Goal: Task Accomplishment & Management: Manage account settings

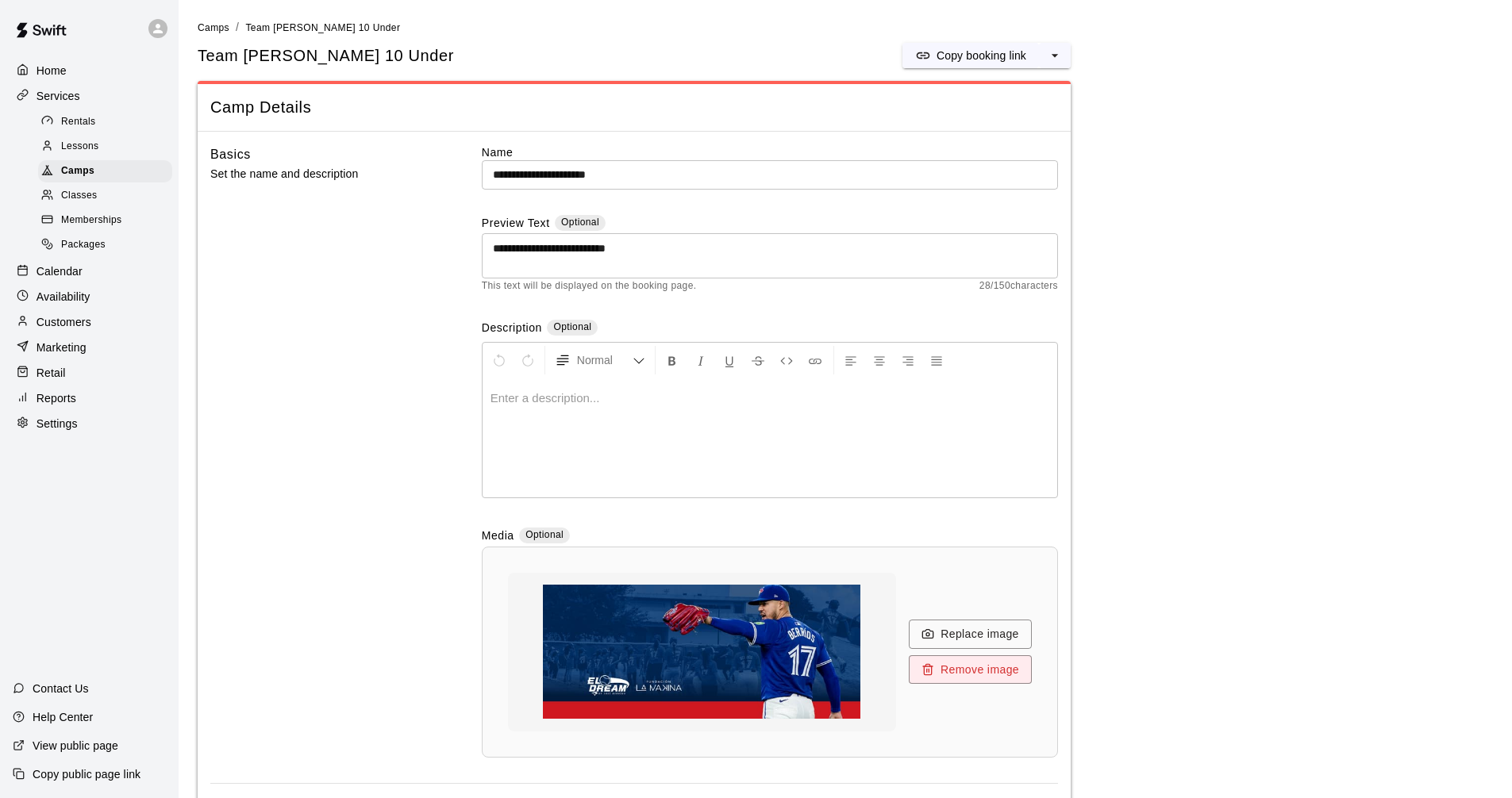
scroll to position [1367, 0]
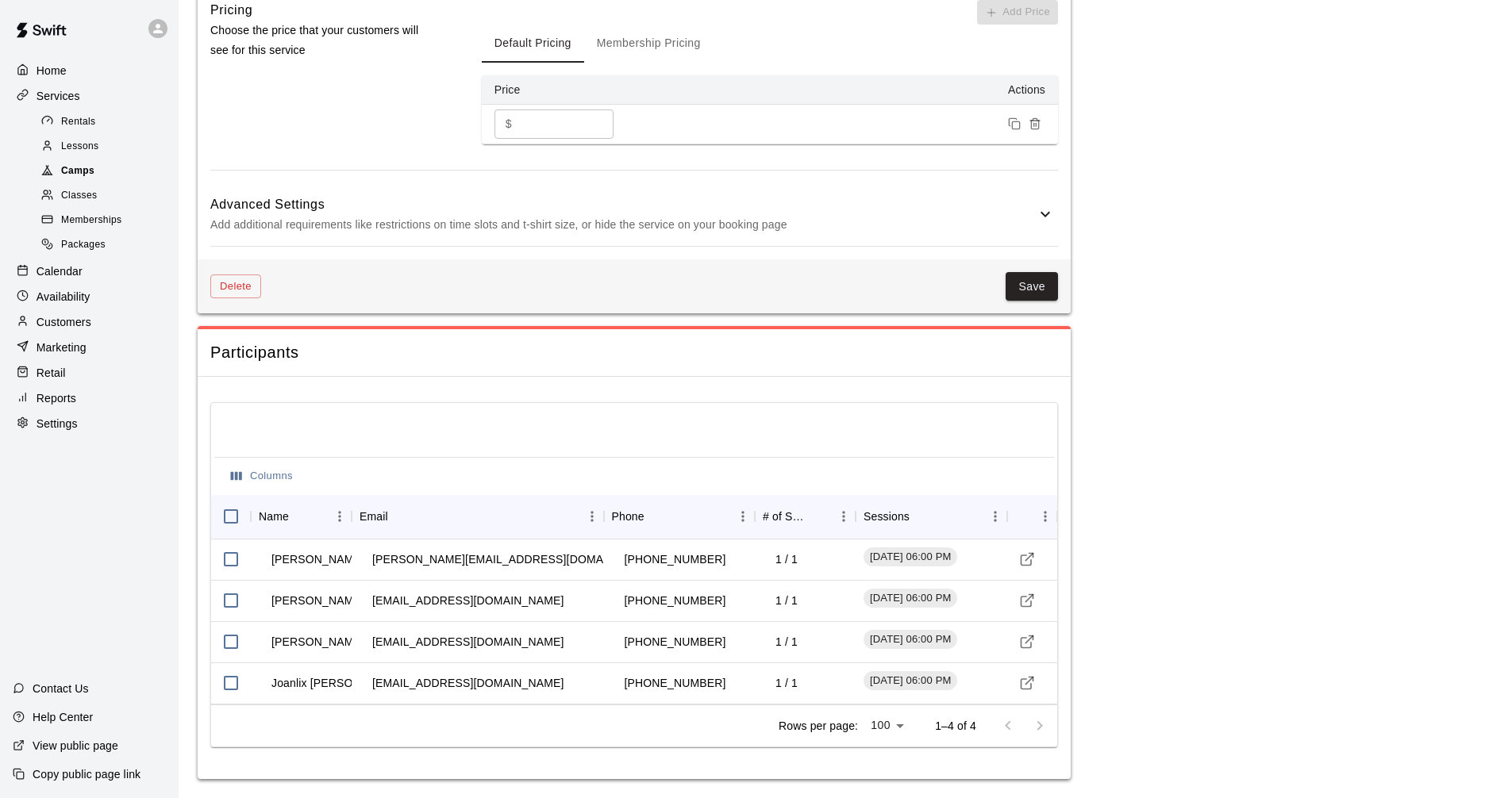
click at [91, 176] on span "Camps" at bounding box center [77, 172] width 33 height 16
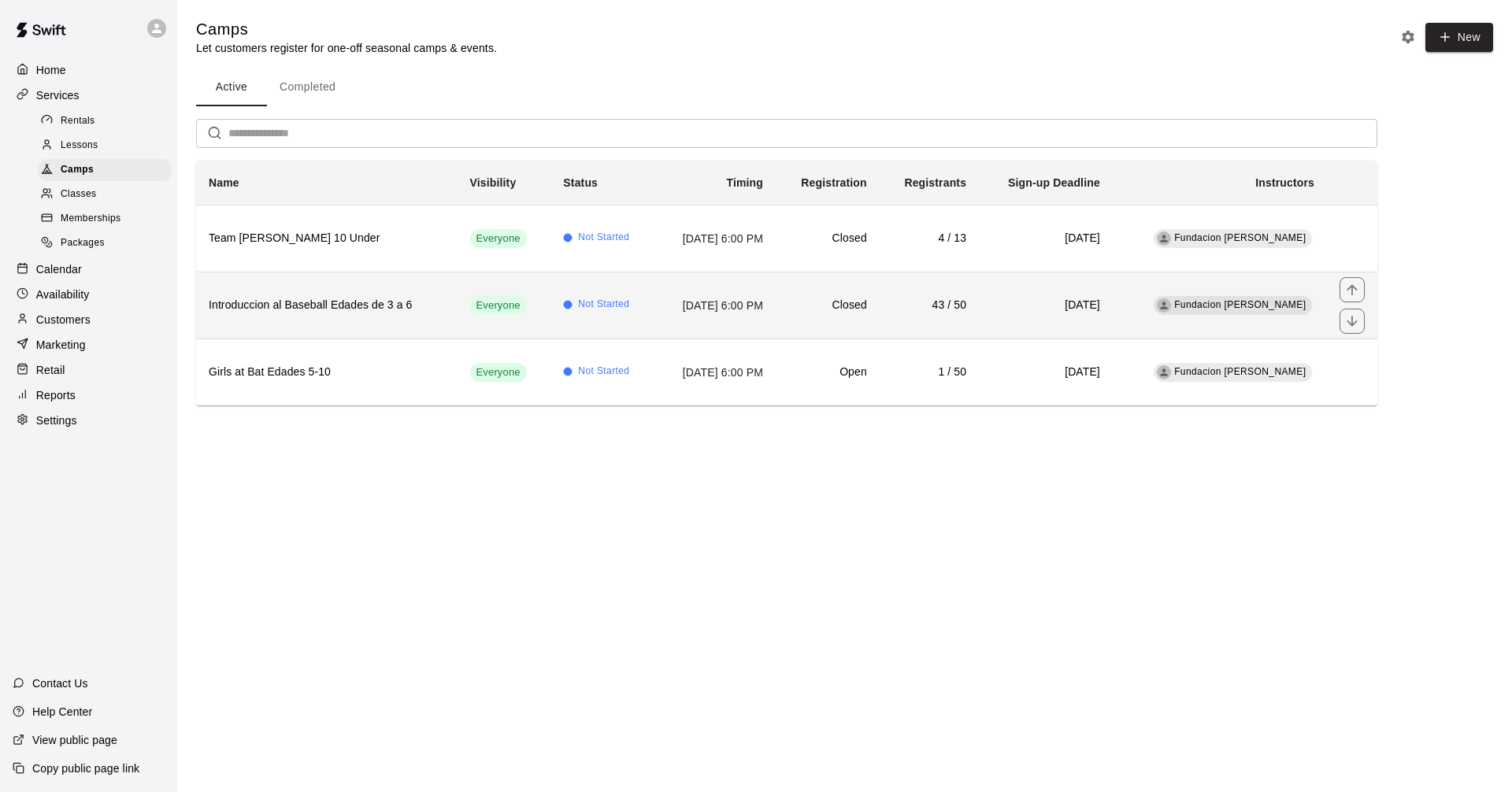
click at [376, 302] on h6 "Introduccion al Baseball Edades de 3 a 6" at bounding box center [327, 306] width 236 height 18
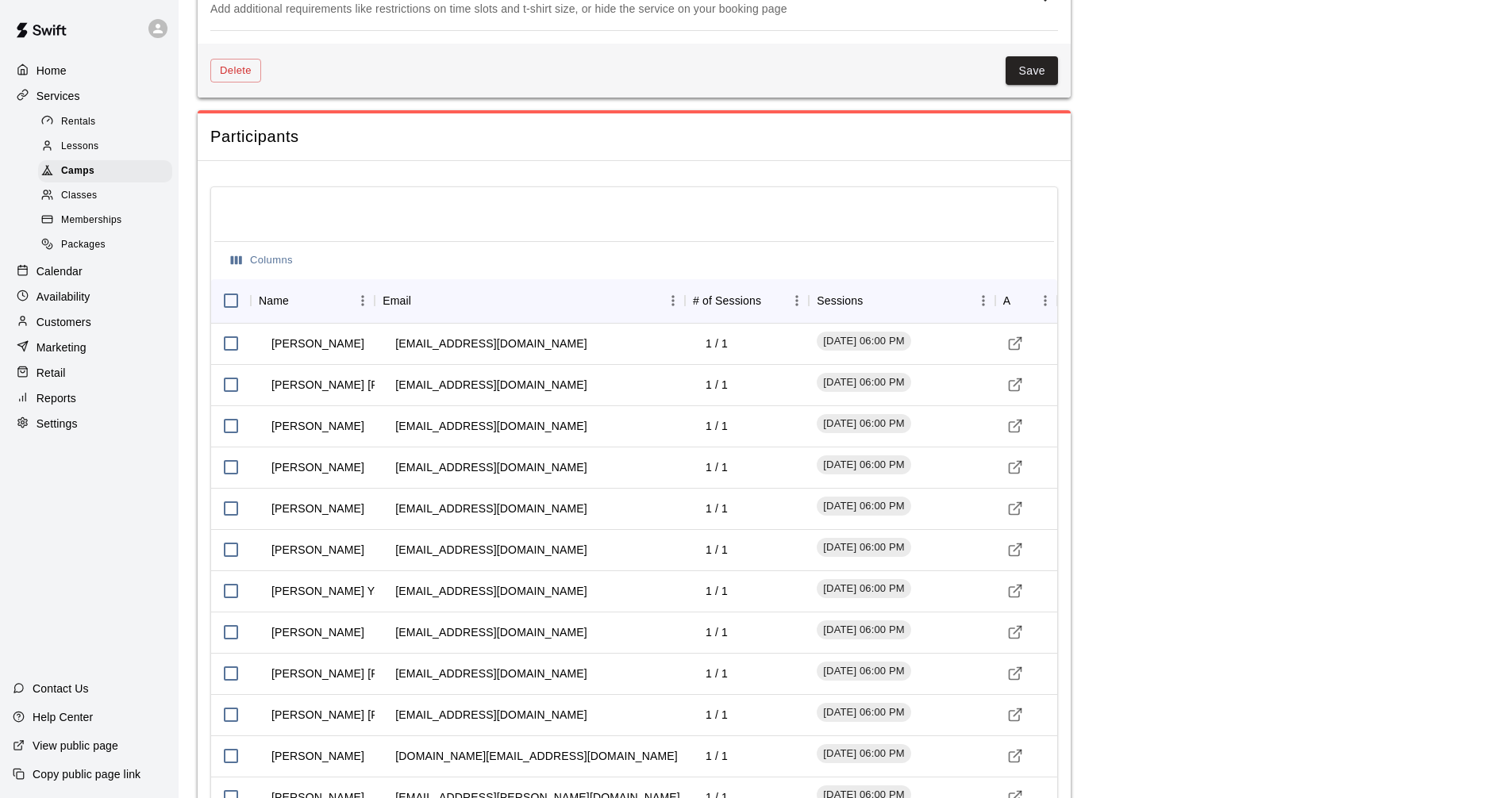
scroll to position [1666, 0]
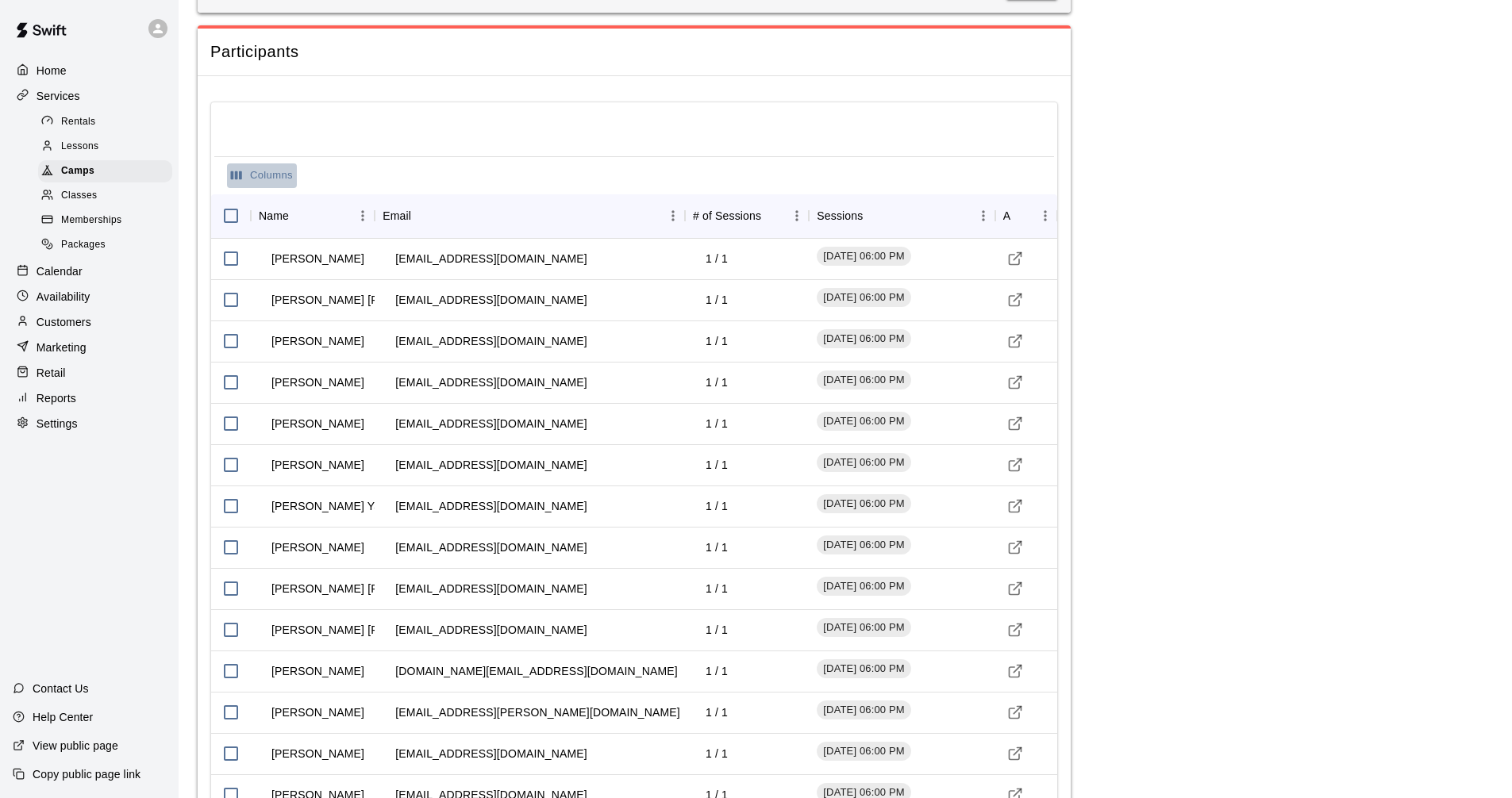
click at [249, 183] on button "Columns" at bounding box center [262, 176] width 70 height 24
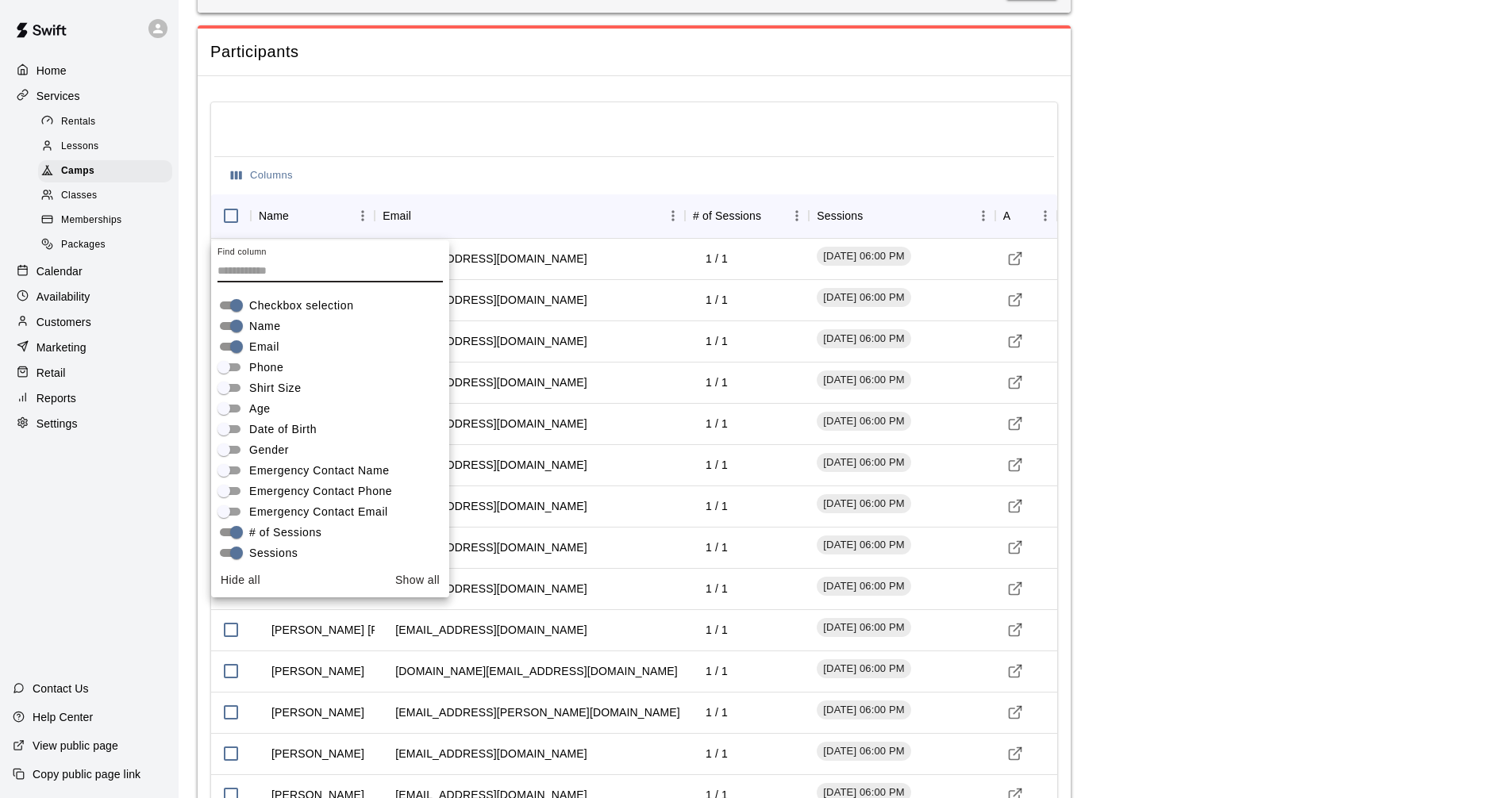
click at [264, 403] on span "Age" at bounding box center [260, 409] width 21 height 17
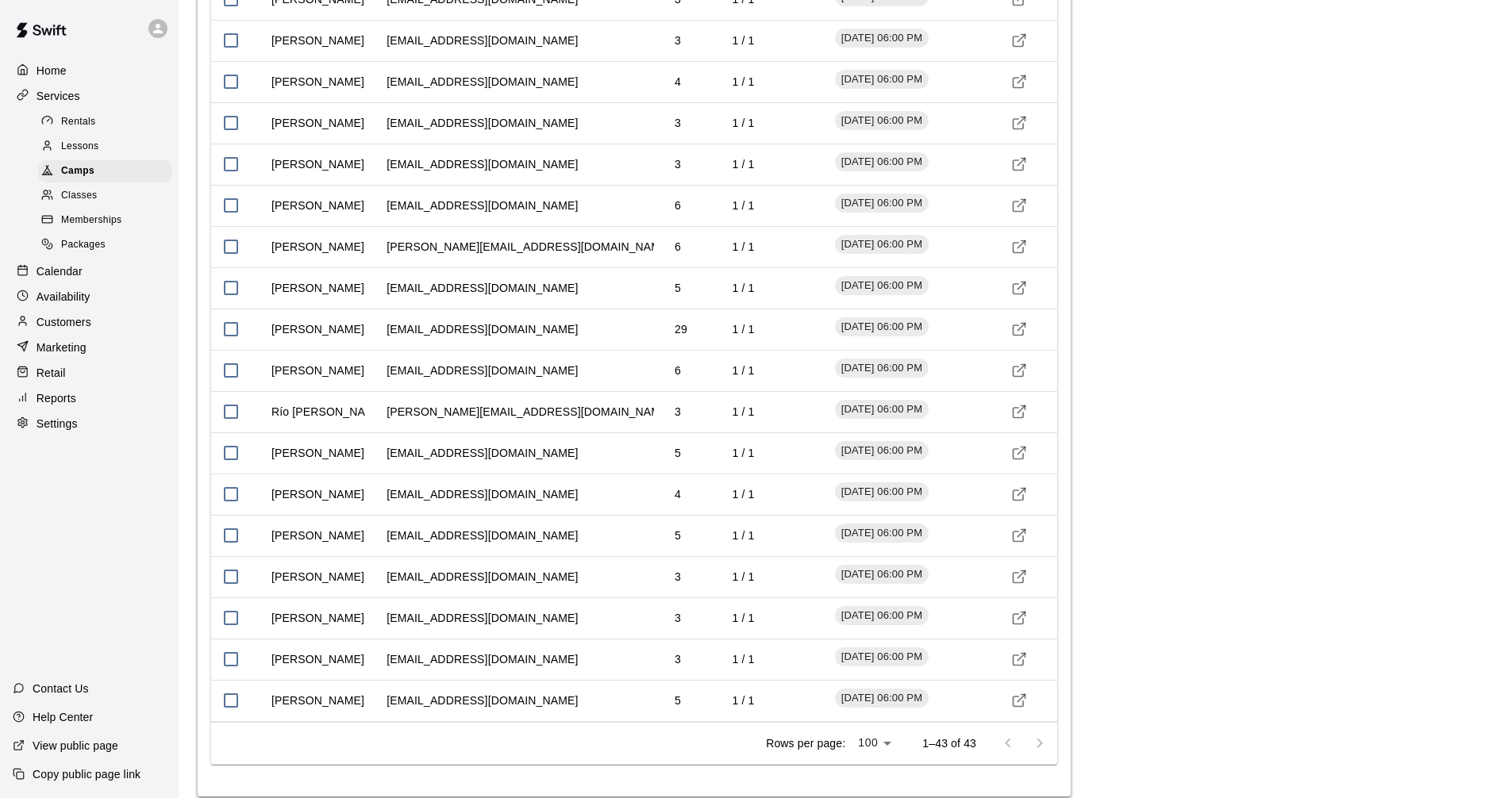
scroll to position [2976, 0]
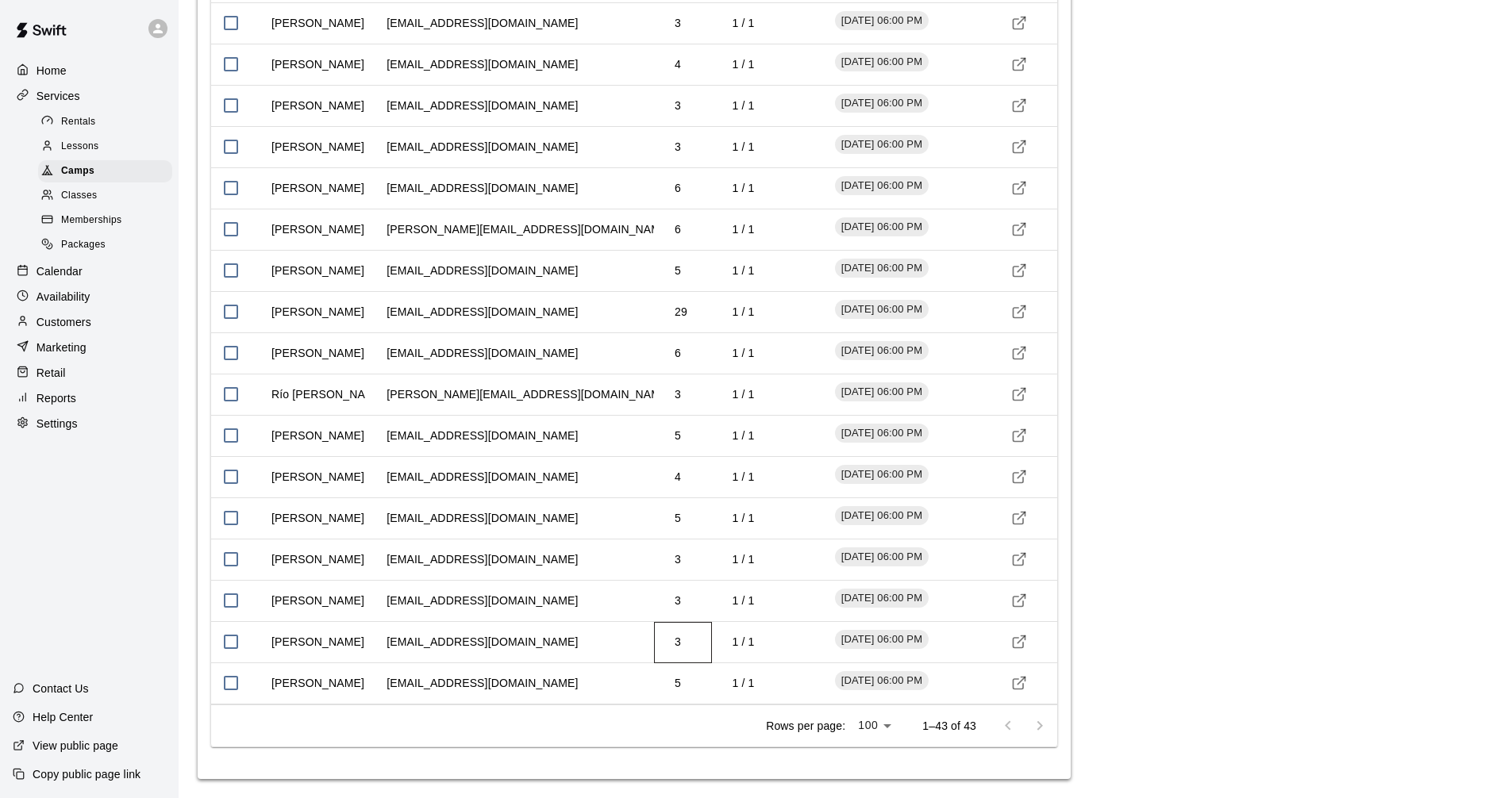
click at [678, 647] on td "3" at bounding box center [677, 642] width 32 height 42
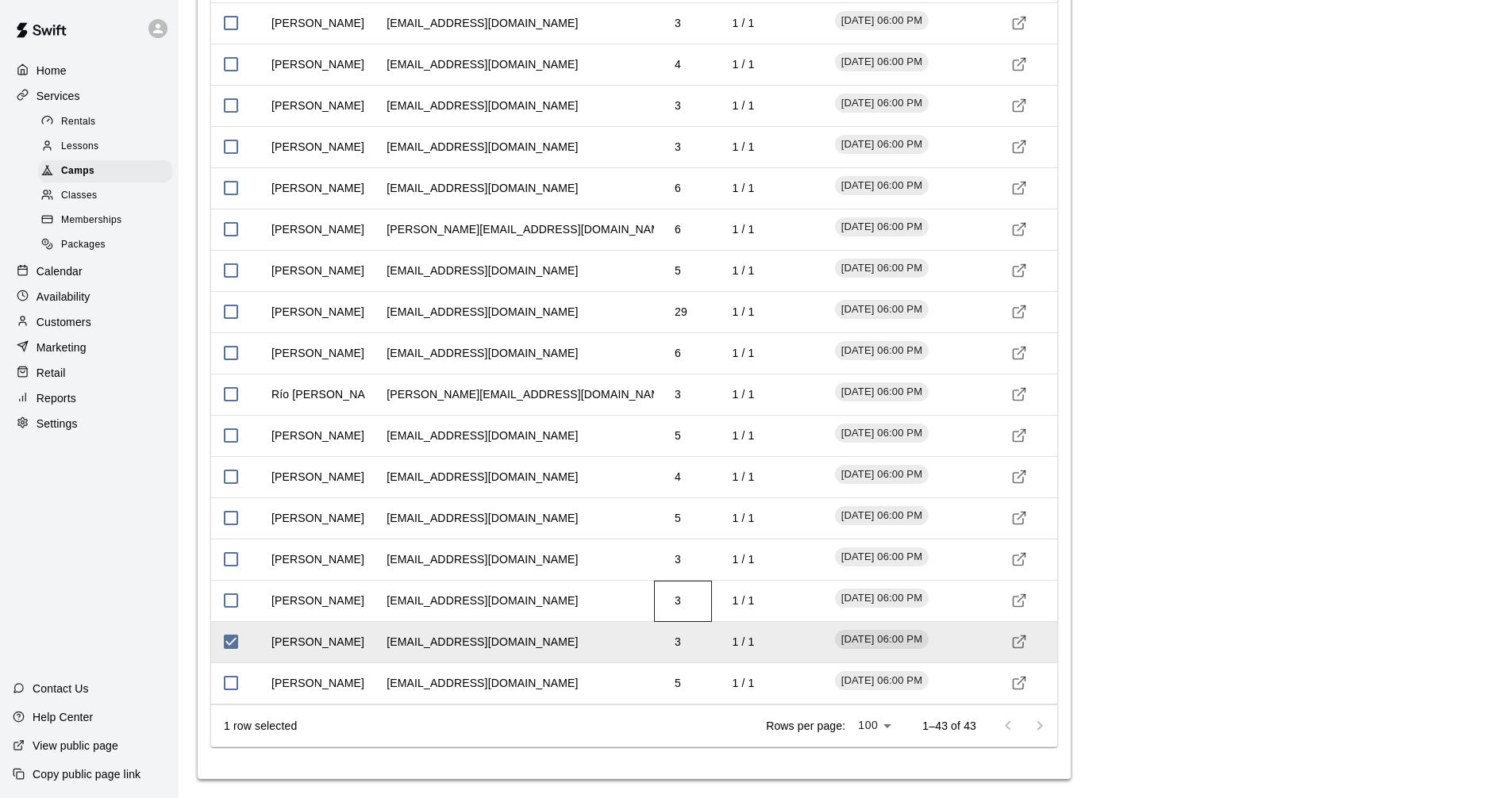
click at [685, 605] on td "3" at bounding box center [677, 601] width 32 height 42
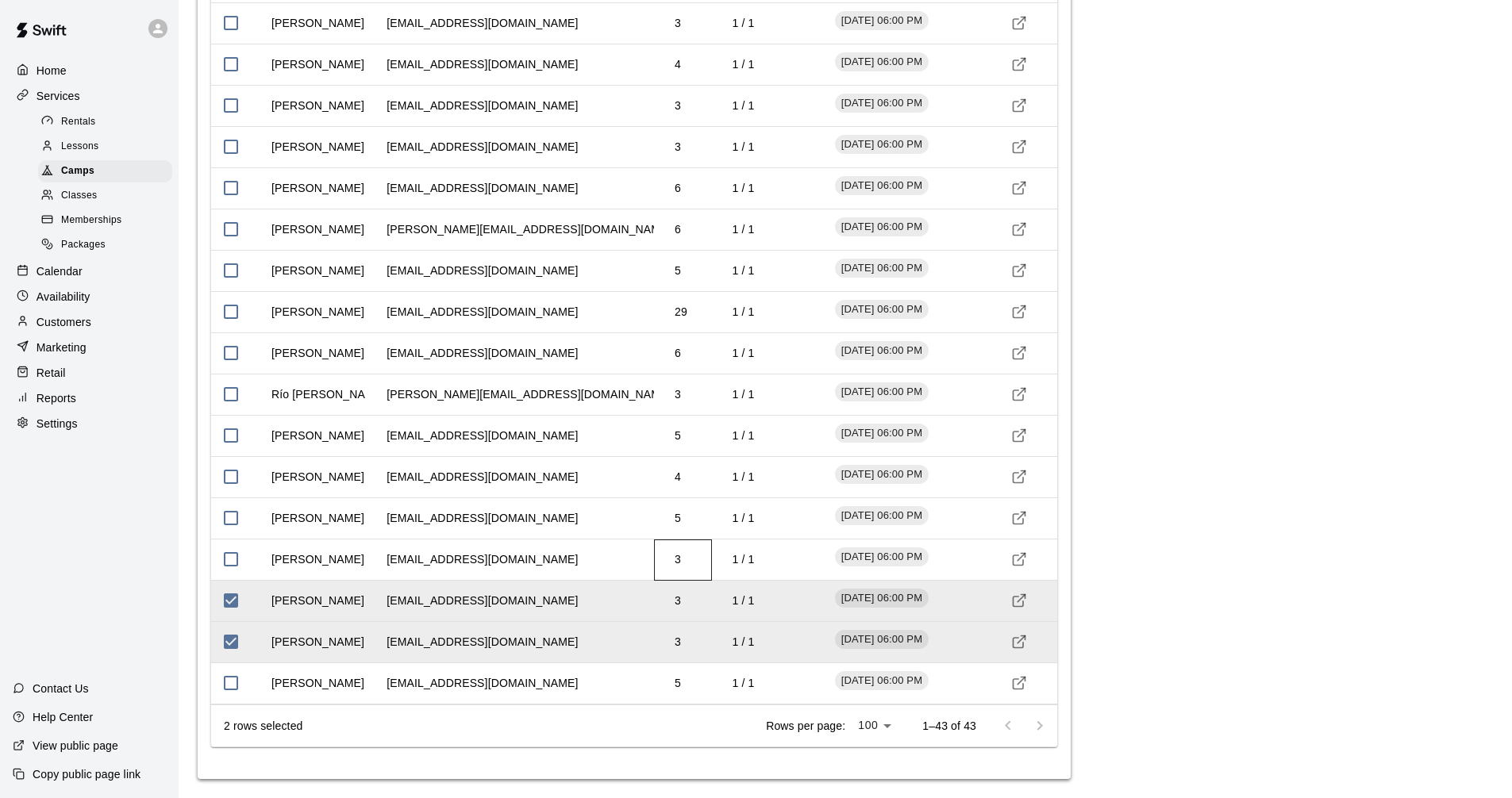
click at [681, 561] on td "3" at bounding box center [677, 560] width 32 height 42
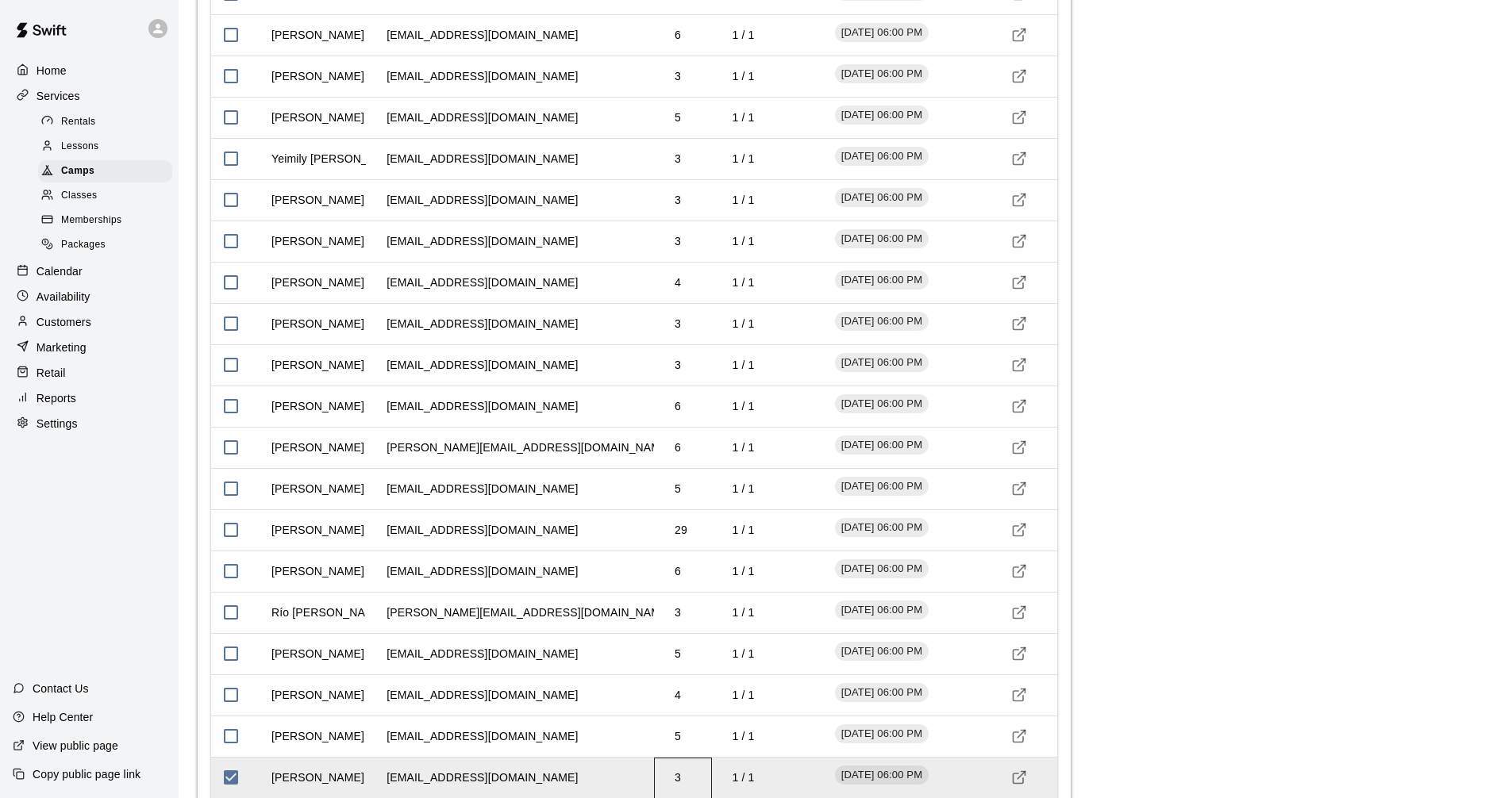
scroll to position [2738, 0]
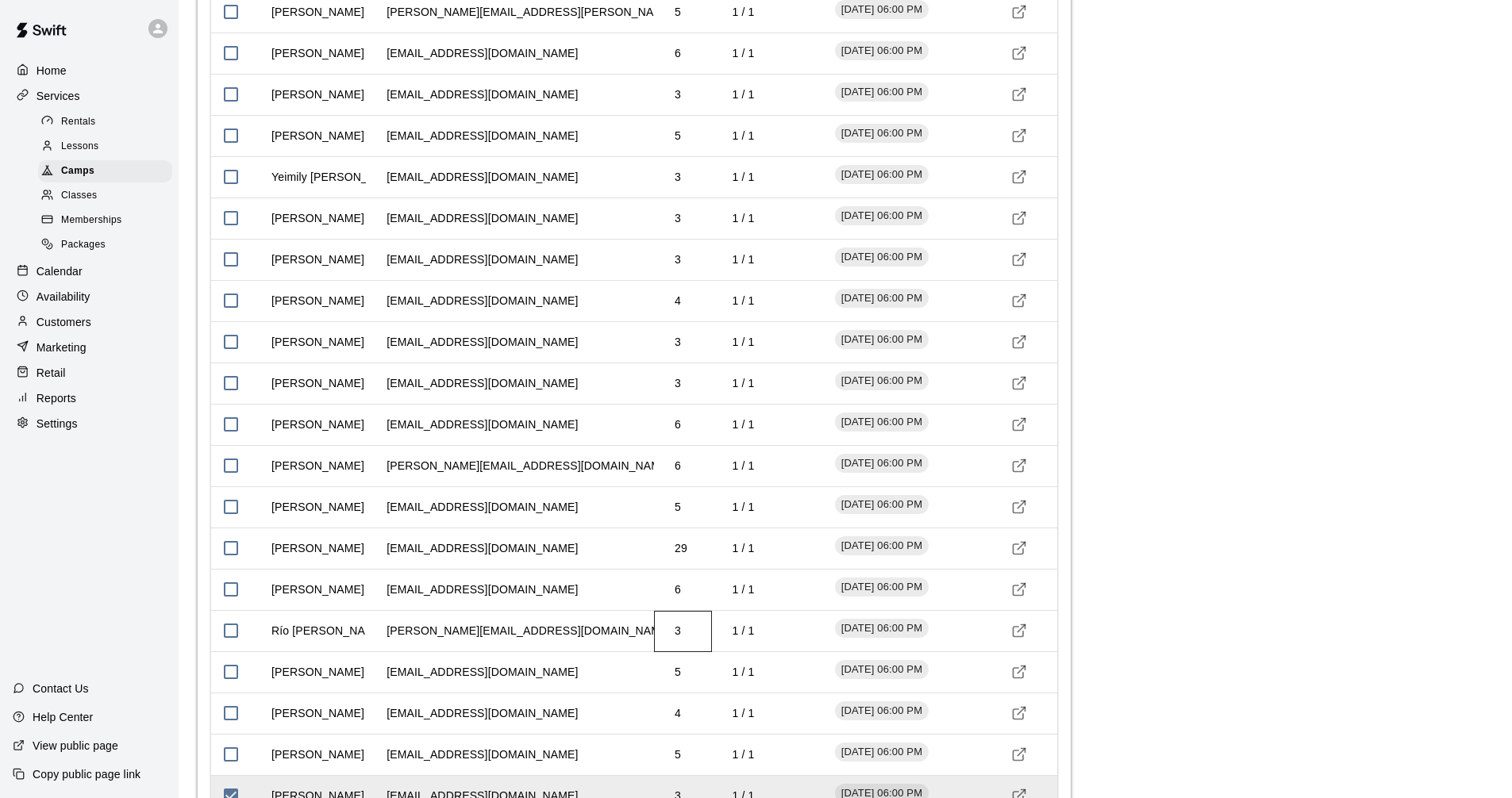
click at [676, 628] on td "3" at bounding box center [677, 631] width 32 height 42
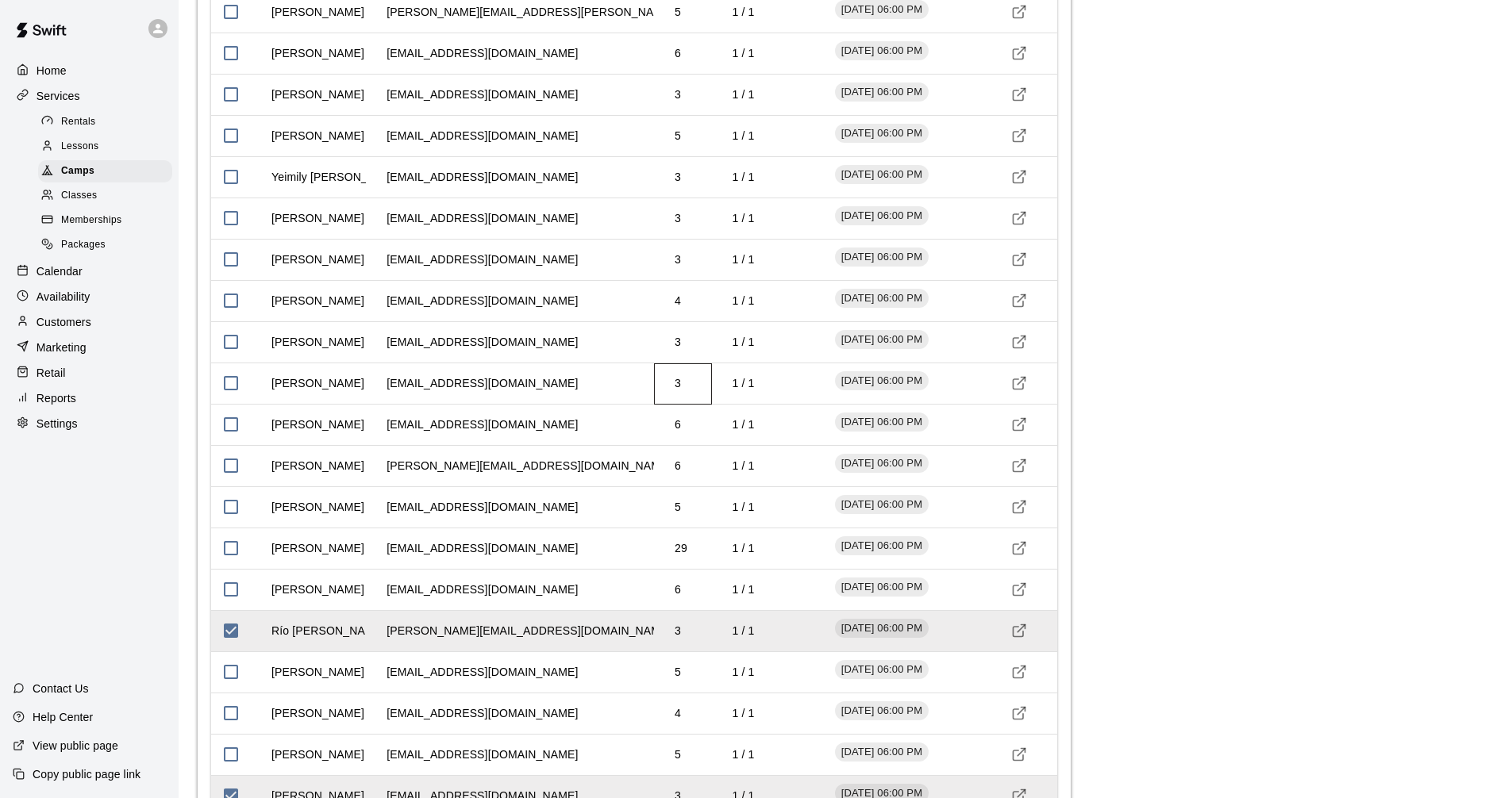
click at [684, 389] on td "3" at bounding box center [677, 384] width 32 height 42
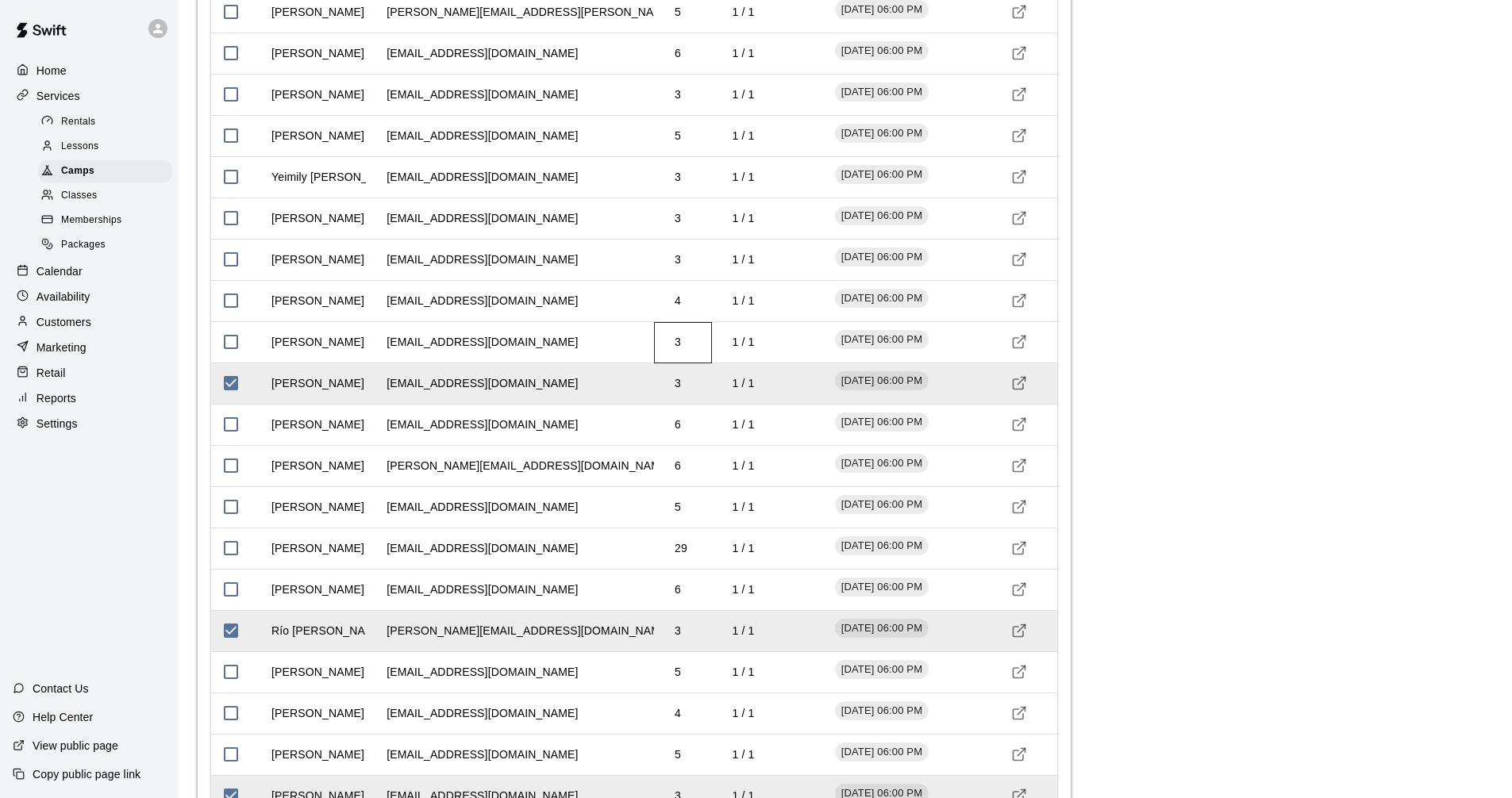
click at [684, 352] on td "3" at bounding box center [677, 343] width 32 height 42
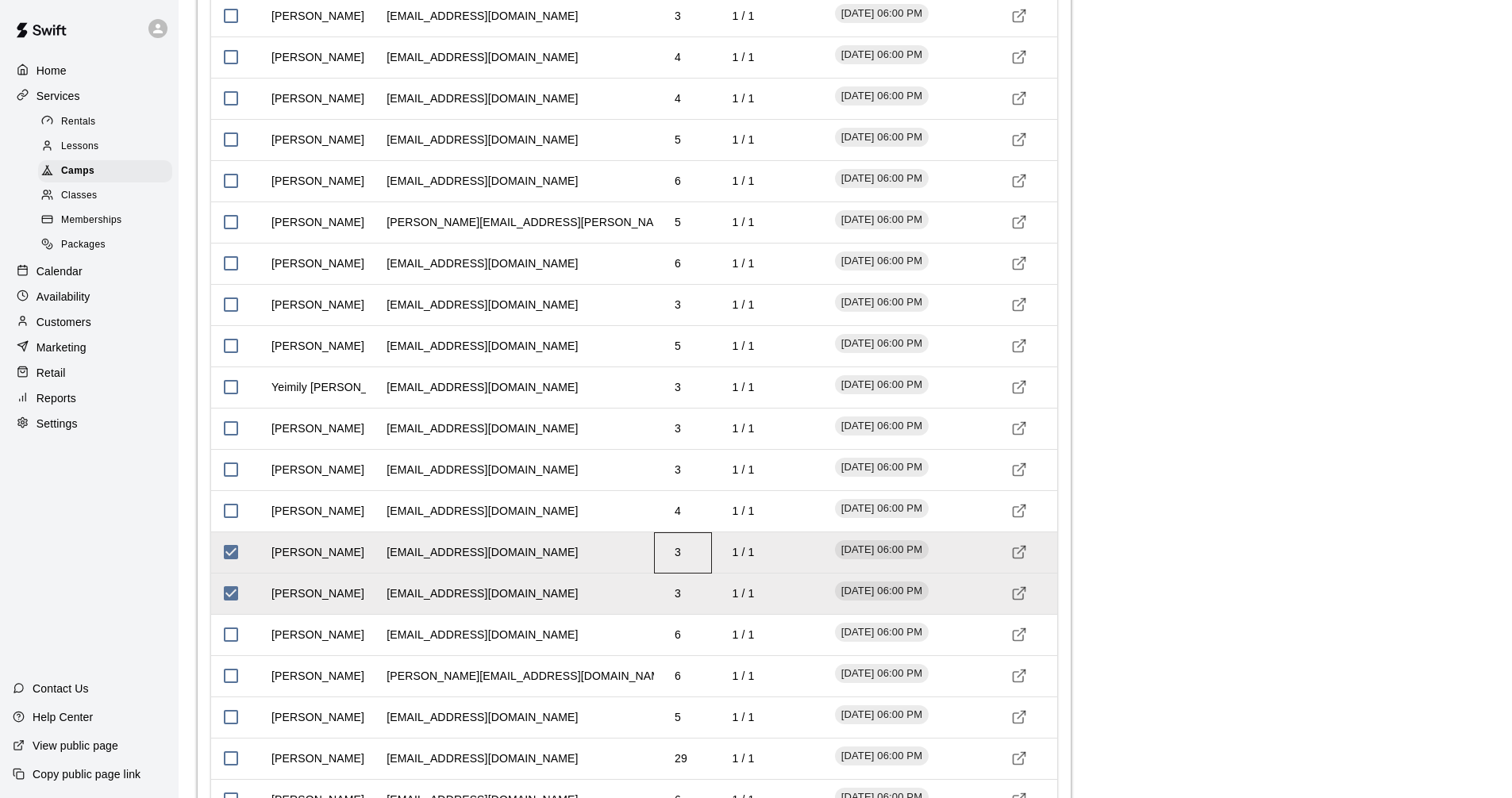
scroll to position [2500, 0]
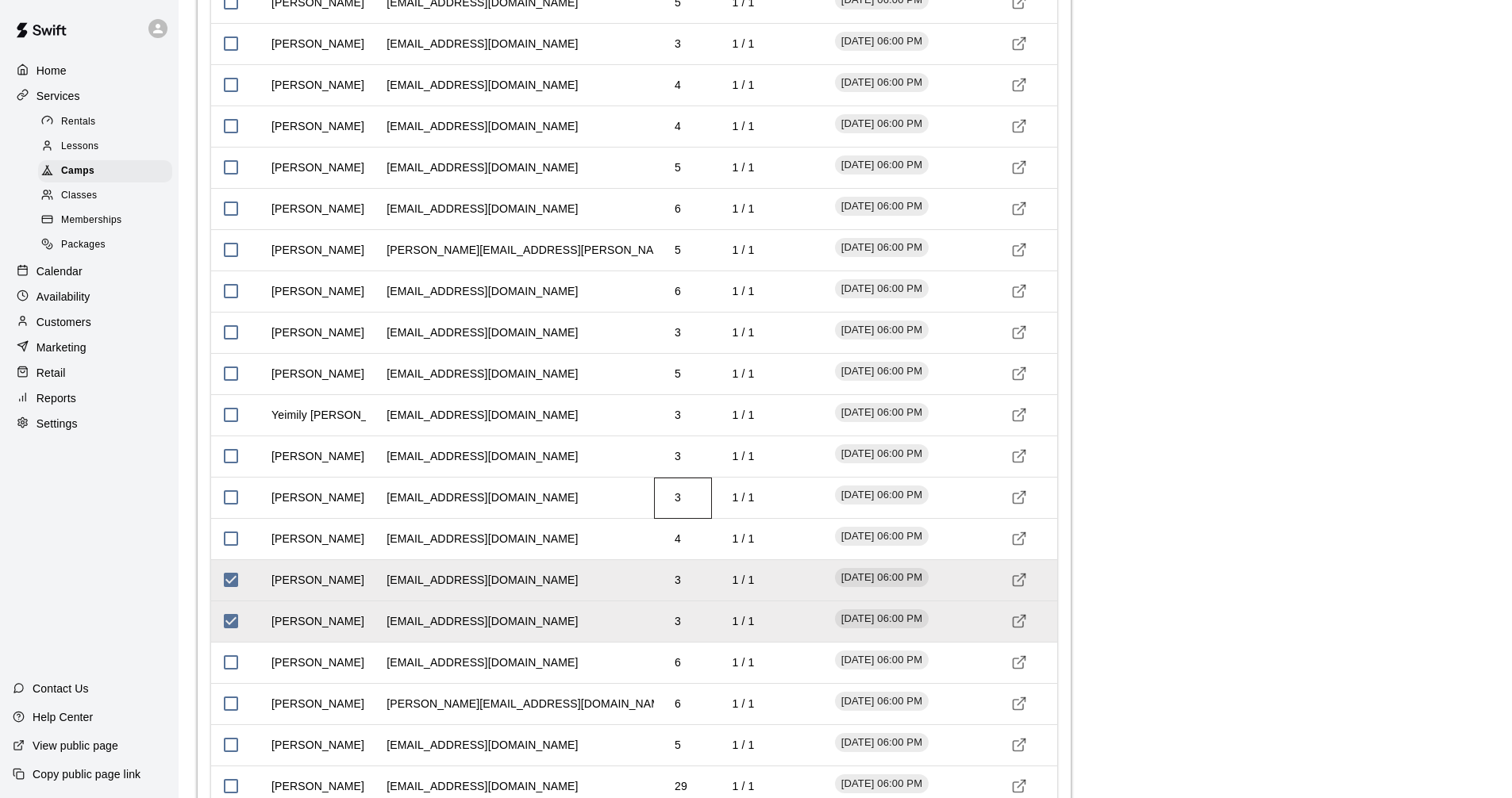
click at [682, 497] on td "3" at bounding box center [677, 498] width 32 height 42
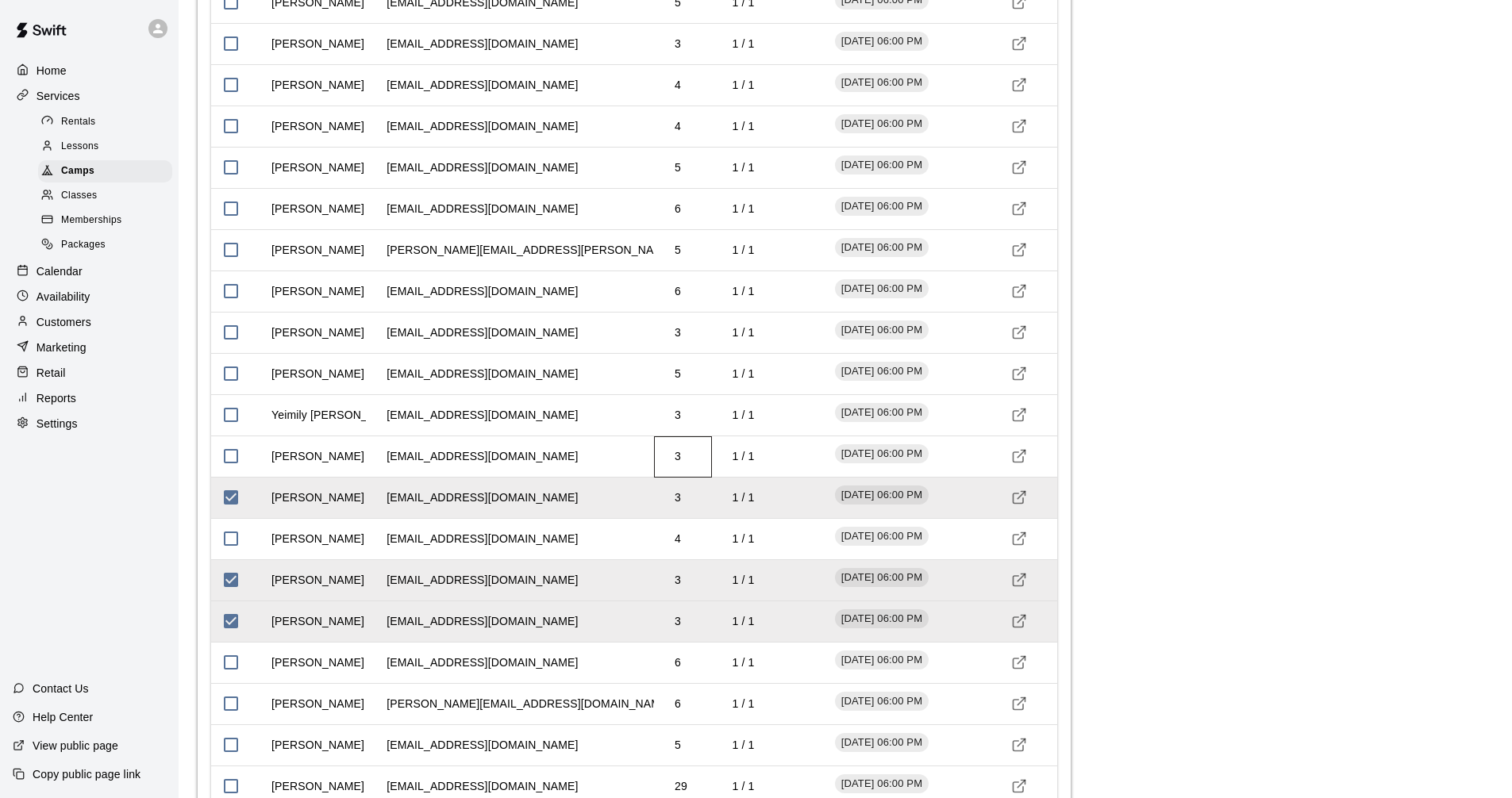
drag, startPoint x: 685, startPoint y: 466, endPoint x: 682, endPoint y: 425, distance: 41.1
click at [685, 464] on td "3" at bounding box center [677, 457] width 32 height 42
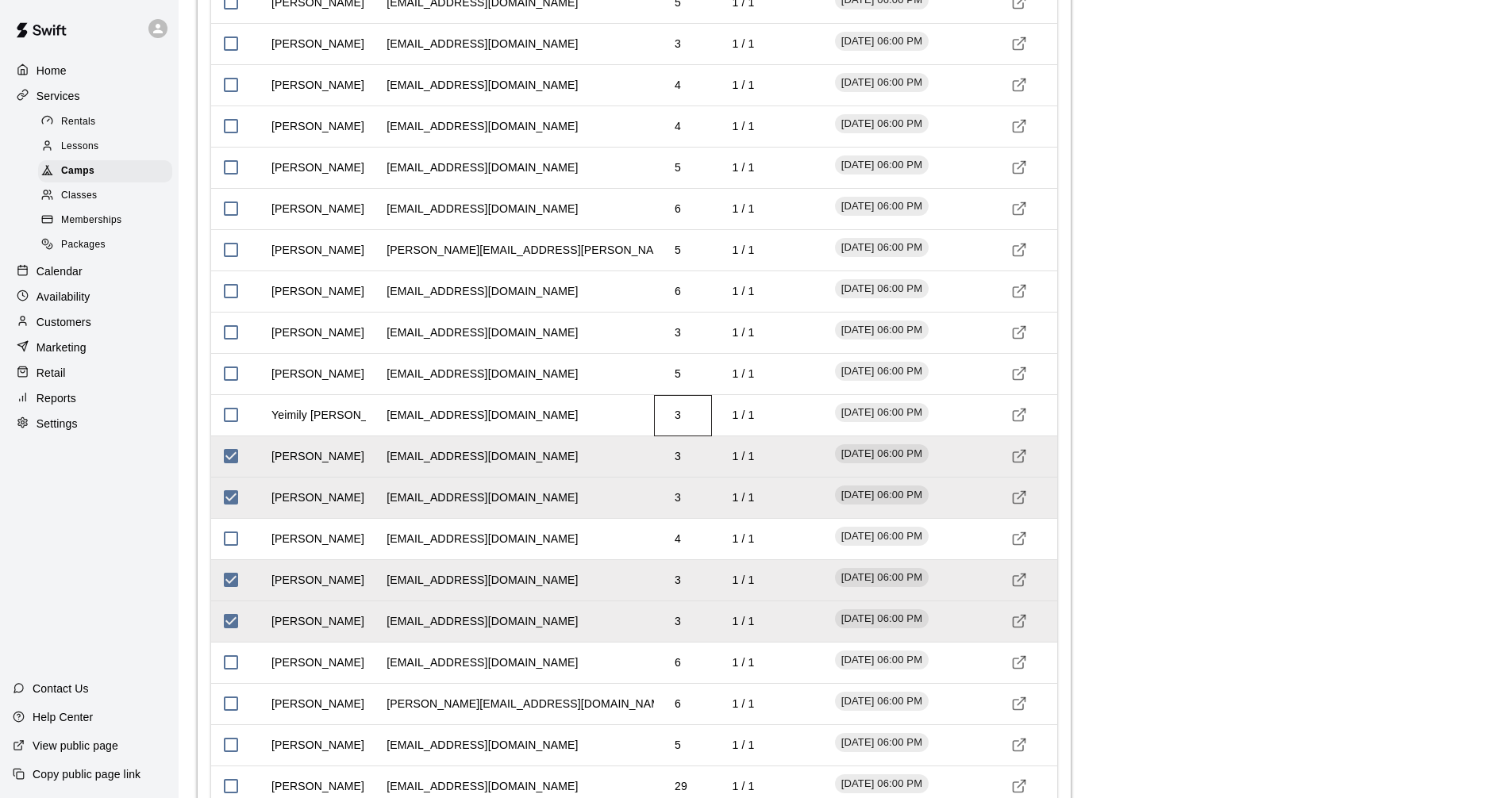
click at [678, 415] on td "3" at bounding box center [677, 416] width 32 height 42
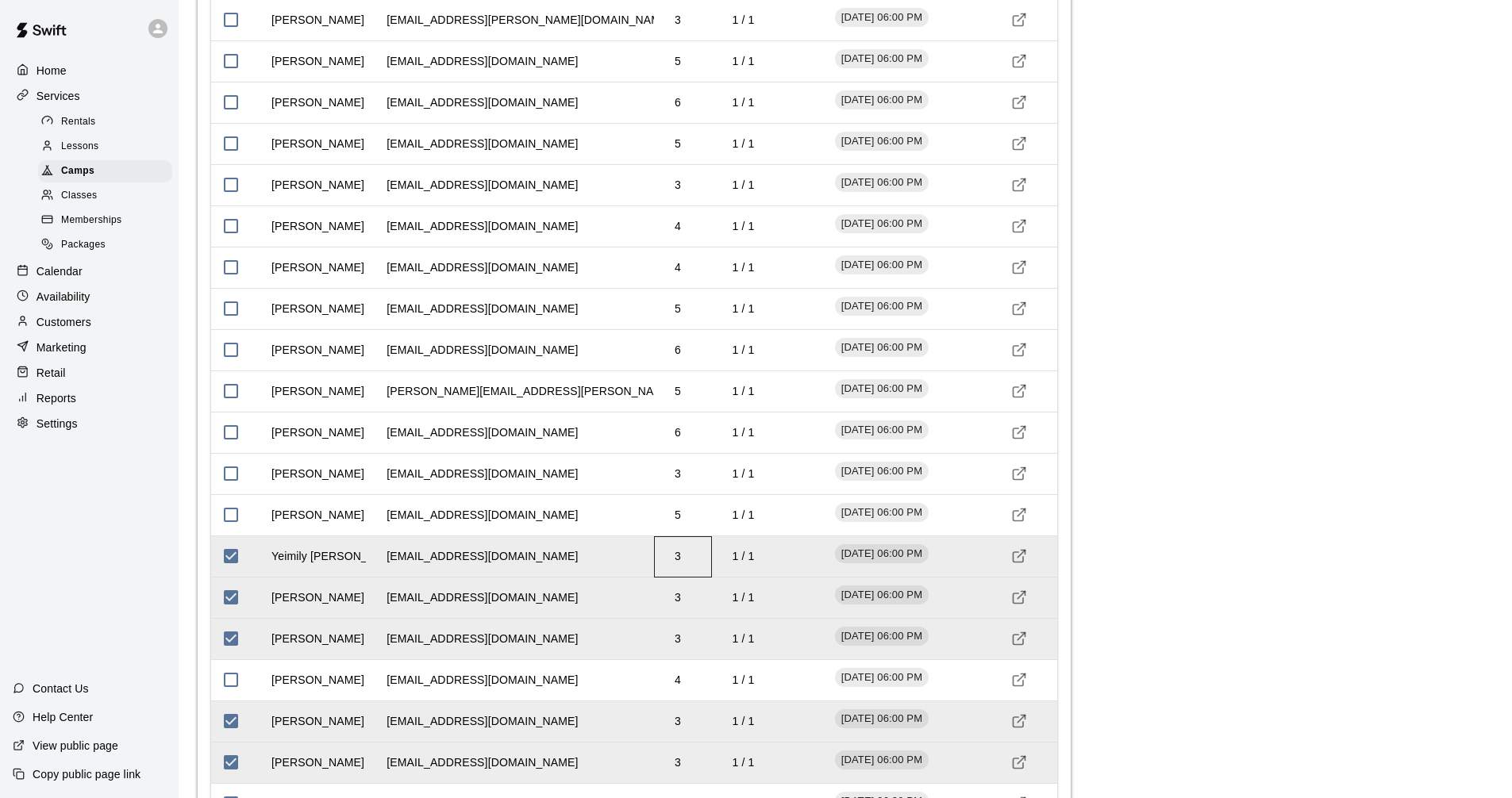
scroll to position [2341, 0]
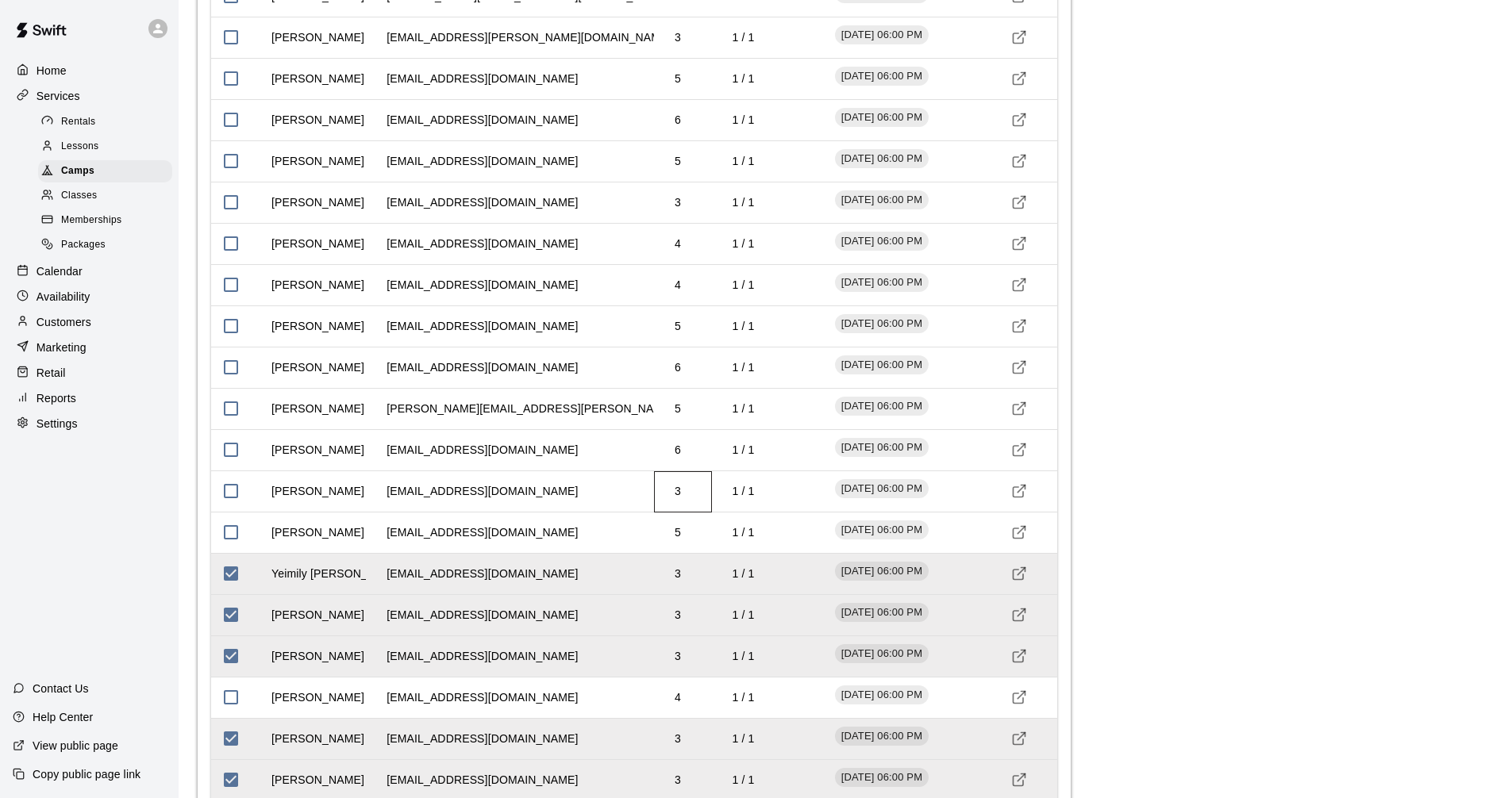
click at [670, 494] on td "3" at bounding box center [677, 492] width 32 height 42
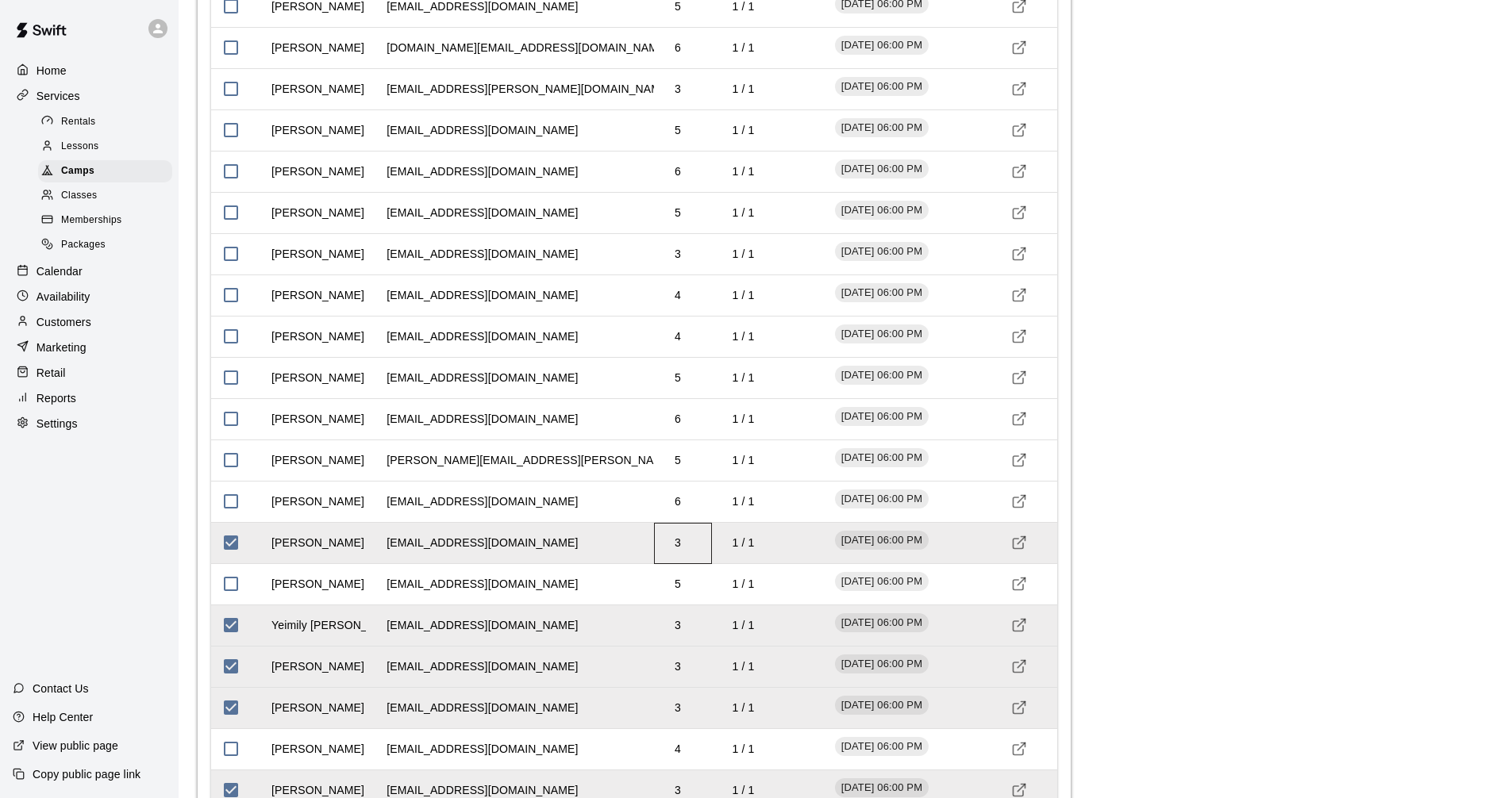
scroll to position [2183, 0]
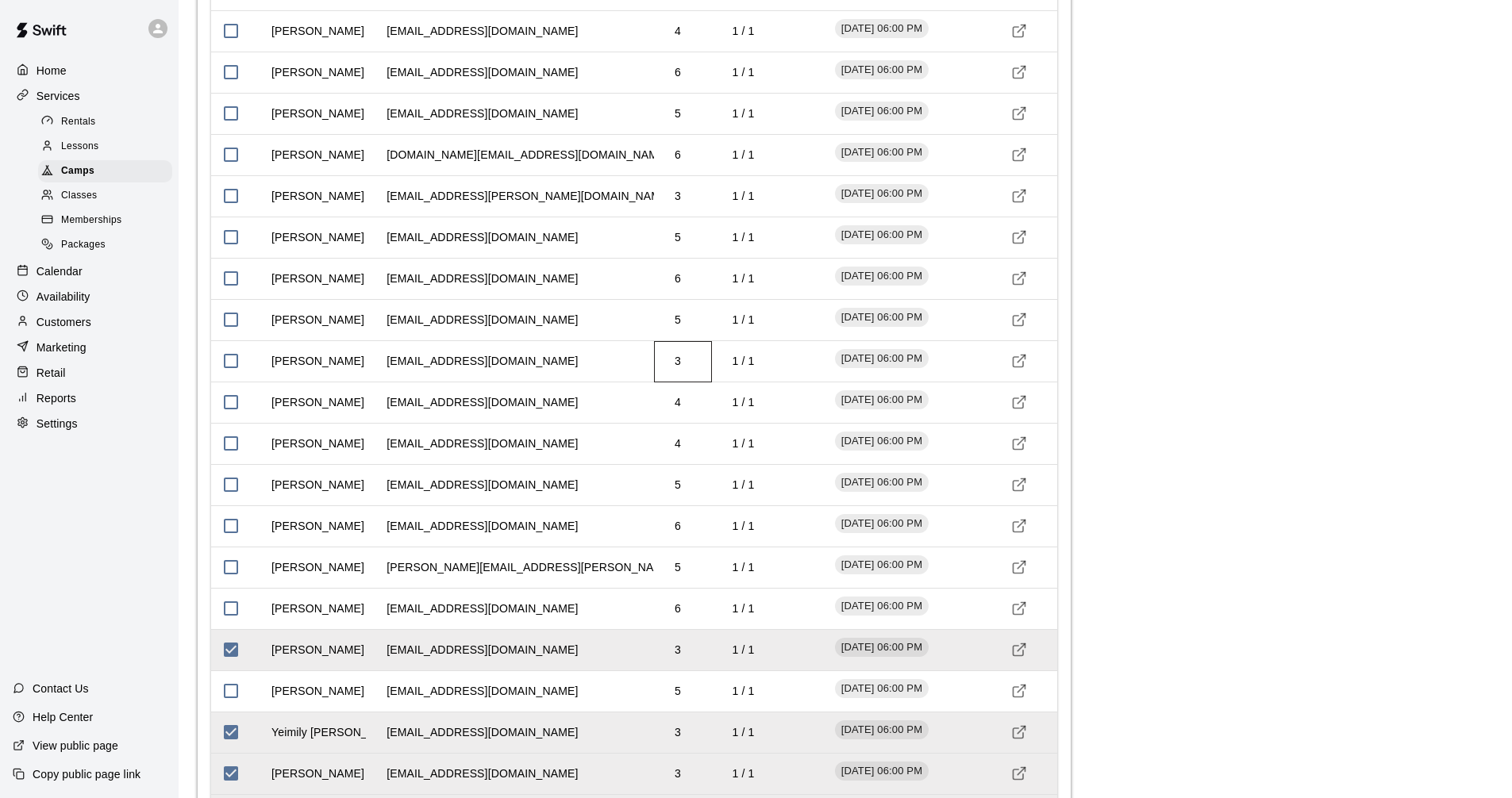
click at [683, 370] on td "3" at bounding box center [677, 361] width 32 height 42
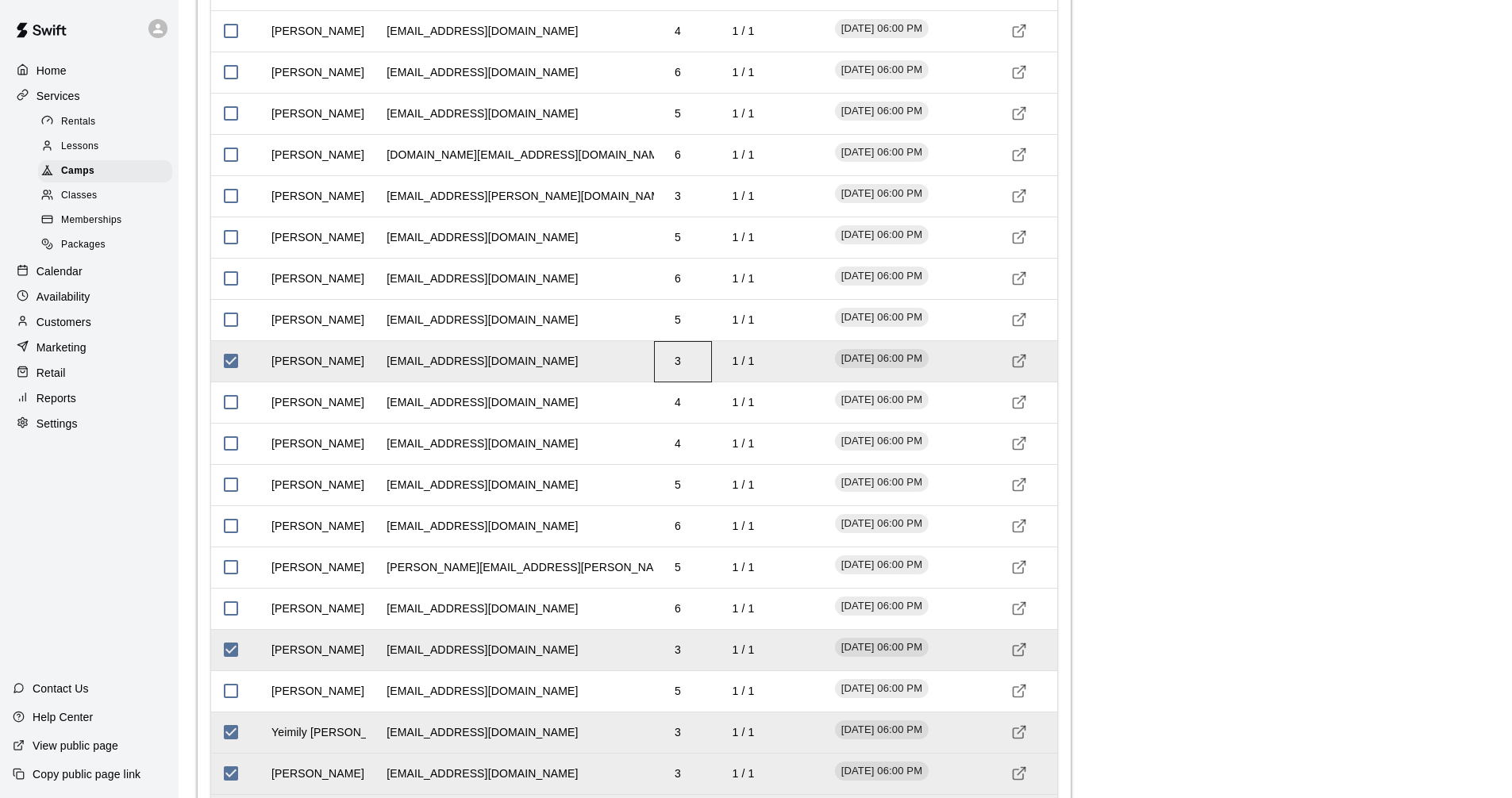
scroll to position [2103, 0]
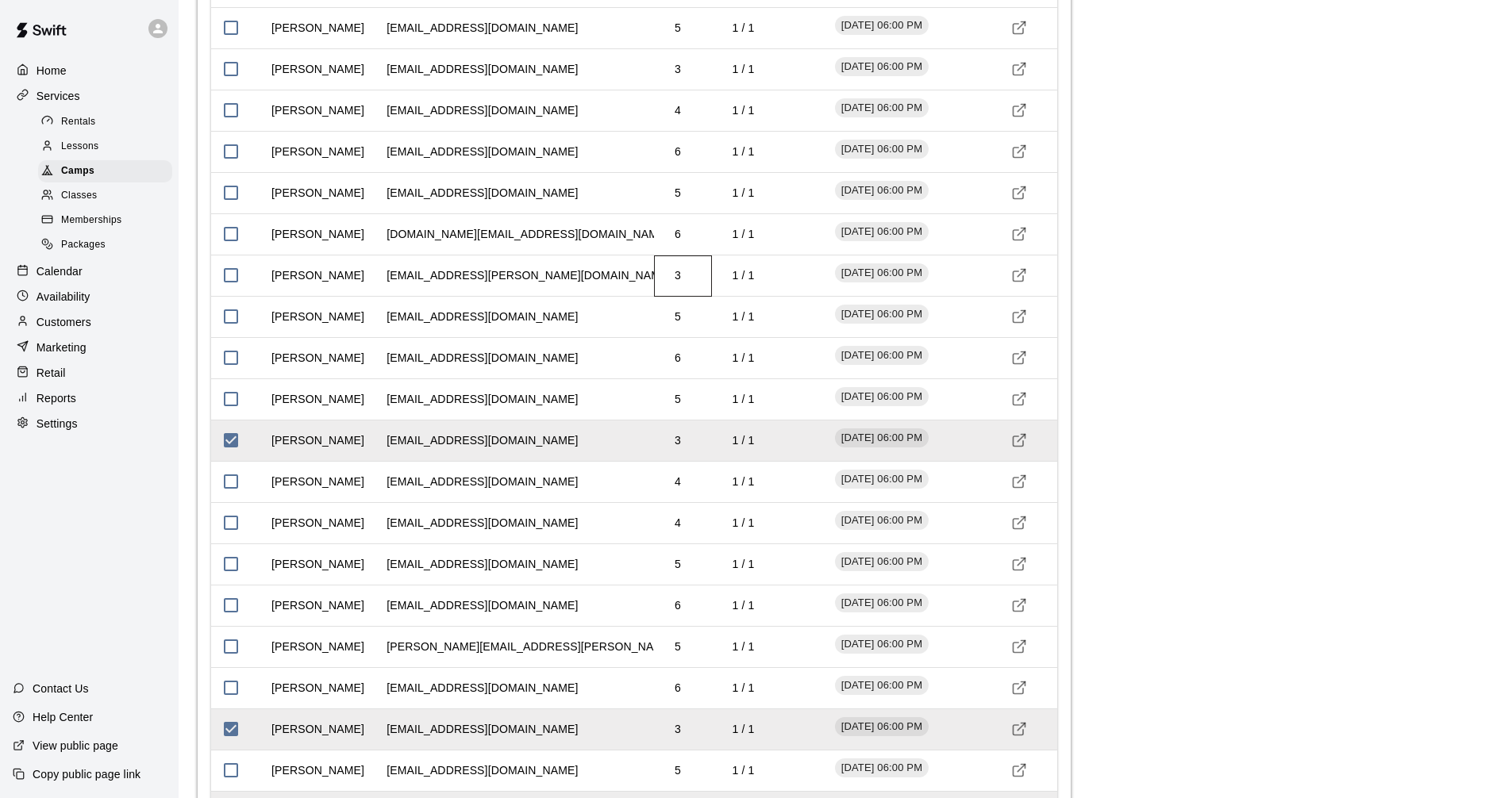
click at [676, 276] on td "3" at bounding box center [677, 275] width 32 height 42
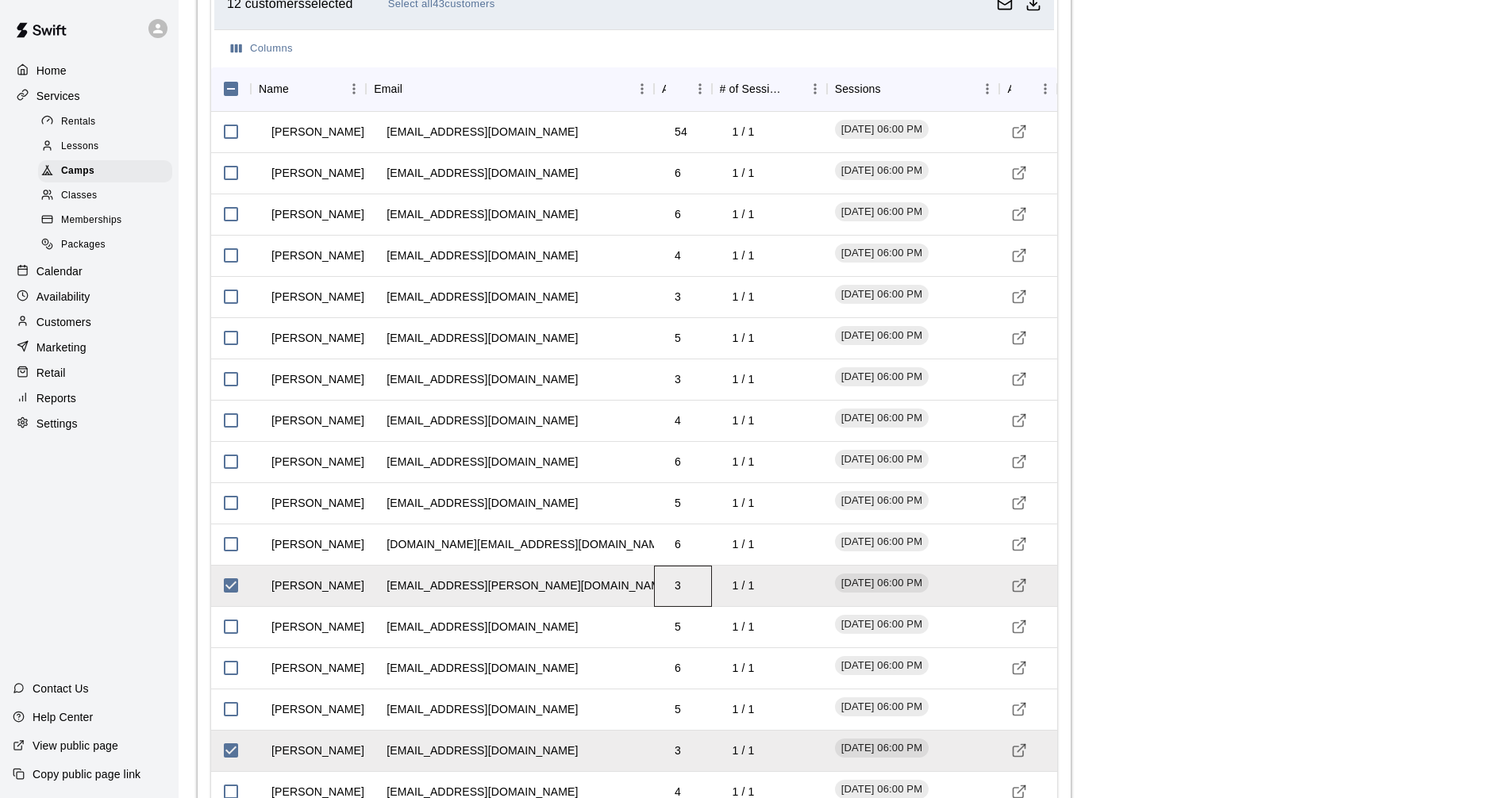
scroll to position [1707, 0]
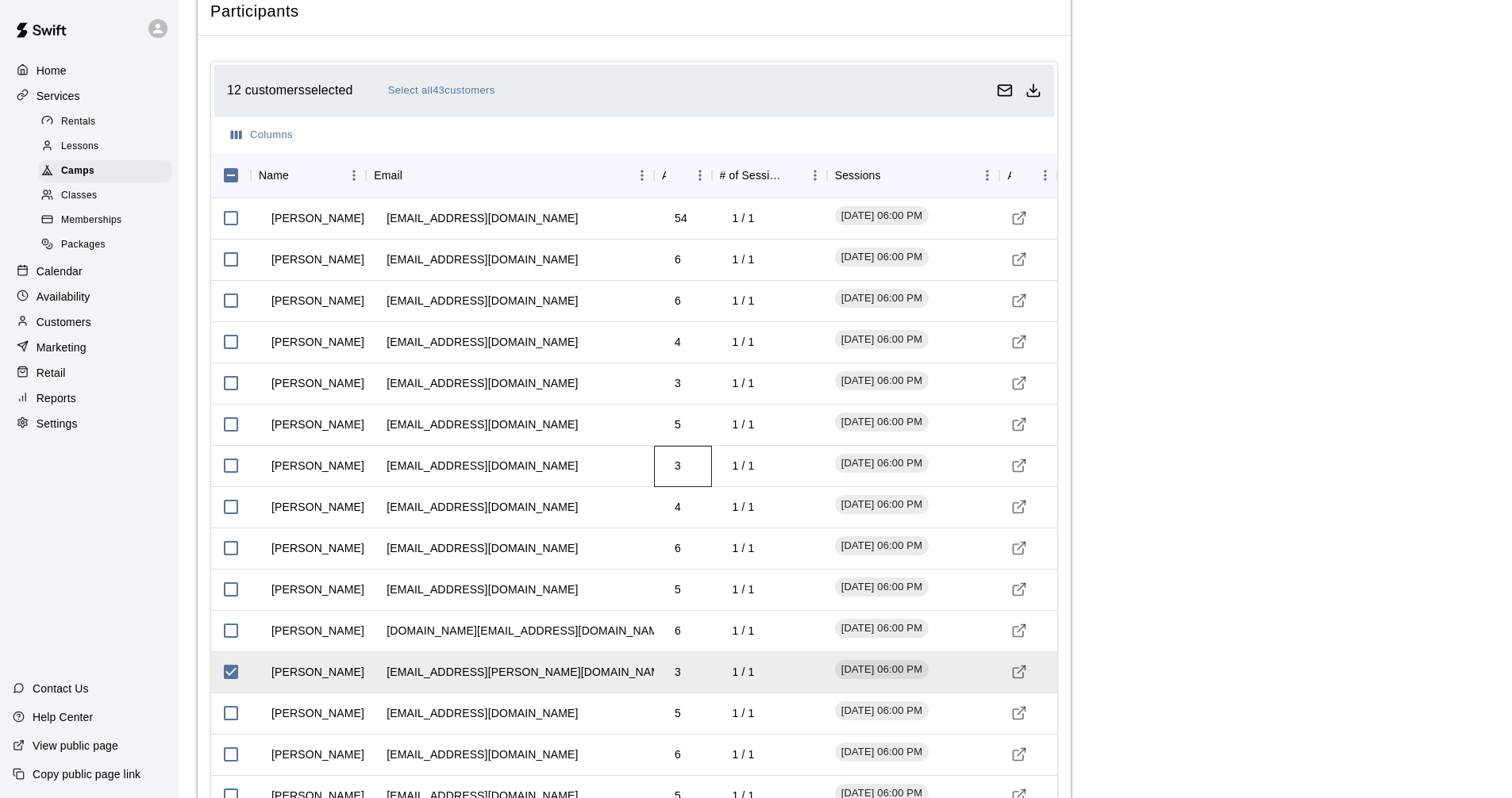
click at [668, 467] on td "3" at bounding box center [677, 466] width 32 height 42
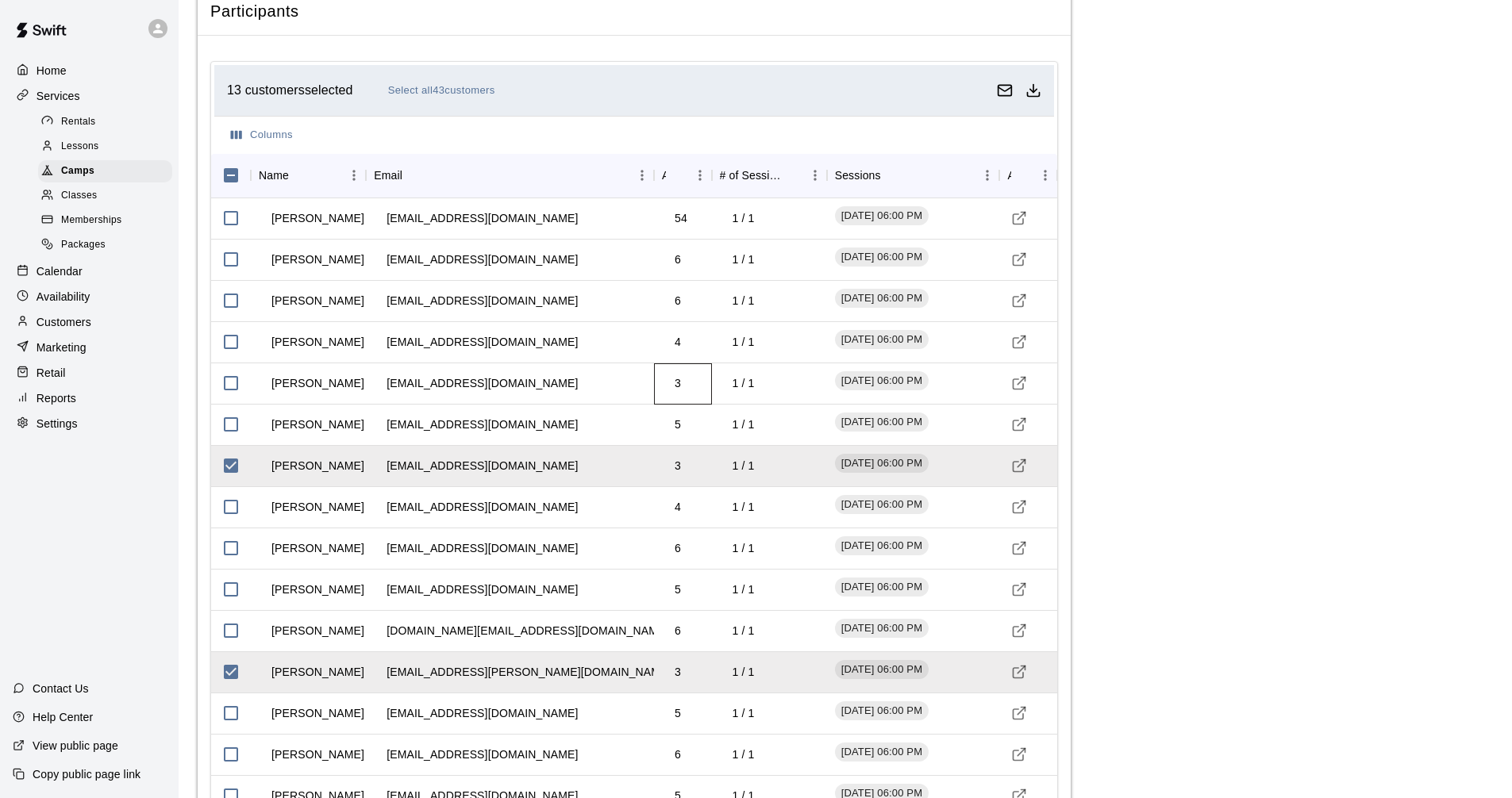
click at [662, 377] on td "3" at bounding box center [677, 384] width 32 height 42
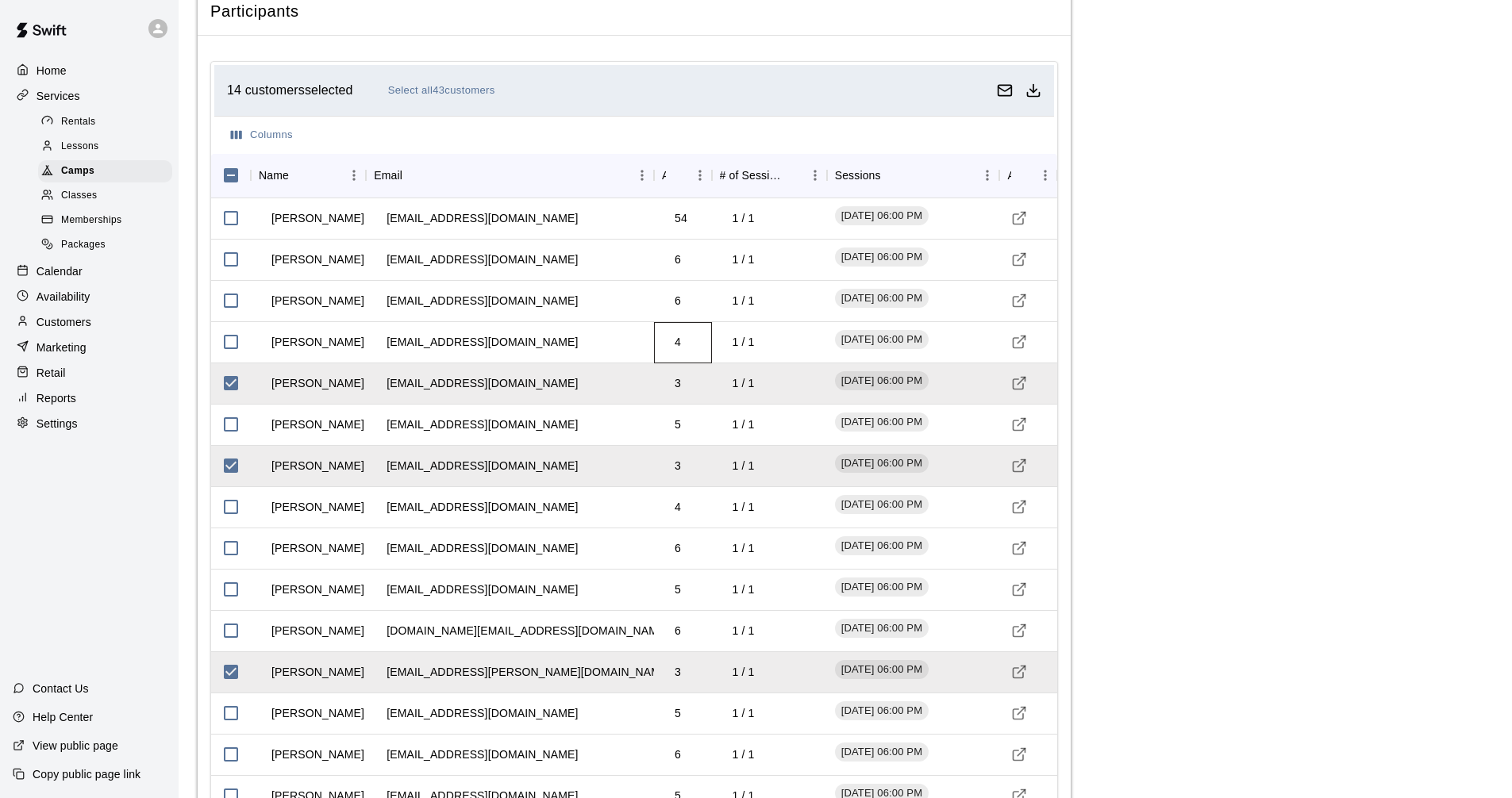
click at [682, 344] on td "4" at bounding box center [677, 343] width 32 height 42
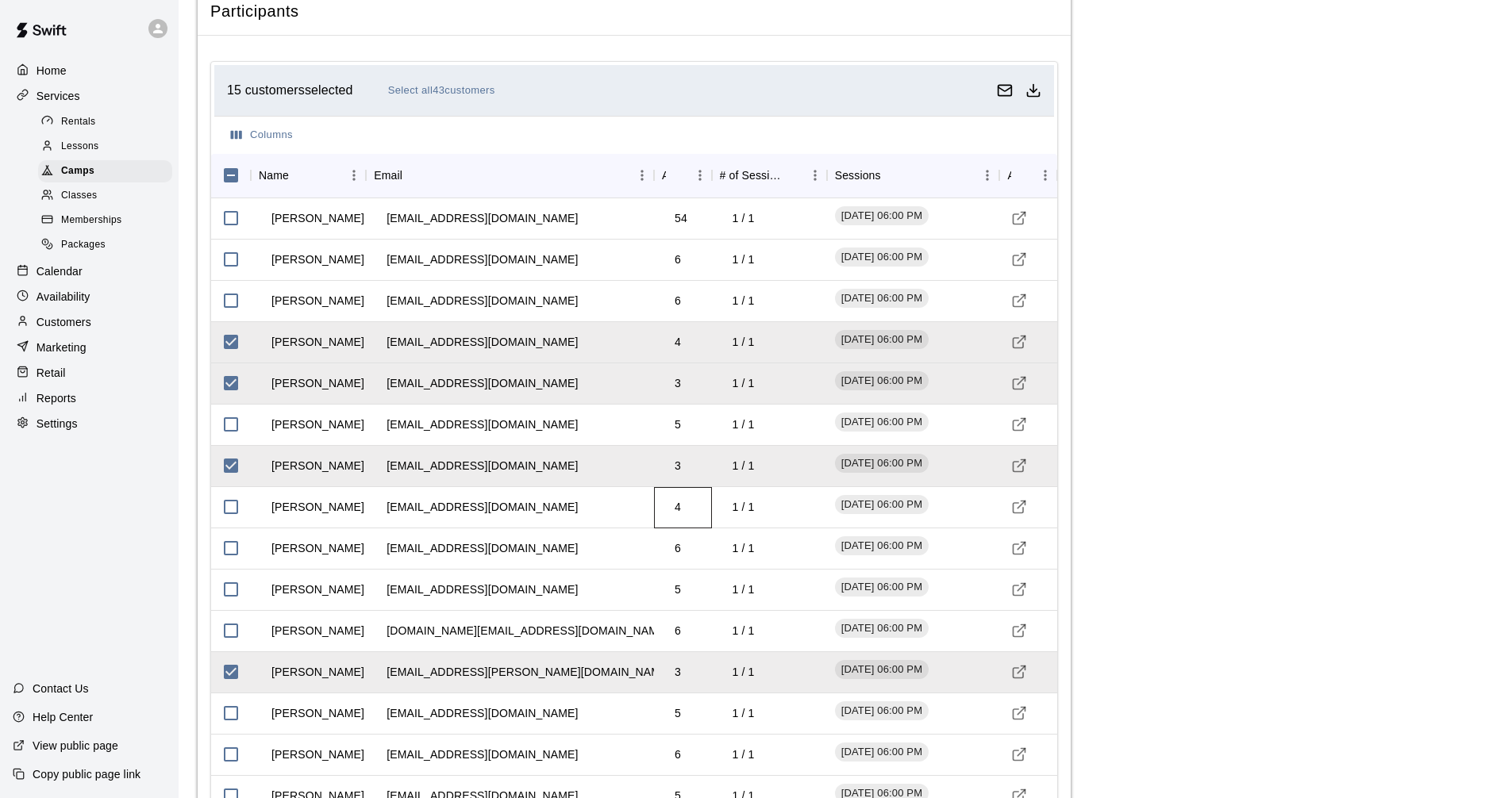
drag, startPoint x: 677, startPoint y: 510, endPoint x: 692, endPoint y: 594, distance: 85.3
click at [677, 510] on td "4" at bounding box center [677, 507] width 32 height 42
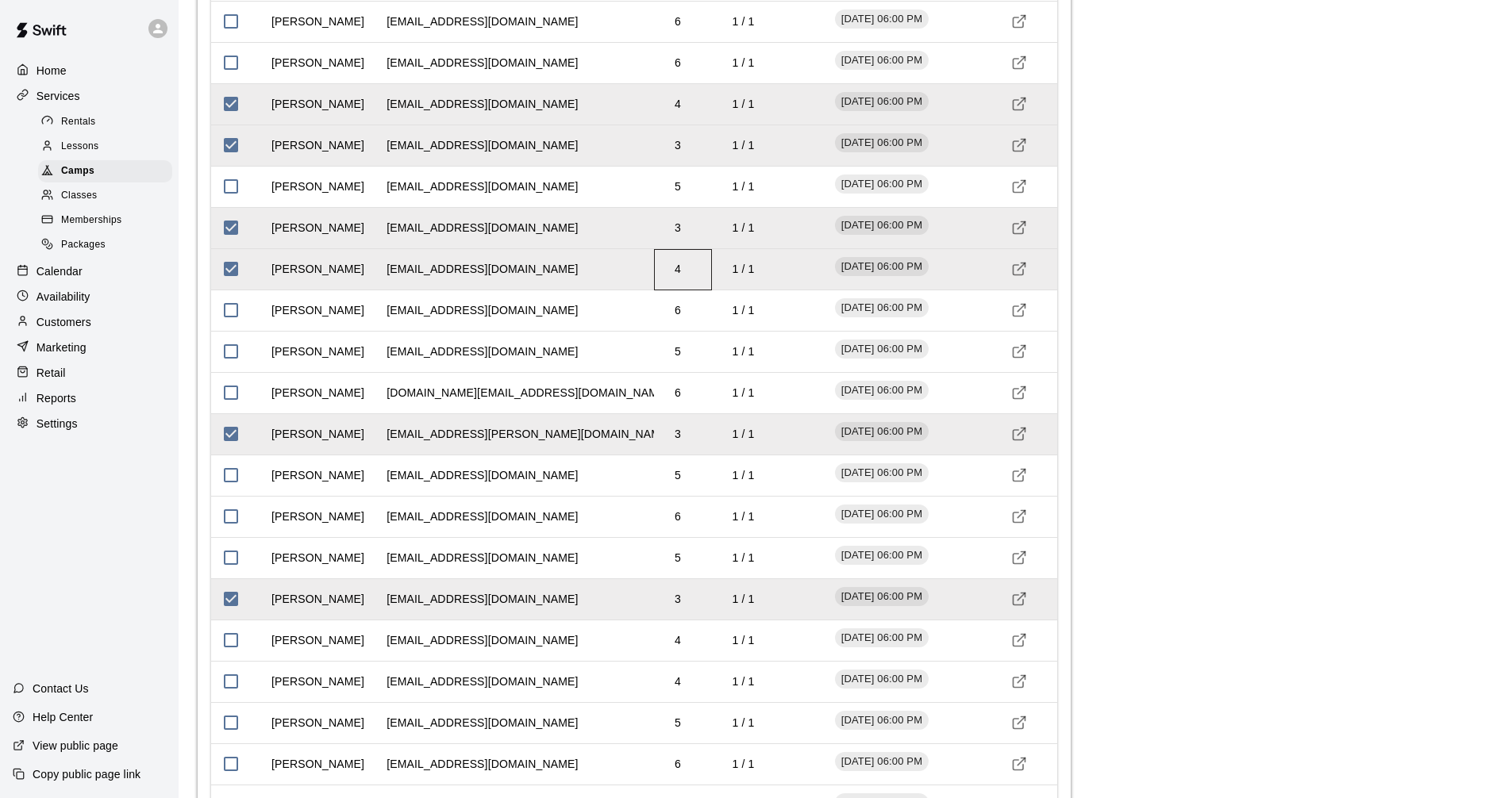
scroll to position [2024, 0]
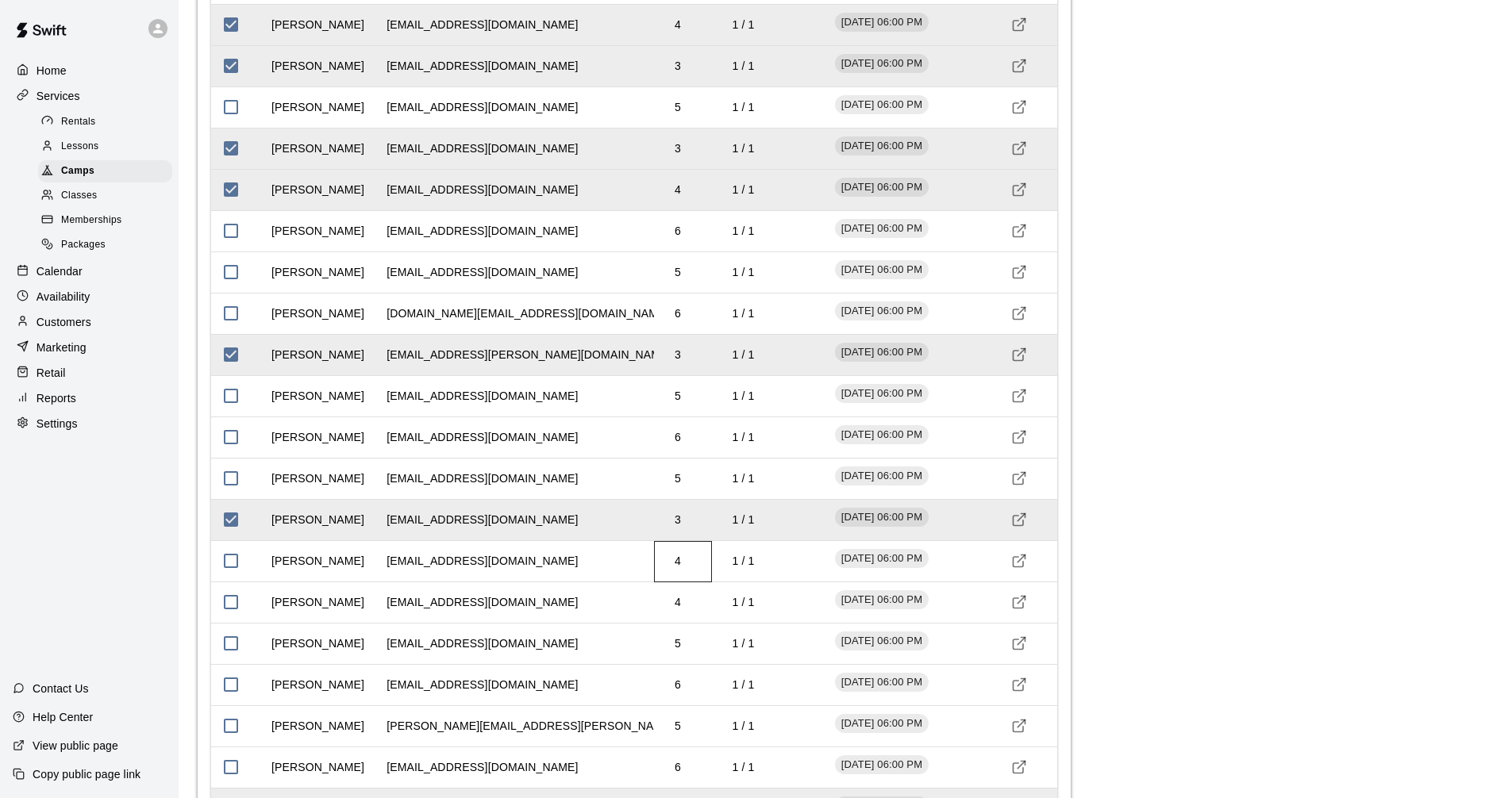
click at [683, 557] on td "4" at bounding box center [677, 561] width 32 height 42
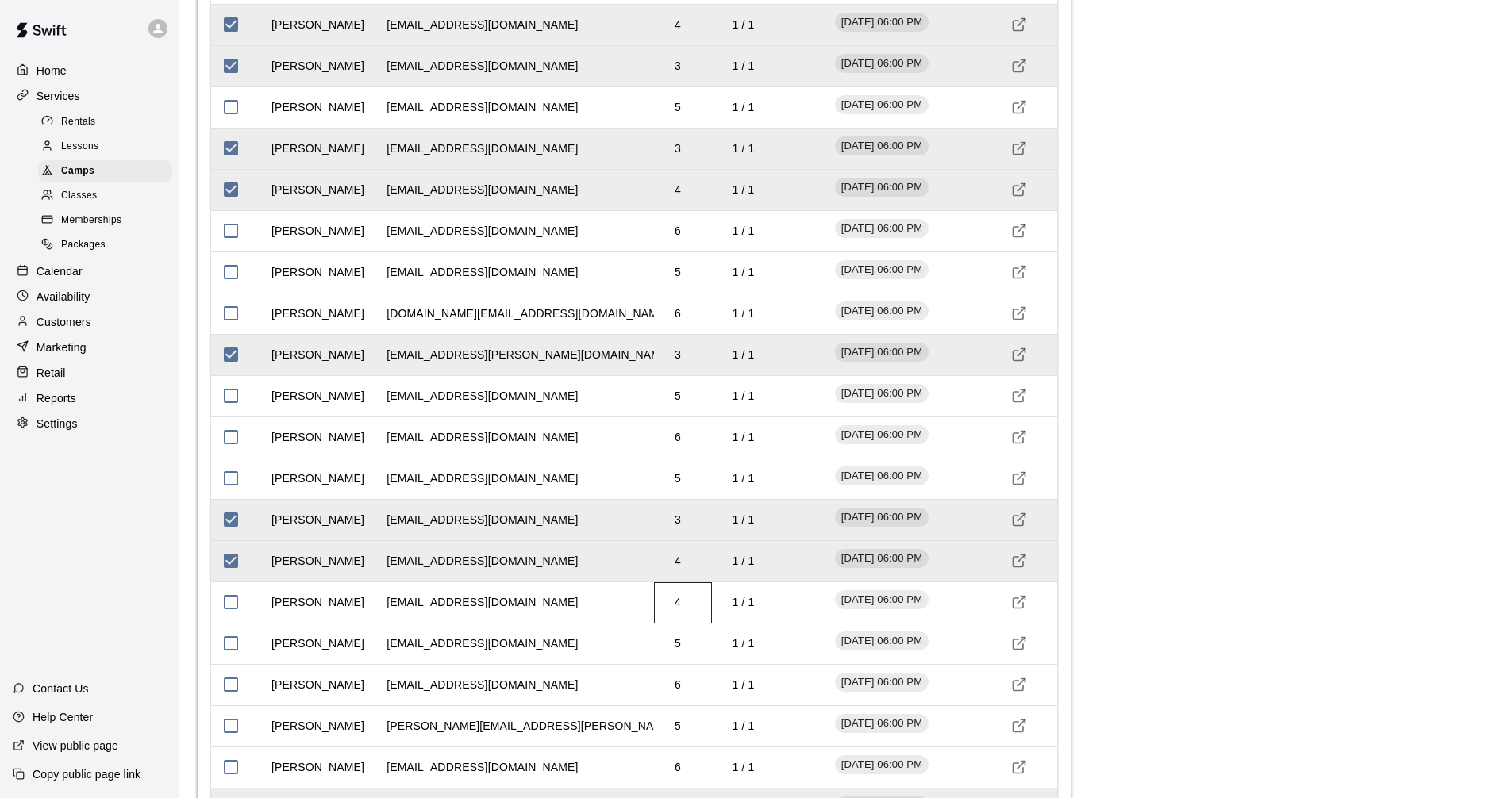
click at [670, 602] on td "4" at bounding box center [677, 603] width 32 height 42
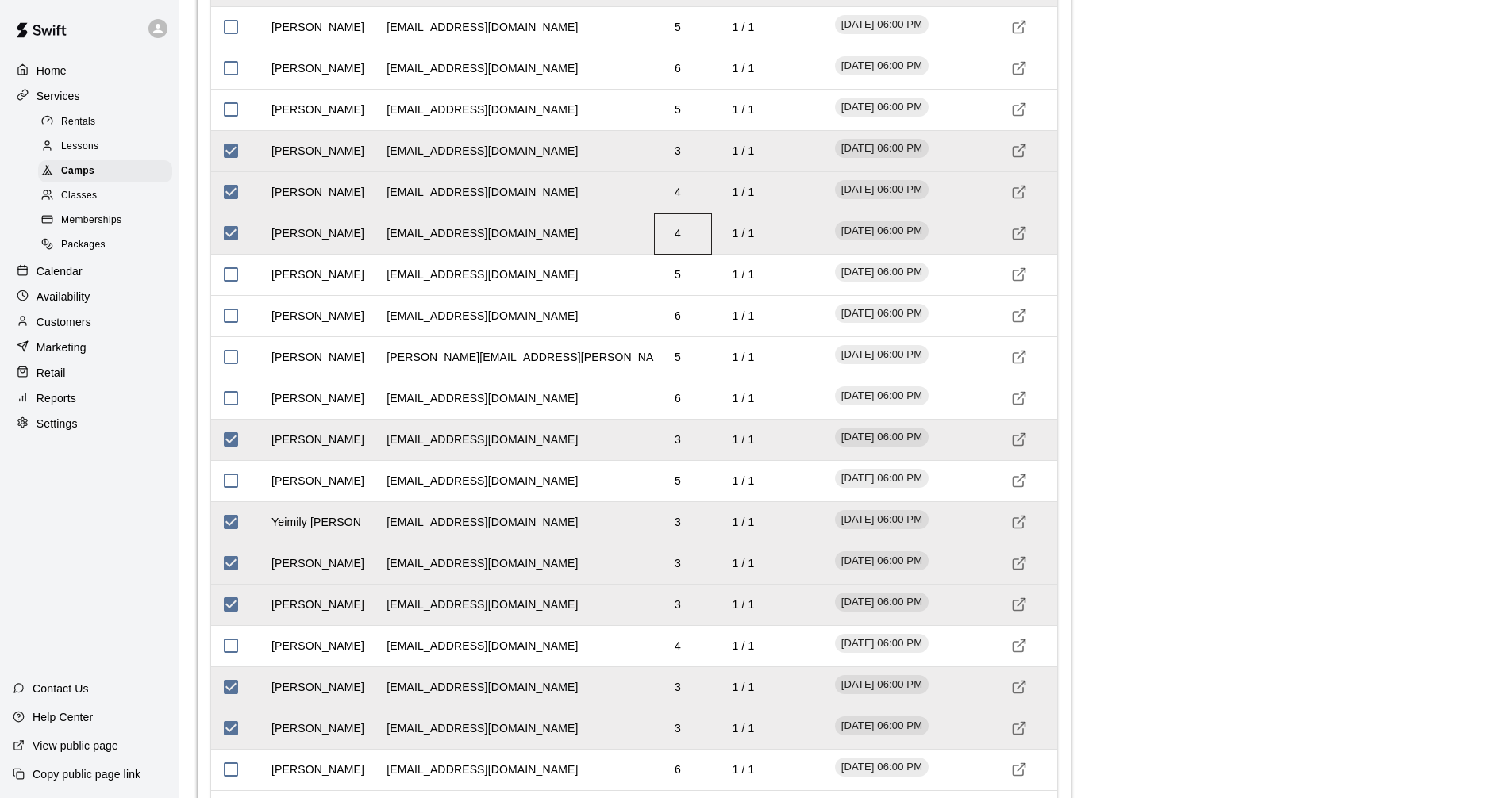
scroll to position [2421, 0]
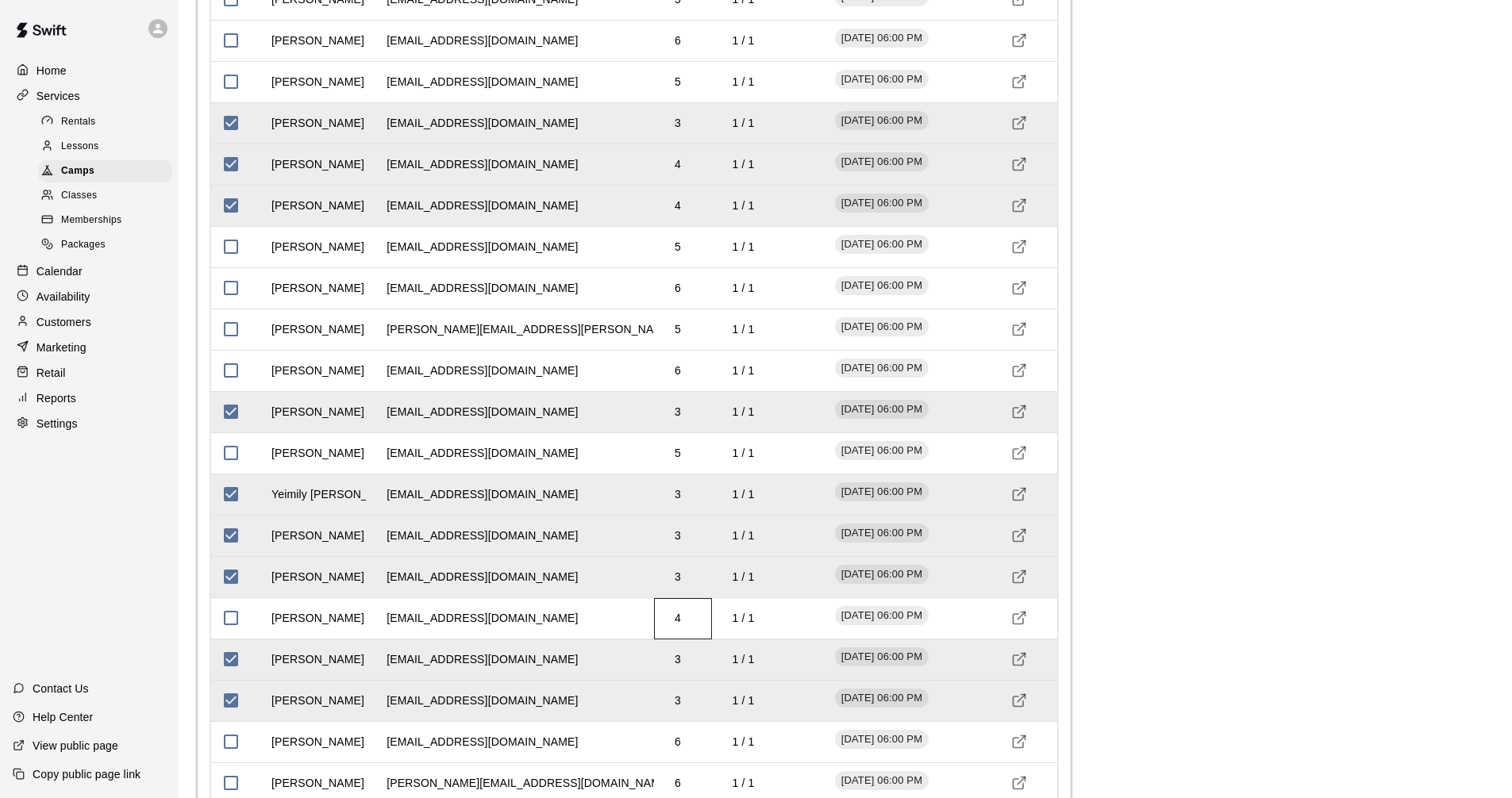
click at [689, 625] on td "4" at bounding box center [677, 618] width 32 height 42
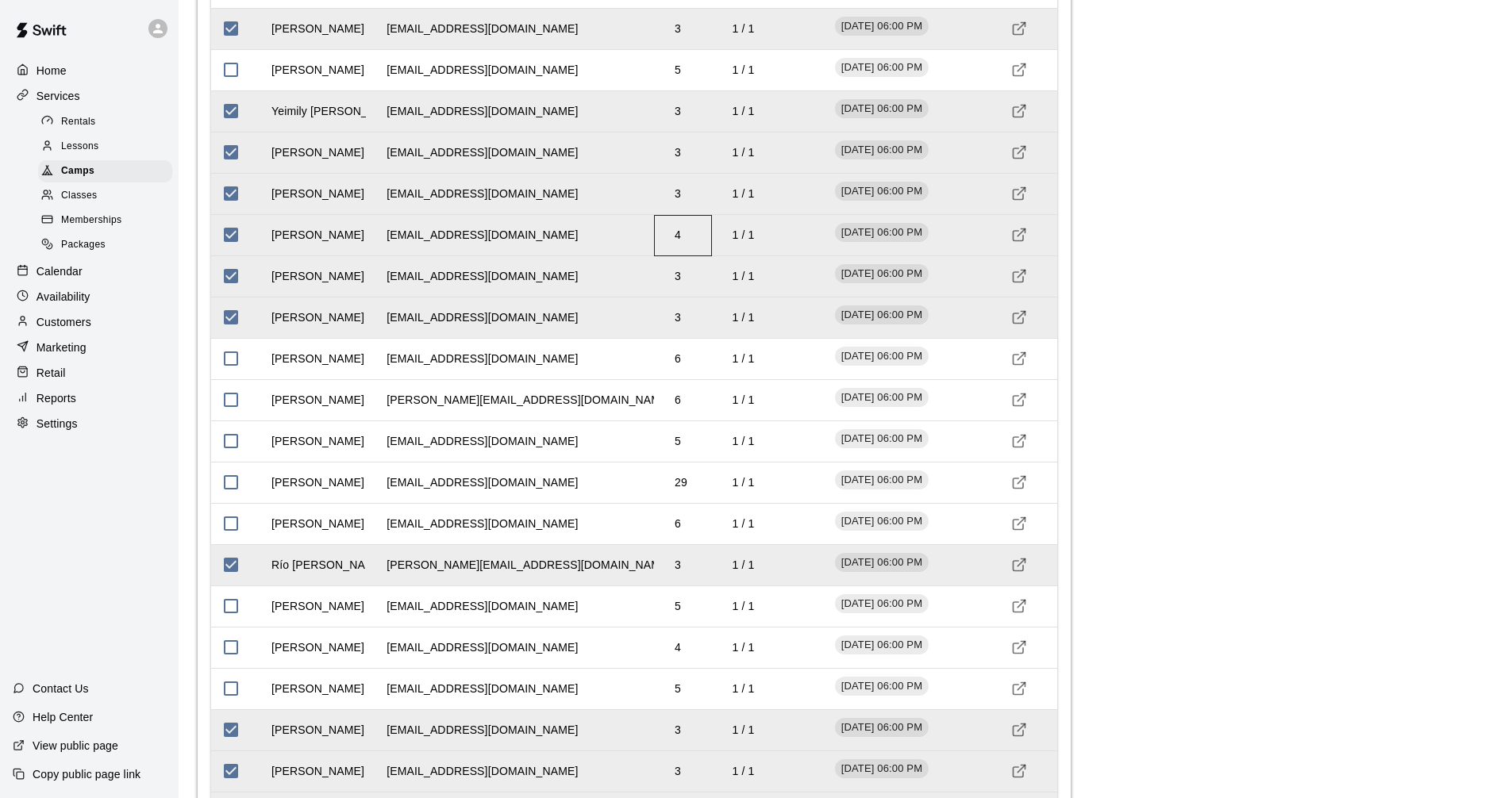
scroll to position [2818, 0]
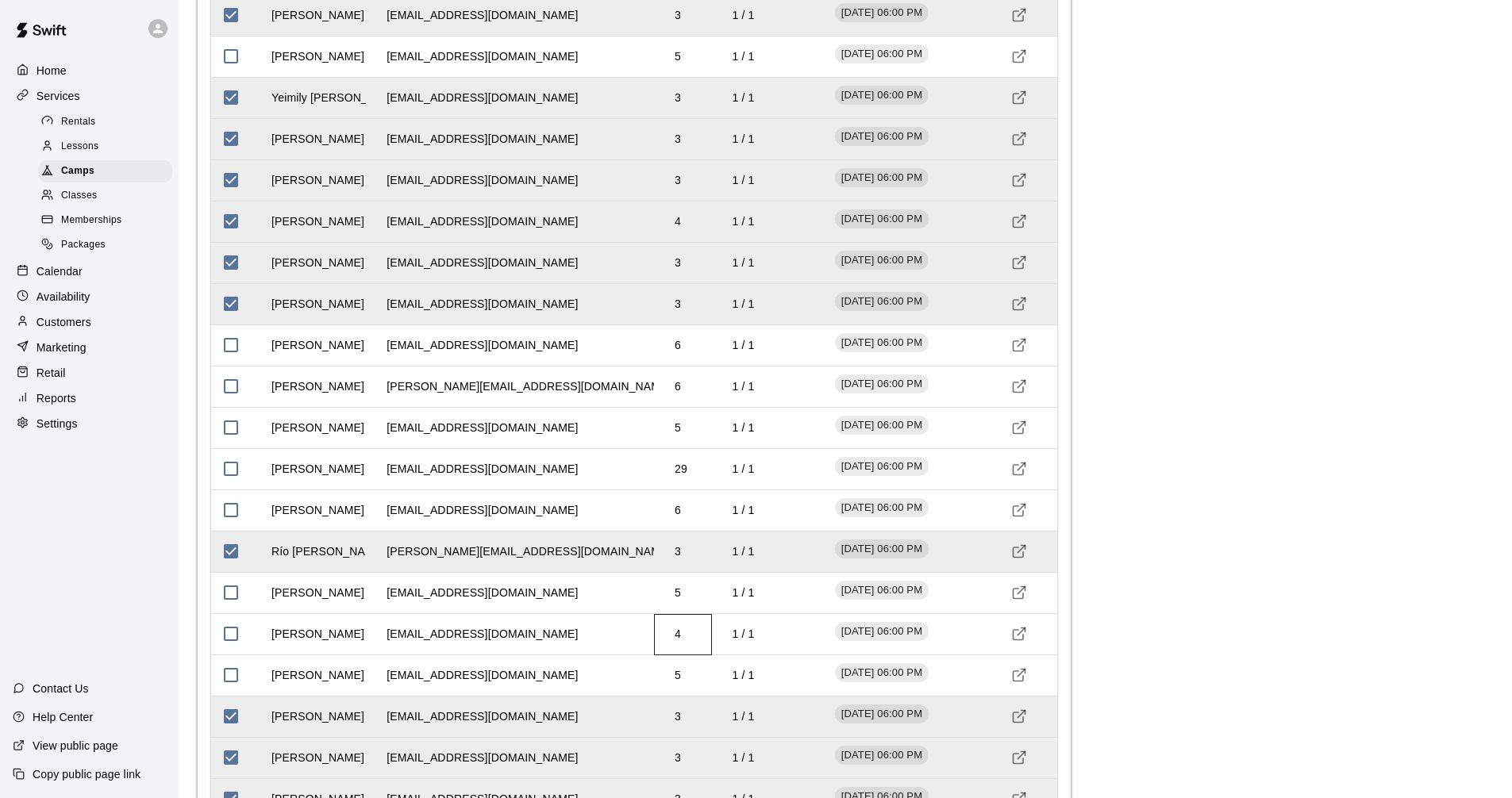
click at [680, 642] on td "4" at bounding box center [677, 634] width 32 height 42
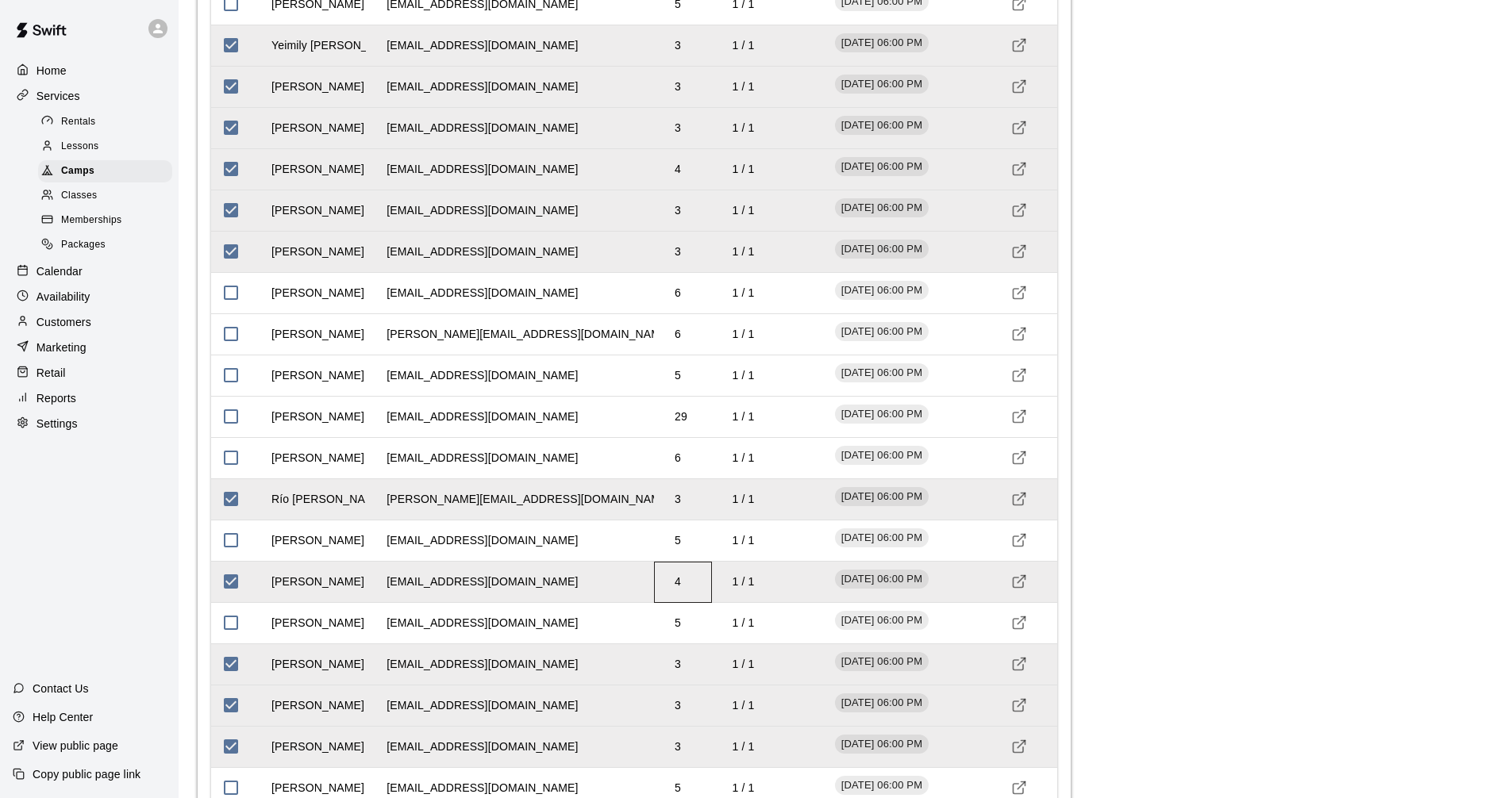
scroll to position [2976, 0]
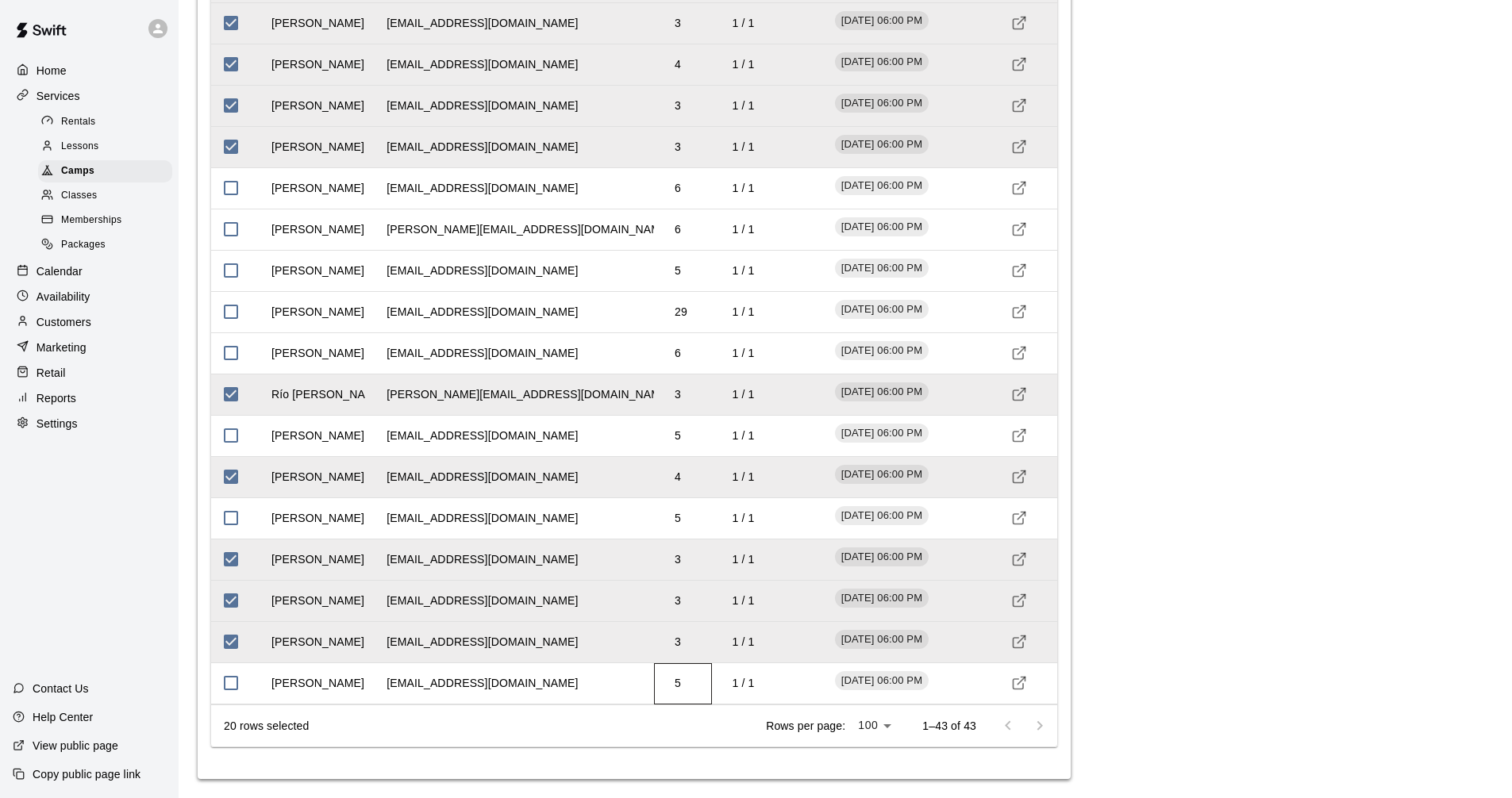
click at [682, 693] on td "5" at bounding box center [677, 684] width 32 height 42
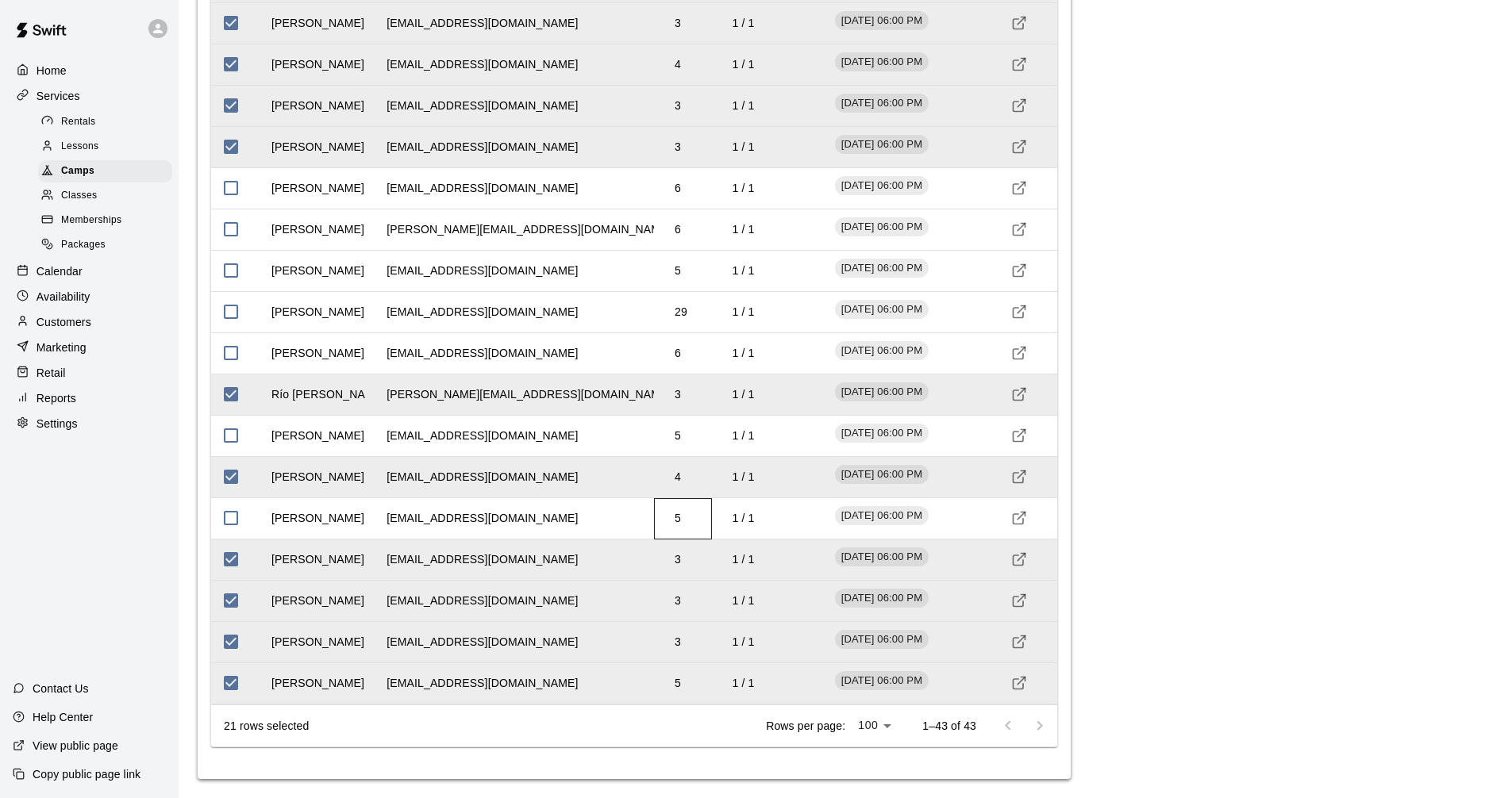
click at [673, 520] on td "5" at bounding box center [677, 518] width 32 height 42
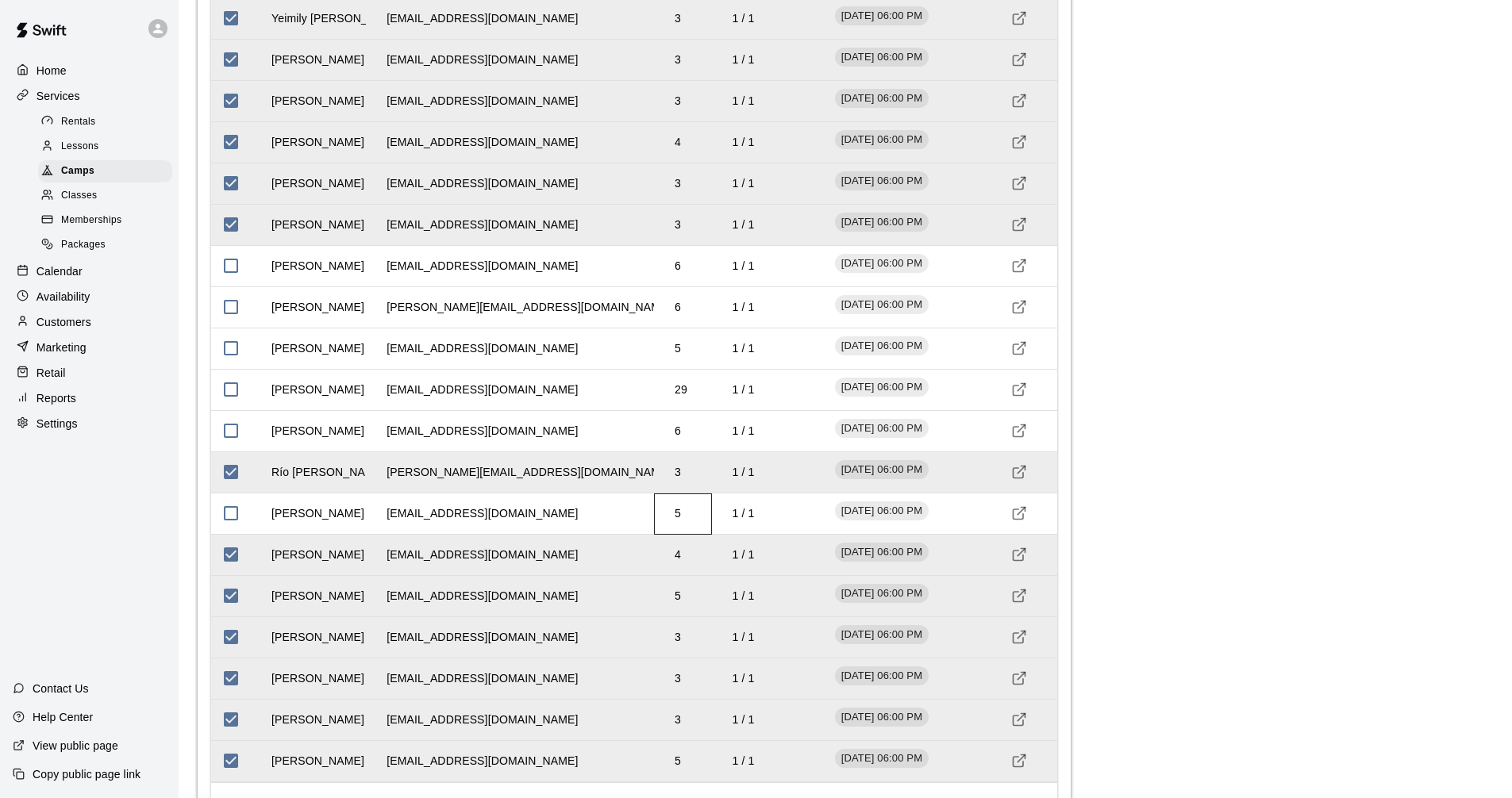
click at [676, 519] on td "5" at bounding box center [677, 514] width 32 height 42
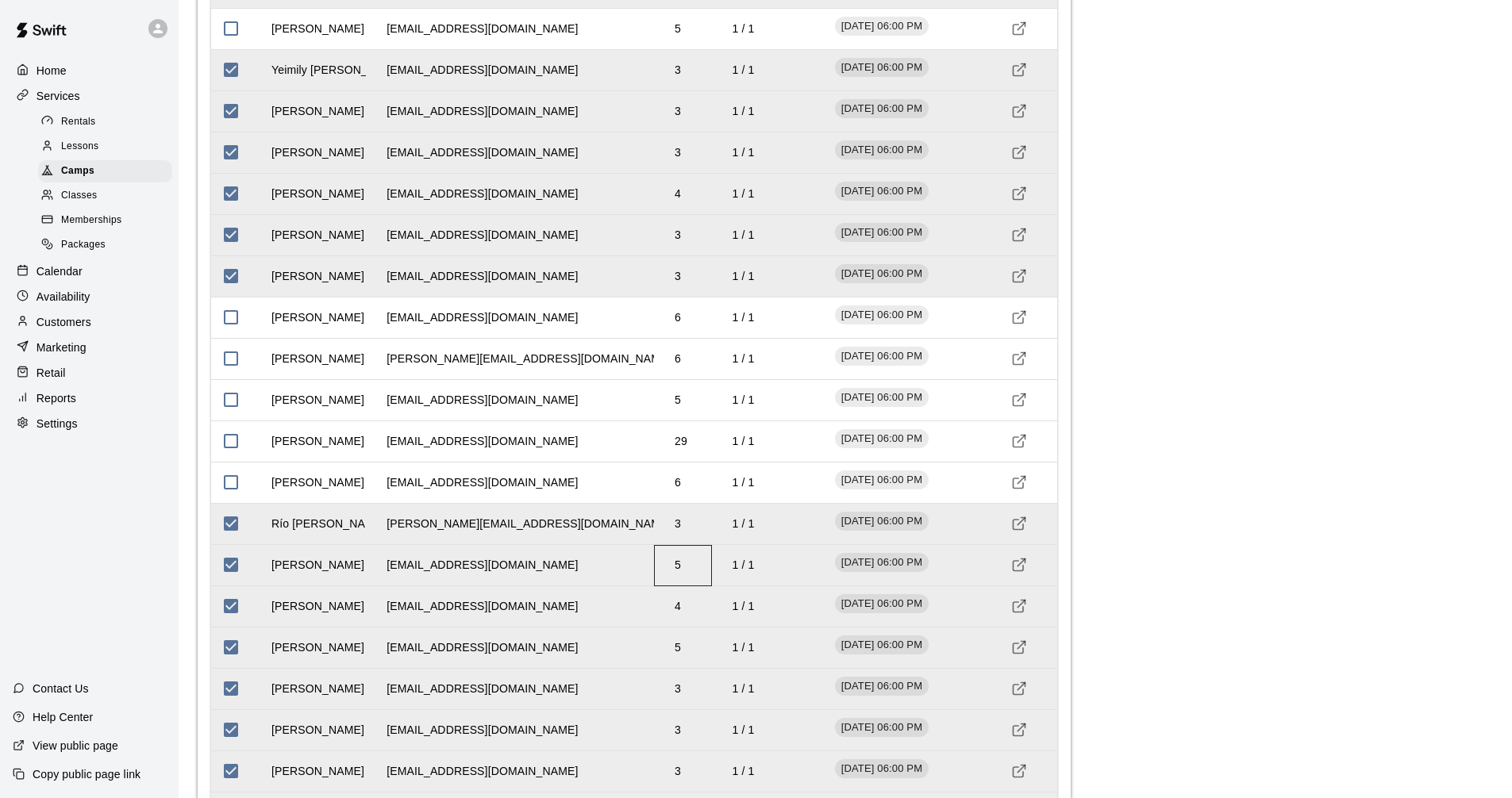
scroll to position [2818, 0]
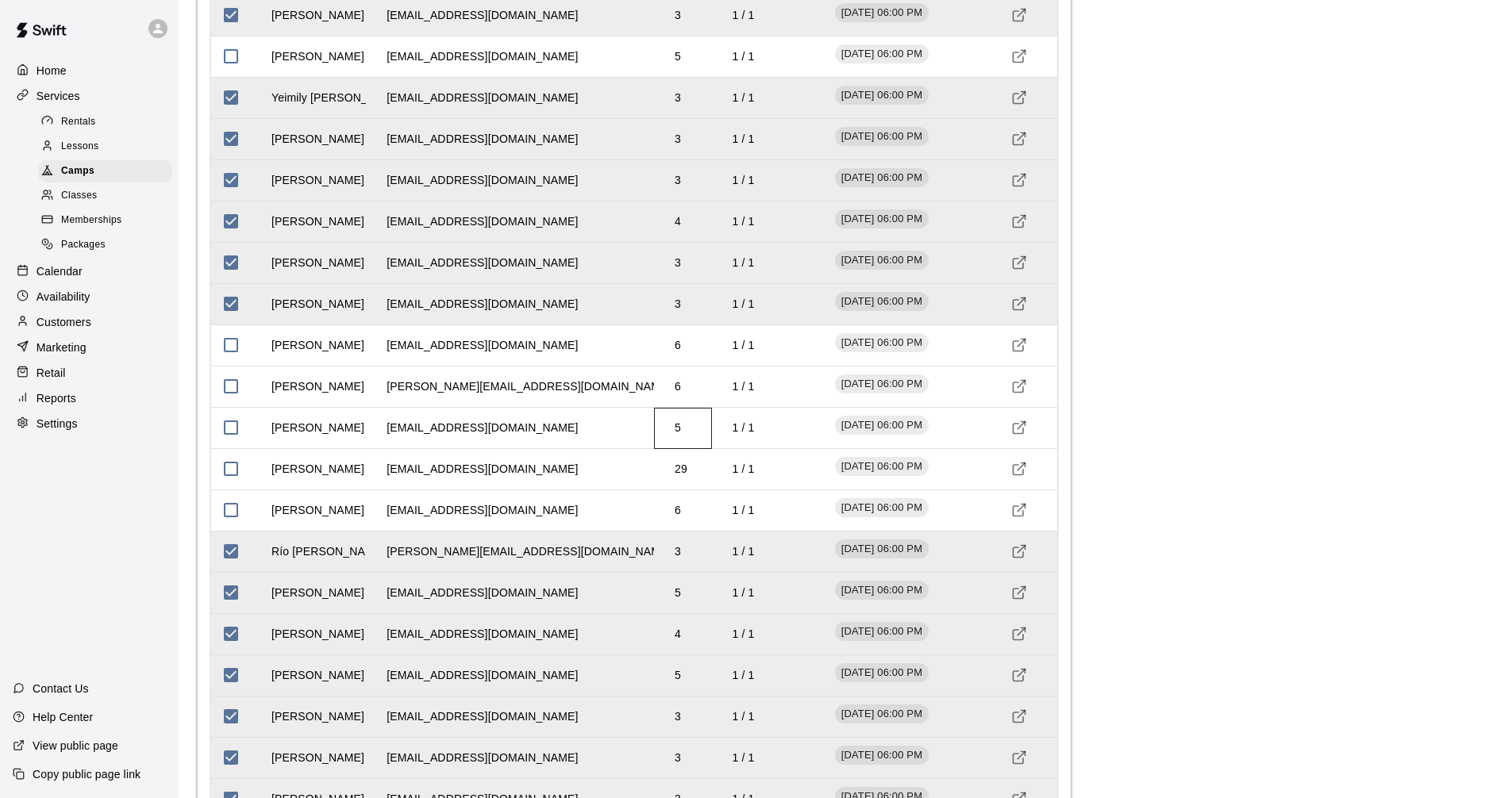
click at [680, 438] on td "5" at bounding box center [677, 428] width 32 height 42
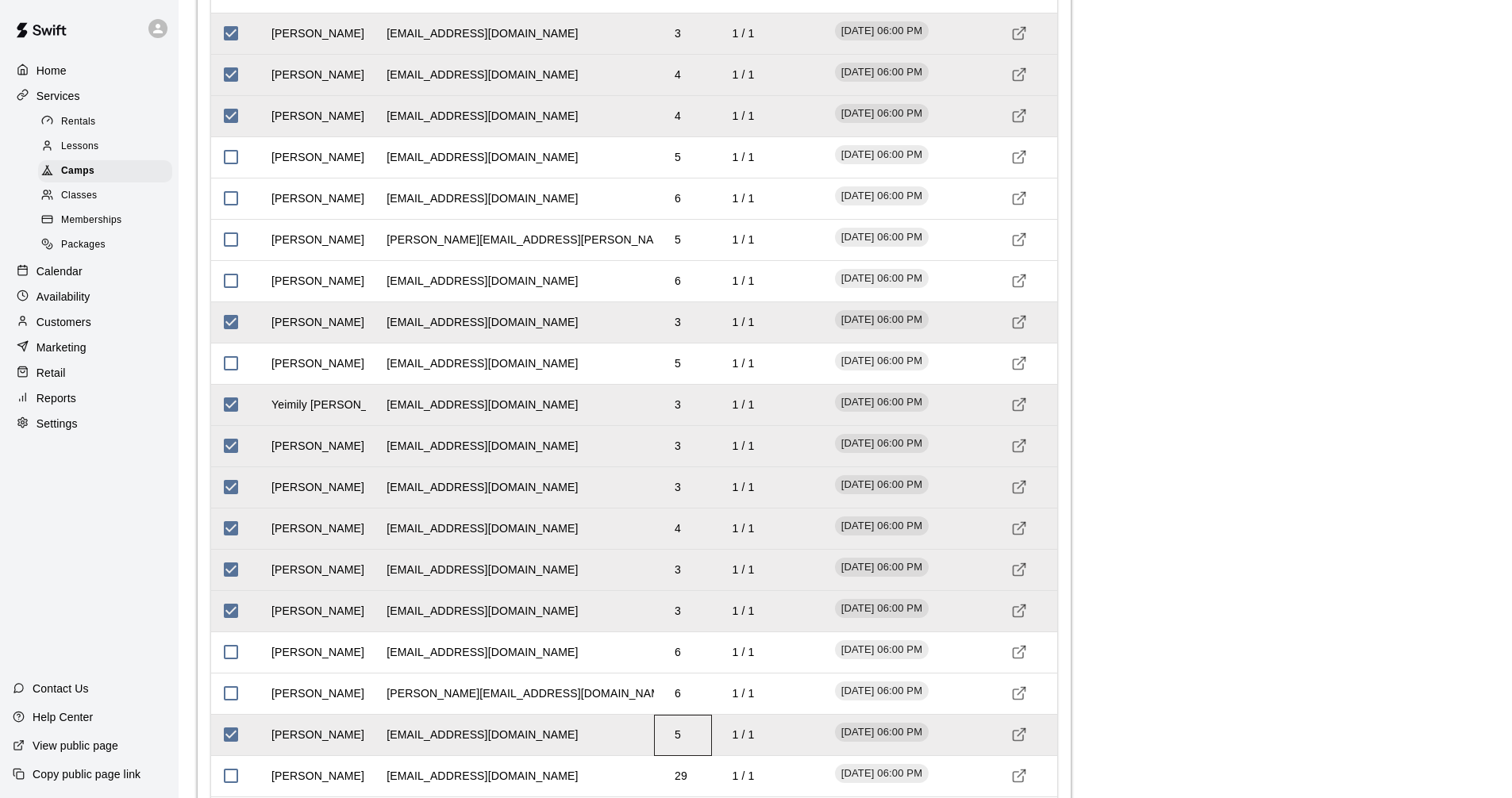
scroll to position [2421, 0]
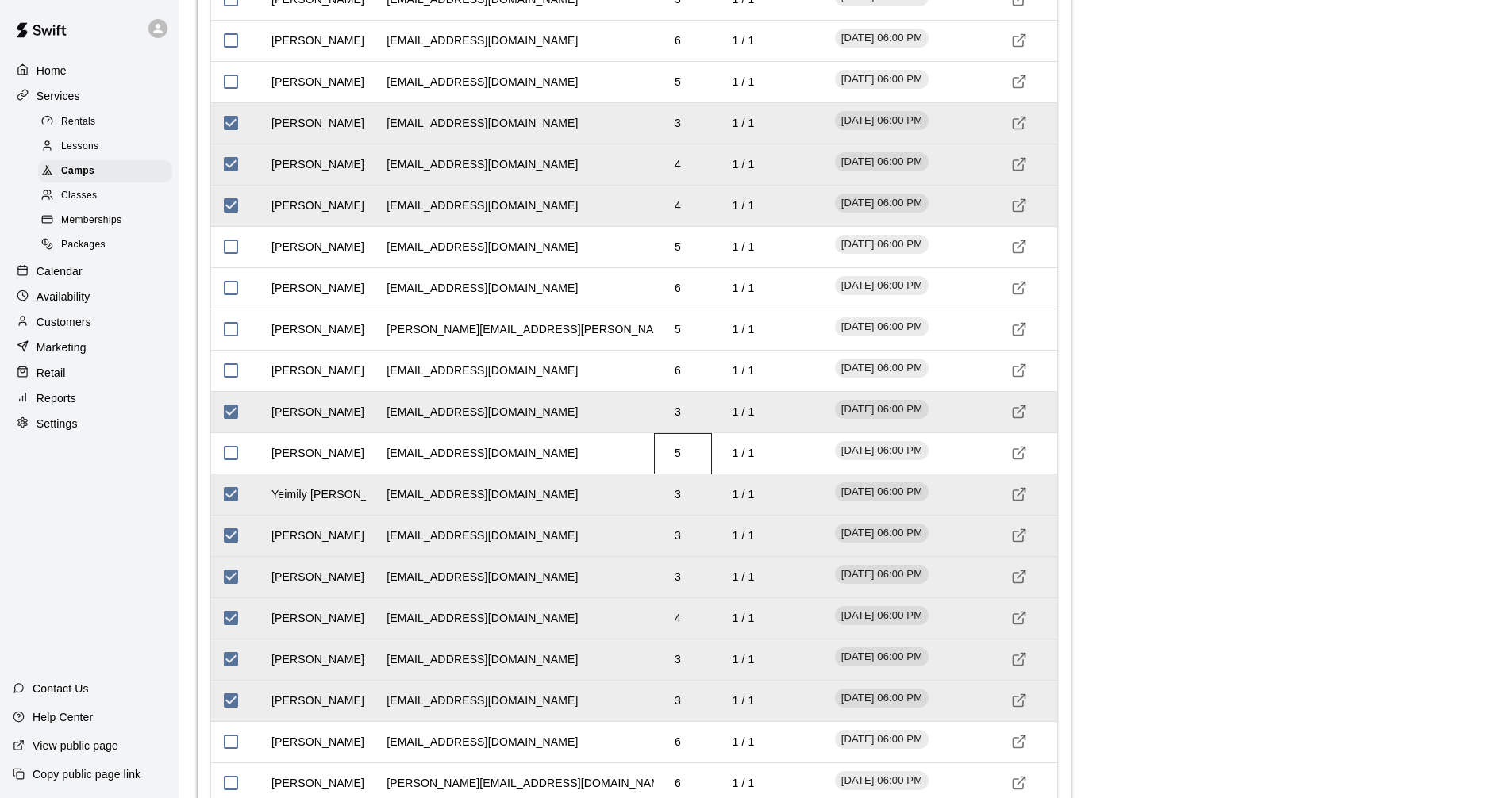
click at [681, 455] on td "5" at bounding box center [677, 454] width 32 height 42
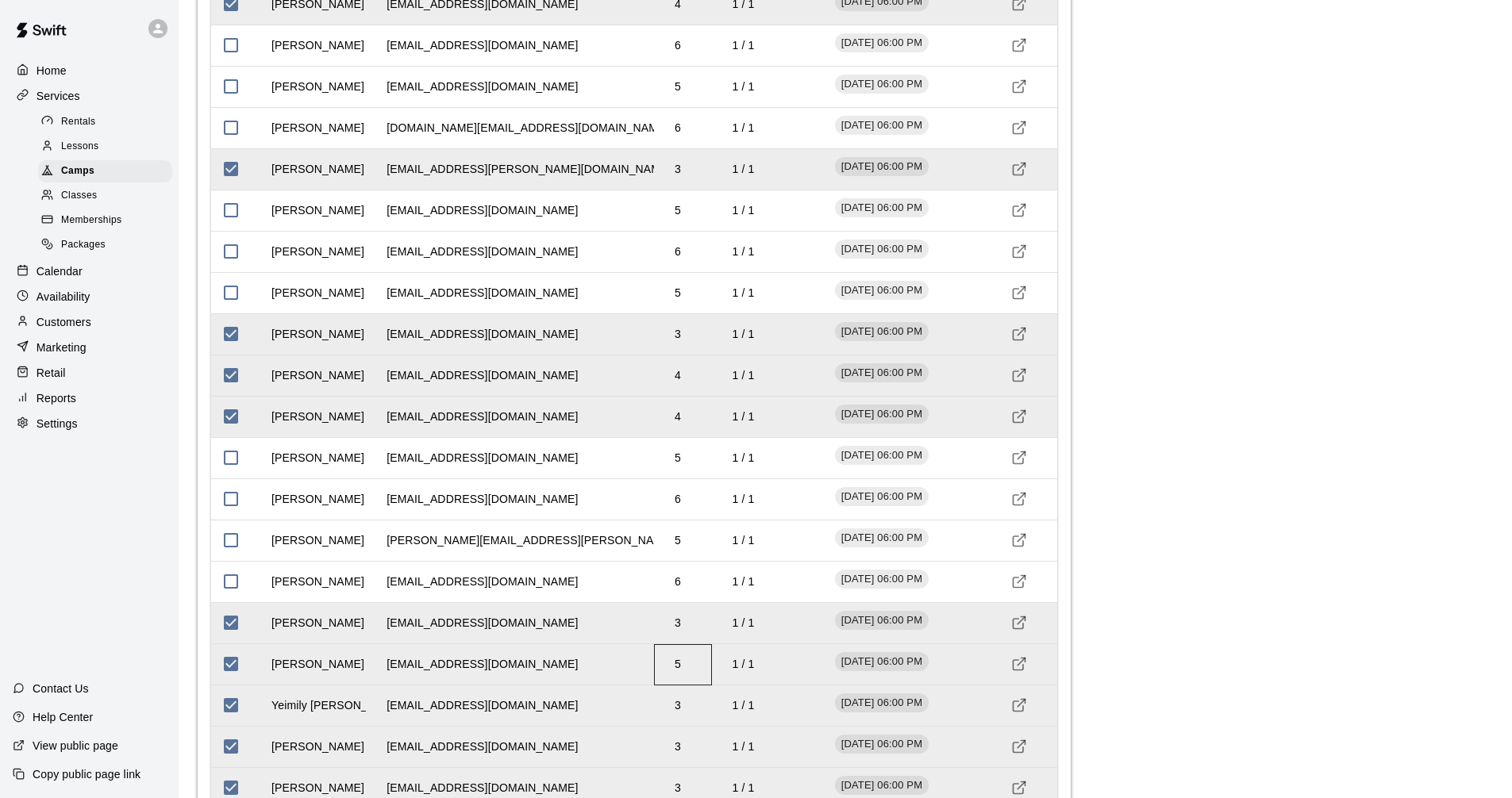
scroll to position [2183, 0]
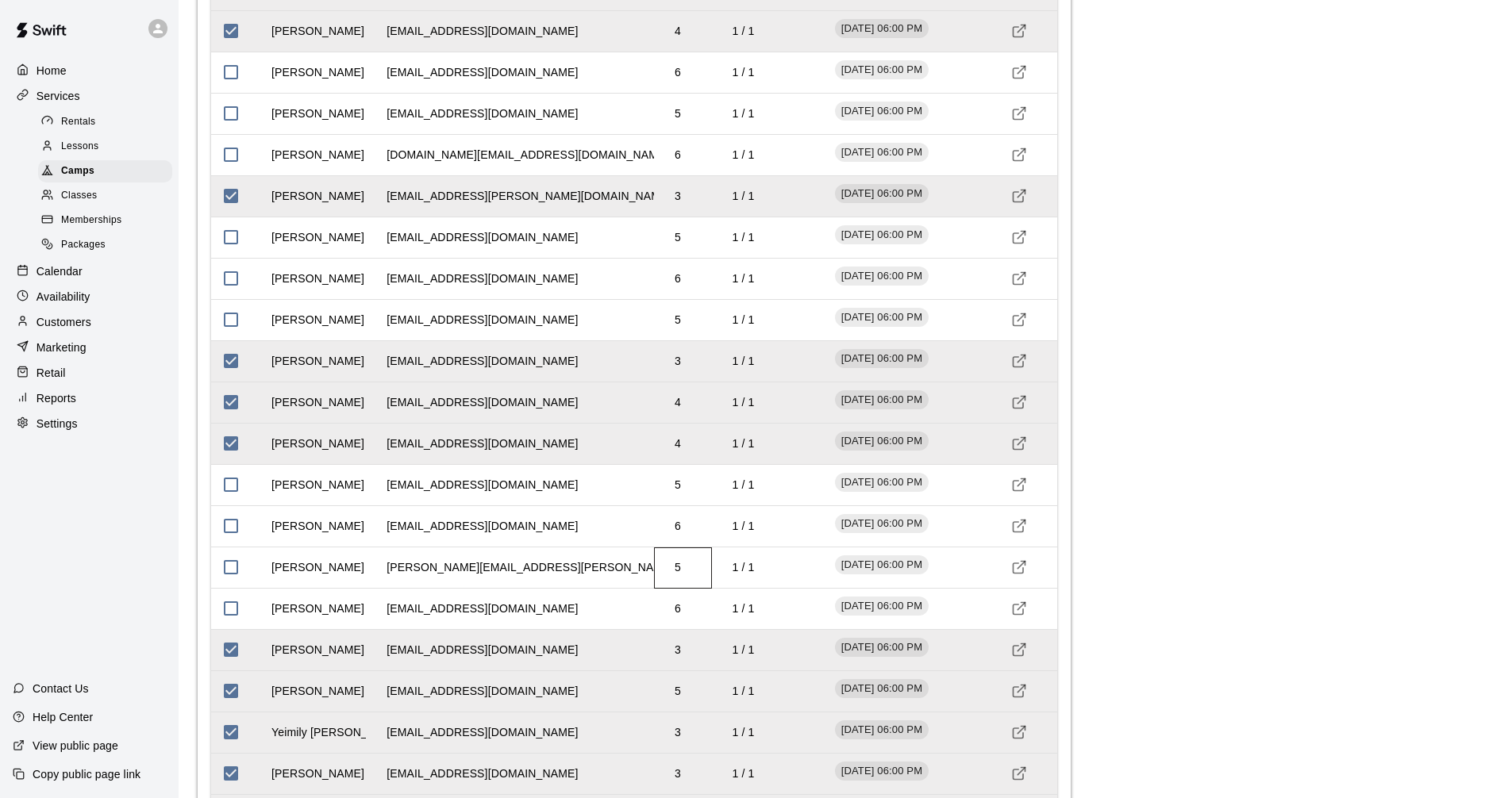
click at [677, 569] on td "5" at bounding box center [677, 568] width 32 height 42
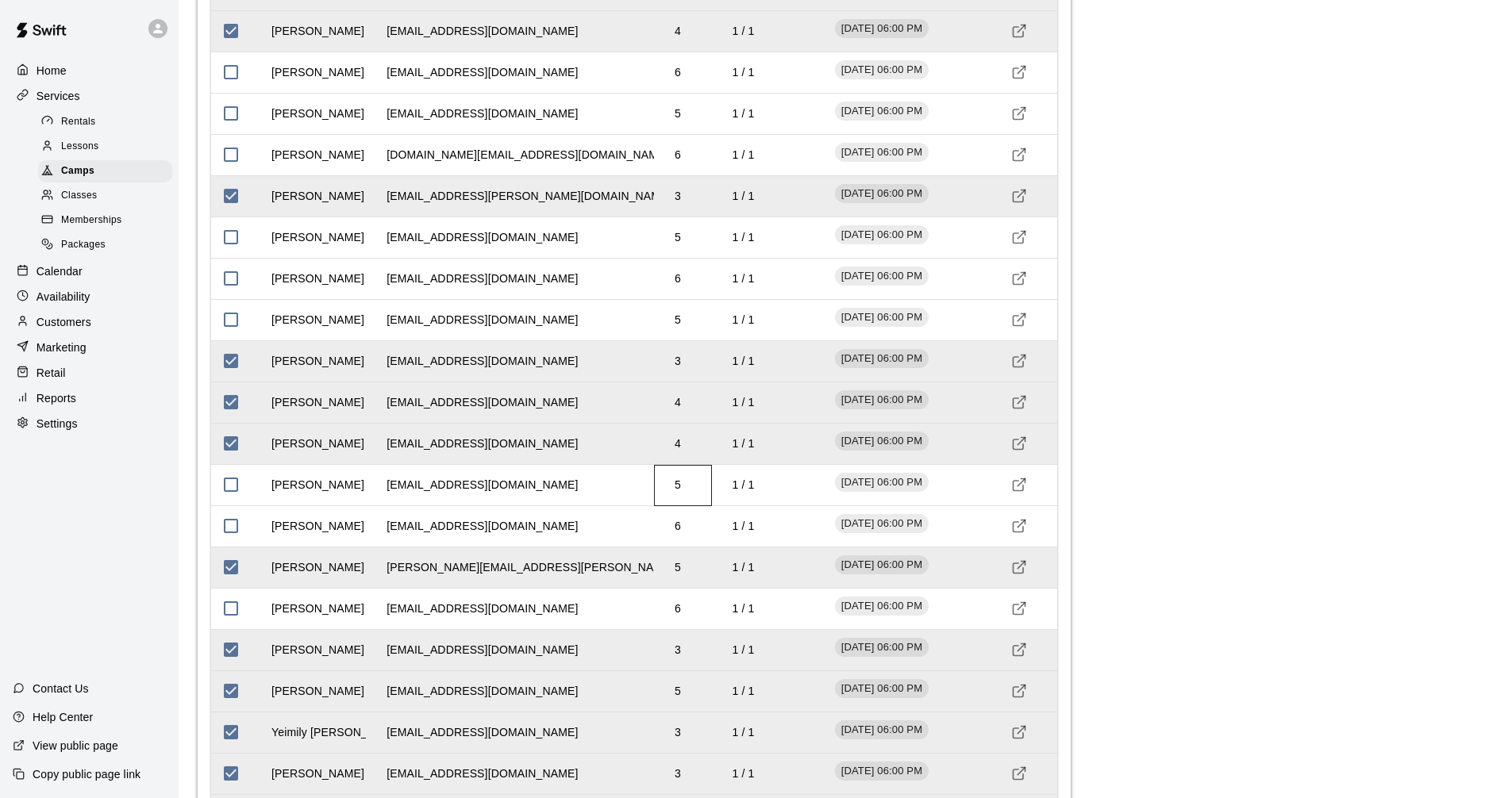
click at [683, 486] on td "5" at bounding box center [677, 485] width 32 height 42
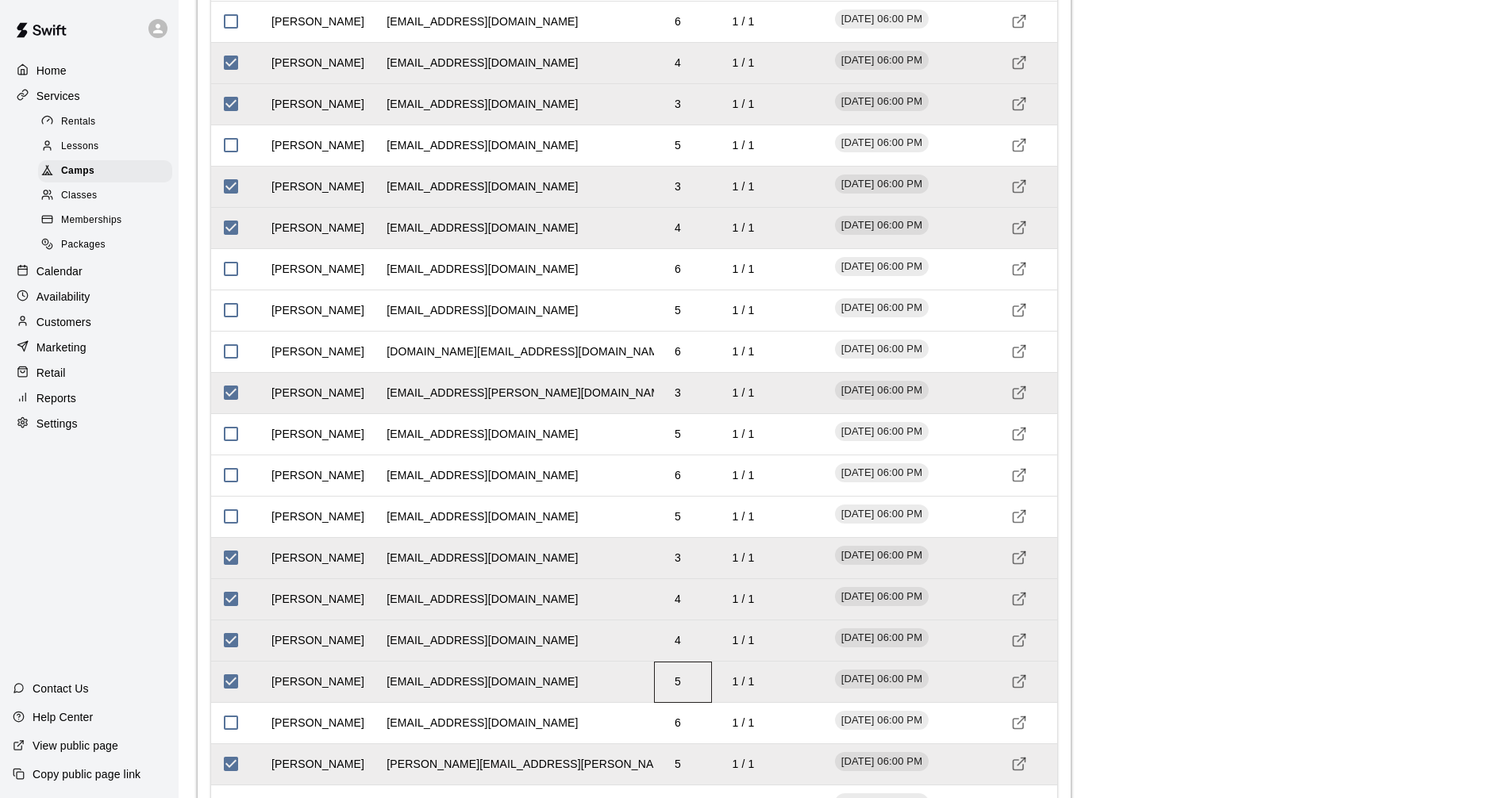
scroll to position [1944, 0]
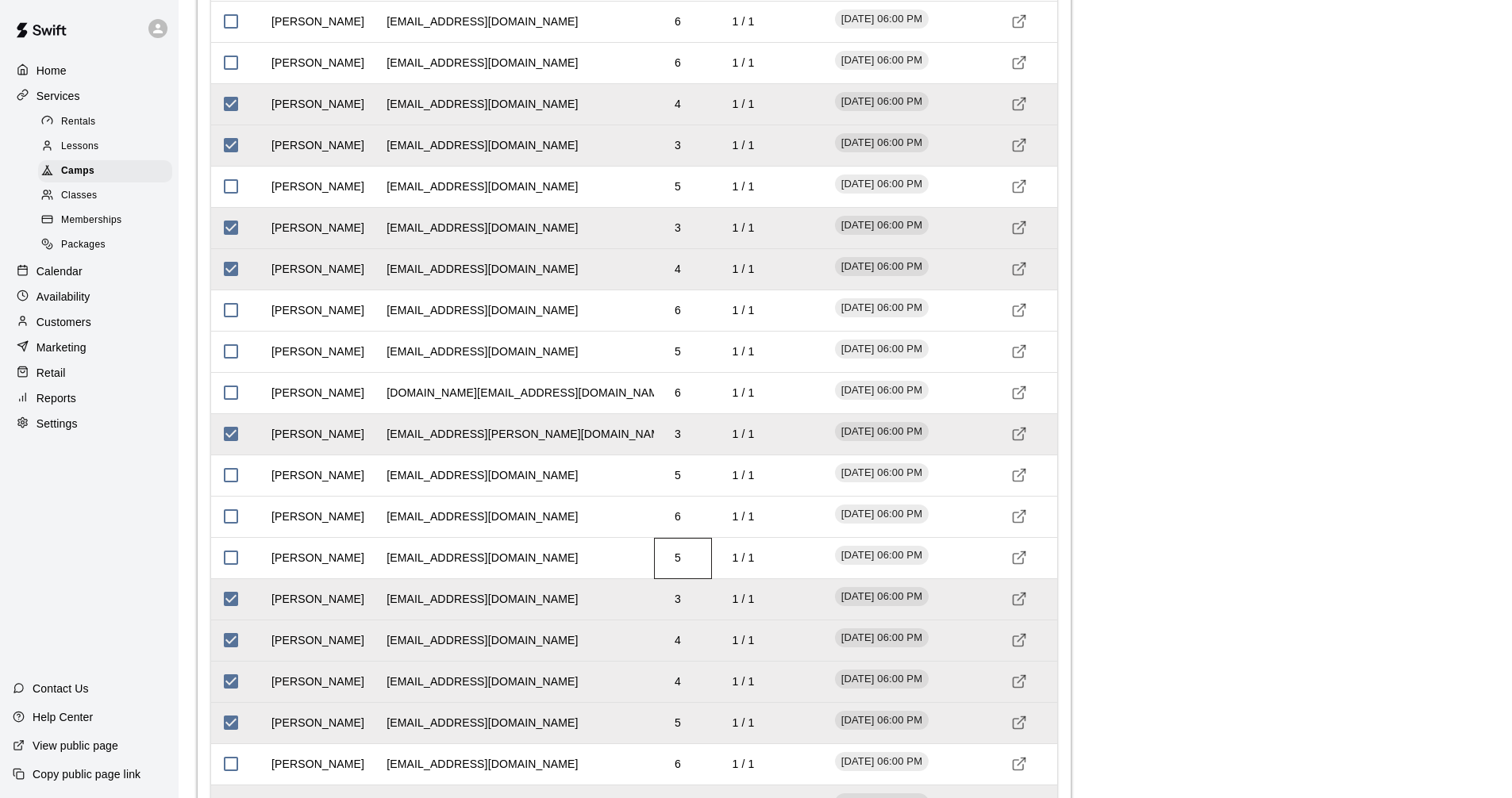
click at [681, 565] on td "5" at bounding box center [677, 558] width 32 height 42
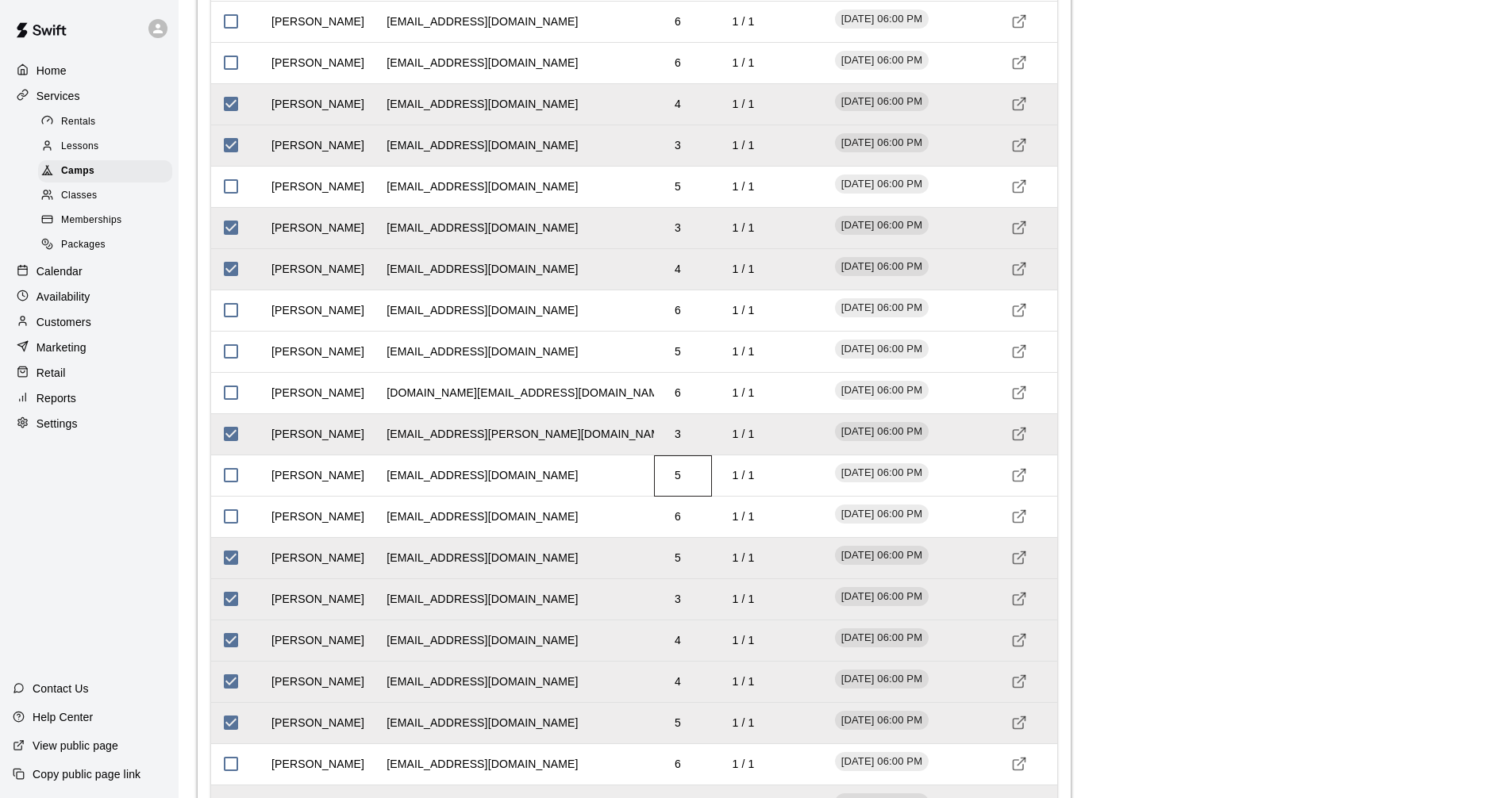
click at [680, 488] on td "5" at bounding box center [677, 476] width 32 height 42
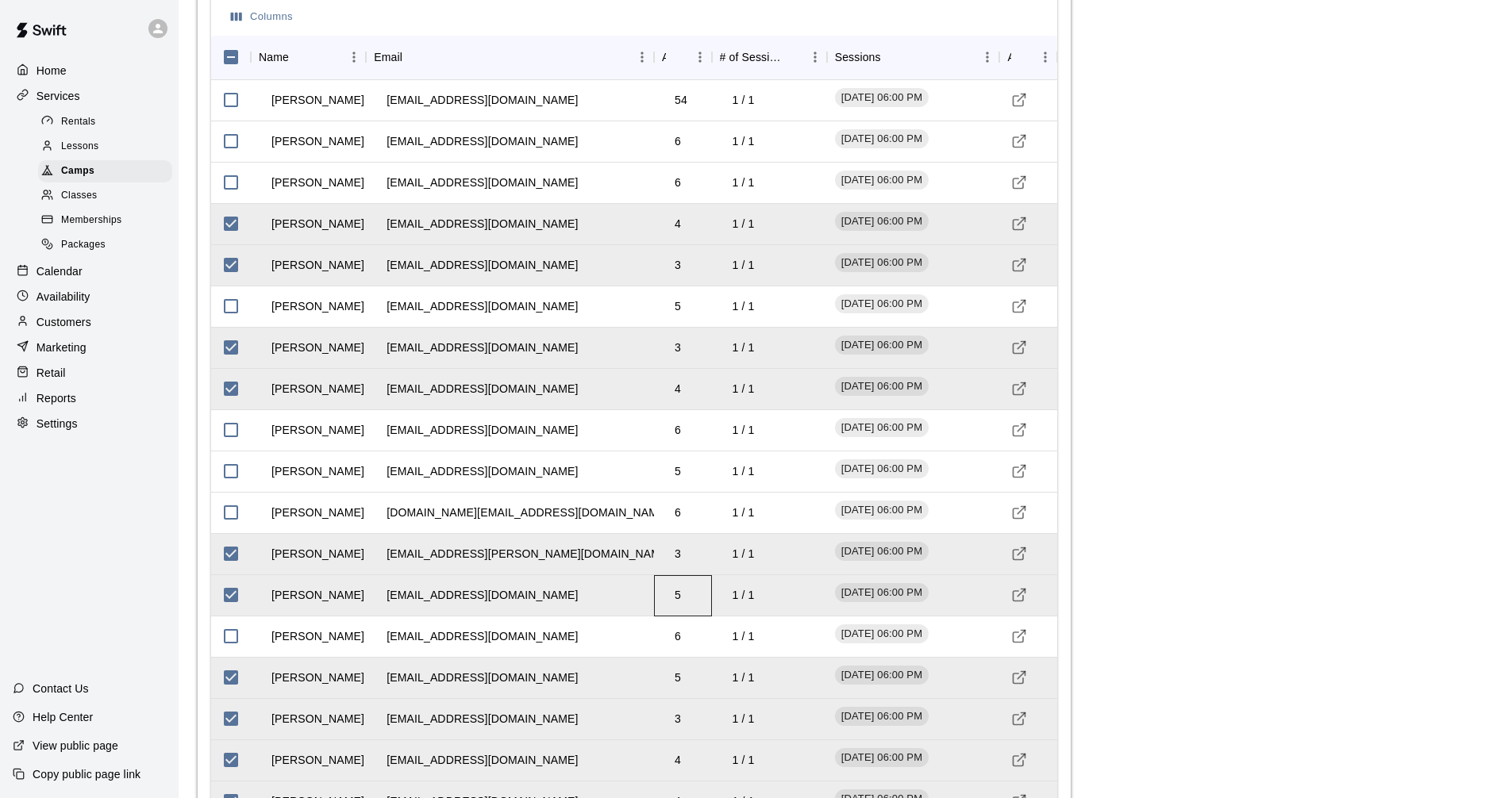
scroll to position [1786, 0]
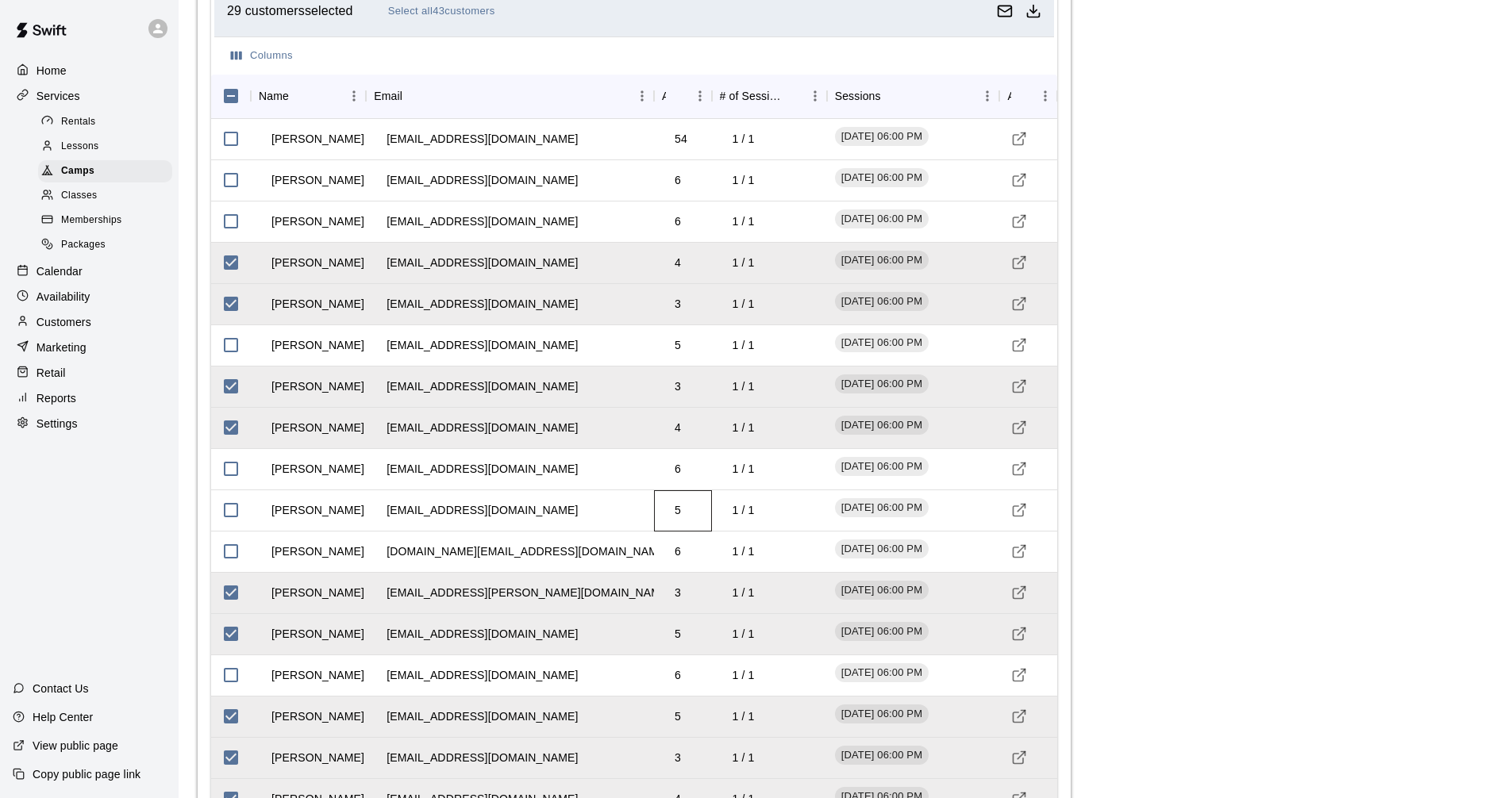
click at [679, 505] on td "5" at bounding box center [677, 510] width 32 height 42
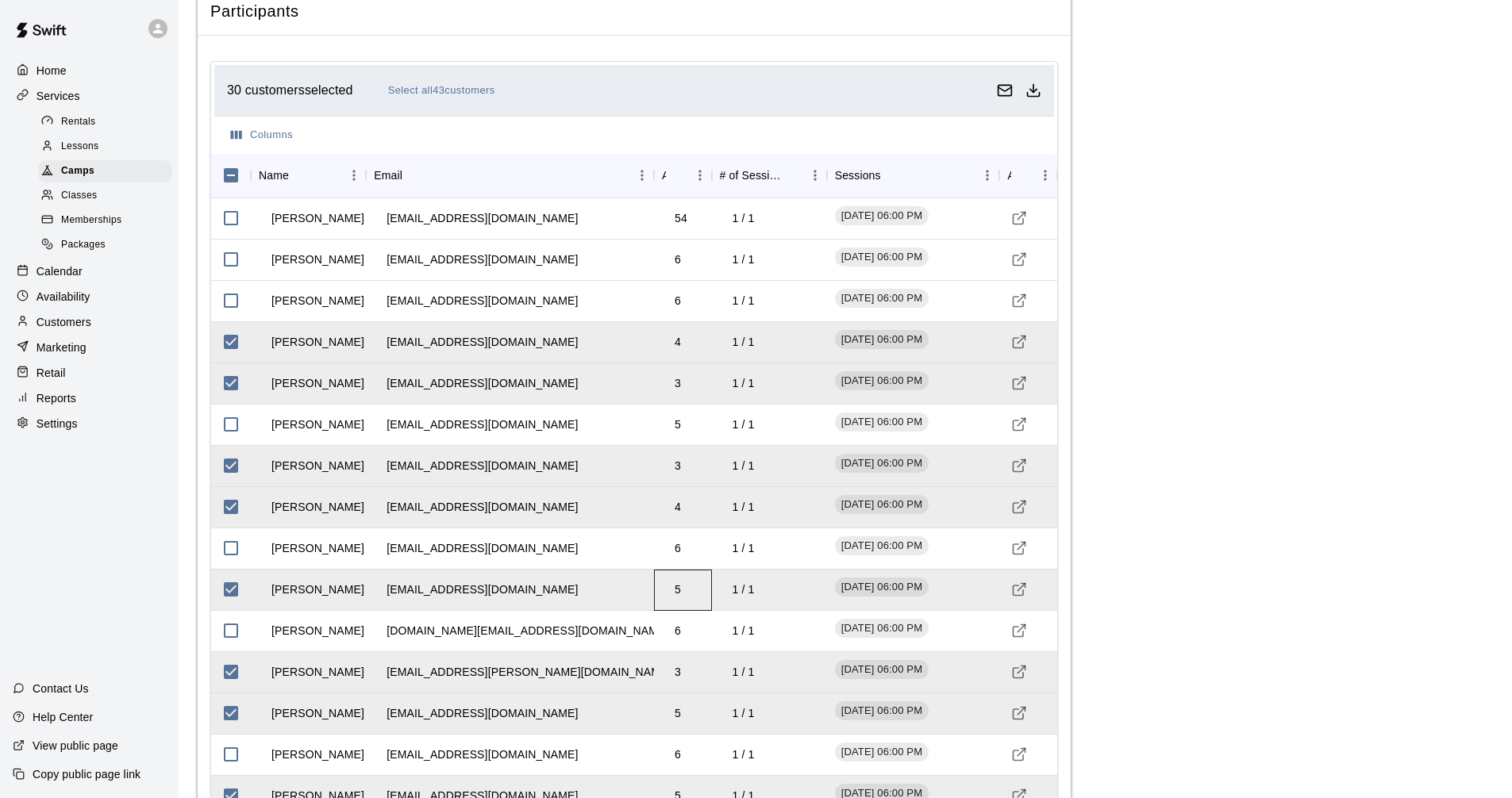
scroll to position [1628, 0]
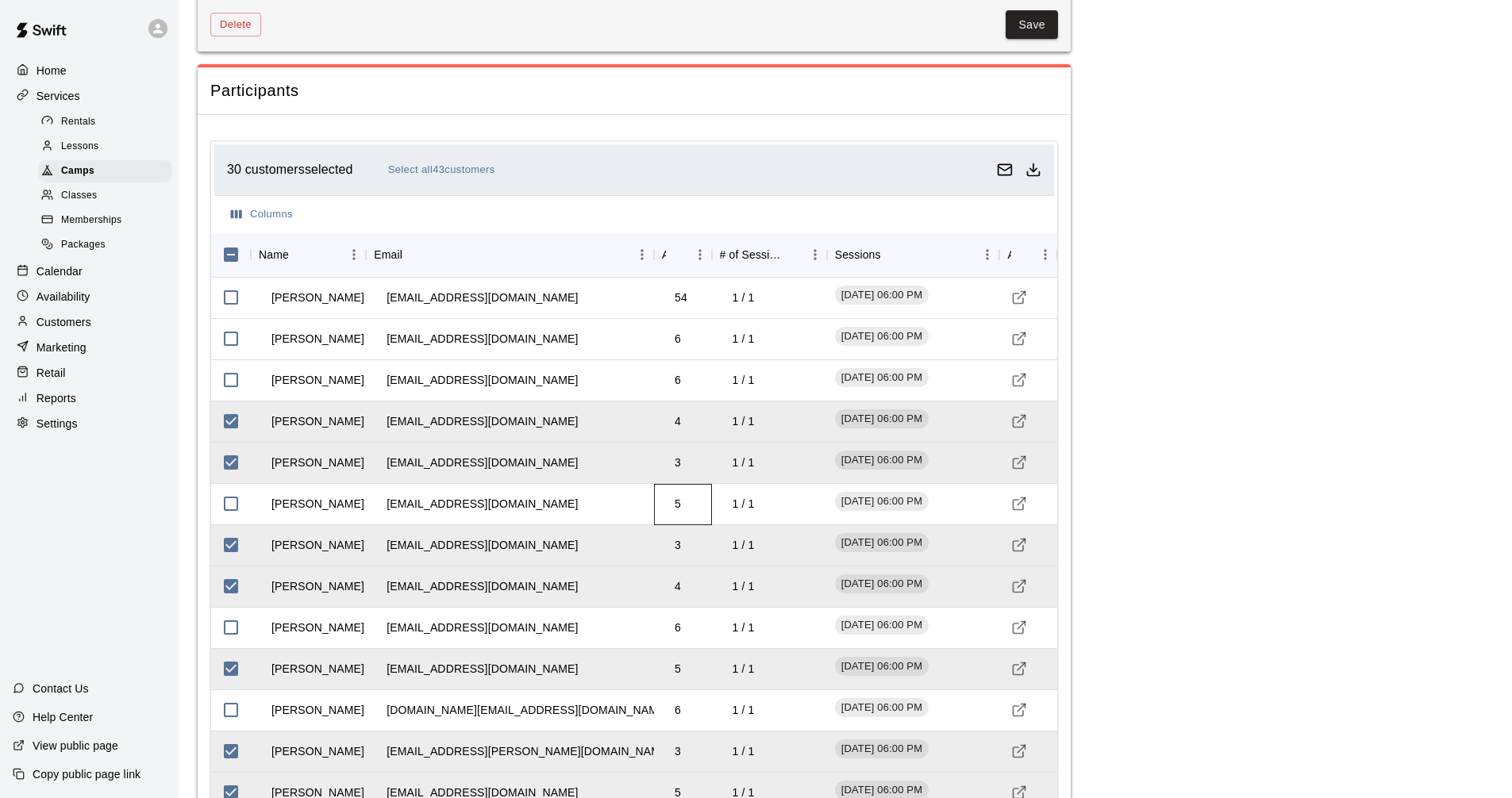
click at [679, 504] on td "5" at bounding box center [677, 504] width 32 height 42
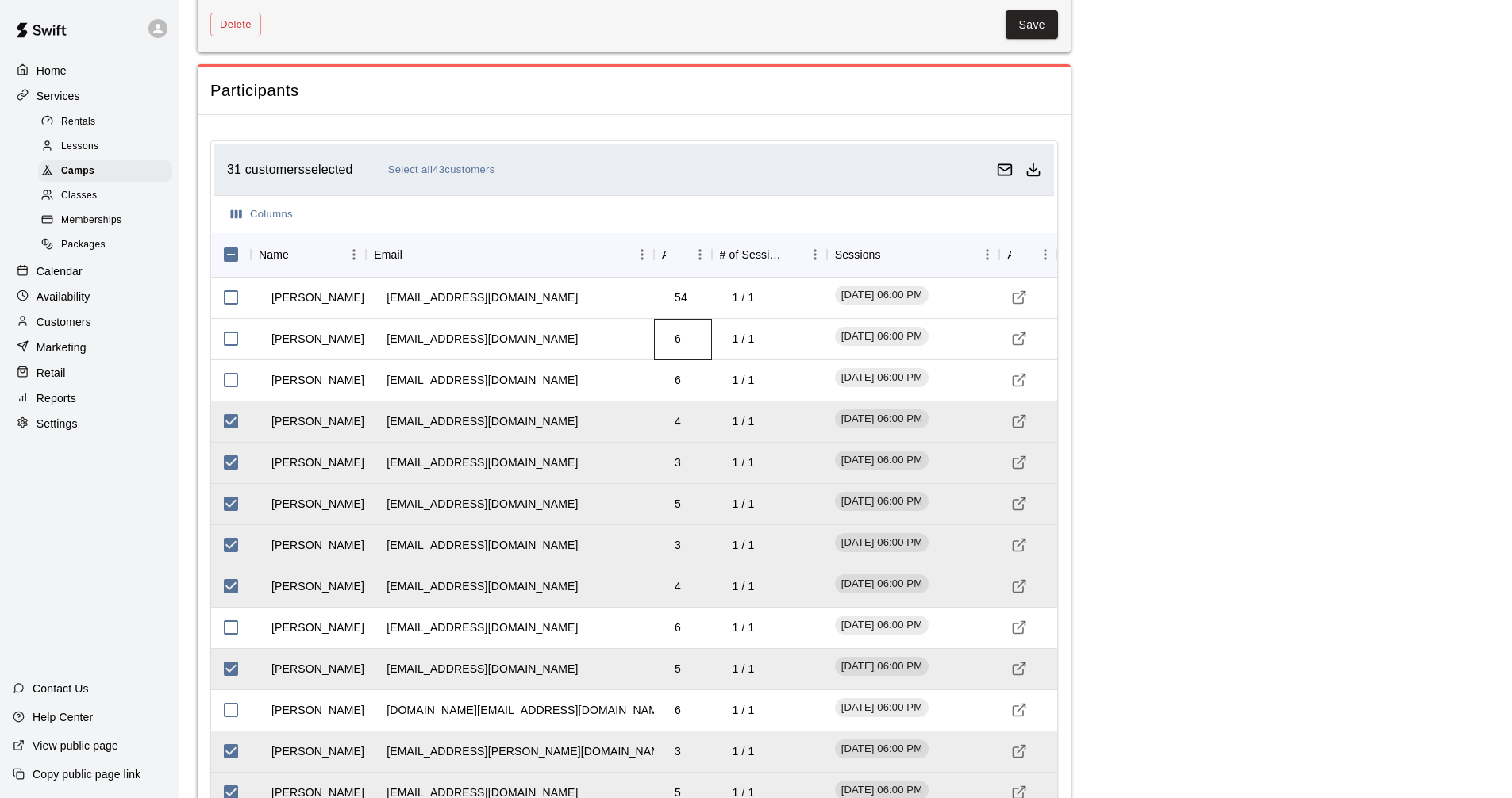
click at [678, 348] on td "6" at bounding box center [677, 339] width 32 height 42
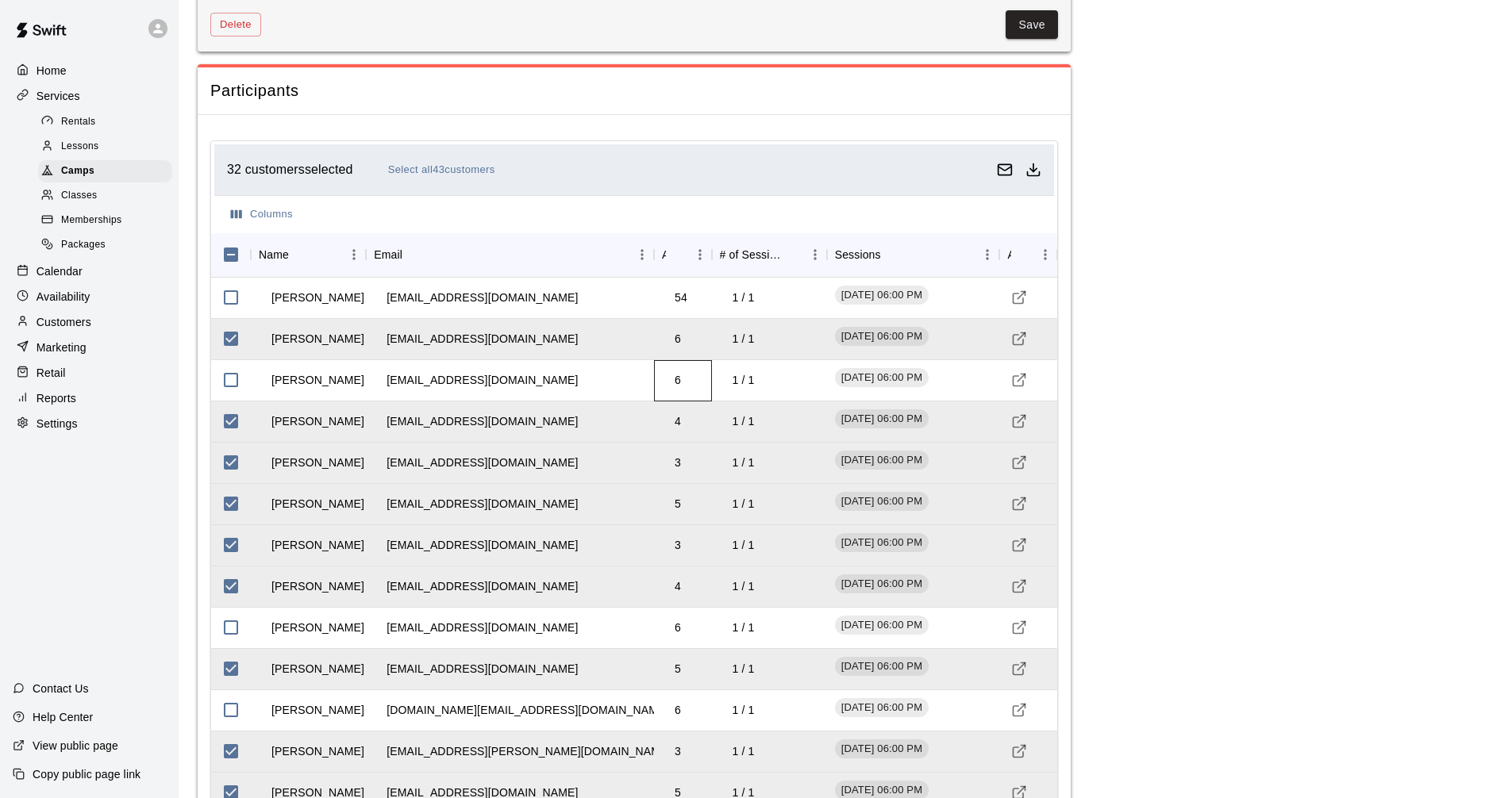
click at [678, 382] on td "6" at bounding box center [677, 381] width 32 height 42
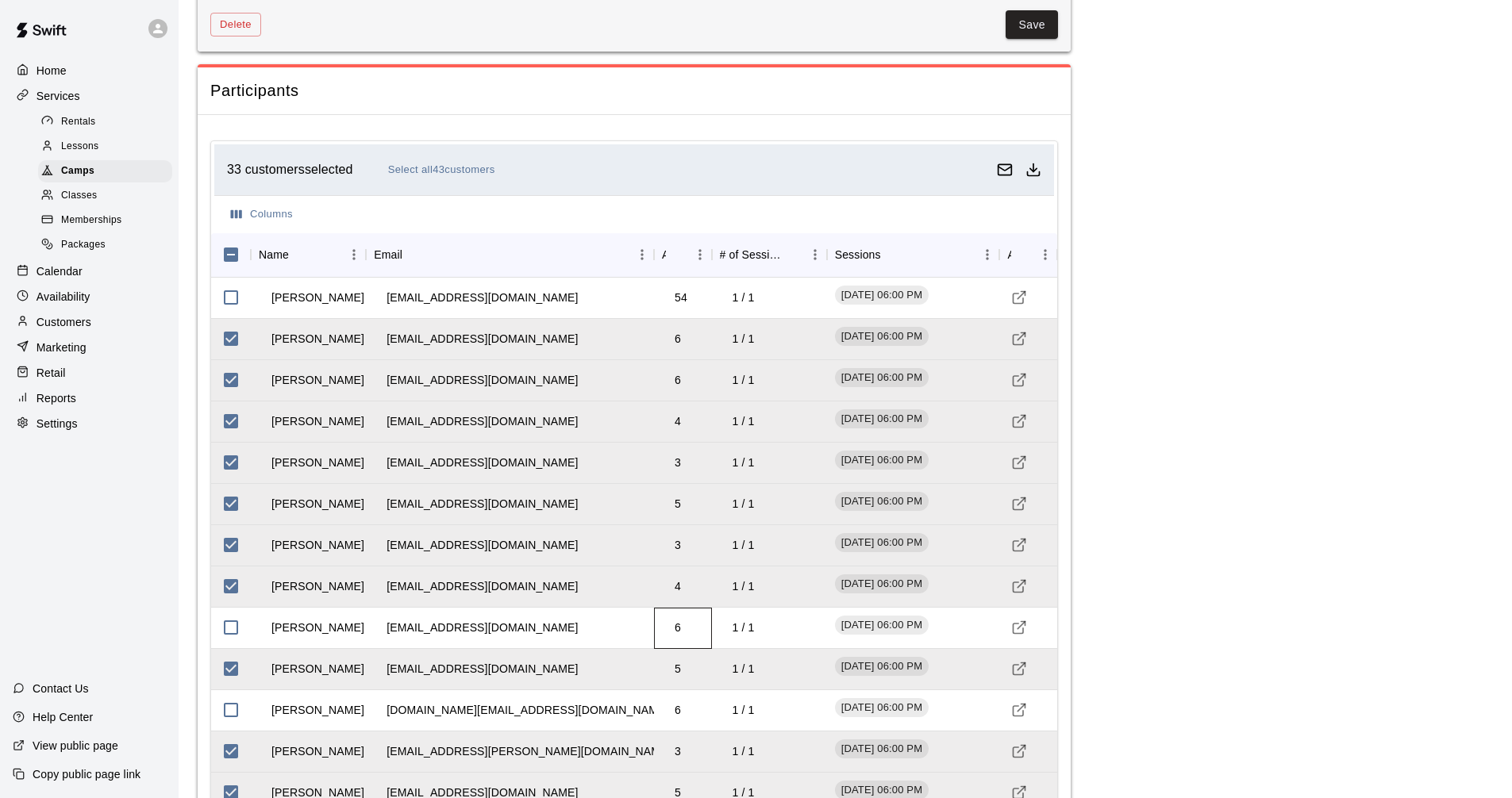
click at [688, 631] on td "6" at bounding box center [677, 628] width 32 height 42
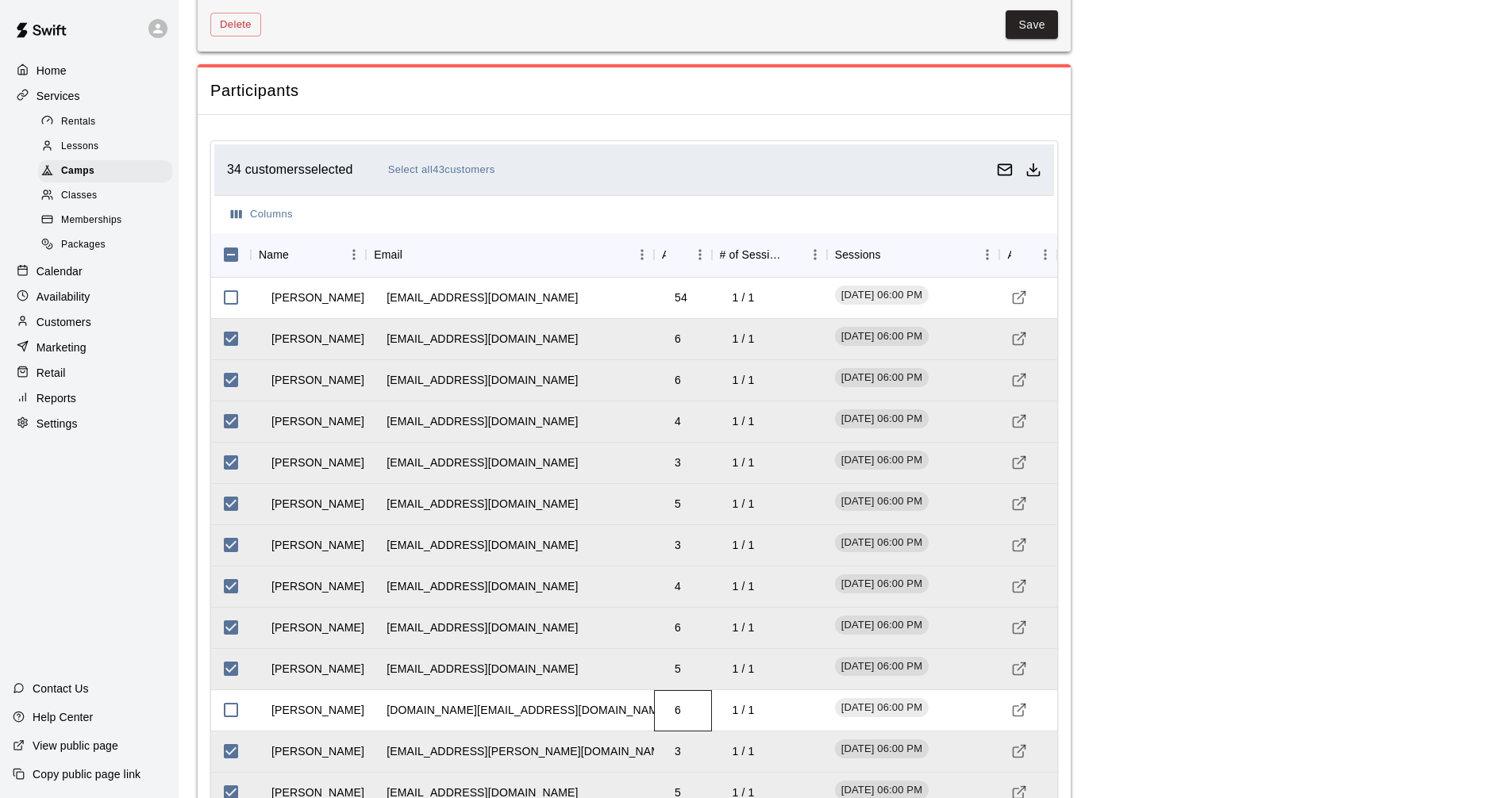
click at [674, 722] on td "6" at bounding box center [677, 711] width 32 height 42
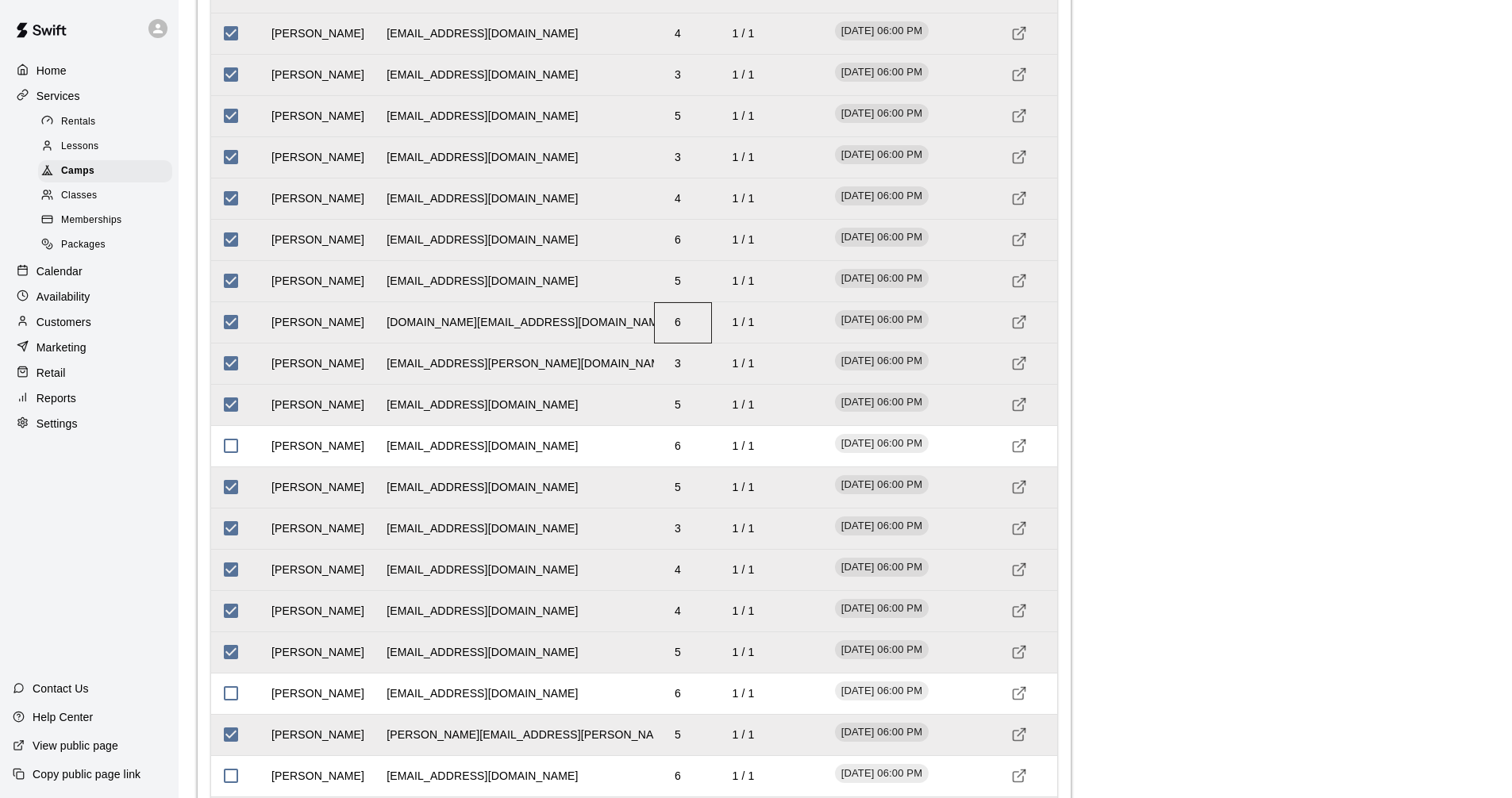
scroll to position [2024, 0]
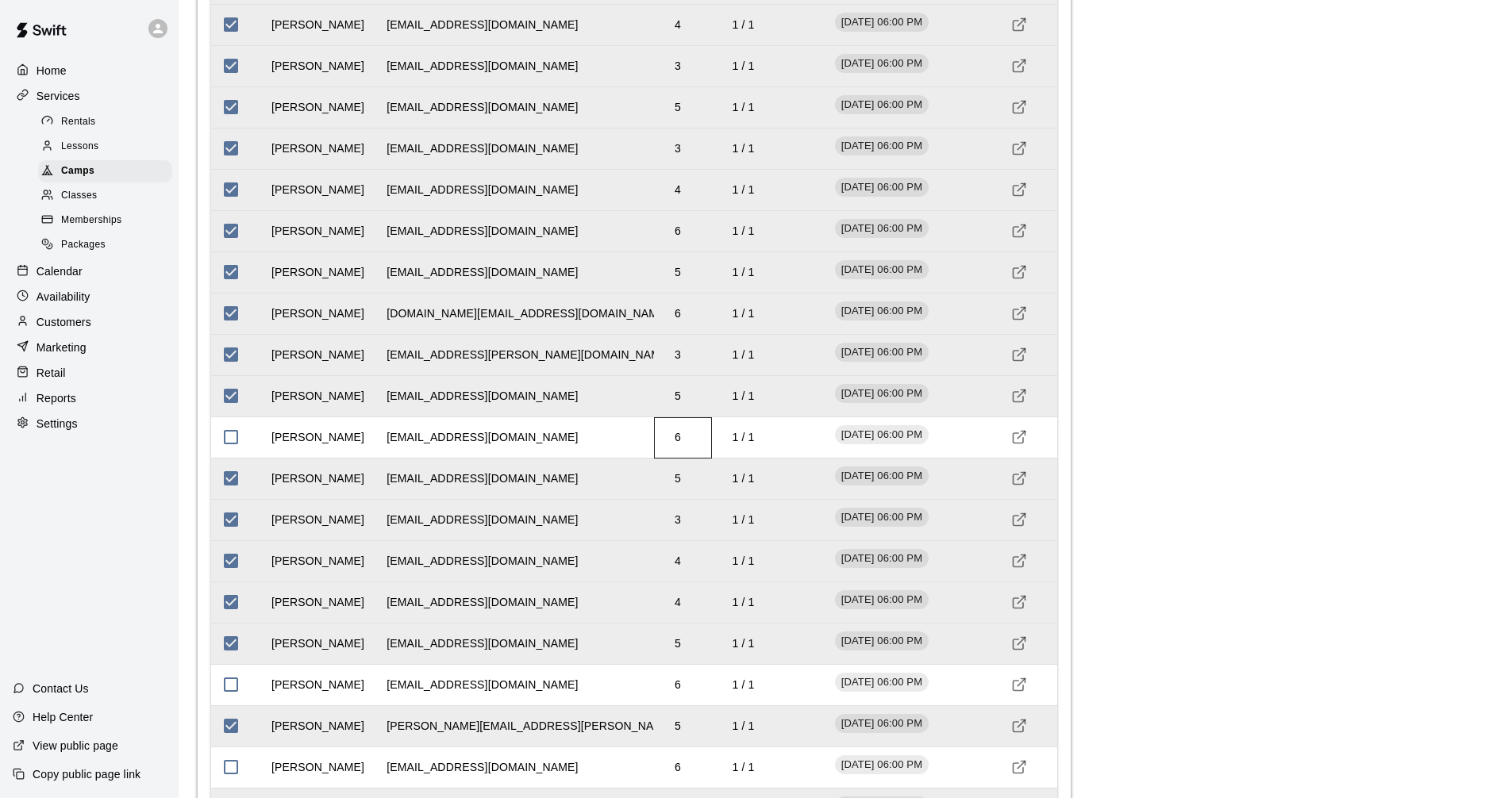
click at [683, 443] on td "6" at bounding box center [677, 437] width 32 height 42
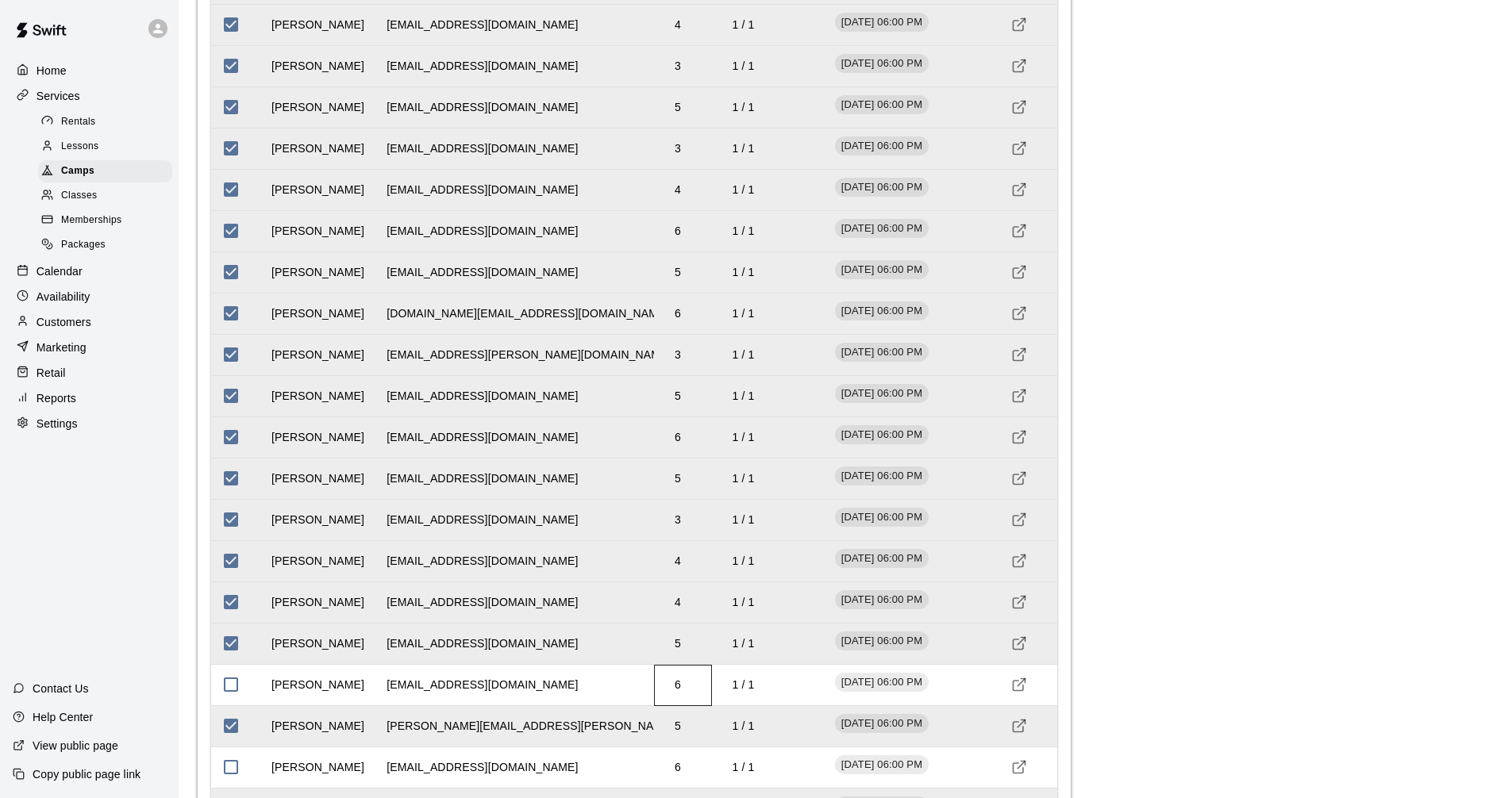
click at [678, 687] on td "6" at bounding box center [677, 685] width 32 height 42
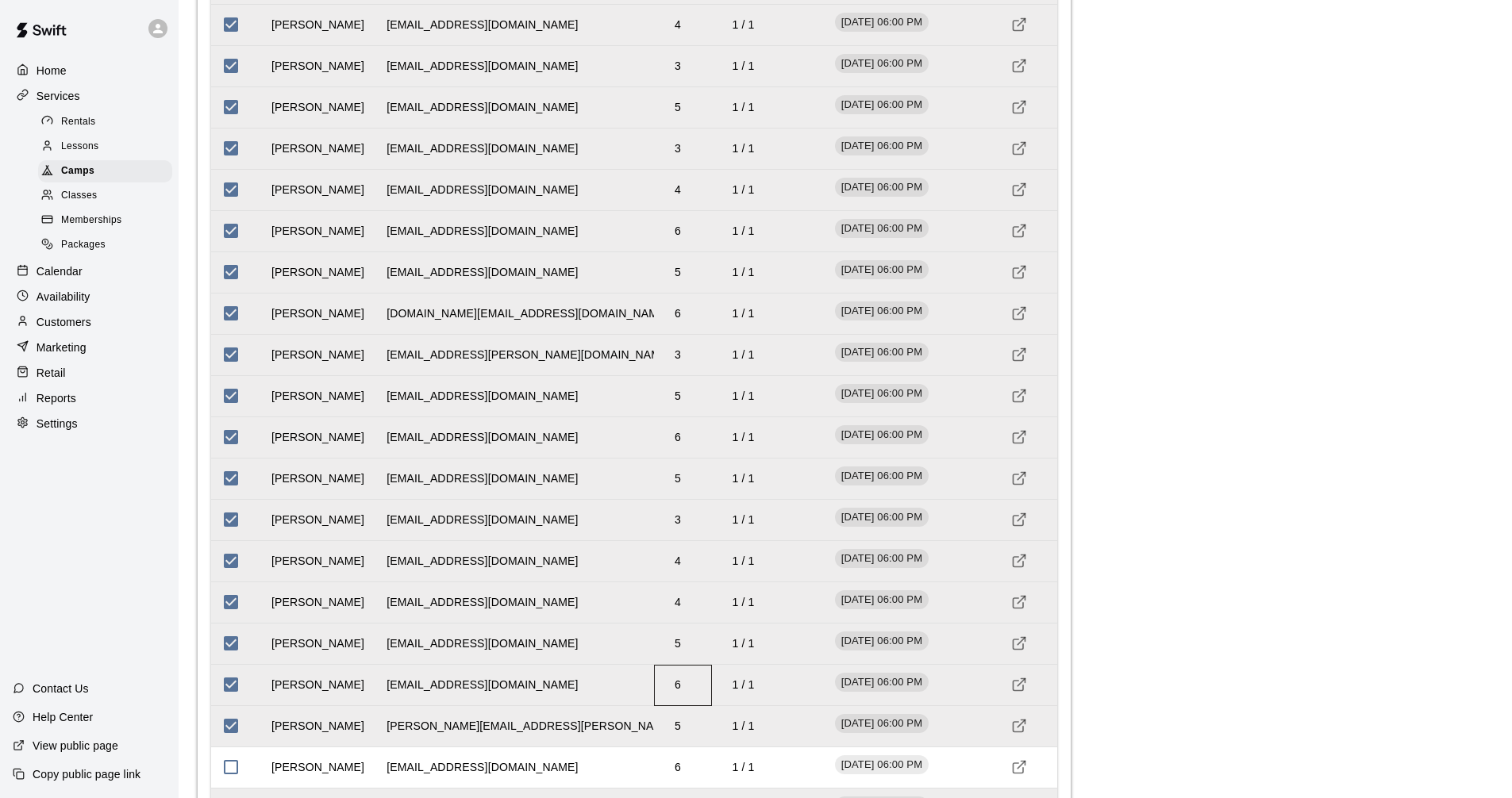
scroll to position [2103, 0]
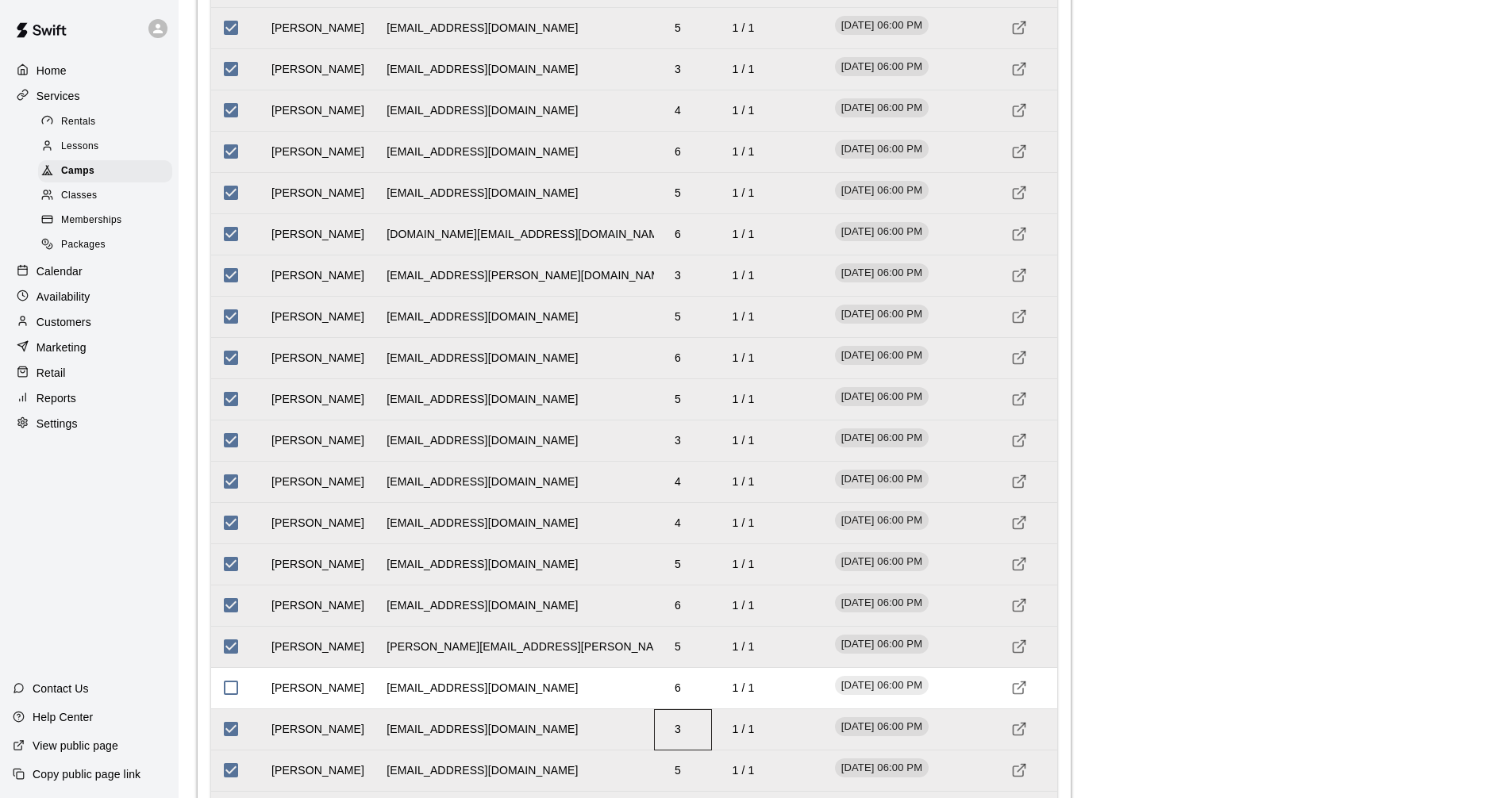
click at [678, 711] on td "3" at bounding box center [677, 730] width 32 height 42
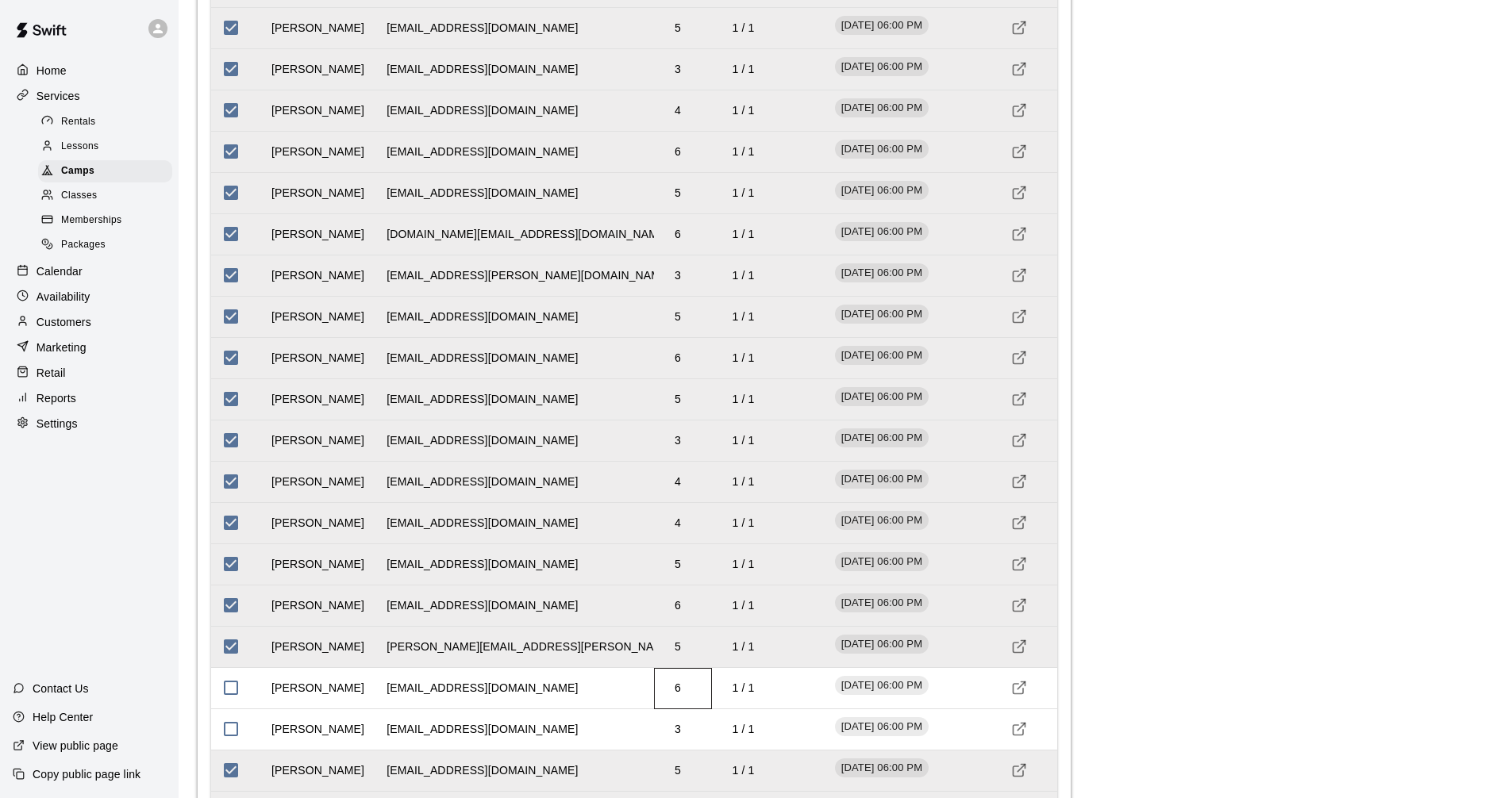
click at [679, 687] on td "6" at bounding box center [677, 689] width 32 height 42
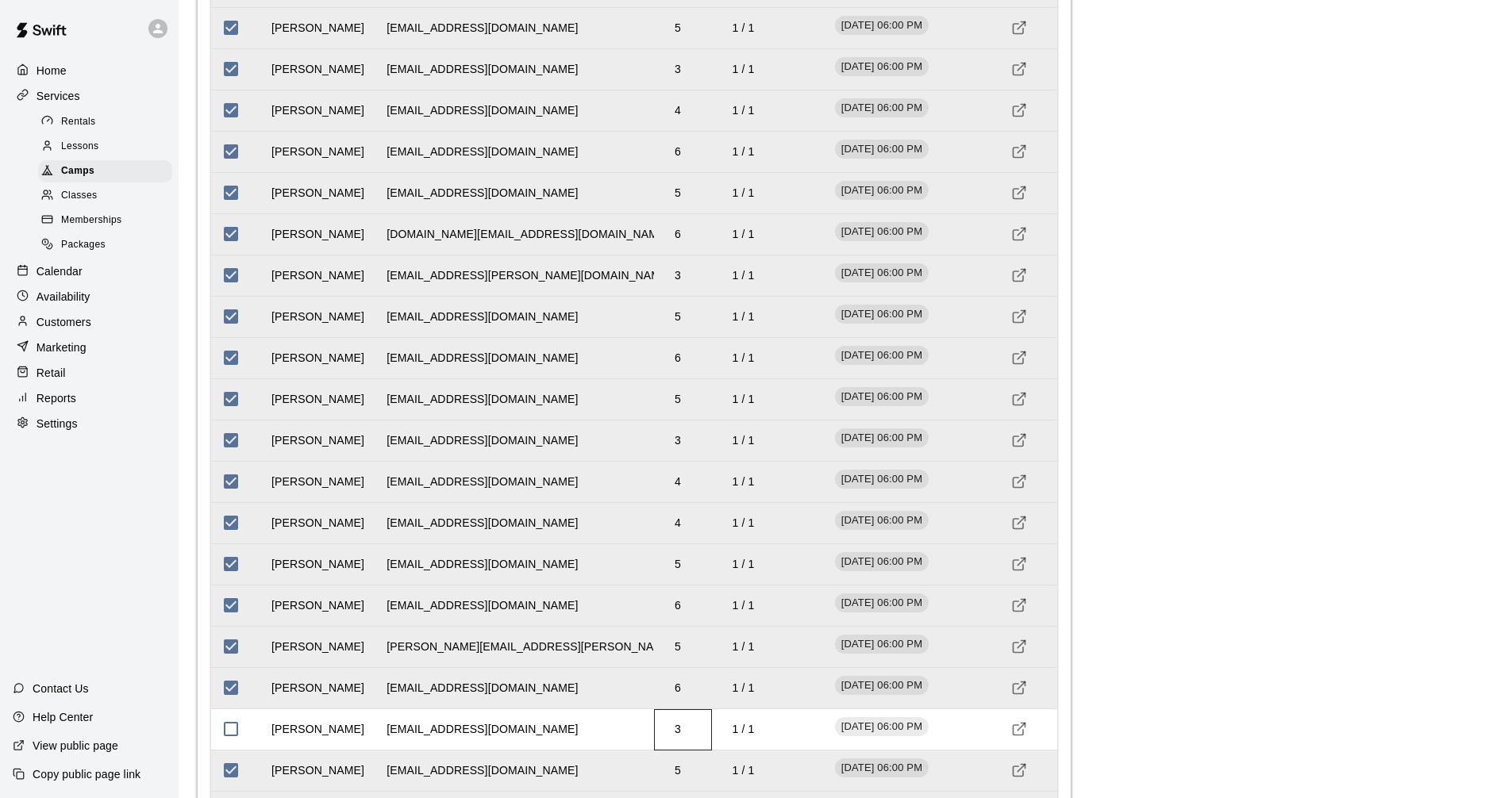
click at [681, 724] on td "3" at bounding box center [677, 730] width 32 height 42
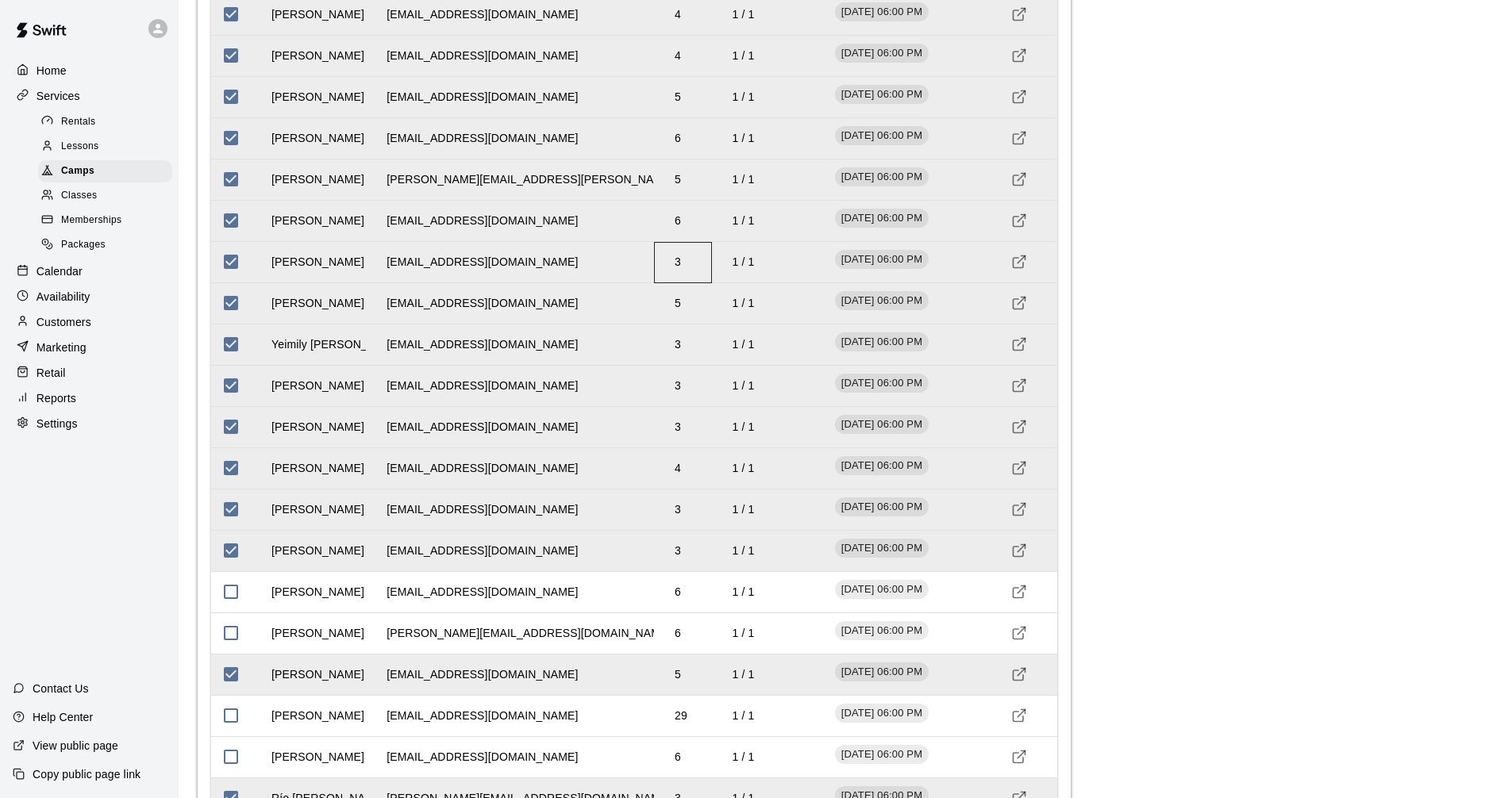
scroll to position [2580, 0]
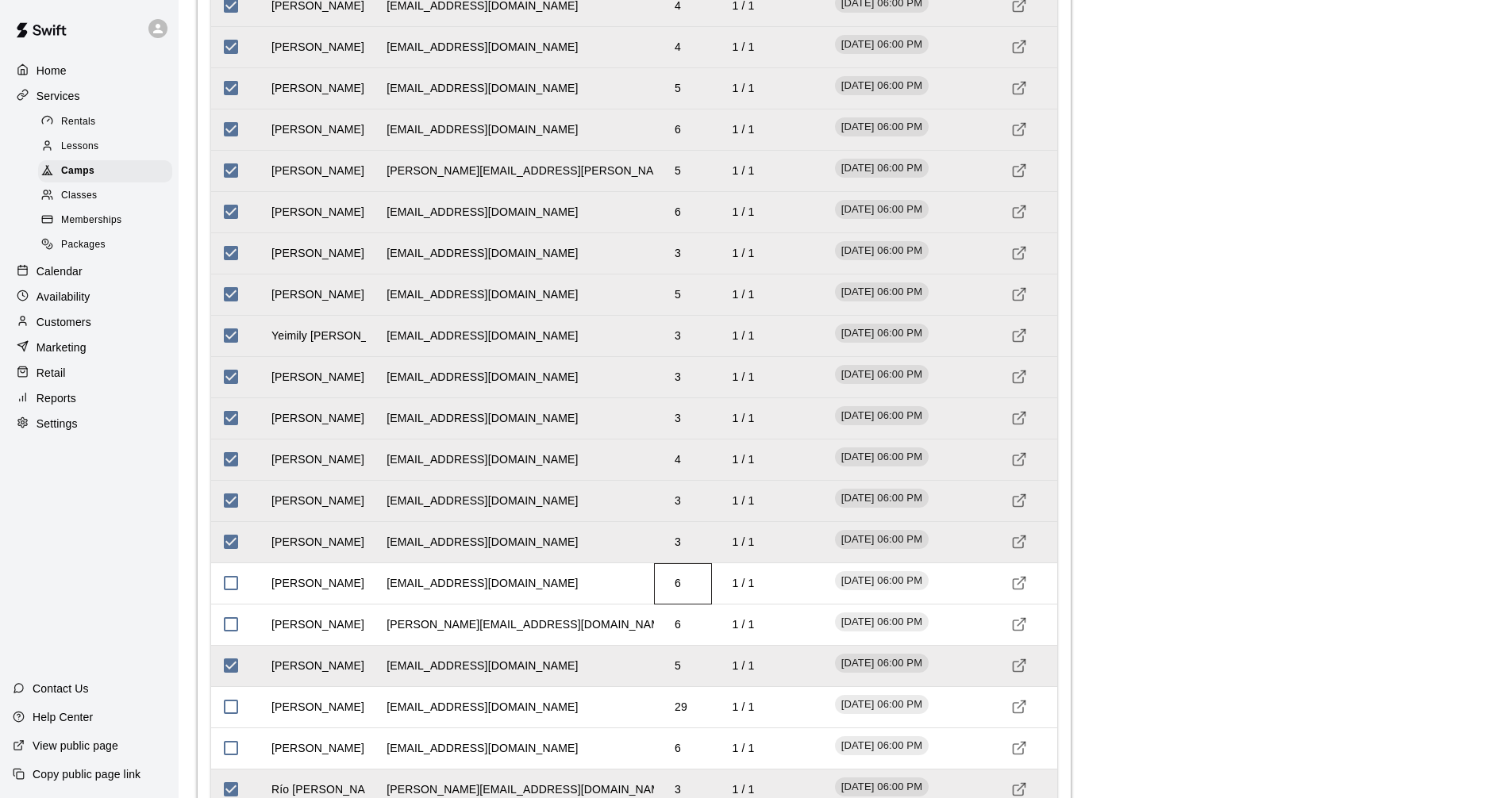
drag, startPoint x: 681, startPoint y: 585, endPoint x: 686, endPoint y: 603, distance: 18.7
click at [681, 586] on td "6" at bounding box center [677, 583] width 32 height 42
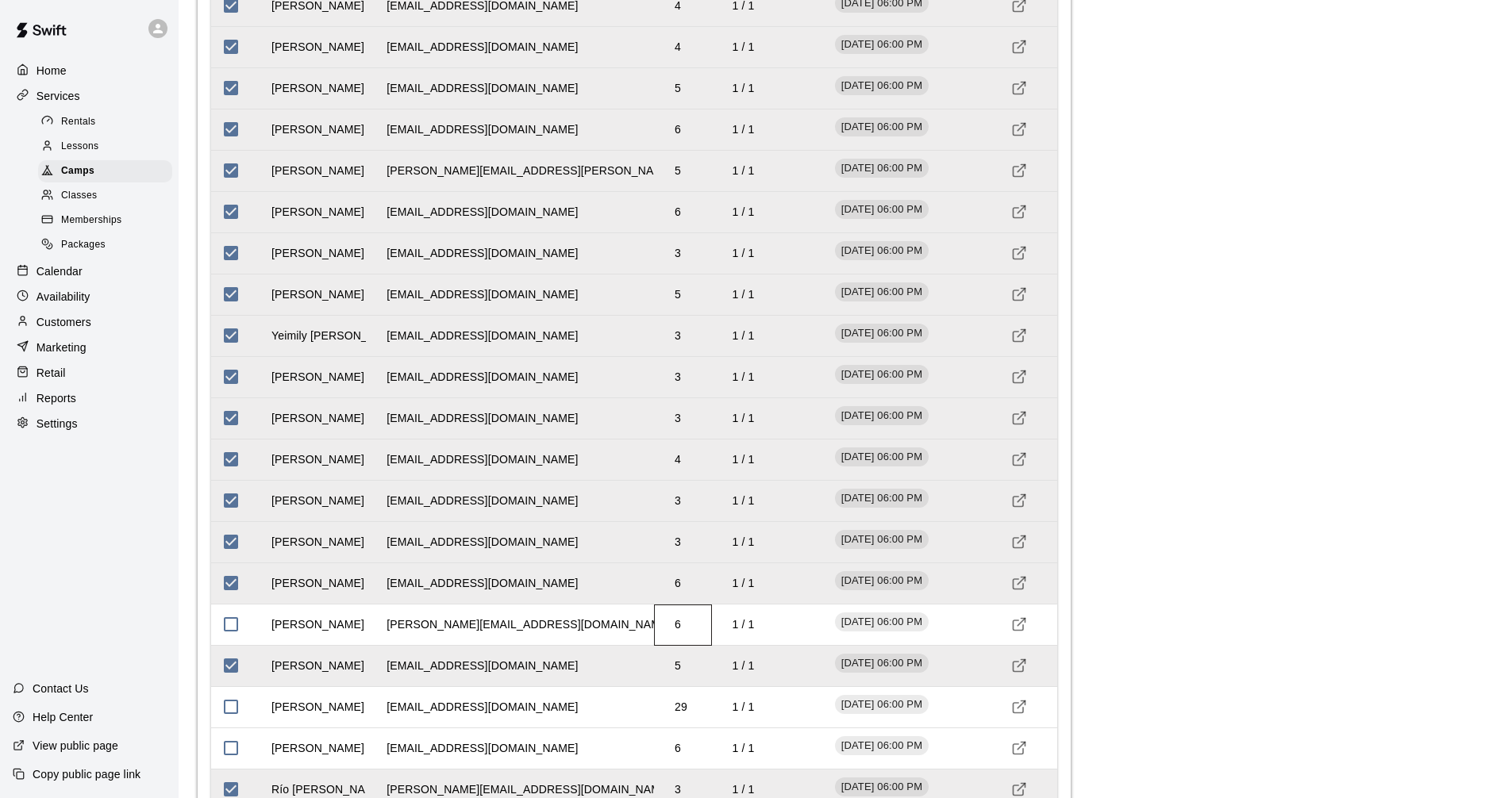
click at [687, 634] on td "6" at bounding box center [677, 625] width 32 height 42
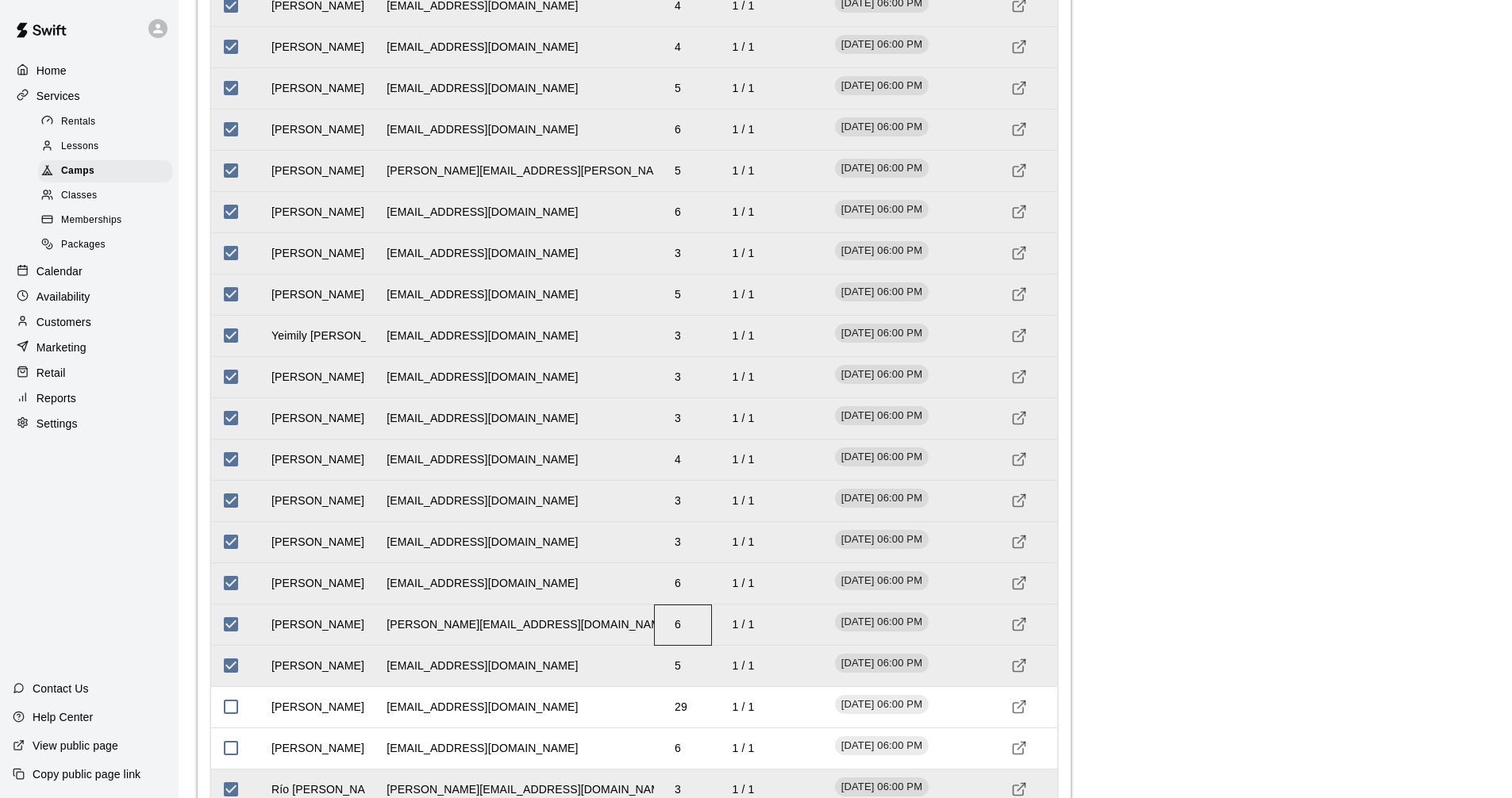
scroll to position [2659, 0]
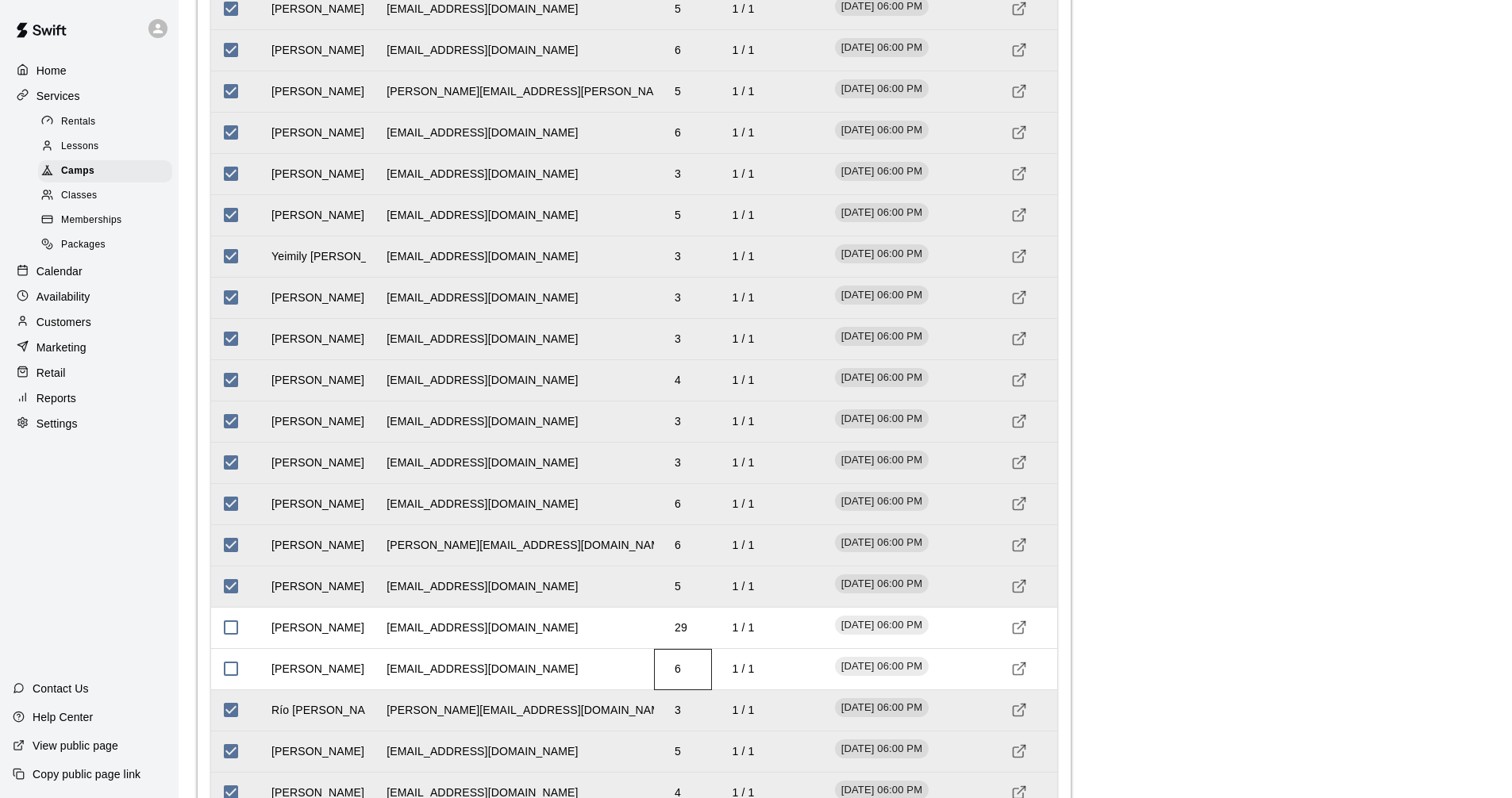
click at [690, 673] on td "6" at bounding box center [677, 669] width 32 height 42
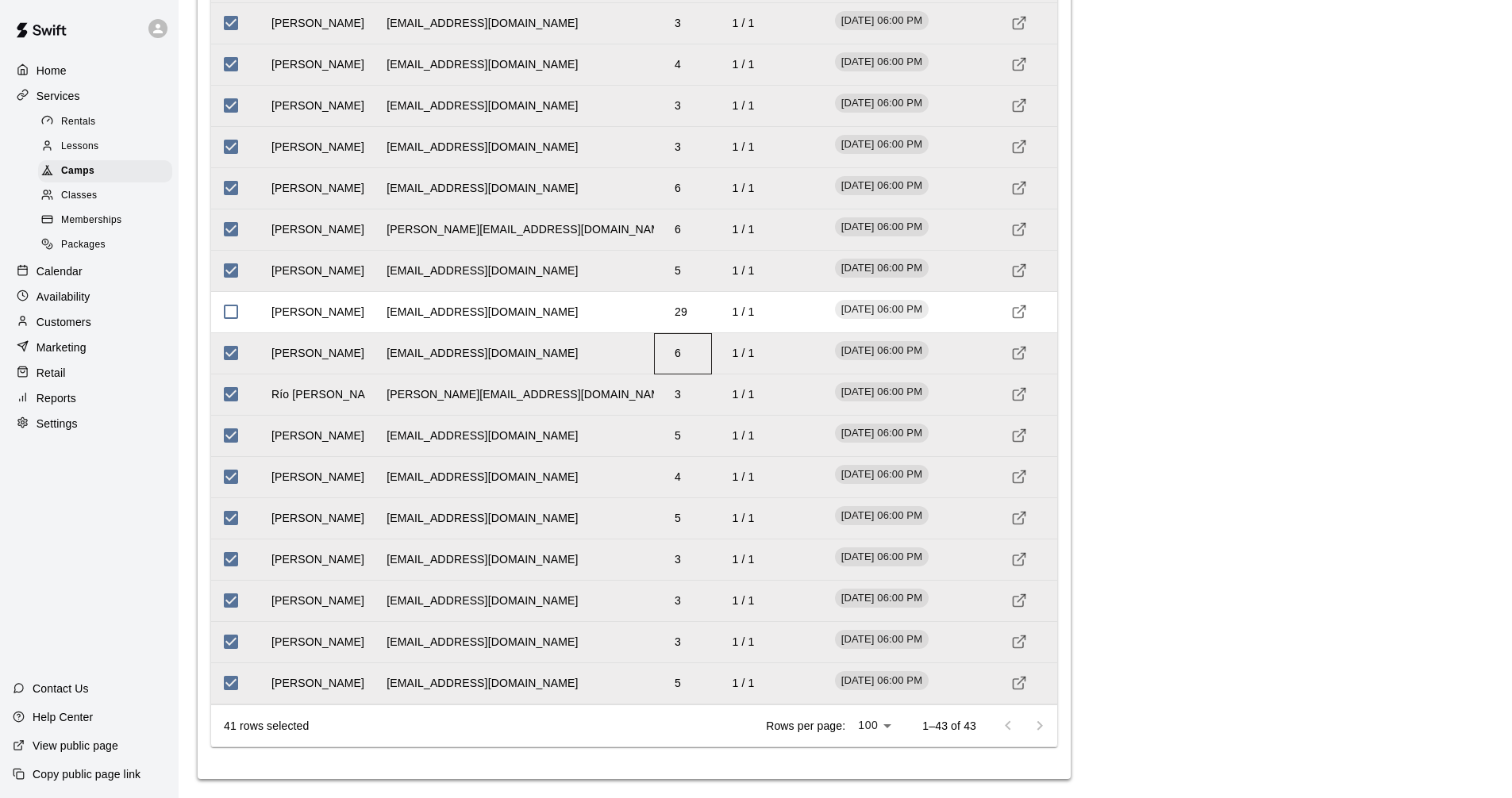
scroll to position [2818, 0]
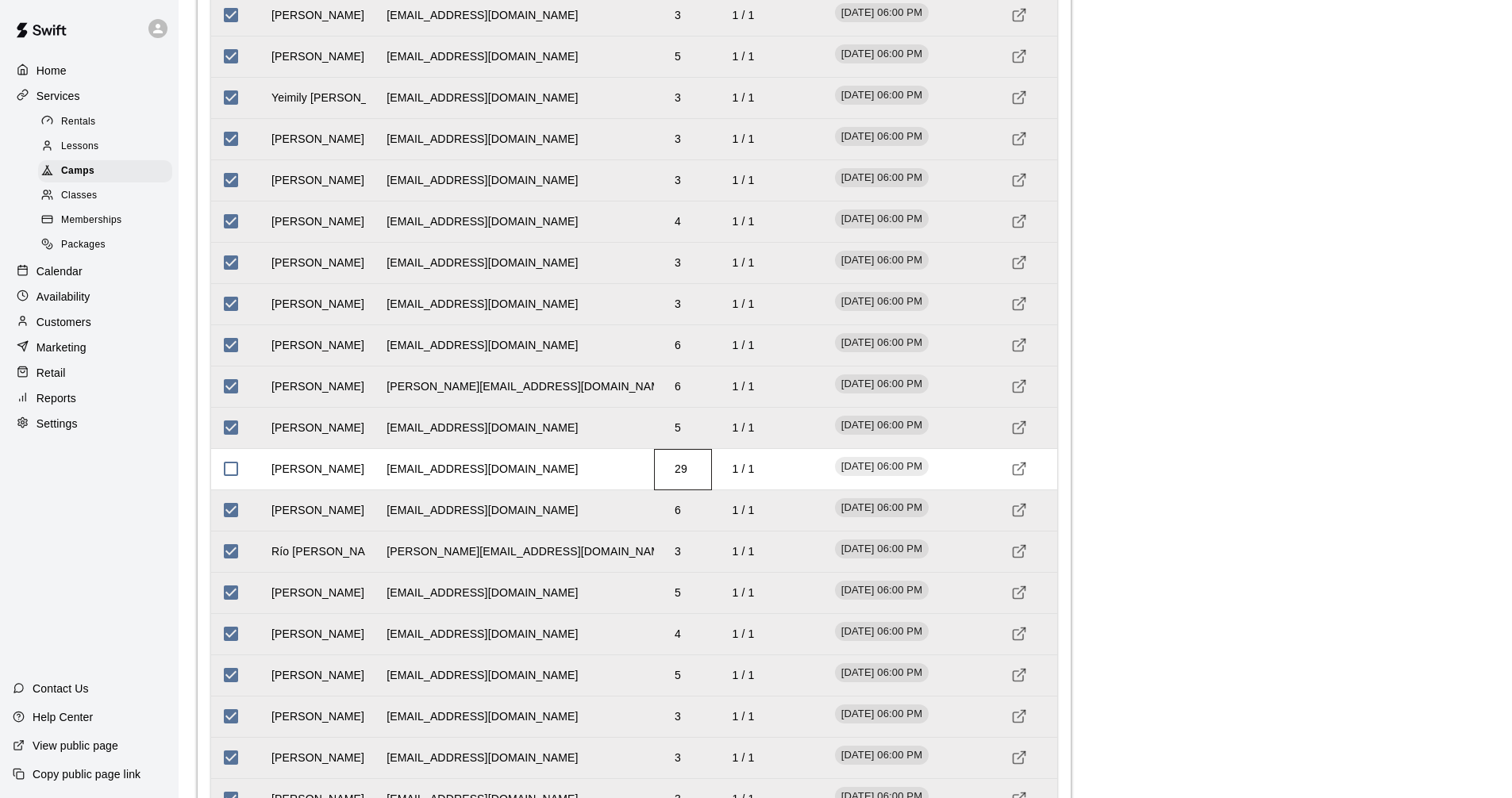
click at [699, 482] on td "29" at bounding box center [681, 469] width 38 height 42
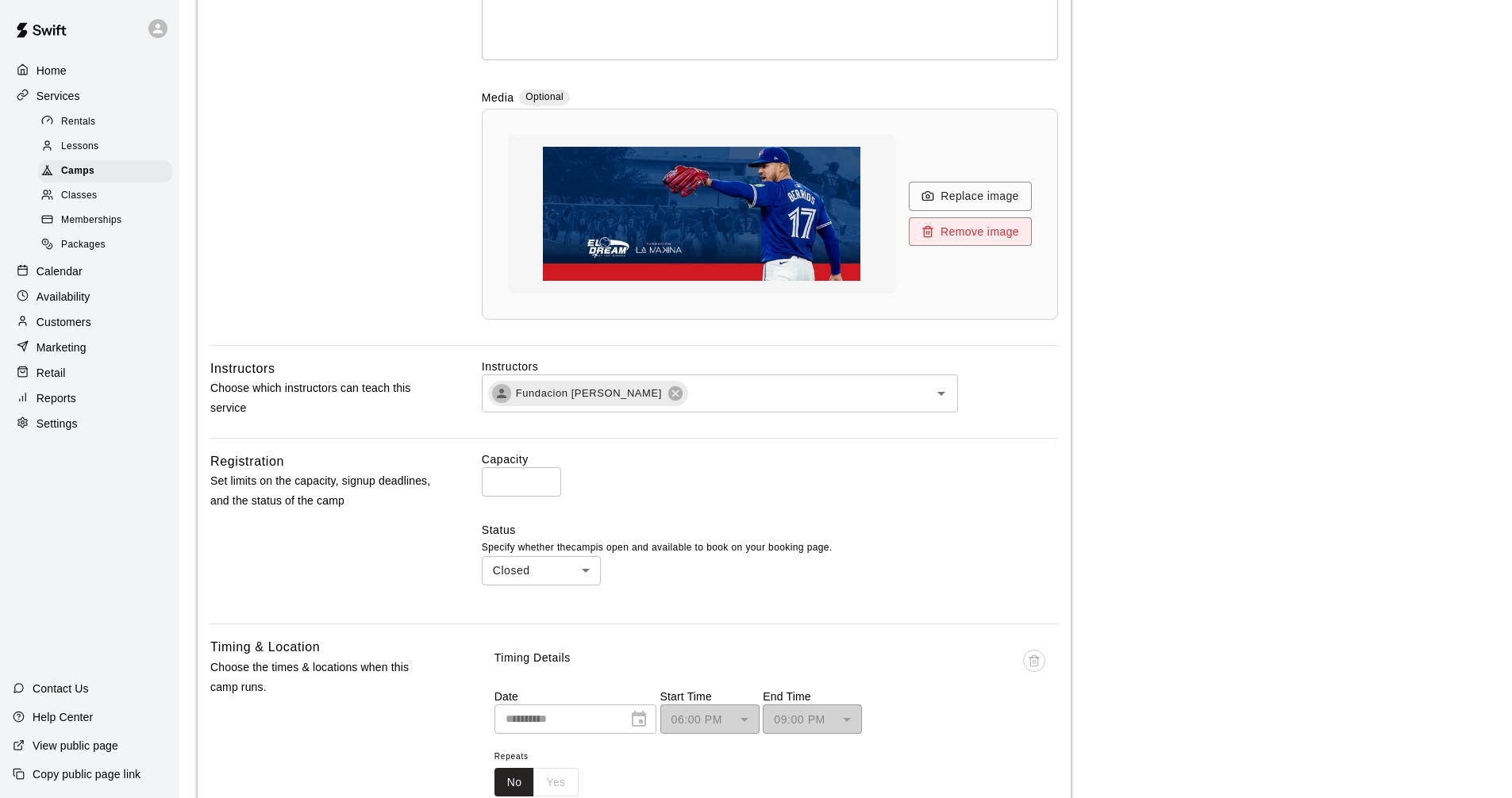
scroll to position [437, 0]
click at [74, 279] on p "Calendar" at bounding box center [59, 271] width 46 height 16
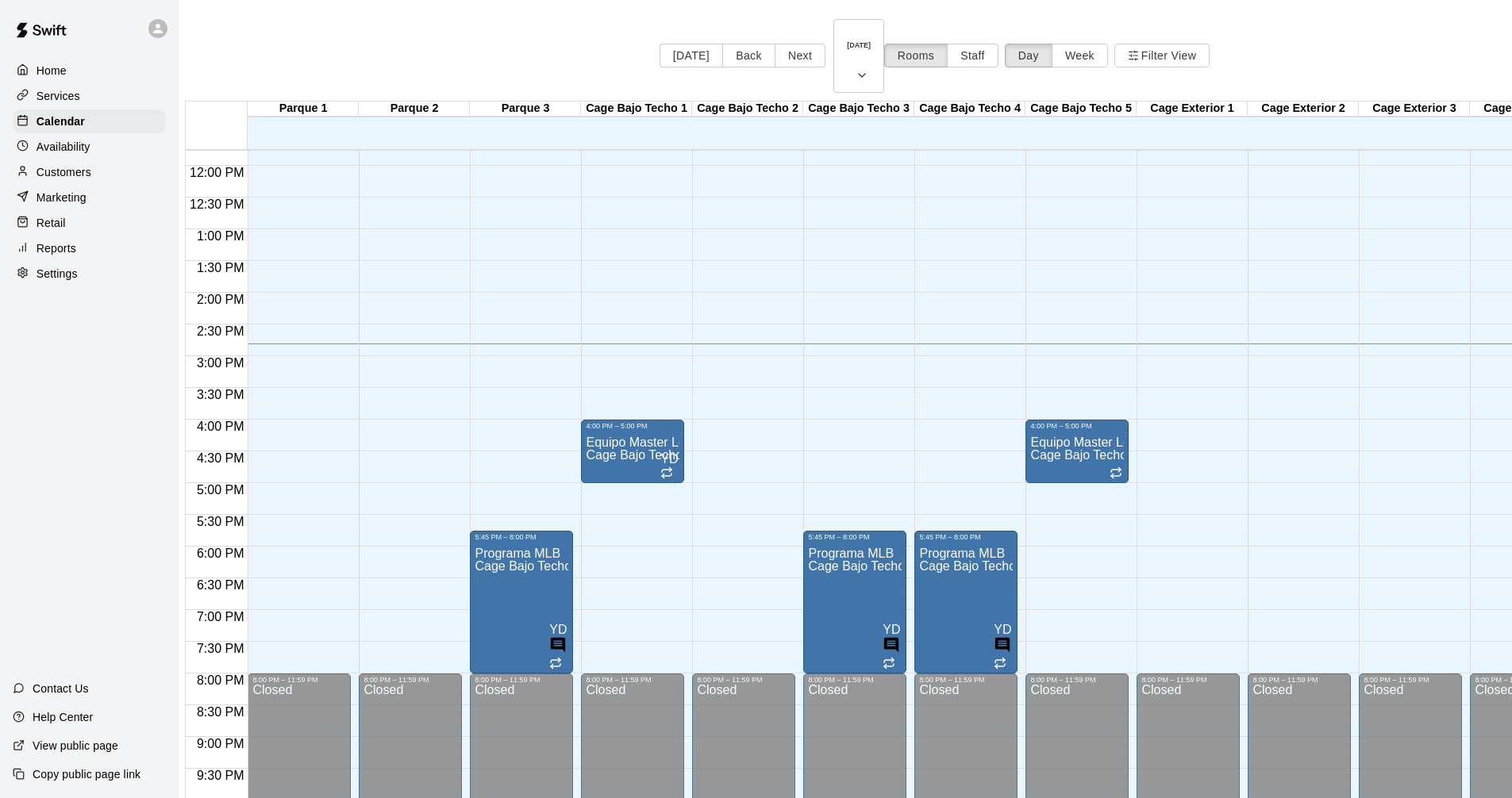
scroll to position [668, 0]
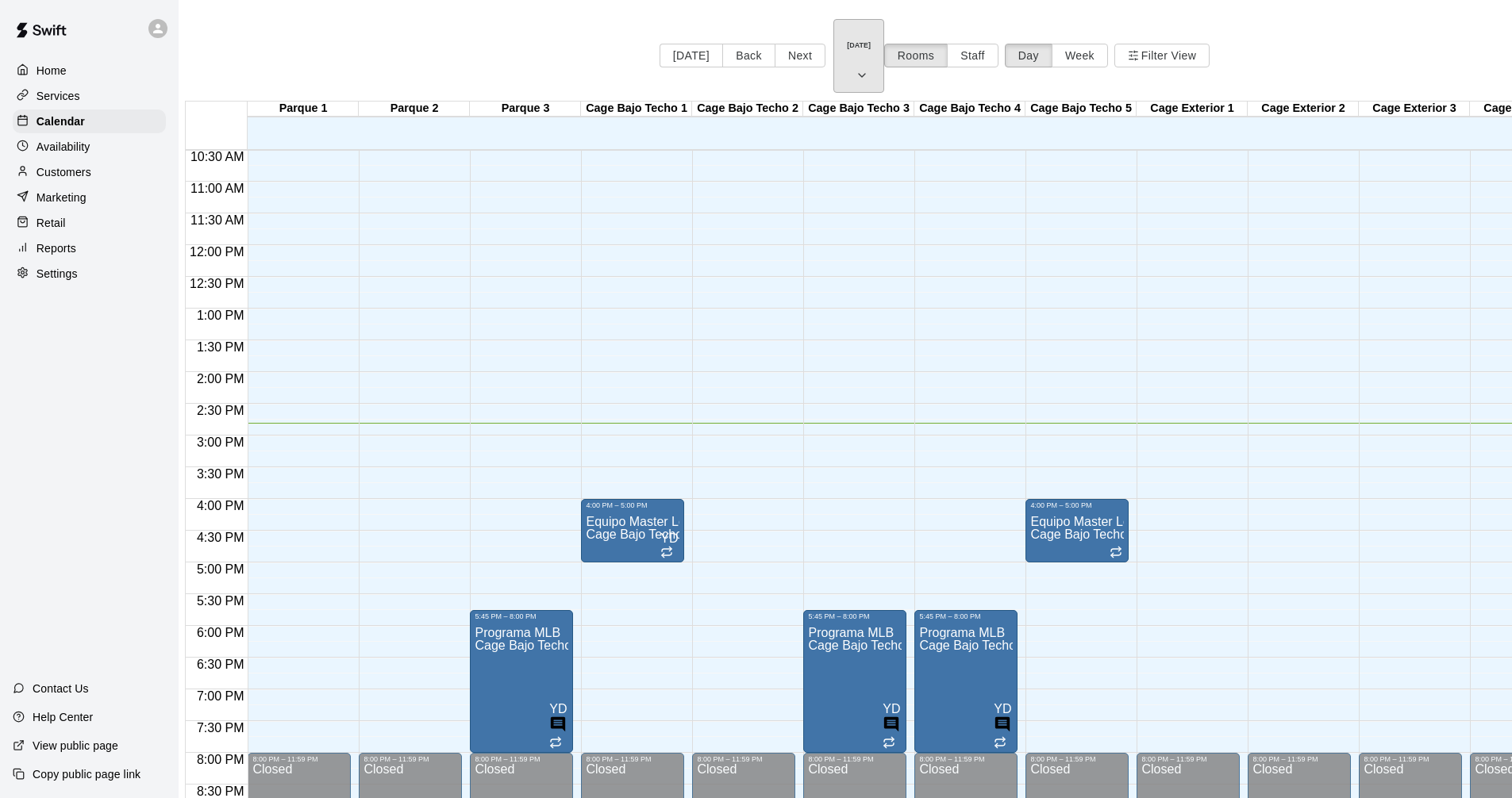
click at [833, 45] on button "[DATE]" at bounding box center [858, 56] width 51 height 74
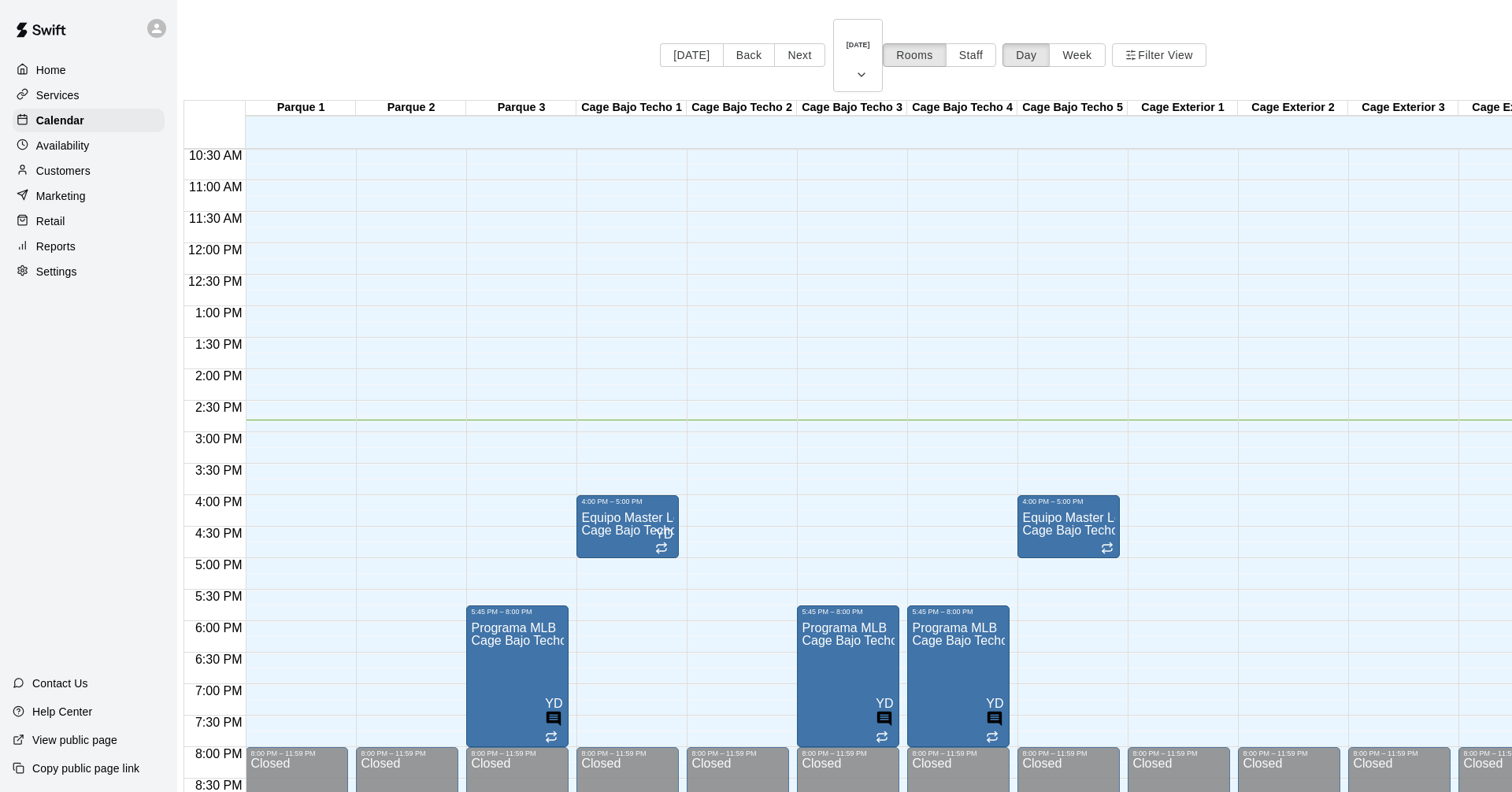
click at [1255, 37] on div at bounding box center [756, 396] width 1512 height 792
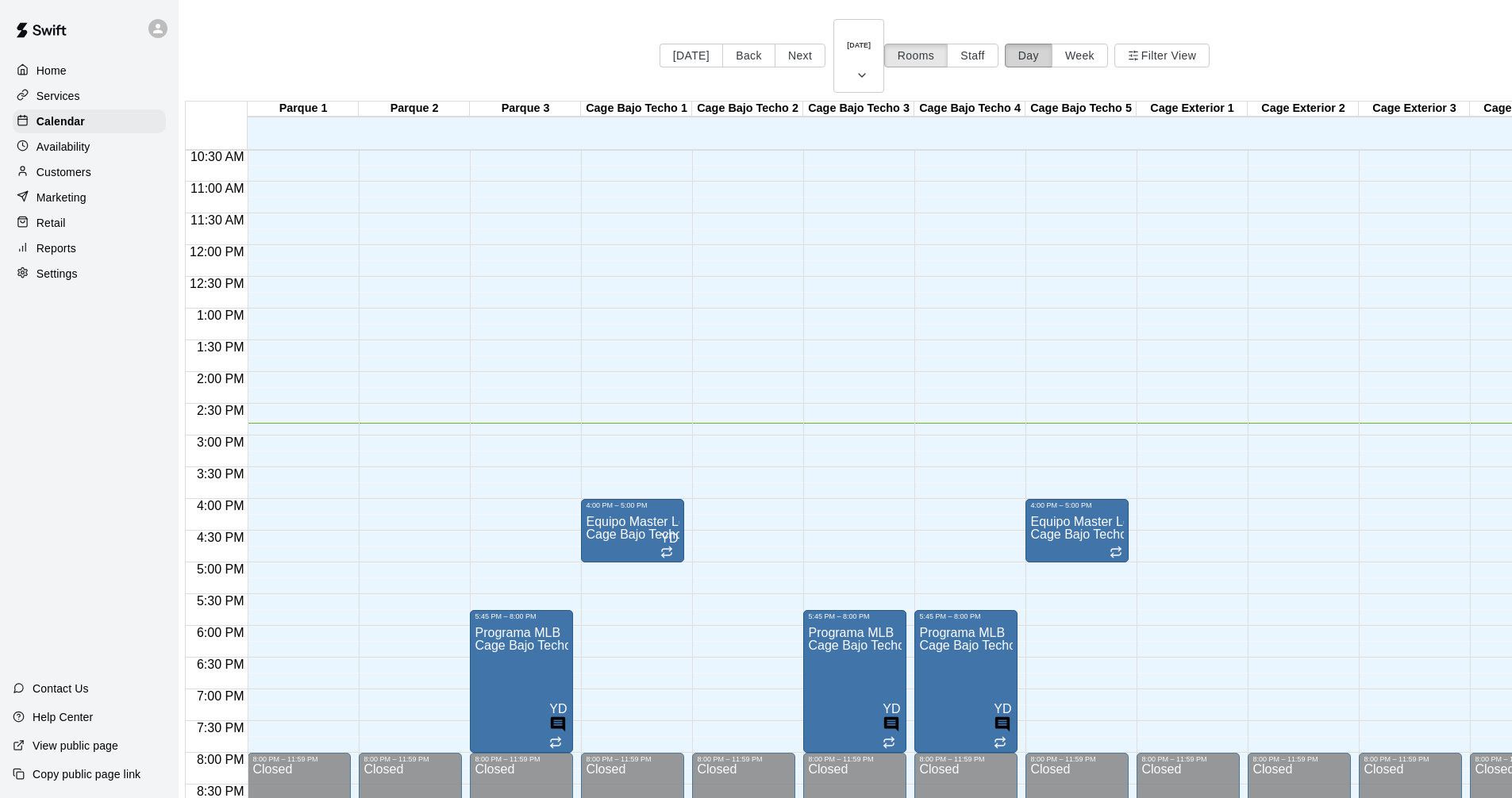
click at [1053, 44] on button "Day" at bounding box center [1028, 55] width 48 height 23
click at [88, 102] on div "Services" at bounding box center [89, 96] width 153 height 23
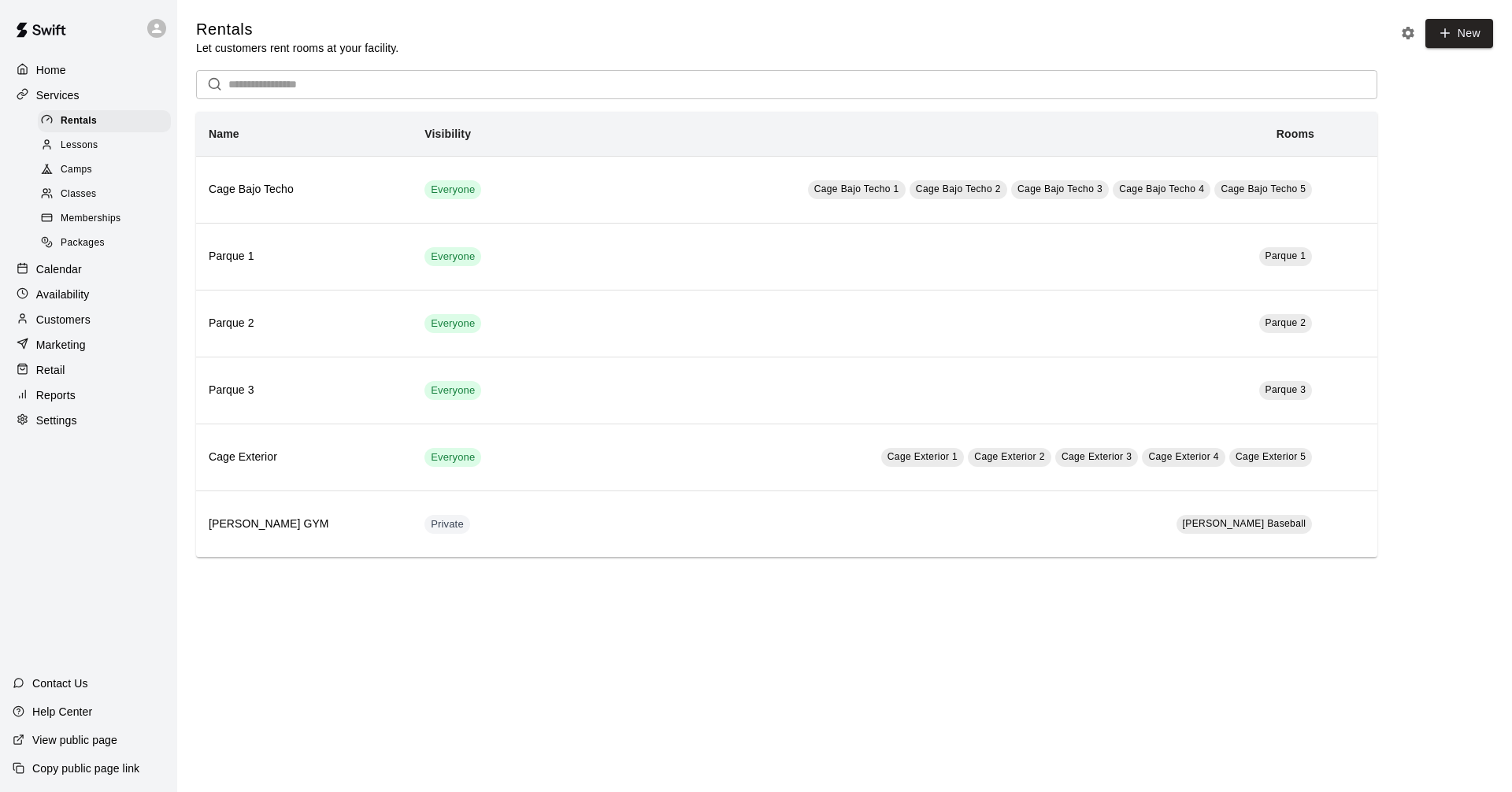
click at [62, 178] on span "Camps" at bounding box center [76, 170] width 31 height 16
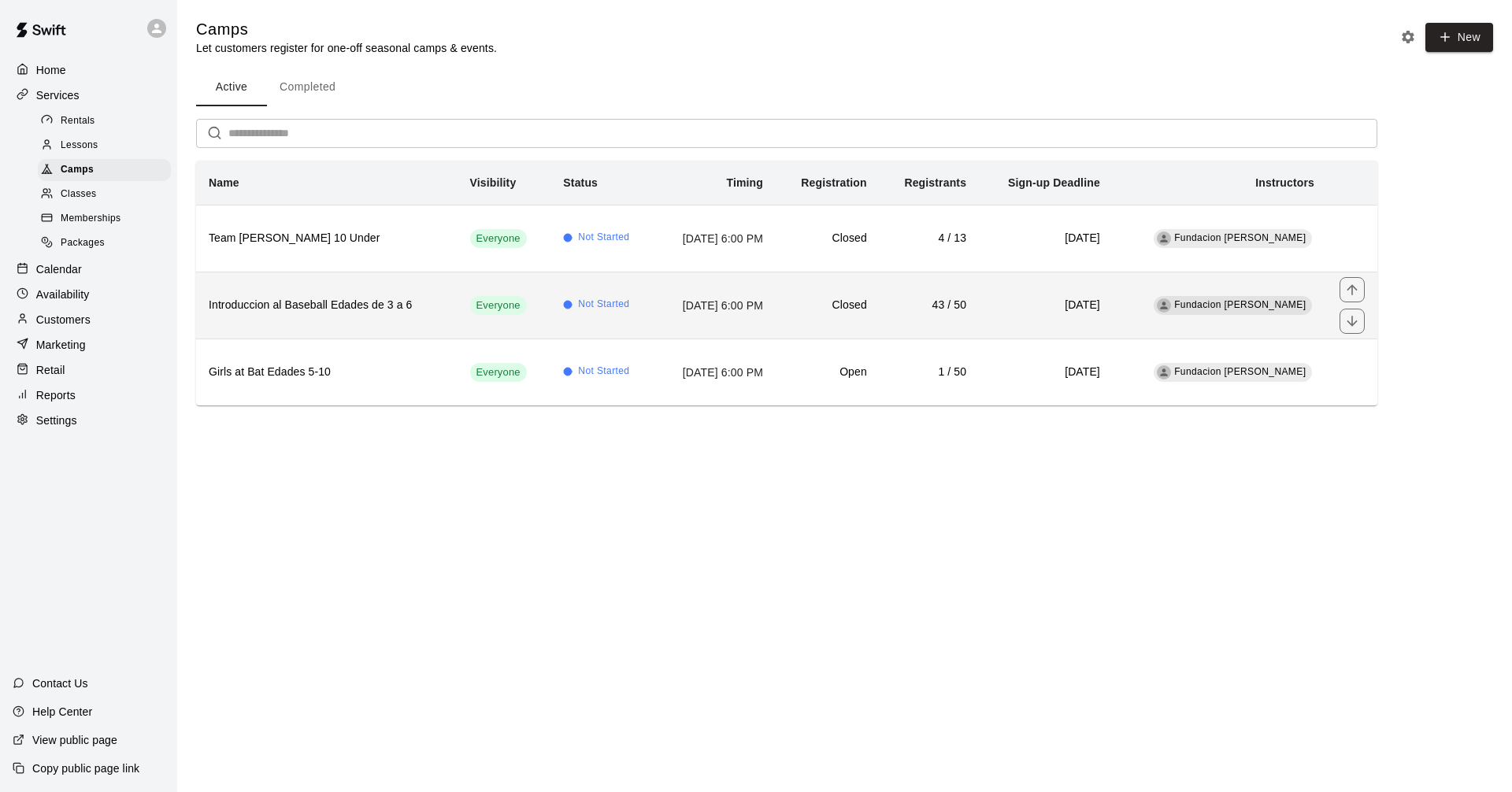
click at [431, 314] on th "Introduccion al Baseball Edades de 3 a 6" at bounding box center [327, 305] width 261 height 67
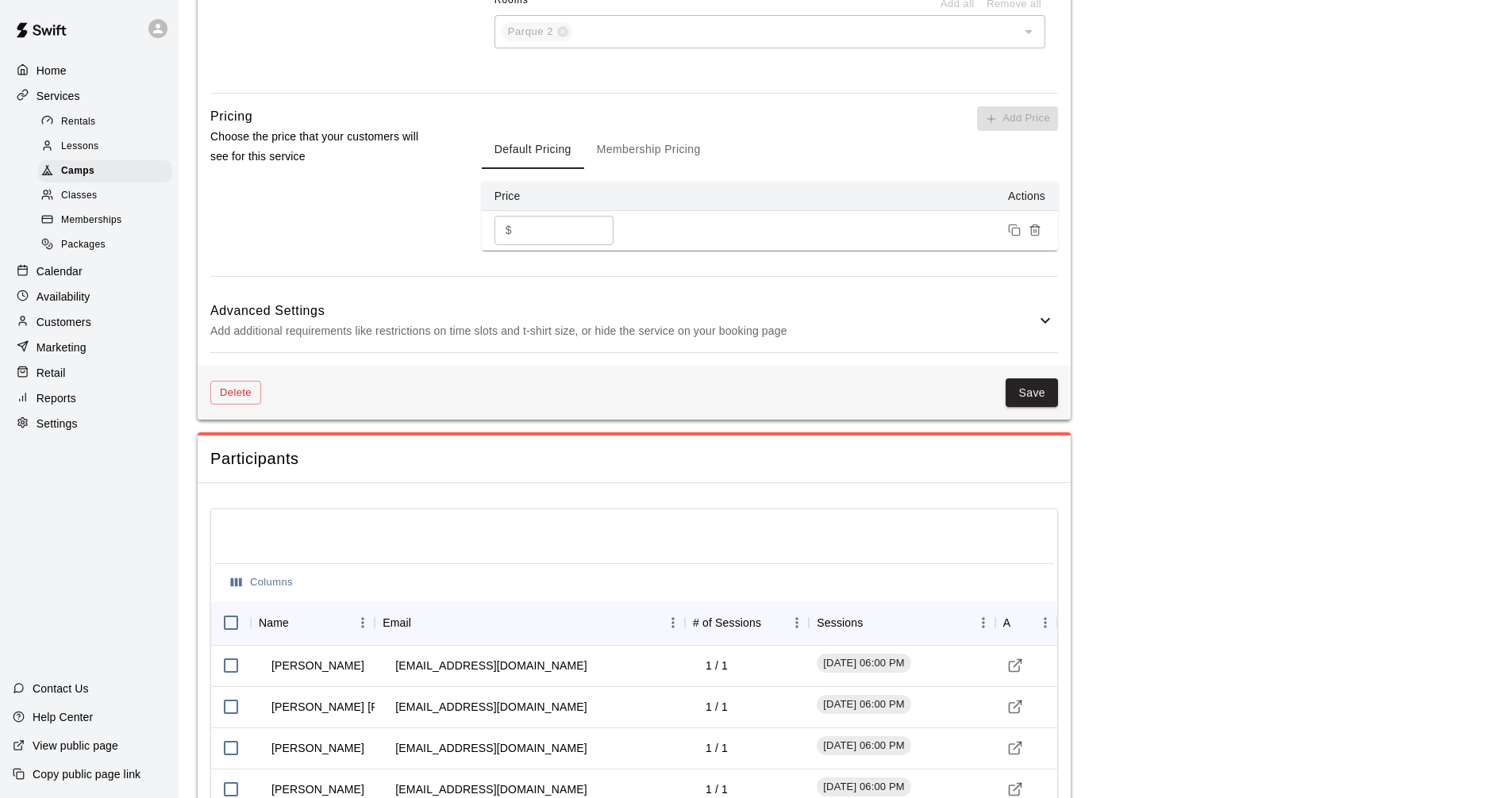
scroll to position [1508, 0]
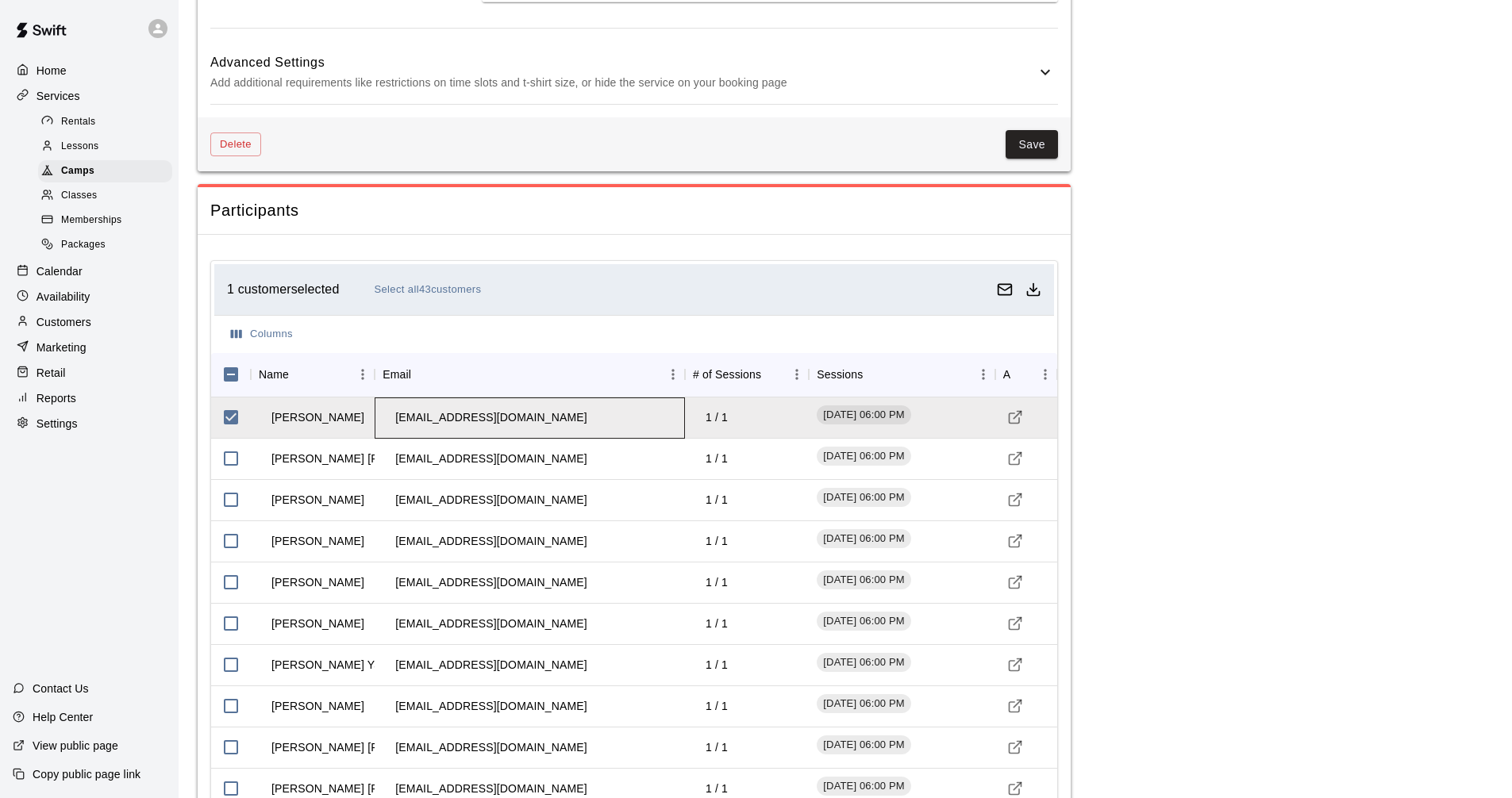
click at [446, 424] on td "[EMAIL_ADDRESS][DOMAIN_NAME]" at bounding box center [490, 418] width 216 height 42
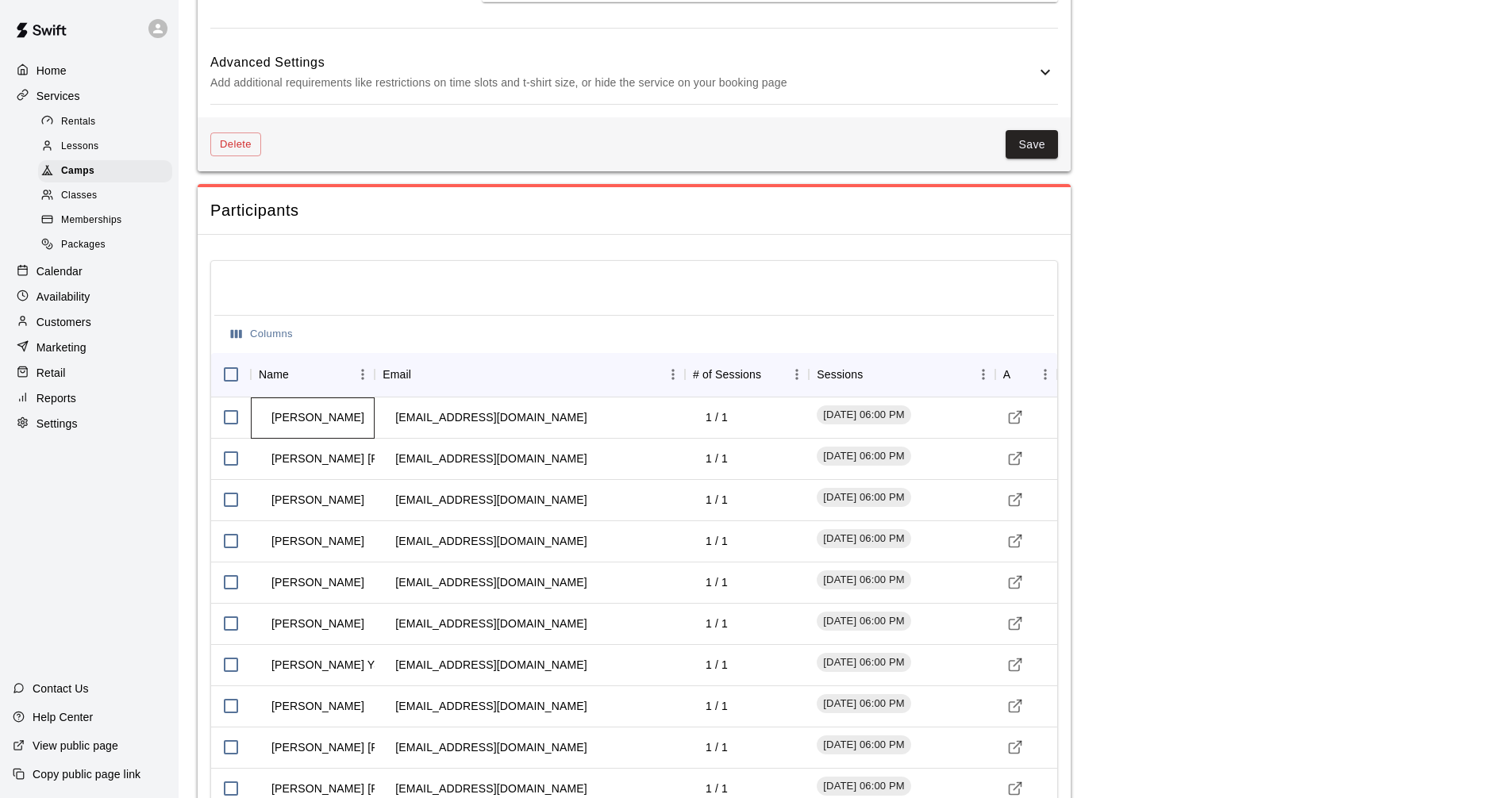
click at [314, 419] on td "[PERSON_NAME]" at bounding box center [318, 418] width 118 height 42
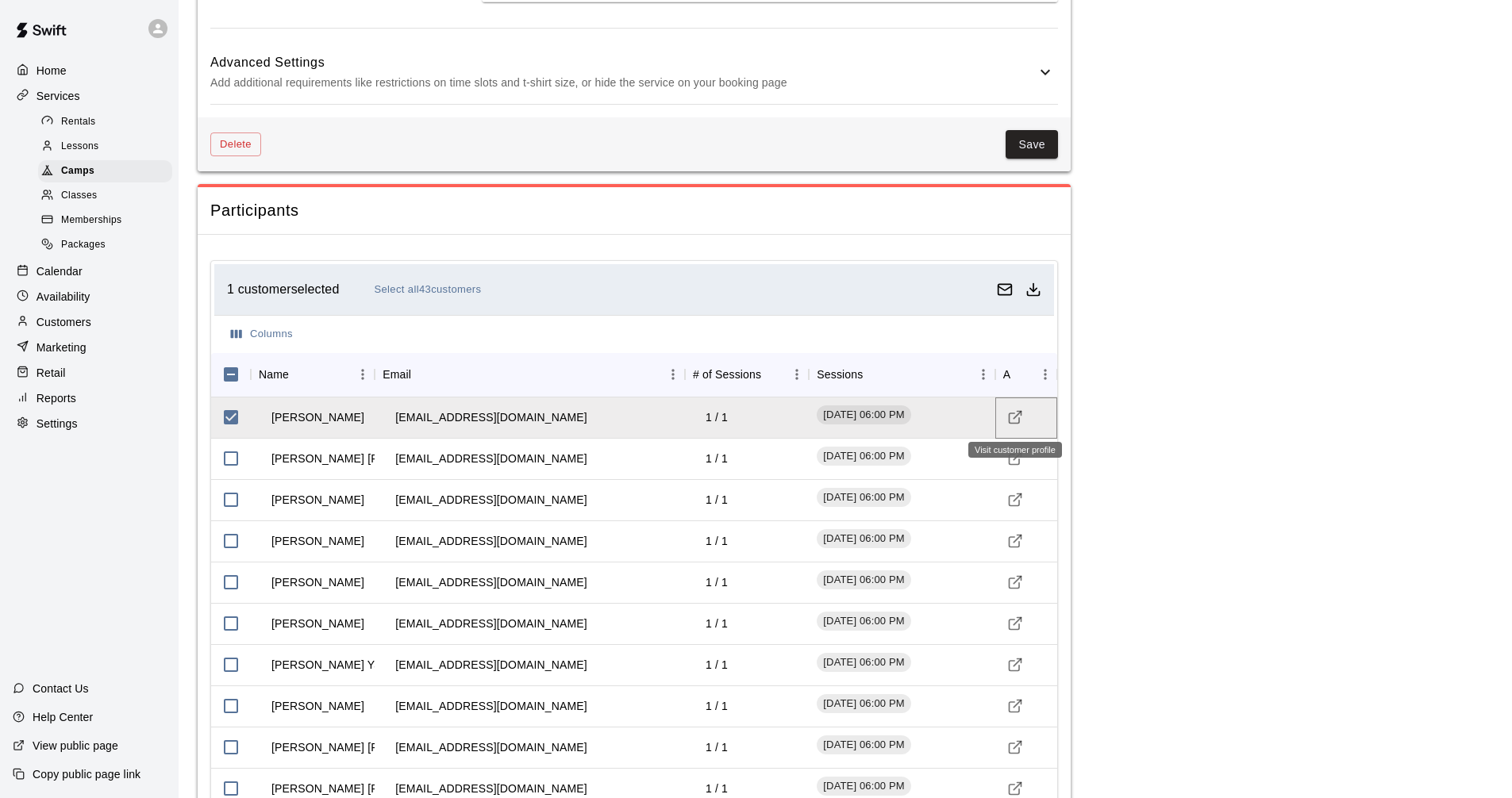
click at [1015, 421] on icon "Visit customer profile" at bounding box center [1015, 417] width 16 height 16
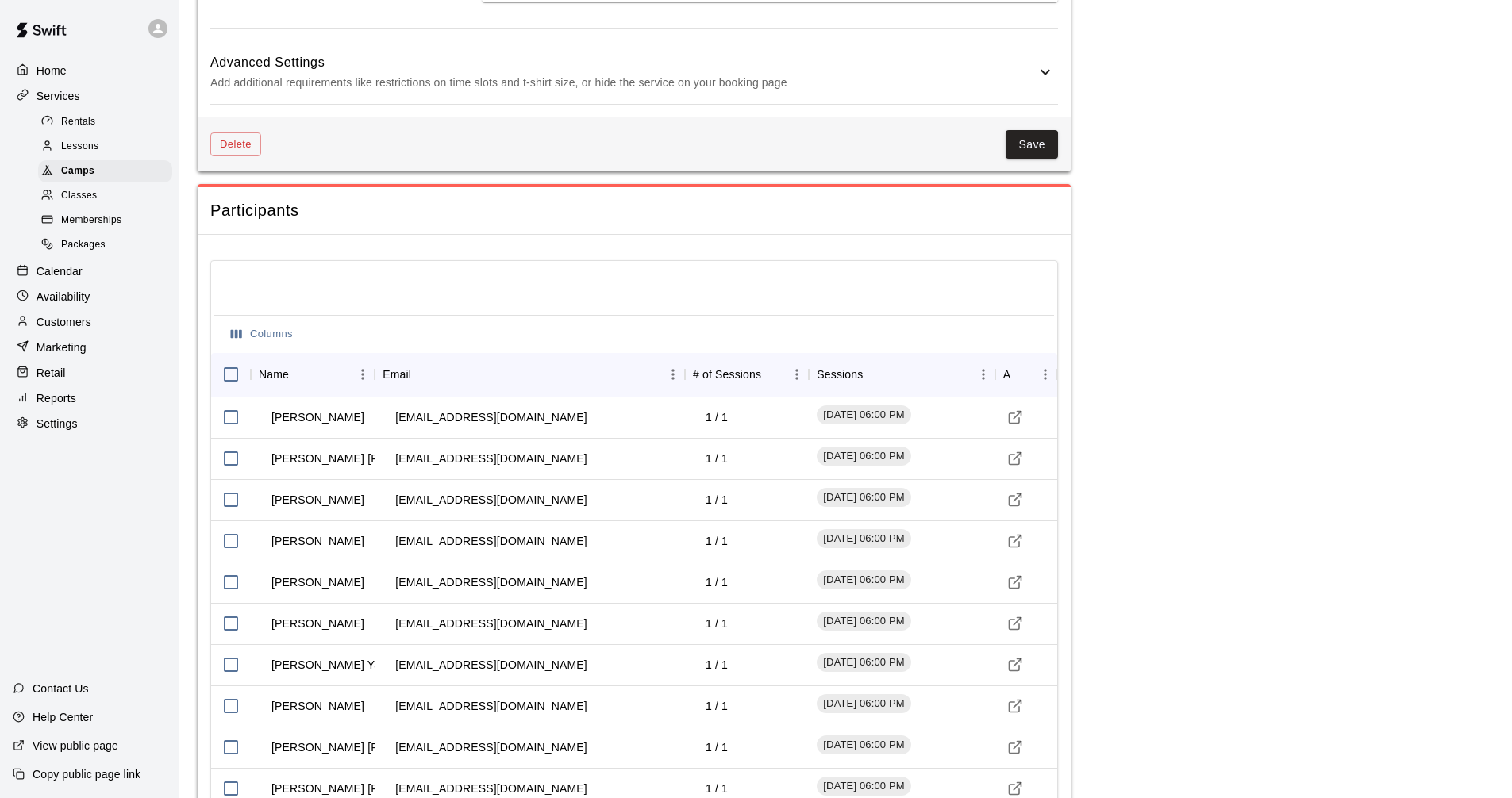
click at [85, 282] on div "Calendar" at bounding box center [89, 271] width 153 height 23
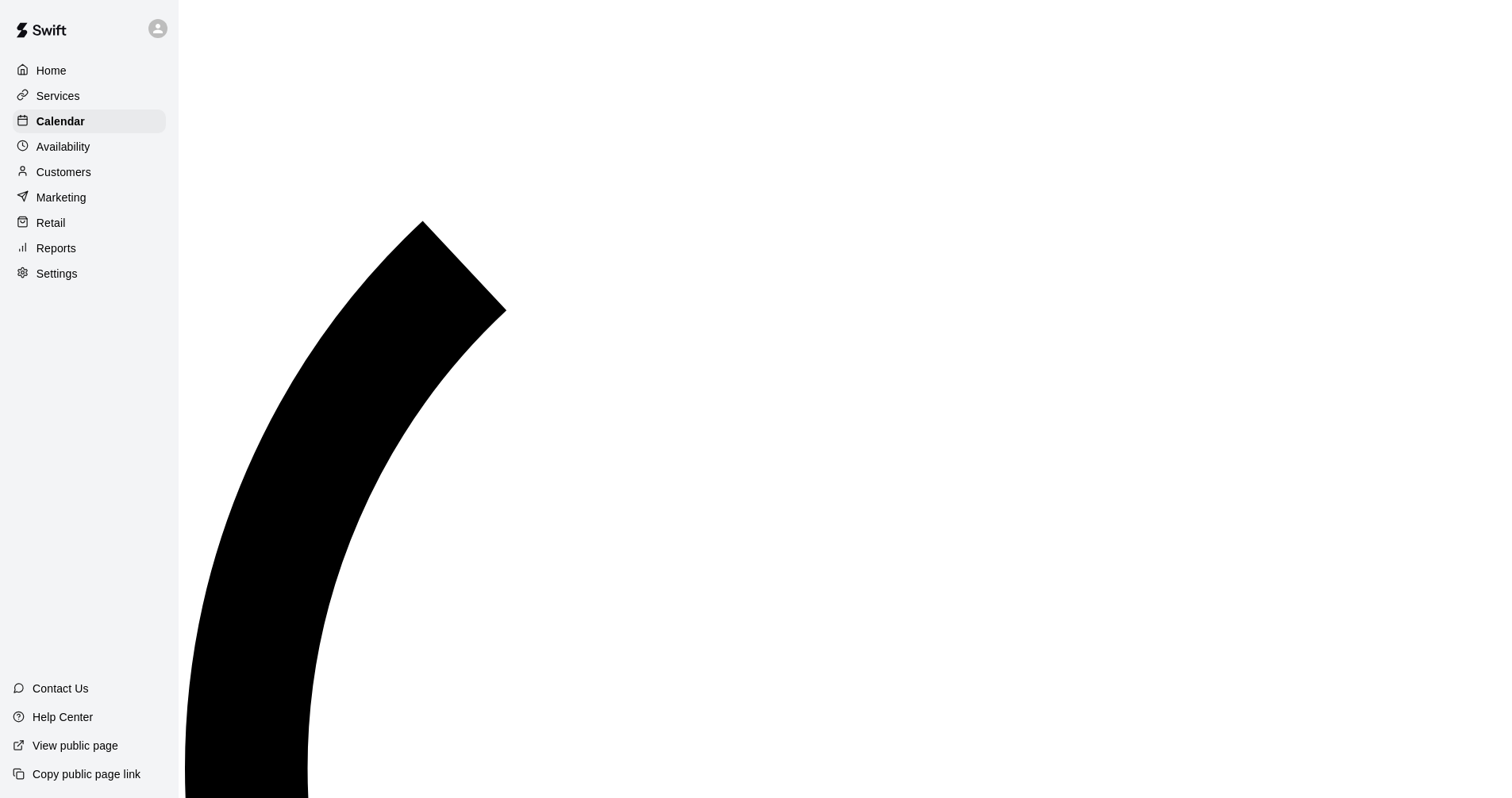
scroll to position [765, 0]
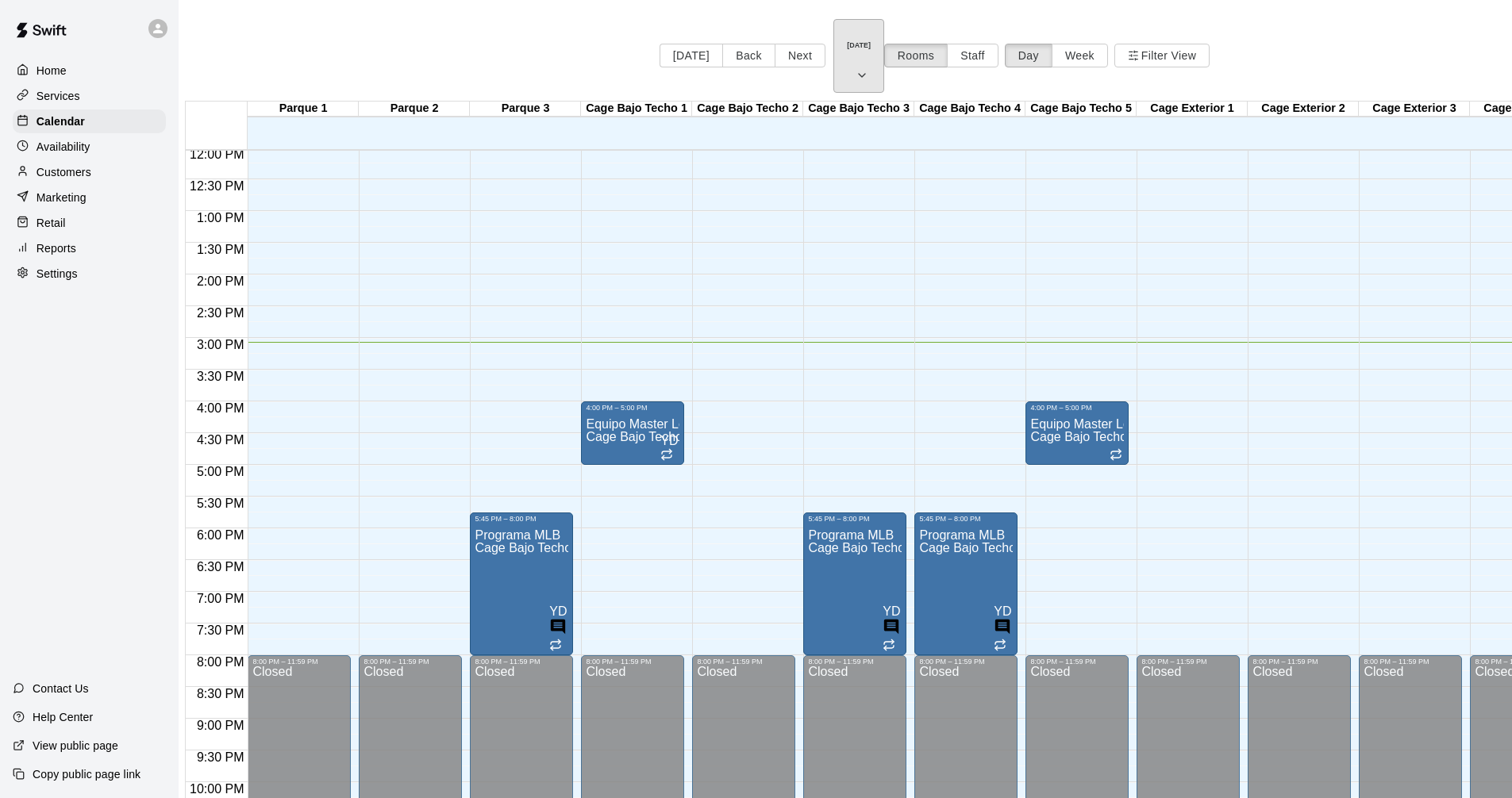
click at [833, 35] on button "[DATE]" at bounding box center [858, 56] width 51 height 74
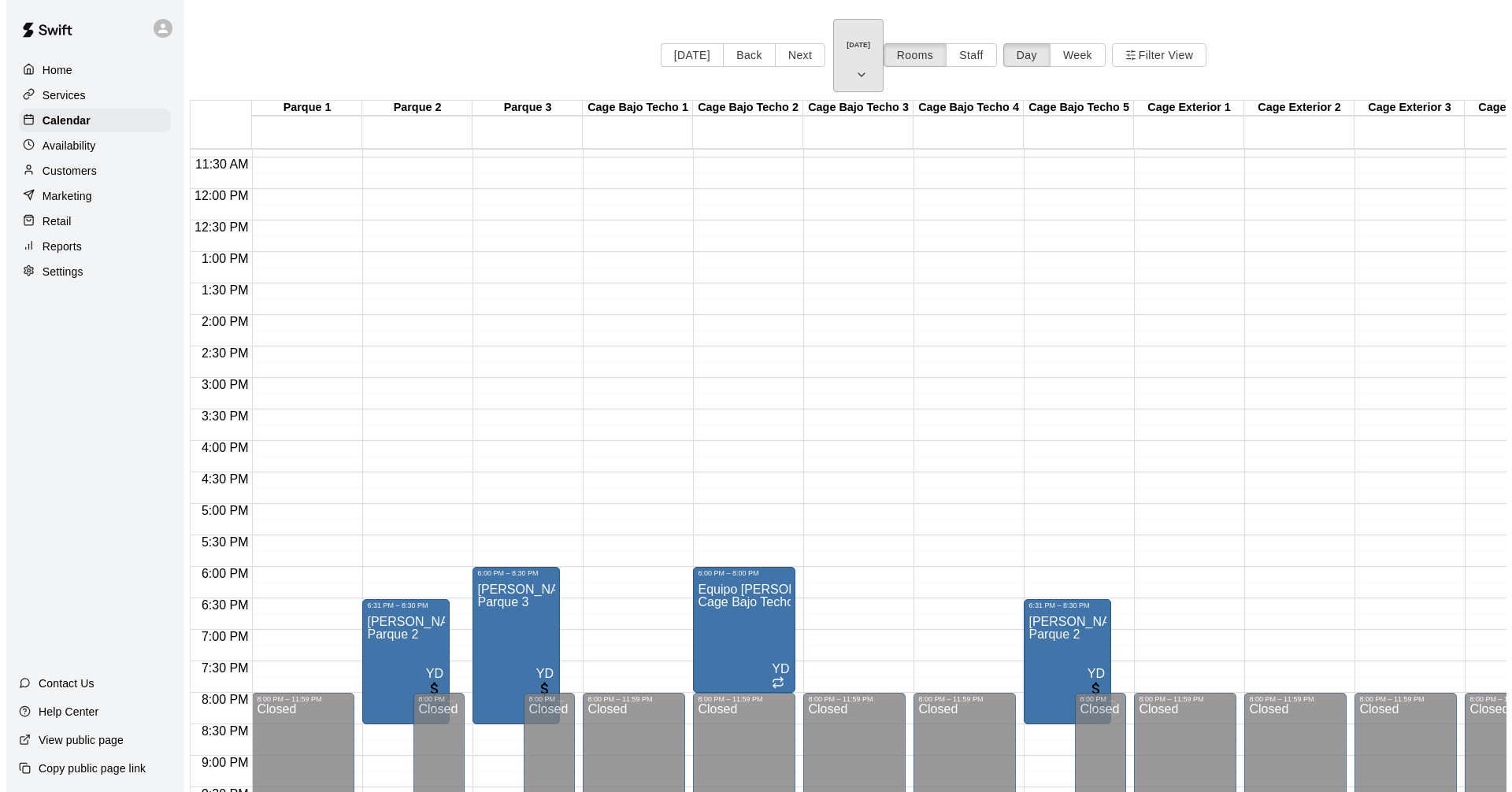
scroll to position [741, 0]
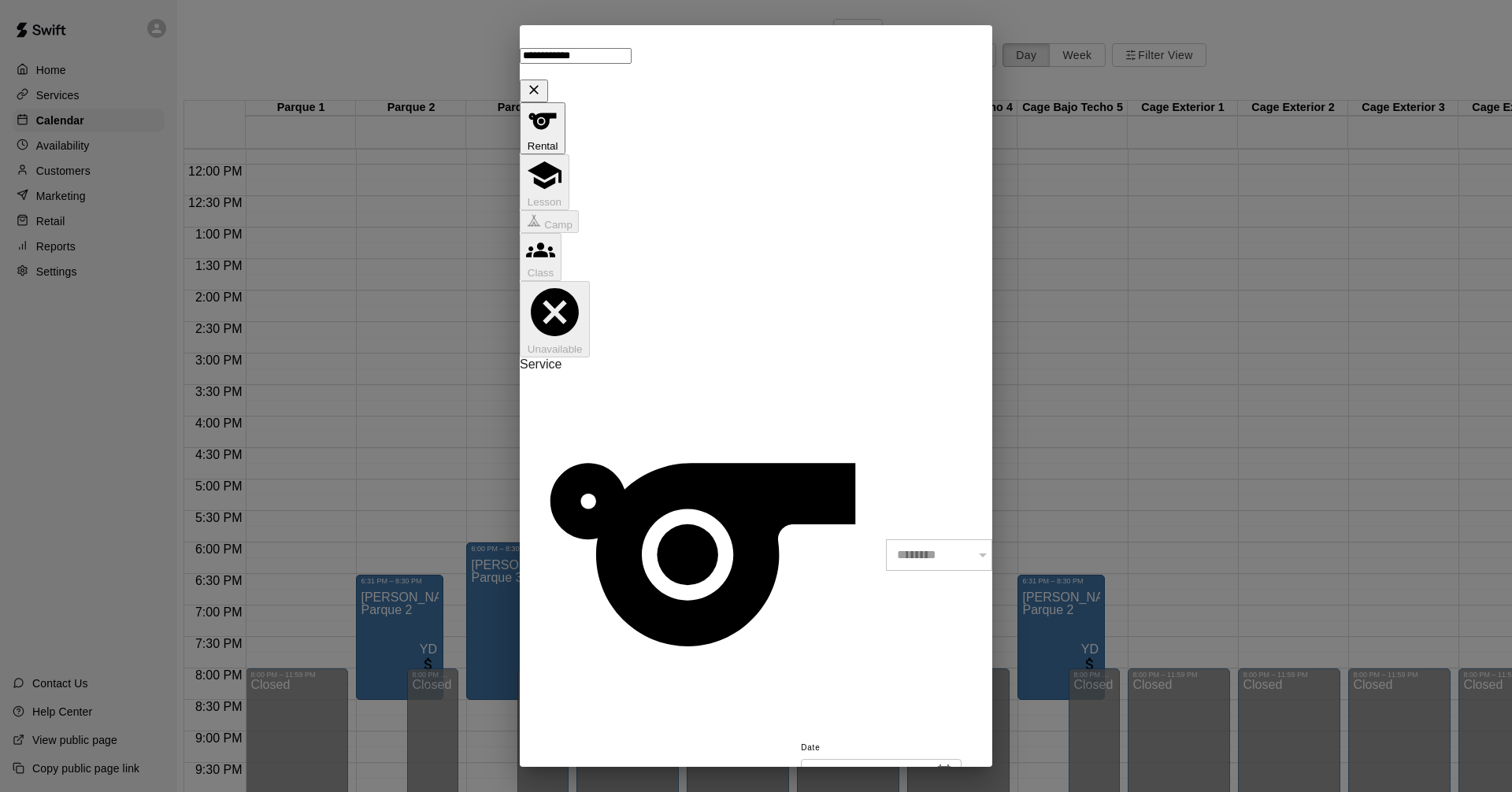
click at [937, 765] on icon "Choose date, selected date is Oct 15, 2025" at bounding box center [944, 773] width 14 height 16
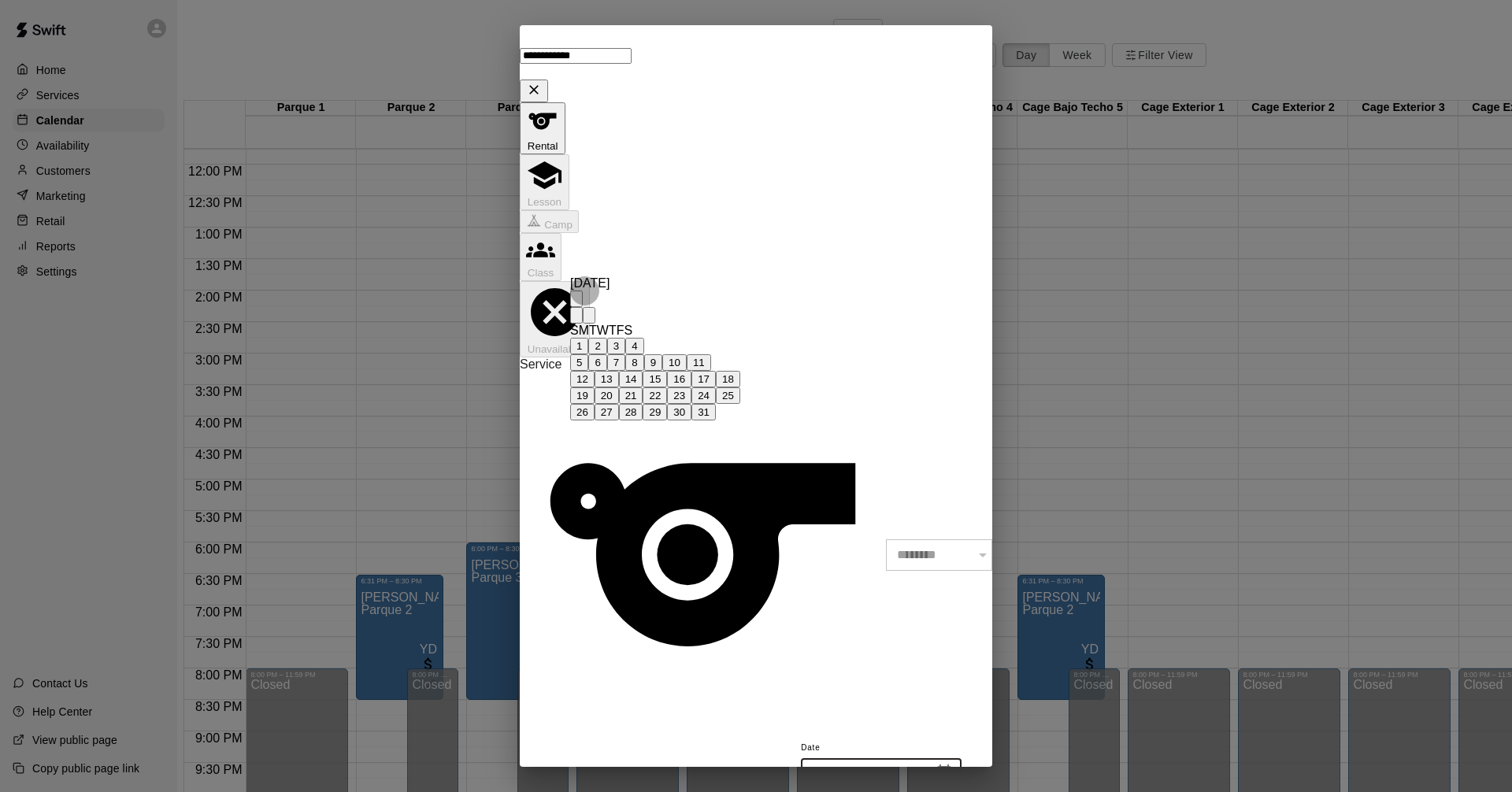
click at [716, 388] on button "17" at bounding box center [704, 379] width 24 height 17
type input "**********"
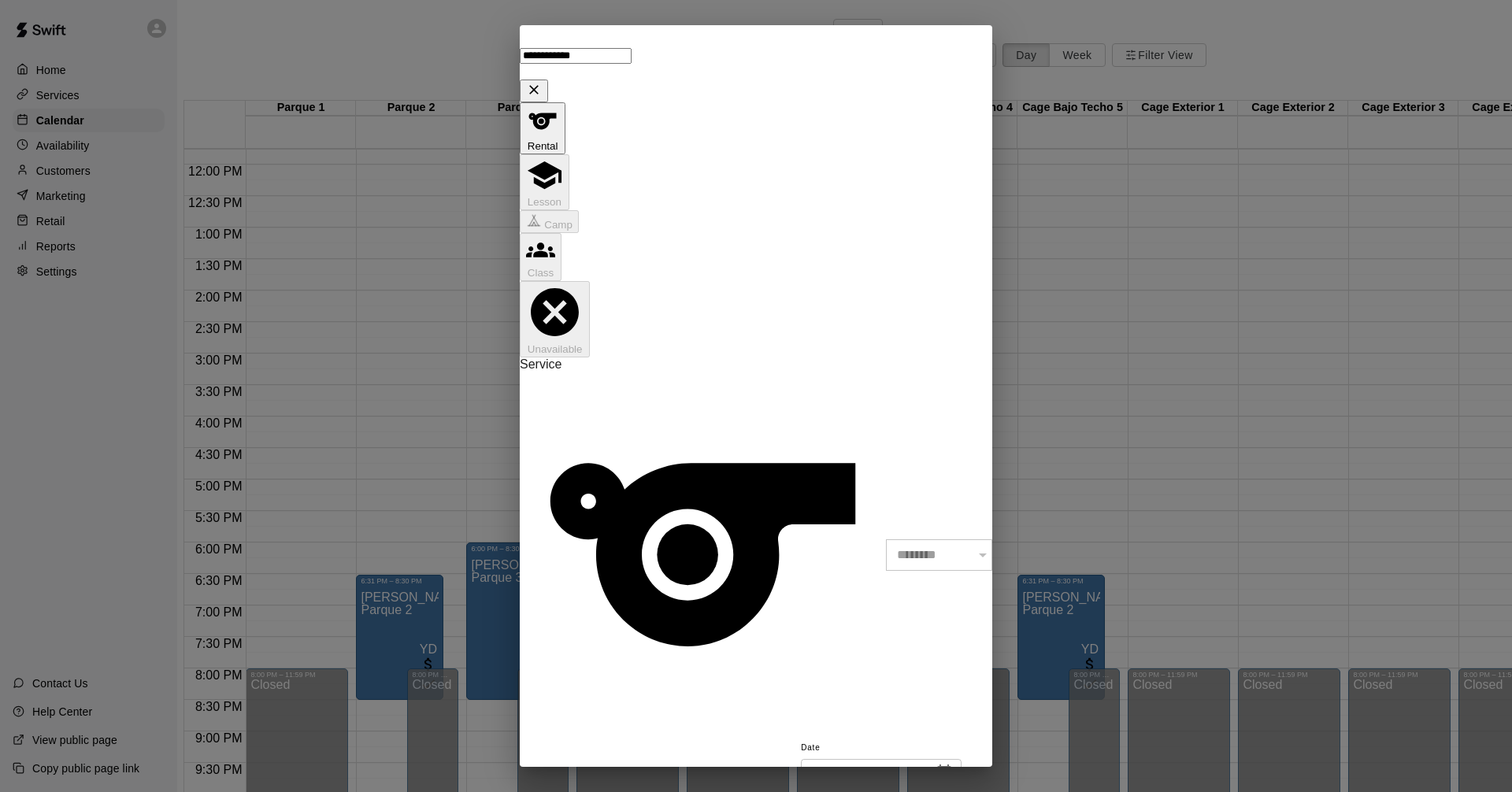
click at [811, 556] on li "30" at bounding box center [801, 564] width 19 height 14
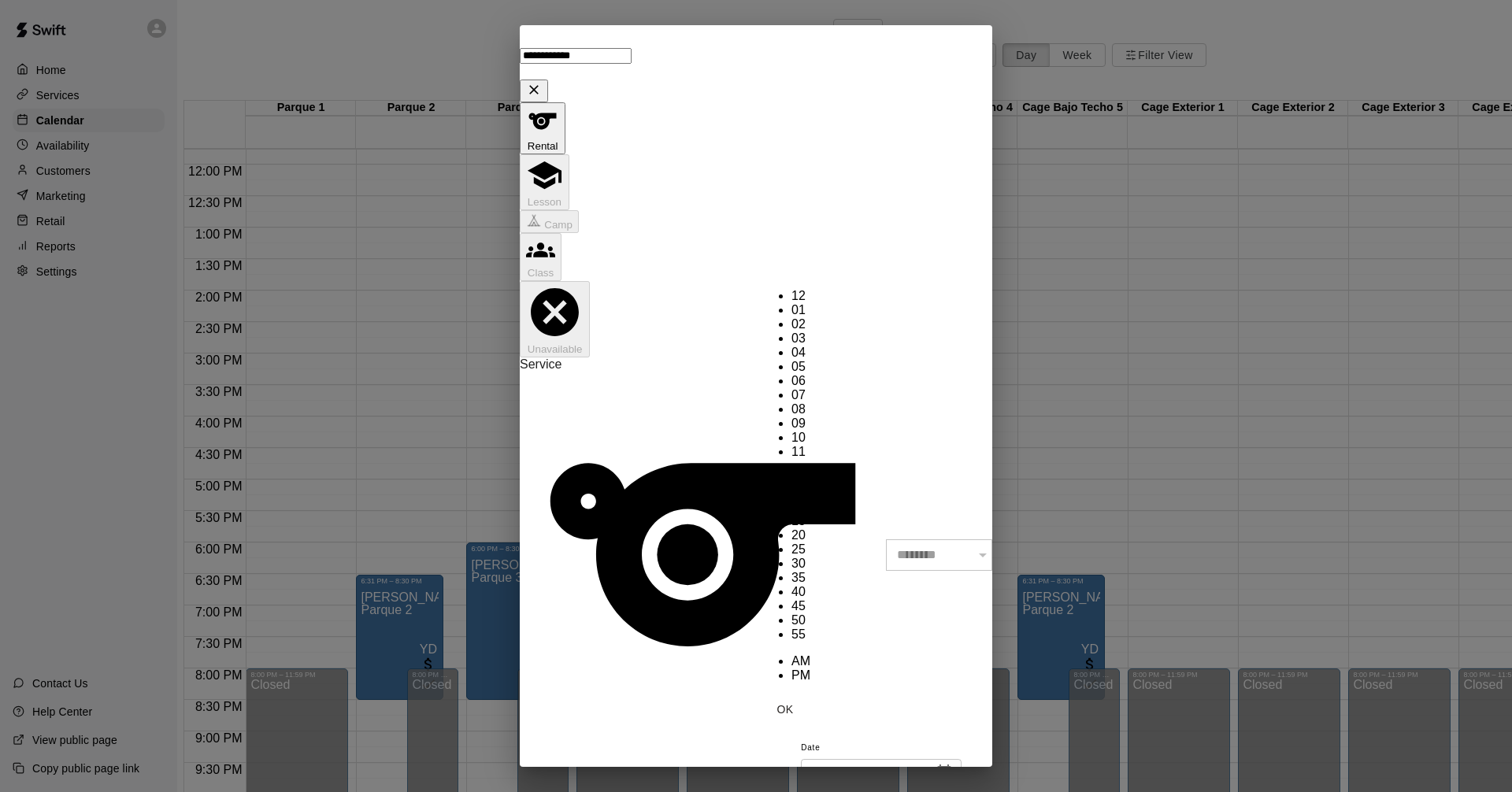
type input "********"
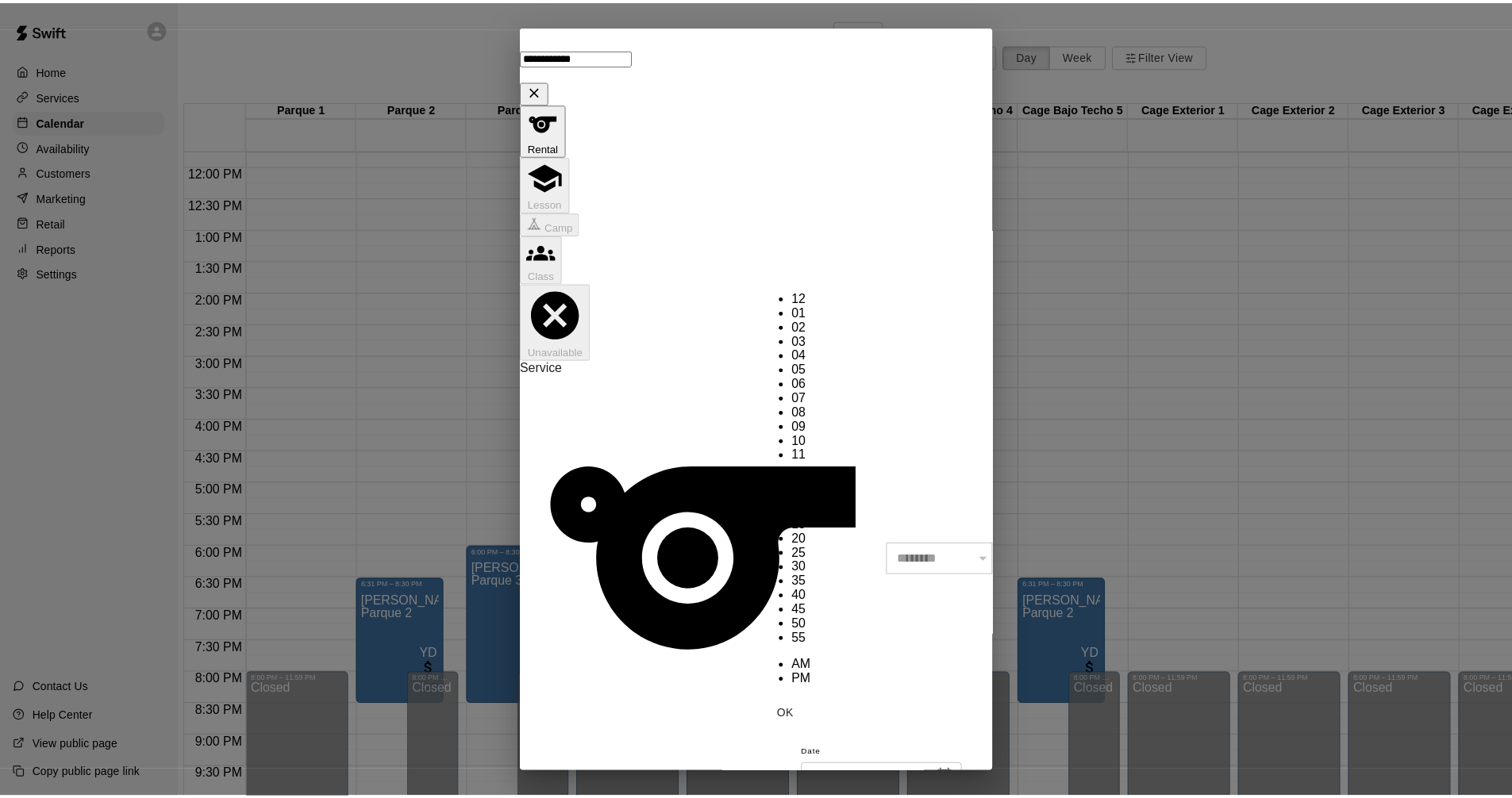
scroll to position [186, 0]
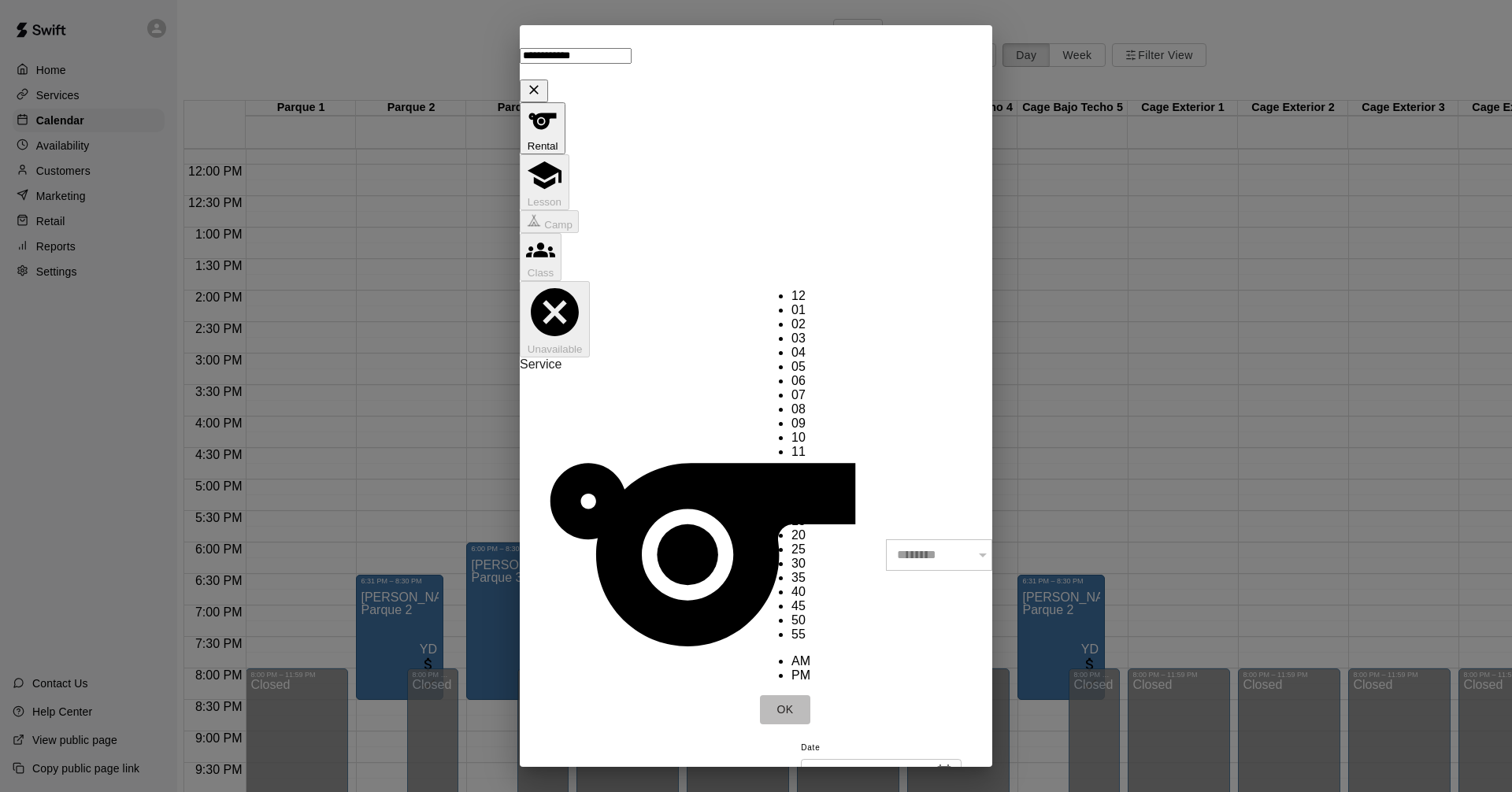
click at [811, 696] on button "OK" at bounding box center [785, 710] width 51 height 29
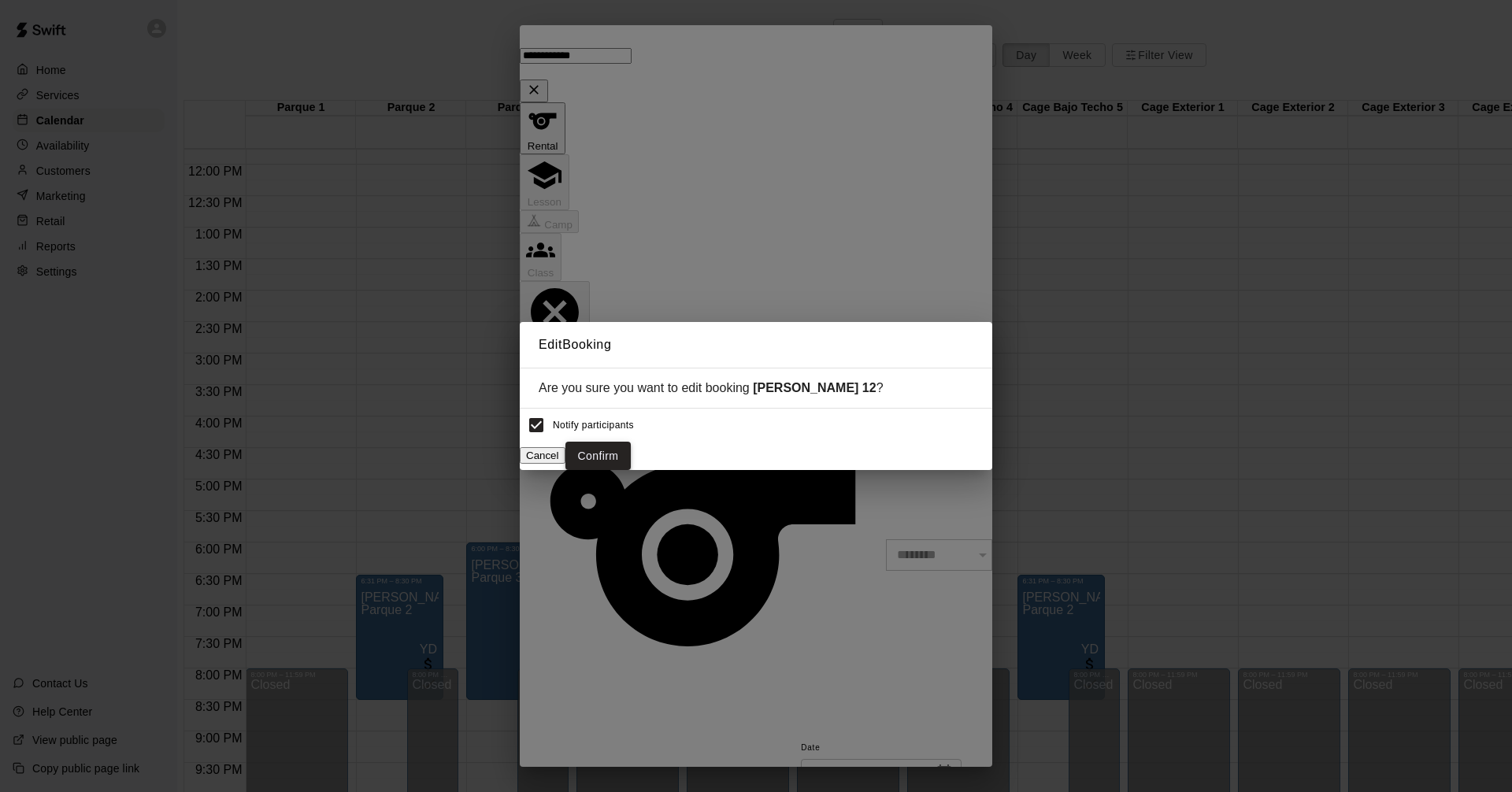
click at [631, 444] on button "Confirm" at bounding box center [598, 456] width 66 height 29
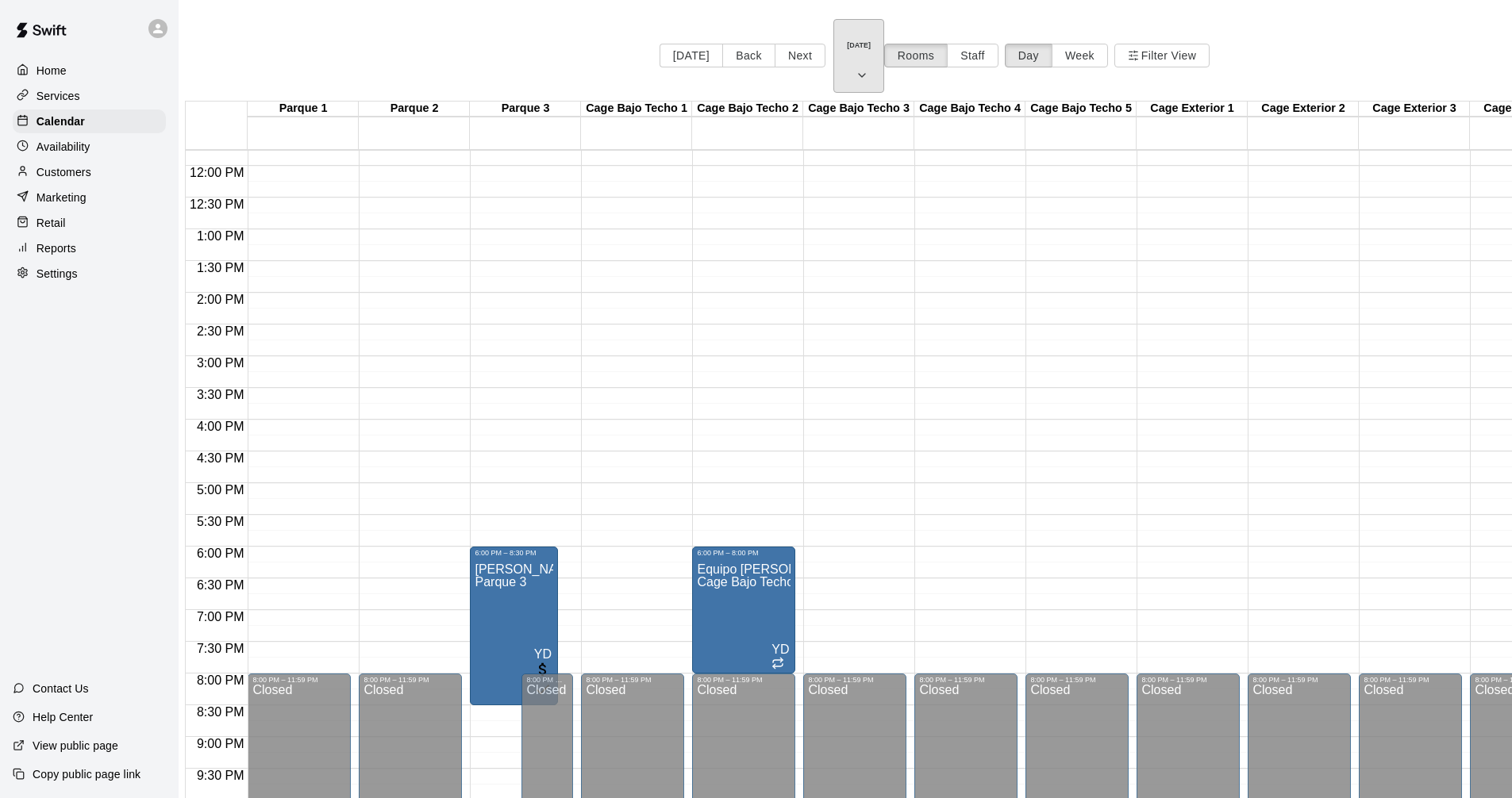
click at [847, 41] on h6 "[DATE]" at bounding box center [858, 45] width 23 height 8
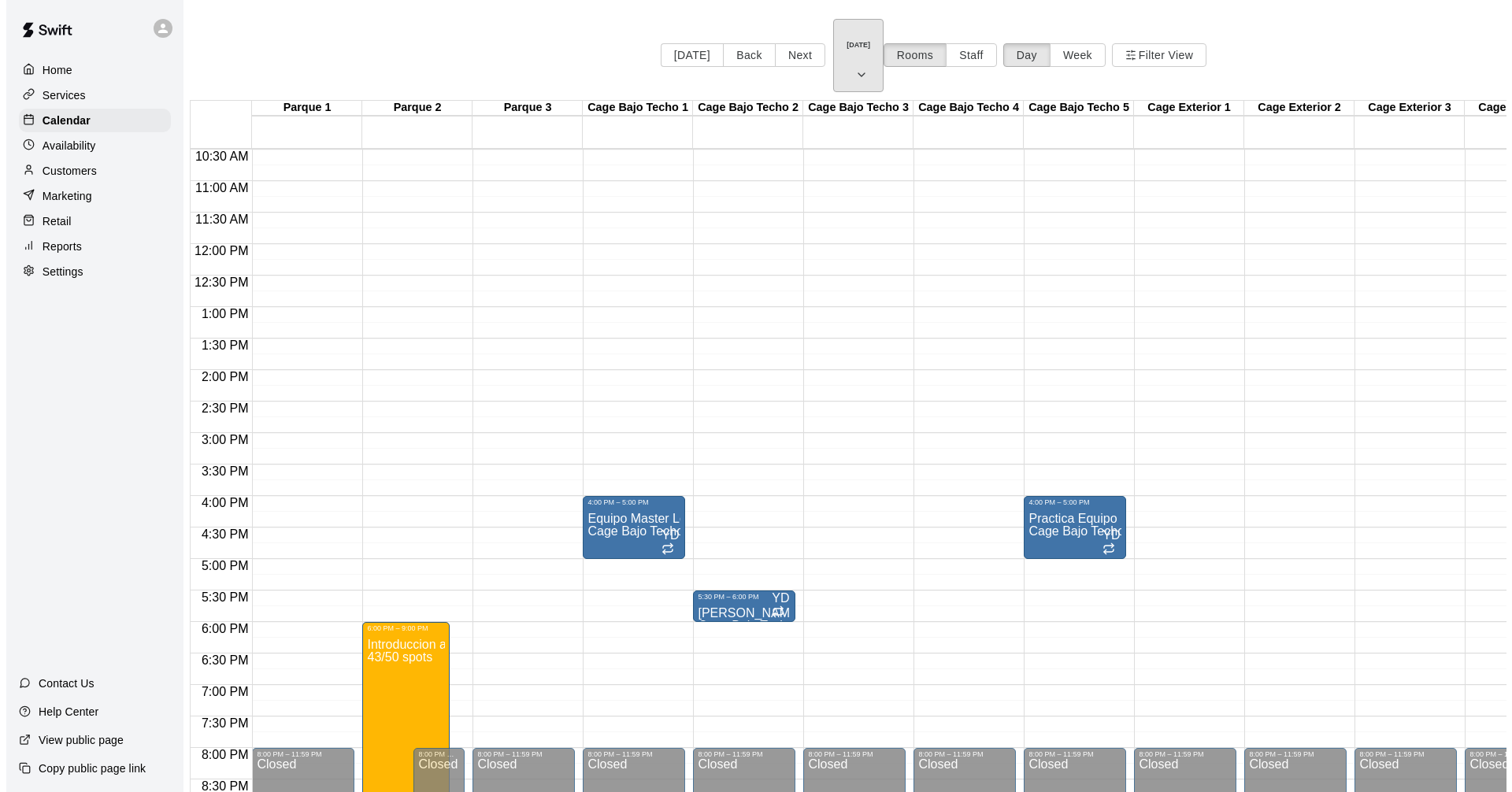
scroll to position [663, 0]
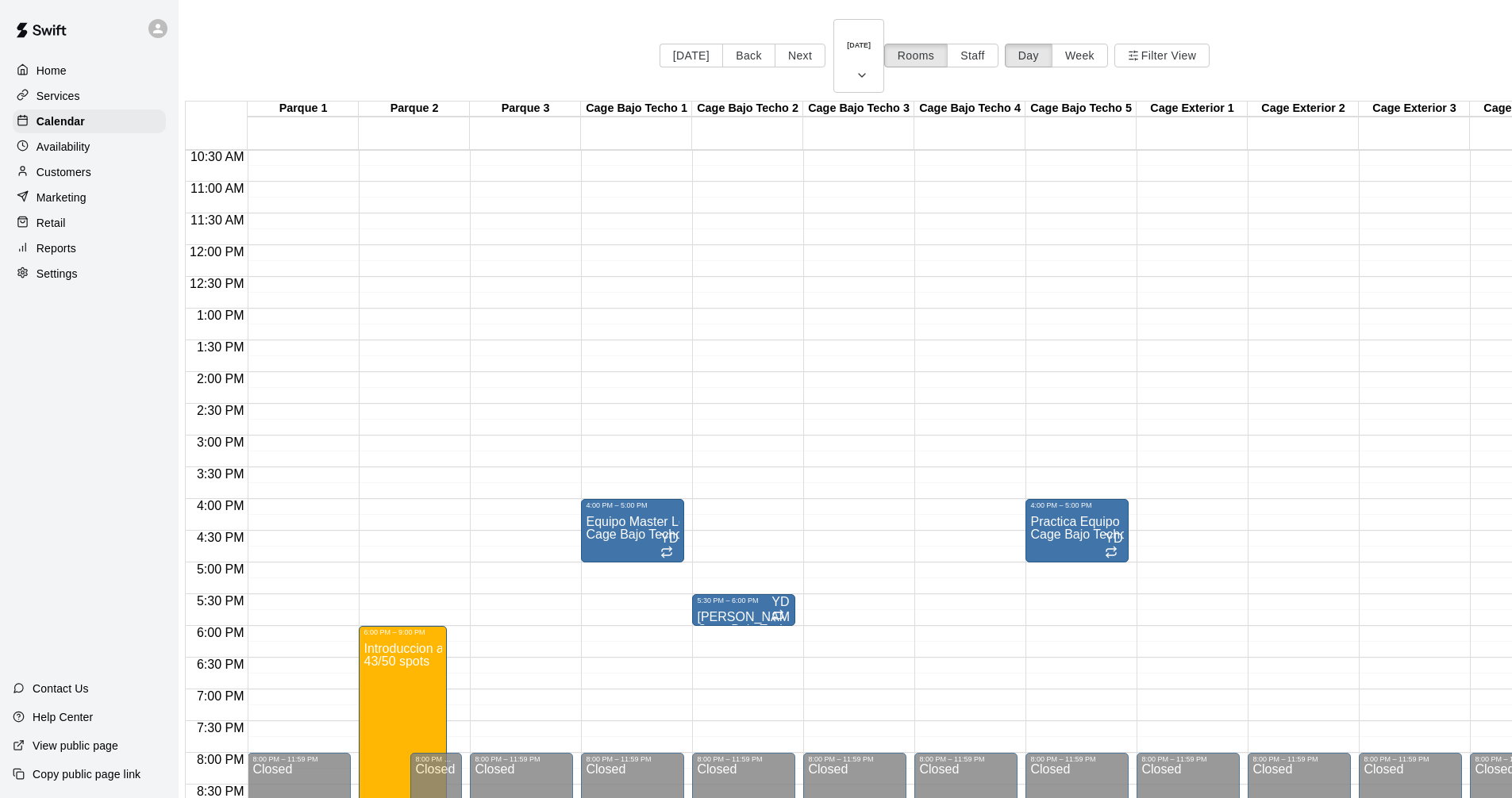
click at [293, 556] on div "12:00 AM – 9:00 AM Closed 8:00 PM – 11:59 PM Closed" at bounding box center [299, 245] width 103 height 1523
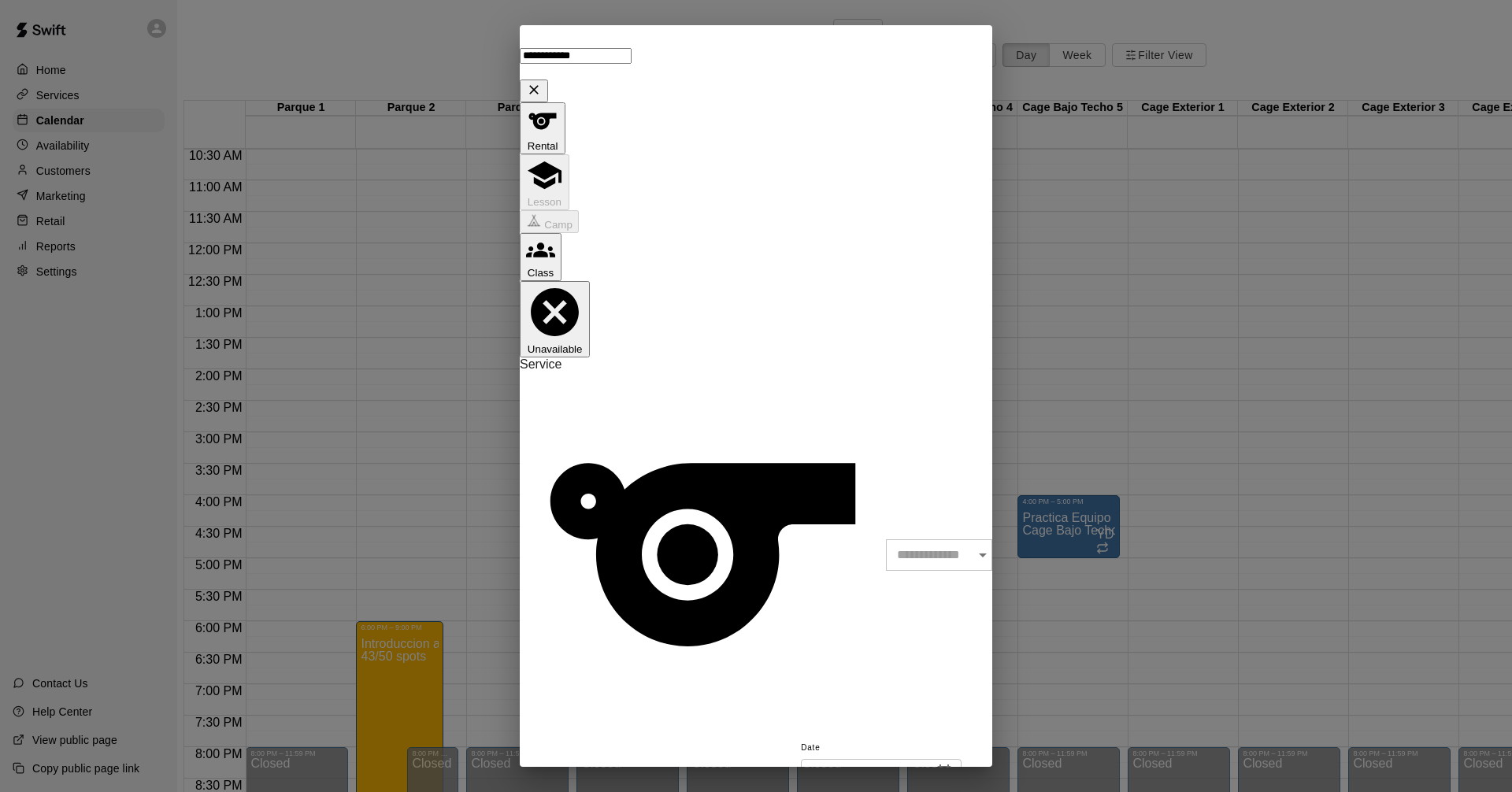
click at [886, 540] on div "​" at bounding box center [939, 555] width 106 height 31
type input "**********"
click at [636, 242] on li "Parque 1" at bounding box center [782, 236] width 360 height 14
type input "********"
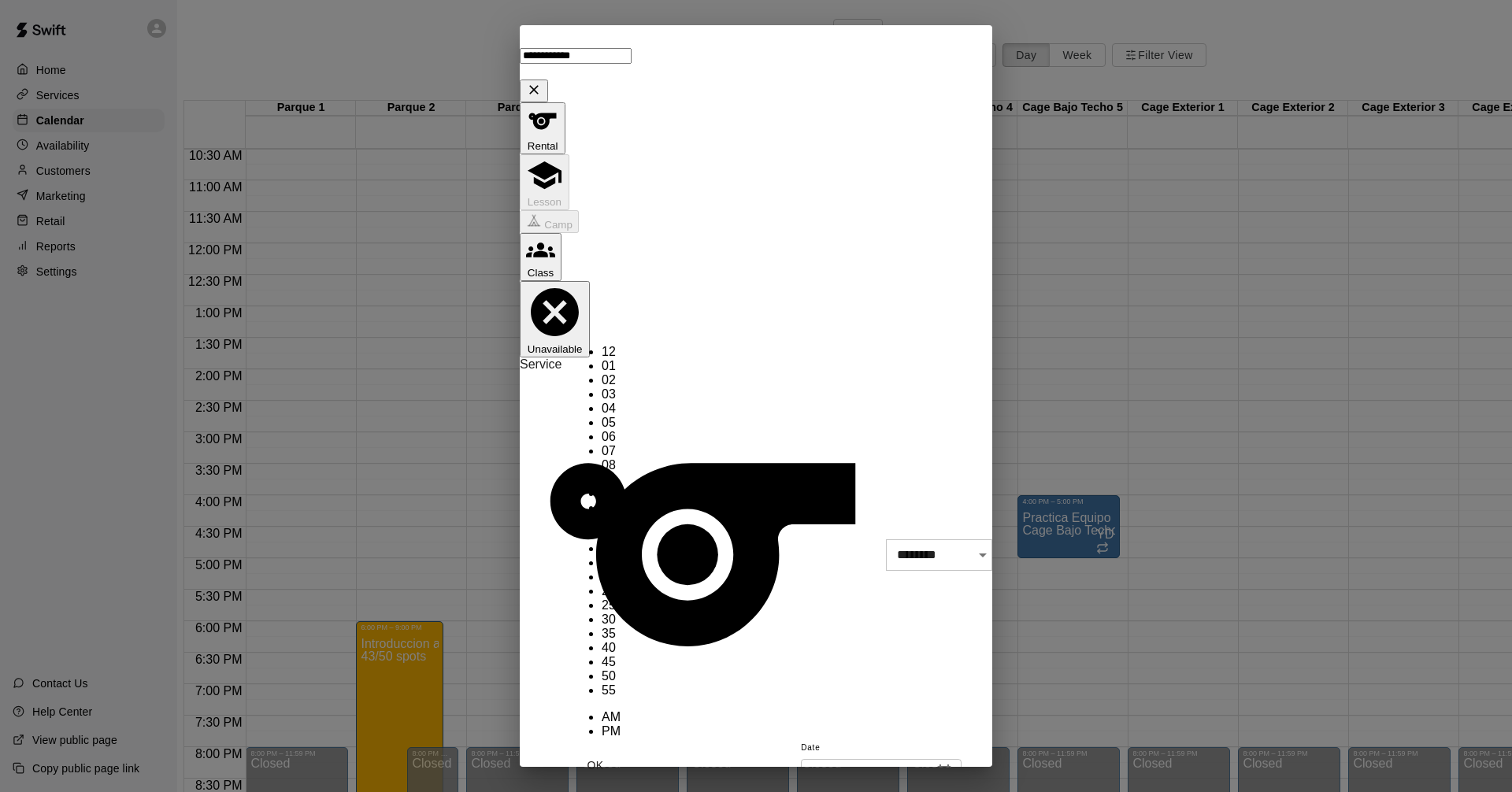
scroll to position [28, 0]
click at [602, 458] on li "08" at bounding box center [611, 466] width 19 height 14
click at [621, 613] on li "30" at bounding box center [611, 620] width 19 height 14
type input "********"
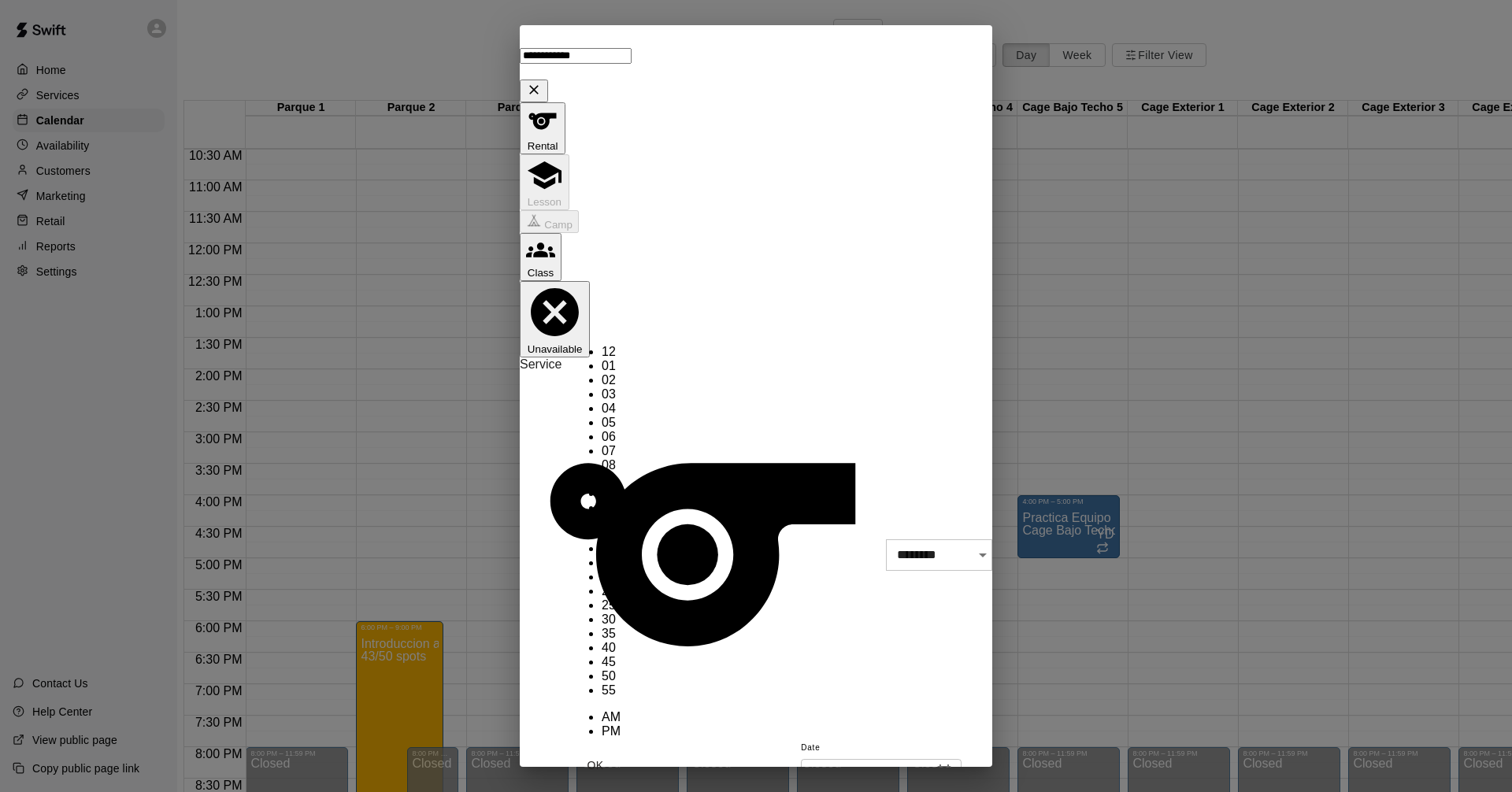
scroll to position [184, 0]
click at [621, 751] on button "OK" at bounding box center [595, 765] width 51 height 29
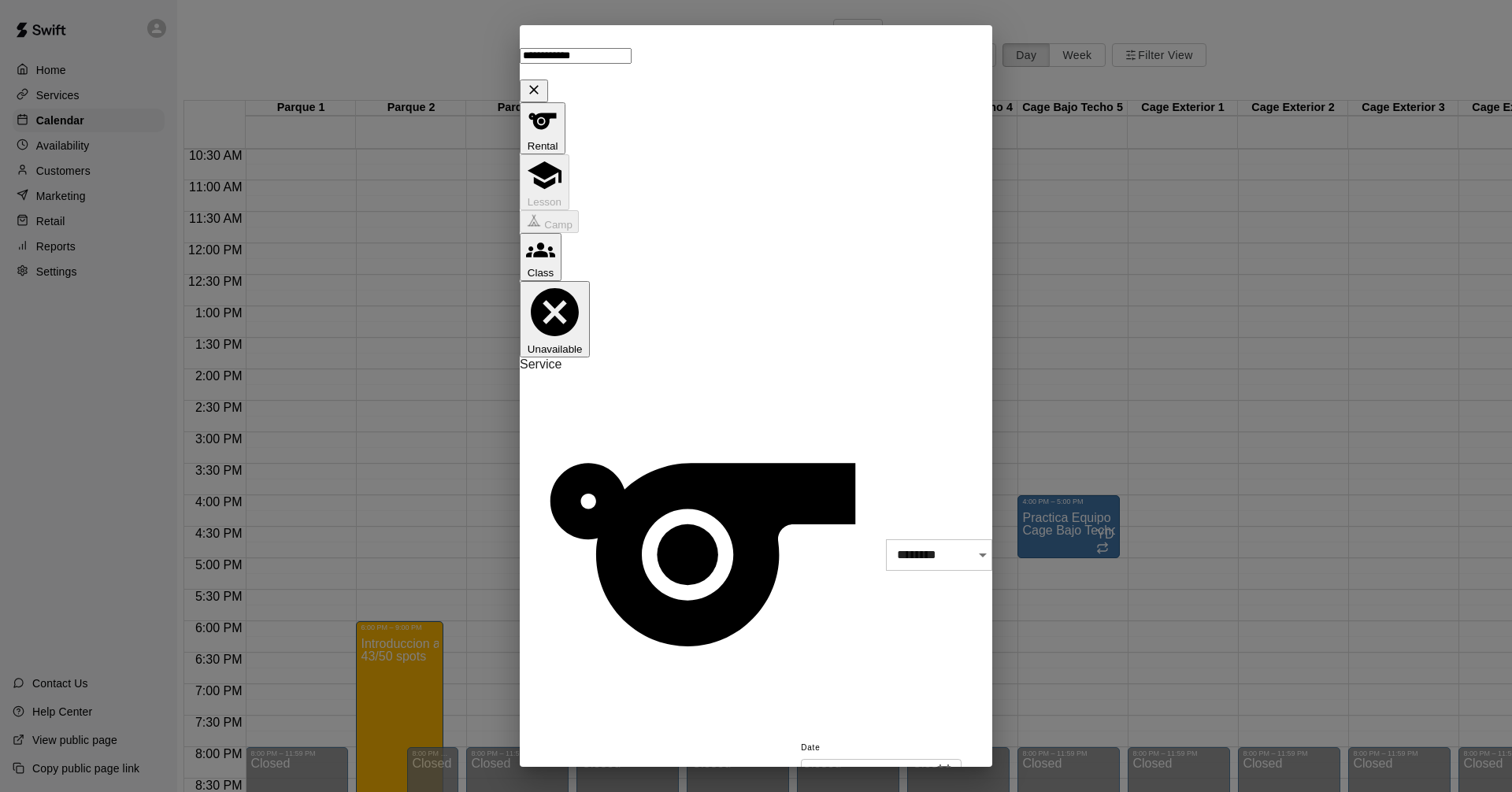
drag, startPoint x: 701, startPoint y: 34, endPoint x: 907, endPoint y: 277, distance: 318.6
click at [908, 279] on div "**********" at bounding box center [756, 396] width 473 height 742
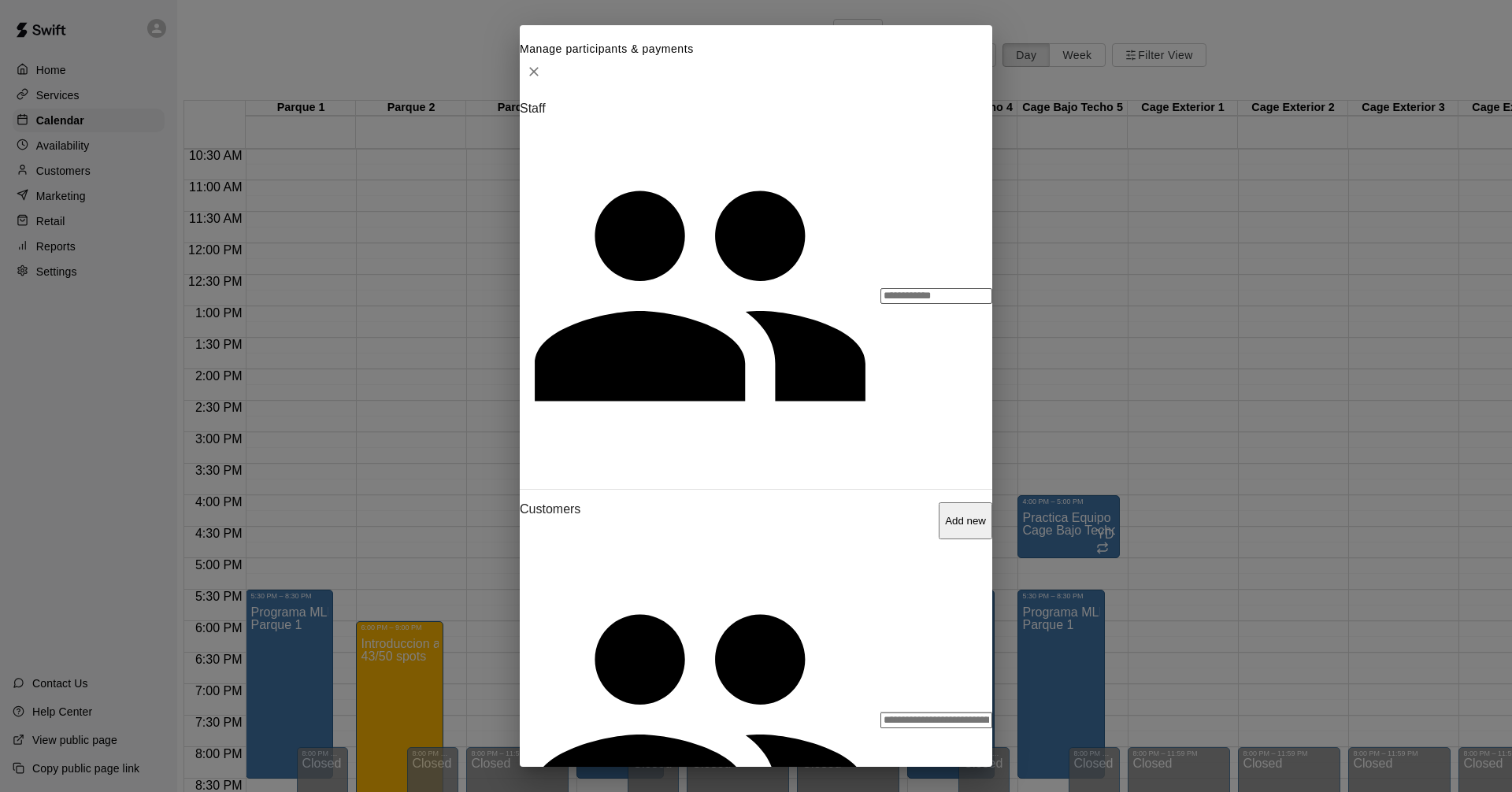
click at [881, 303] on input "Search staff" at bounding box center [936, 296] width 112 height 16
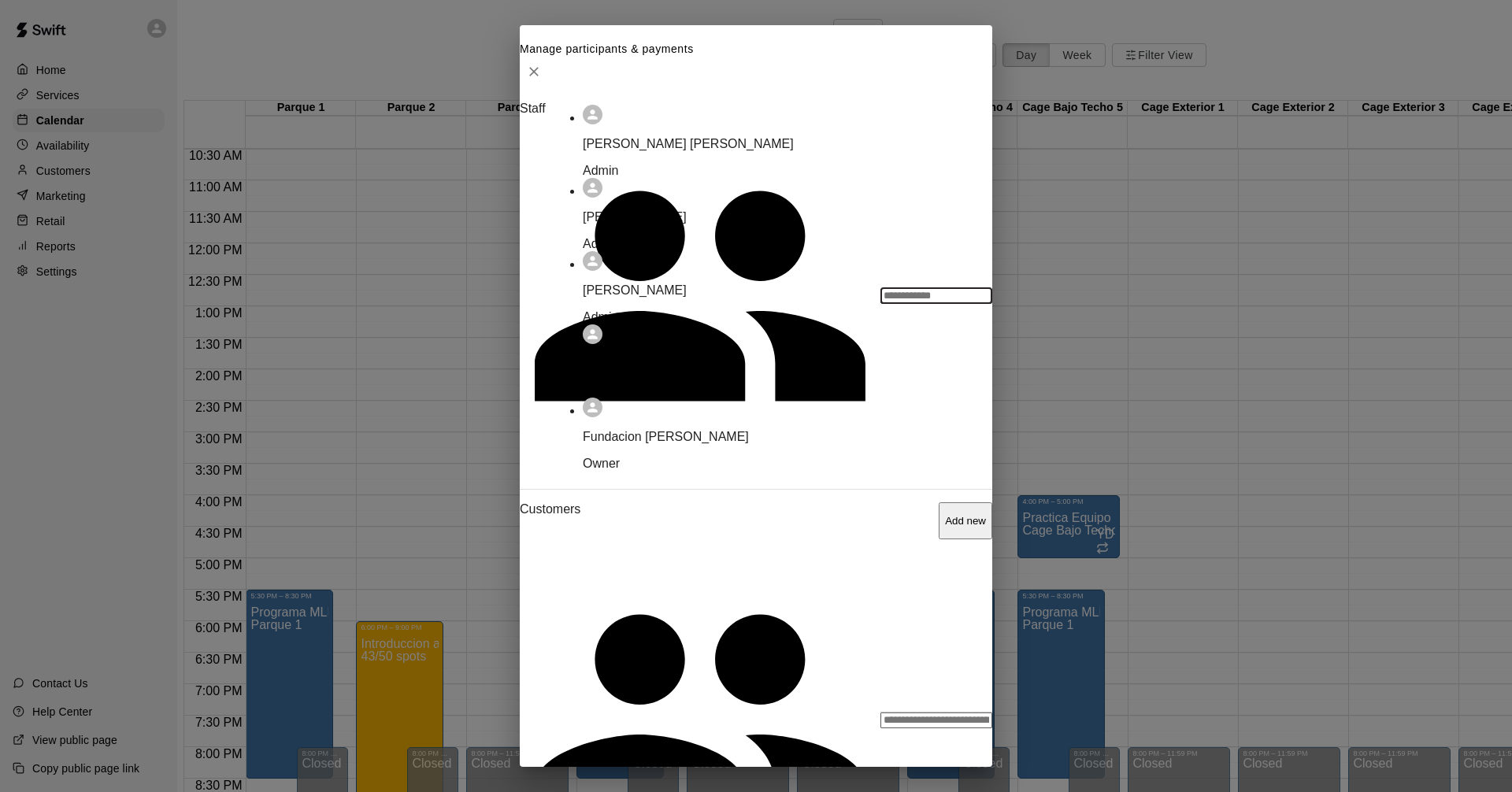
scroll to position [14, 0]
click at [646, 298] on p "[PERSON_NAME]" at bounding box center [763, 291] width 360 height 14
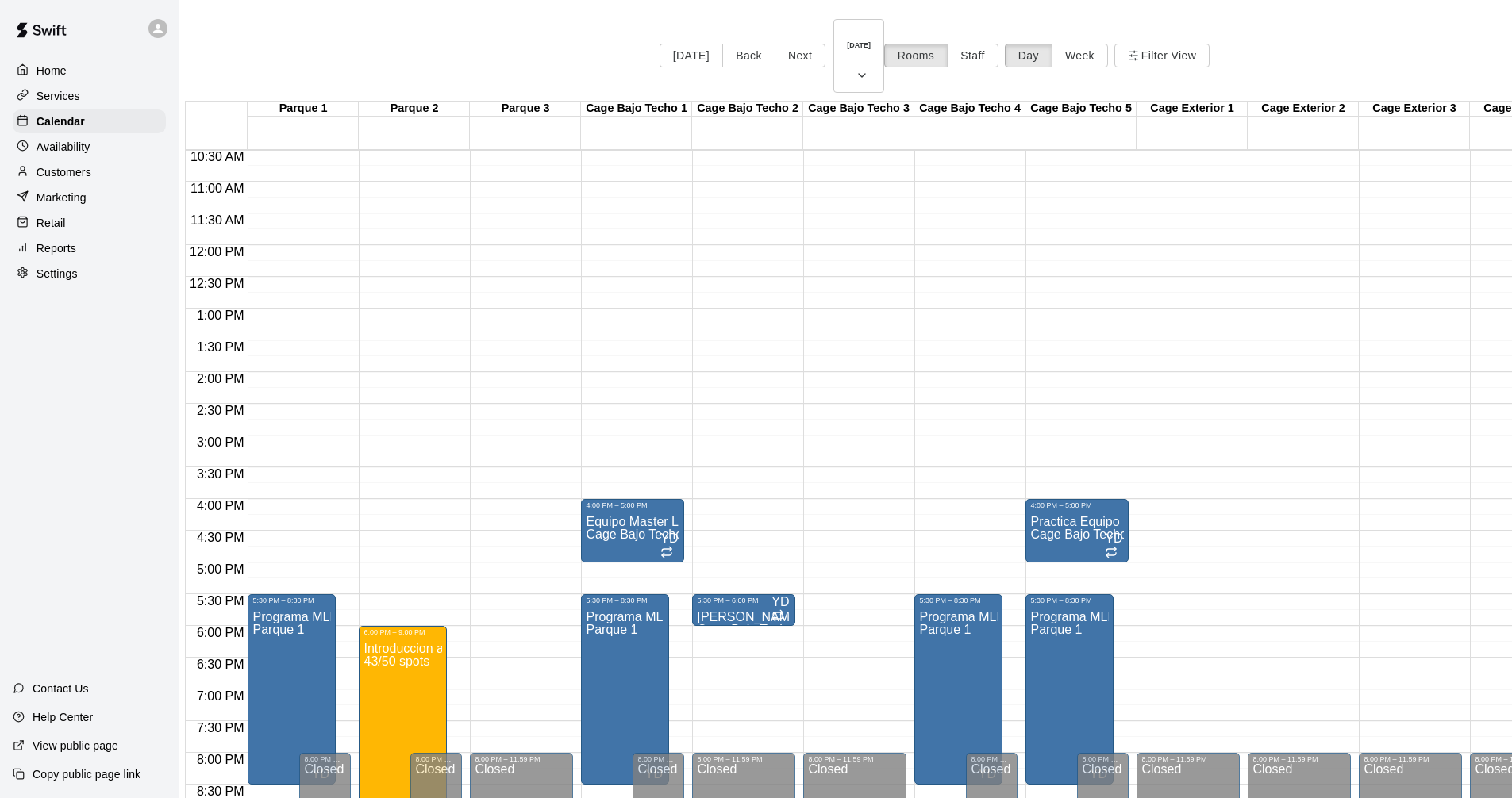
click at [504, 592] on div "12:00 AM – 9:00 AM Closed 8:00 PM – 11:59 PM Closed" at bounding box center [521, 245] width 103 height 1523
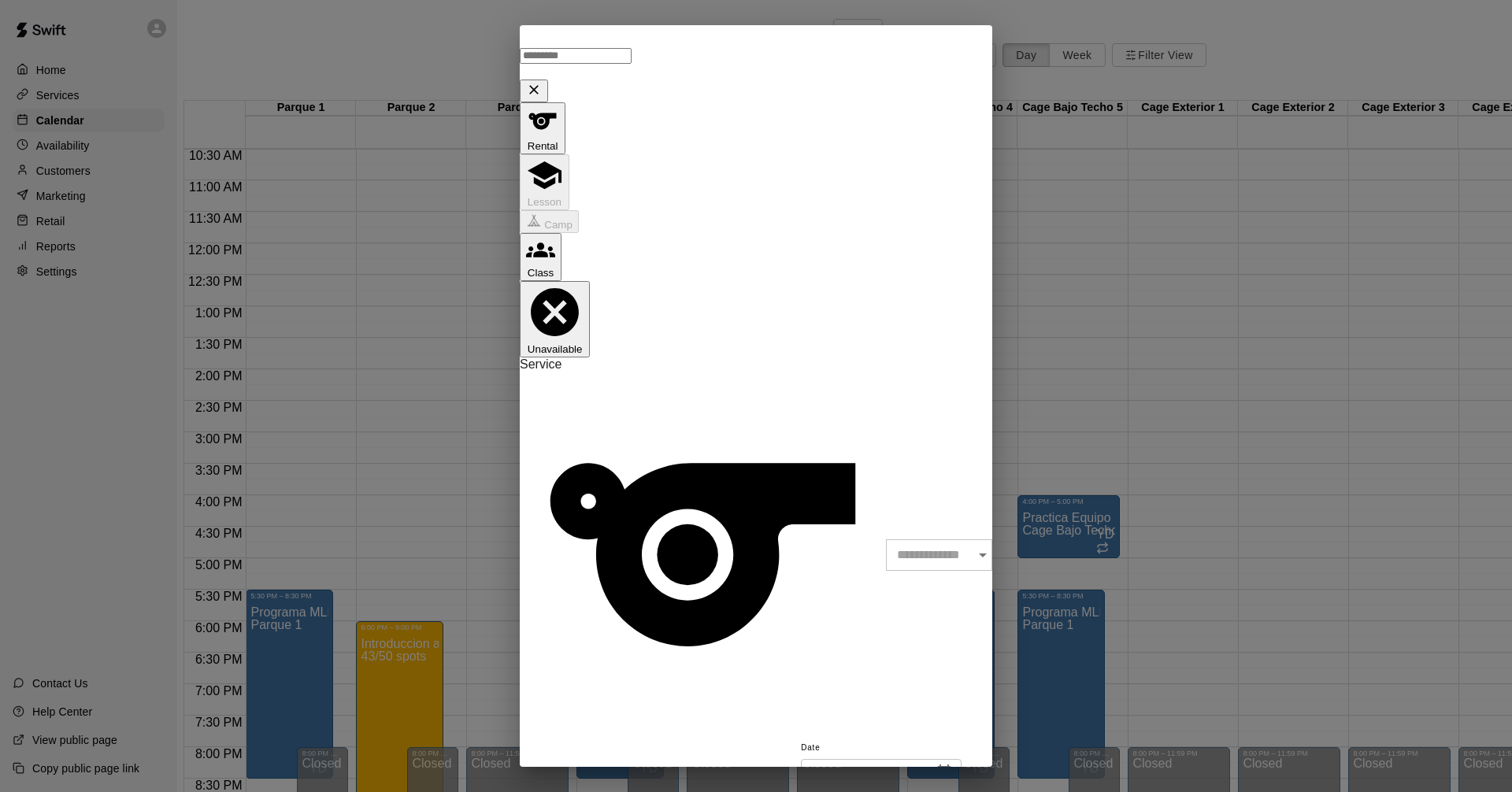
click at [602, 52] on input "text" at bounding box center [575, 56] width 112 height 16
type input "*"
type input "**********"
click at [886, 540] on input "text" at bounding box center [945, 555] width 117 height 31
click at [630, 271] on li "Parque 3" at bounding box center [782, 264] width 360 height 14
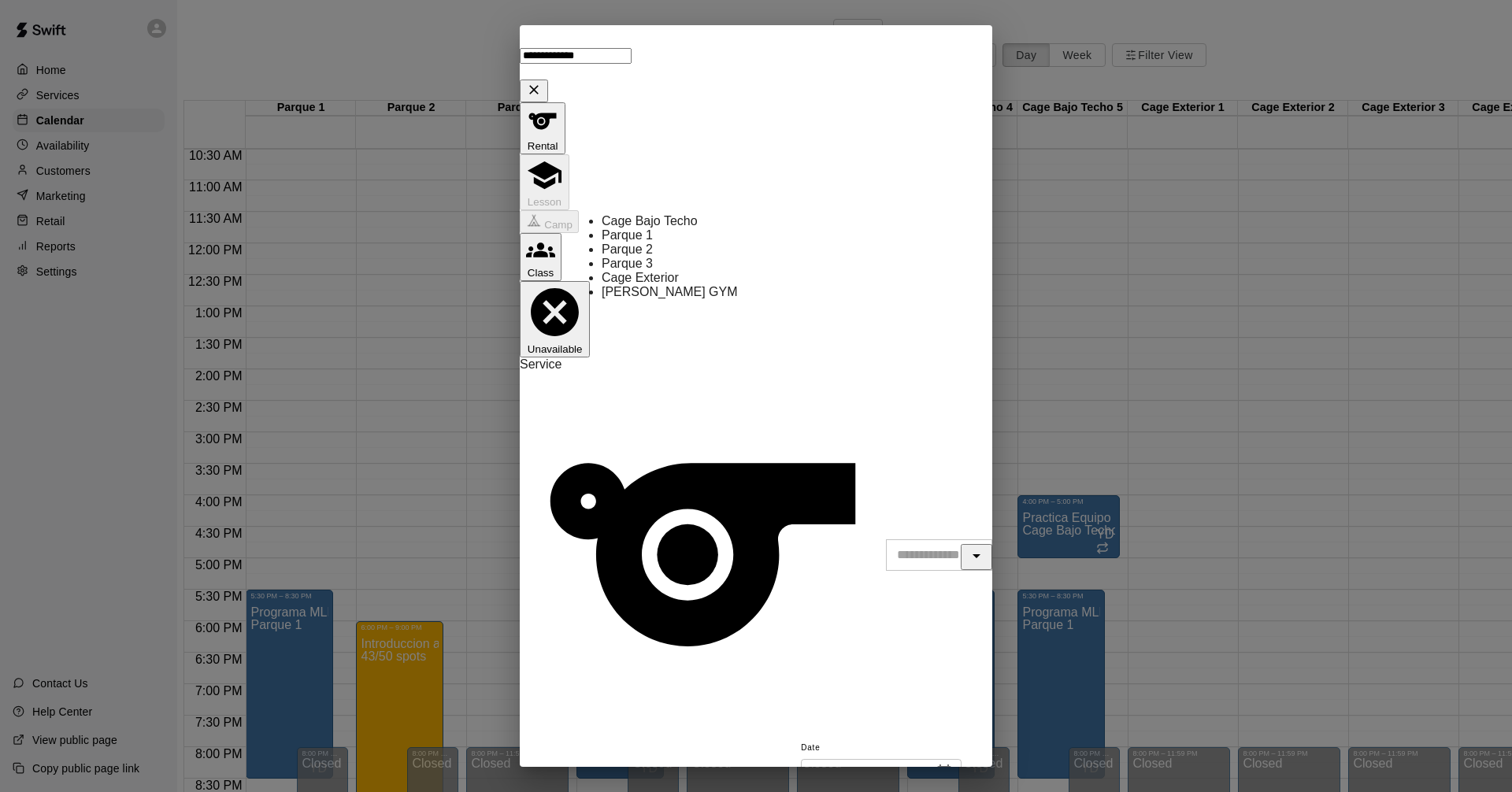
type input "********"
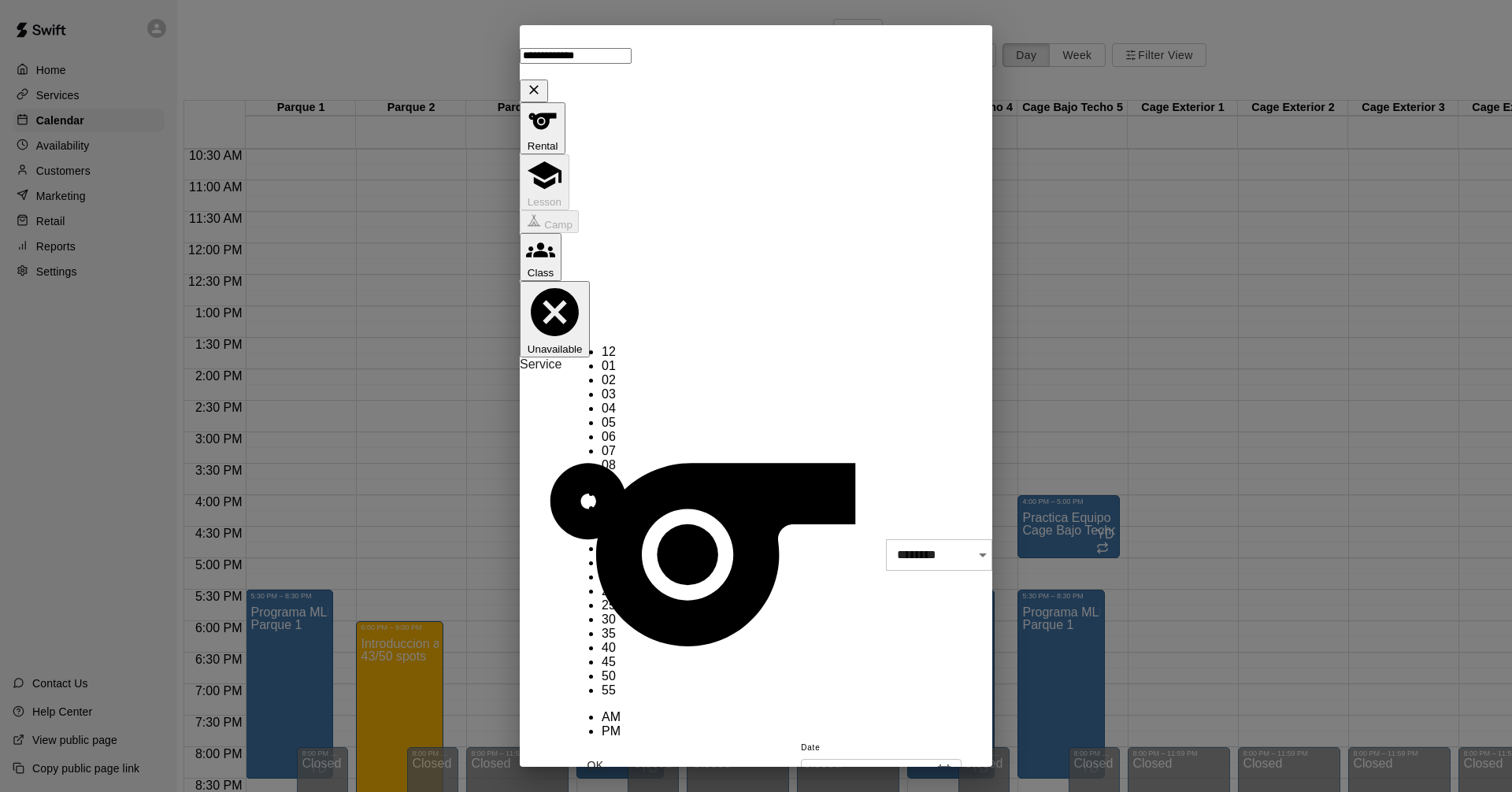
scroll to position [28, 0]
click at [602, 458] on li "08" at bounding box center [611, 466] width 19 height 14
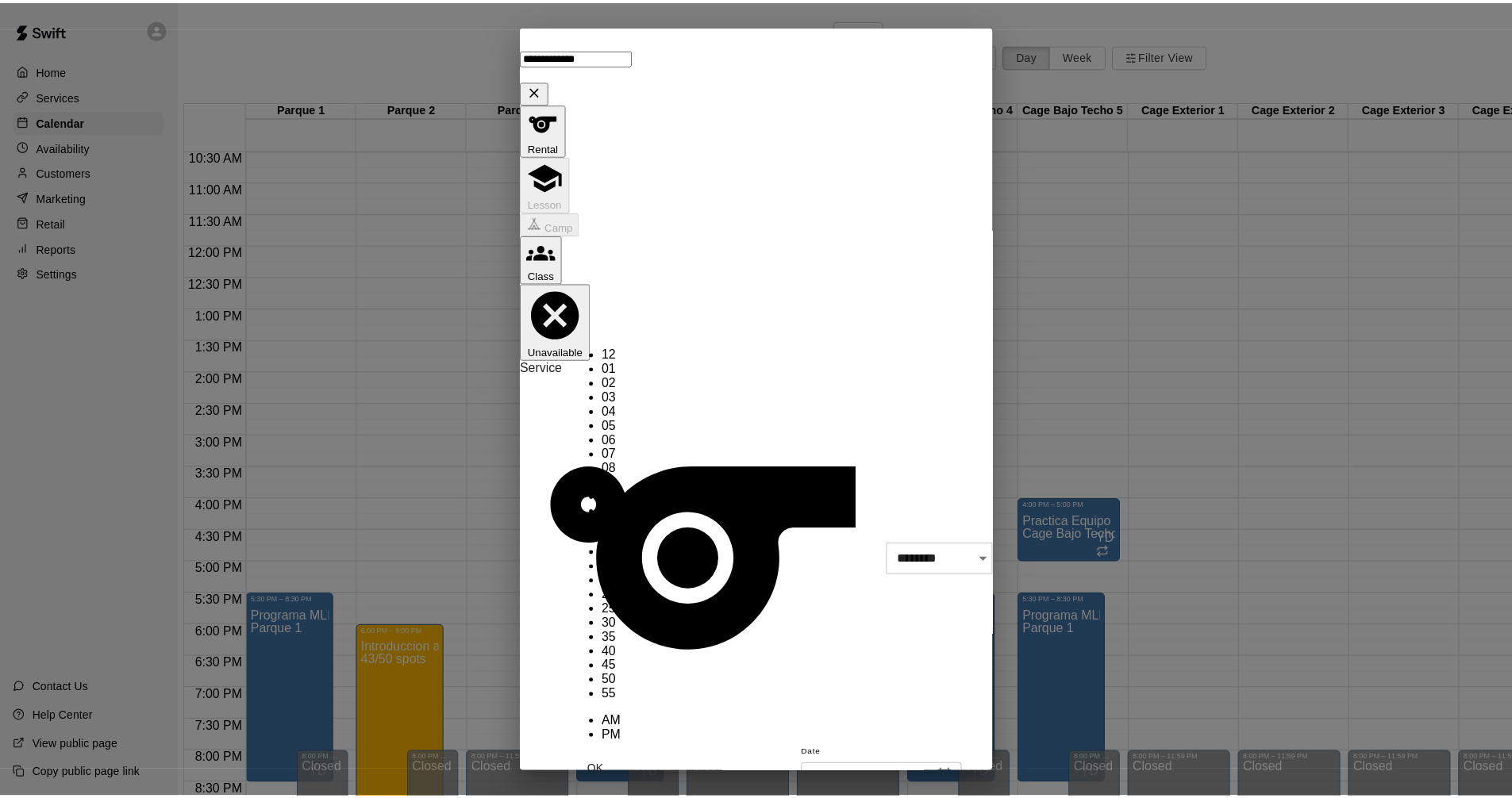
scroll to position [0, 0]
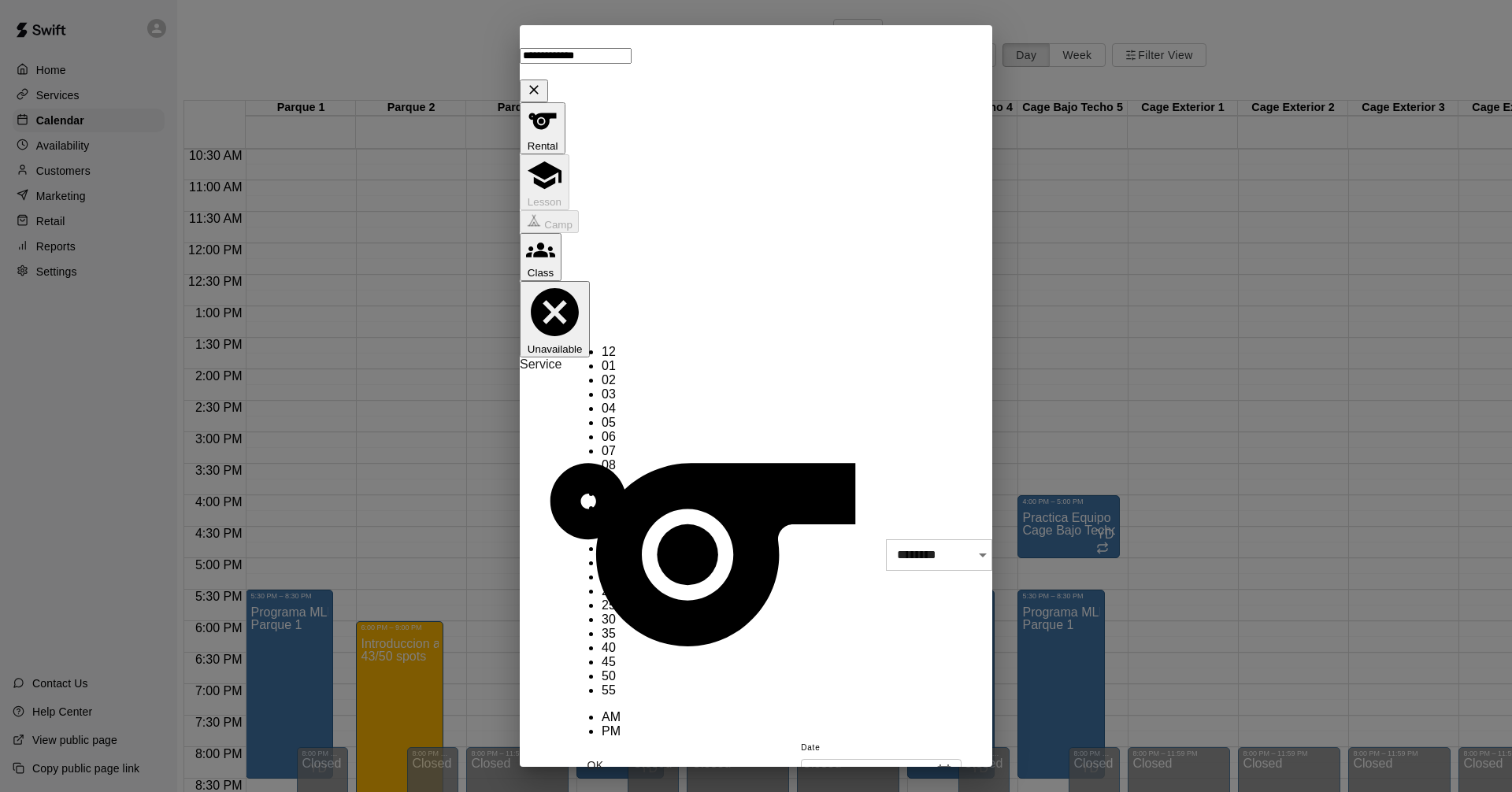
click at [621, 527] on li "00" at bounding box center [611, 535] width 19 height 14
type input "********"
click at [621, 751] on button "OK" at bounding box center [595, 765] width 51 height 29
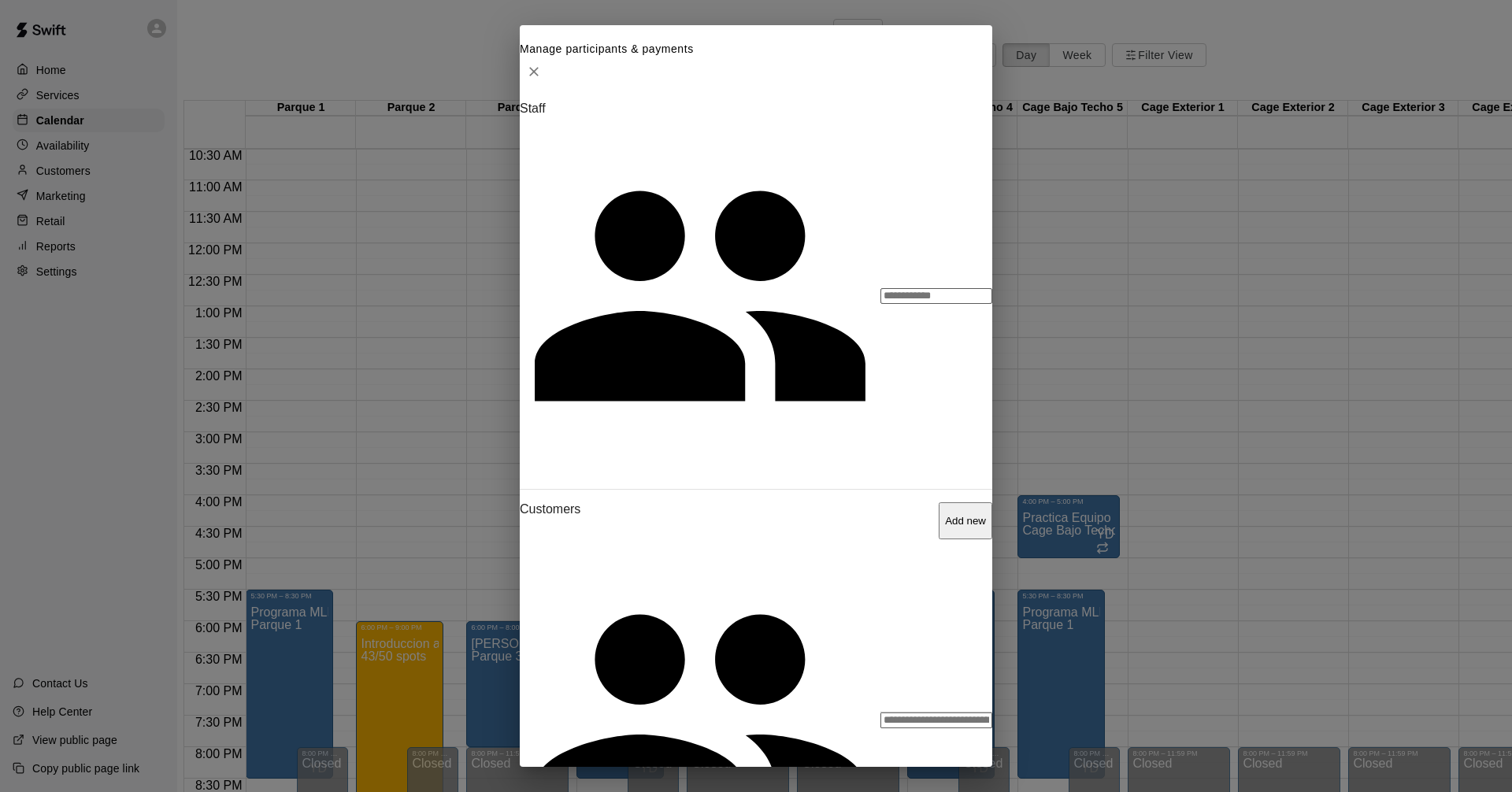
click at [881, 304] on input "Search staff" at bounding box center [936, 296] width 112 height 16
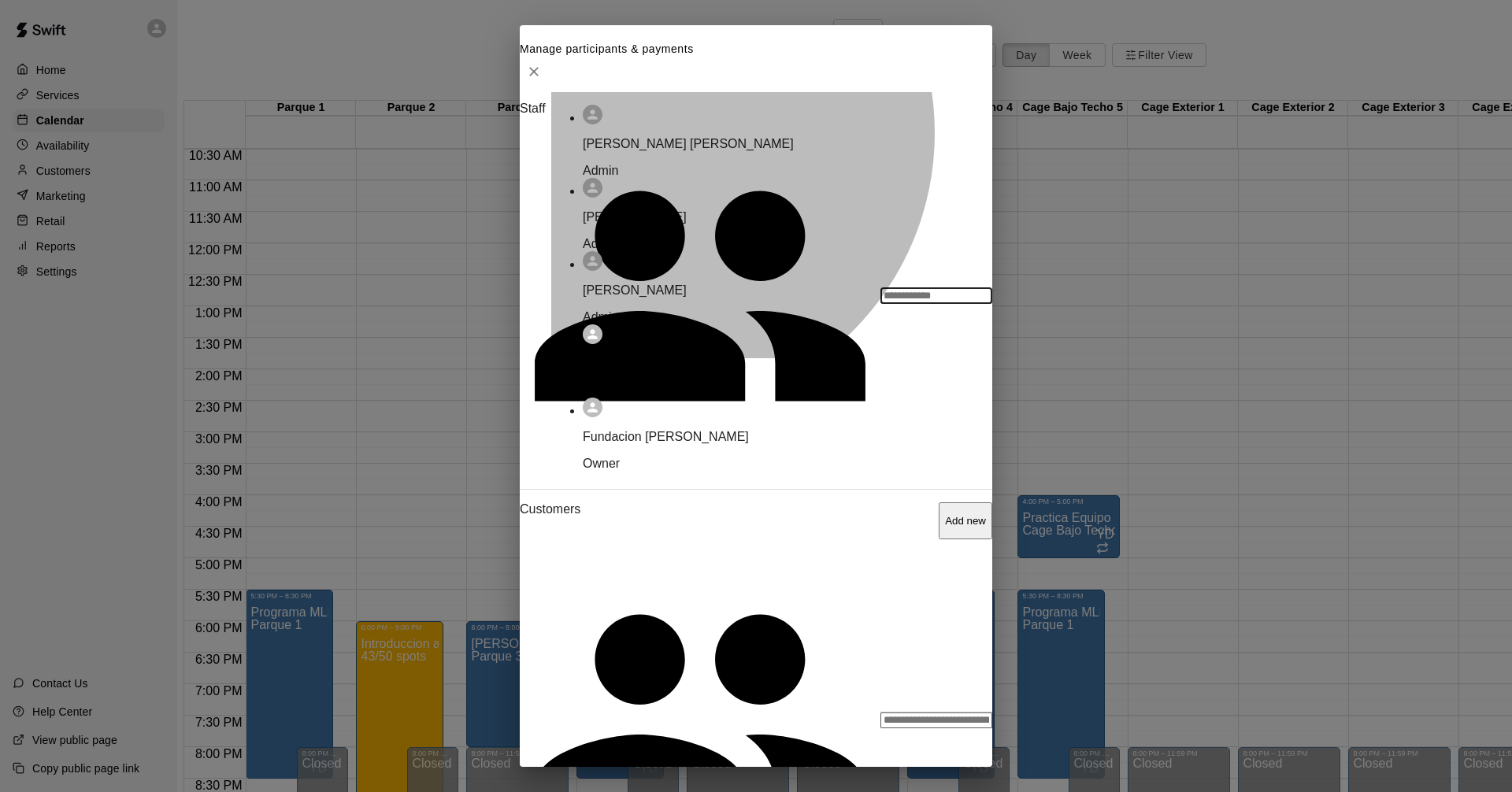
click at [673, 324] on div "[PERSON_NAME] Admin" at bounding box center [763, 304] width 360 height 41
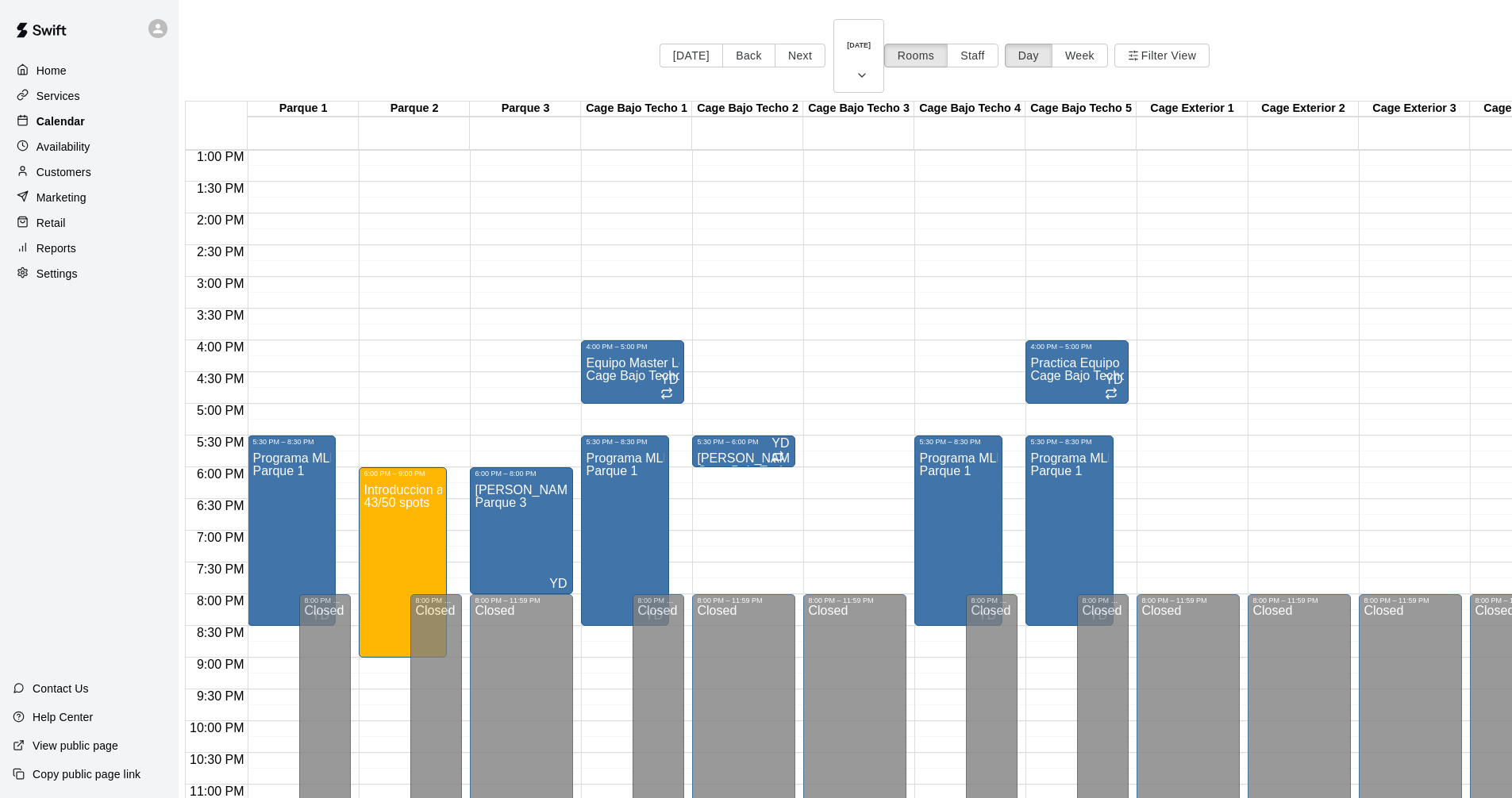
click at [75, 117] on p "Calendar" at bounding box center [61, 122] width 49 height 16
click at [833, 37] on button "[DATE]" at bounding box center [858, 56] width 51 height 74
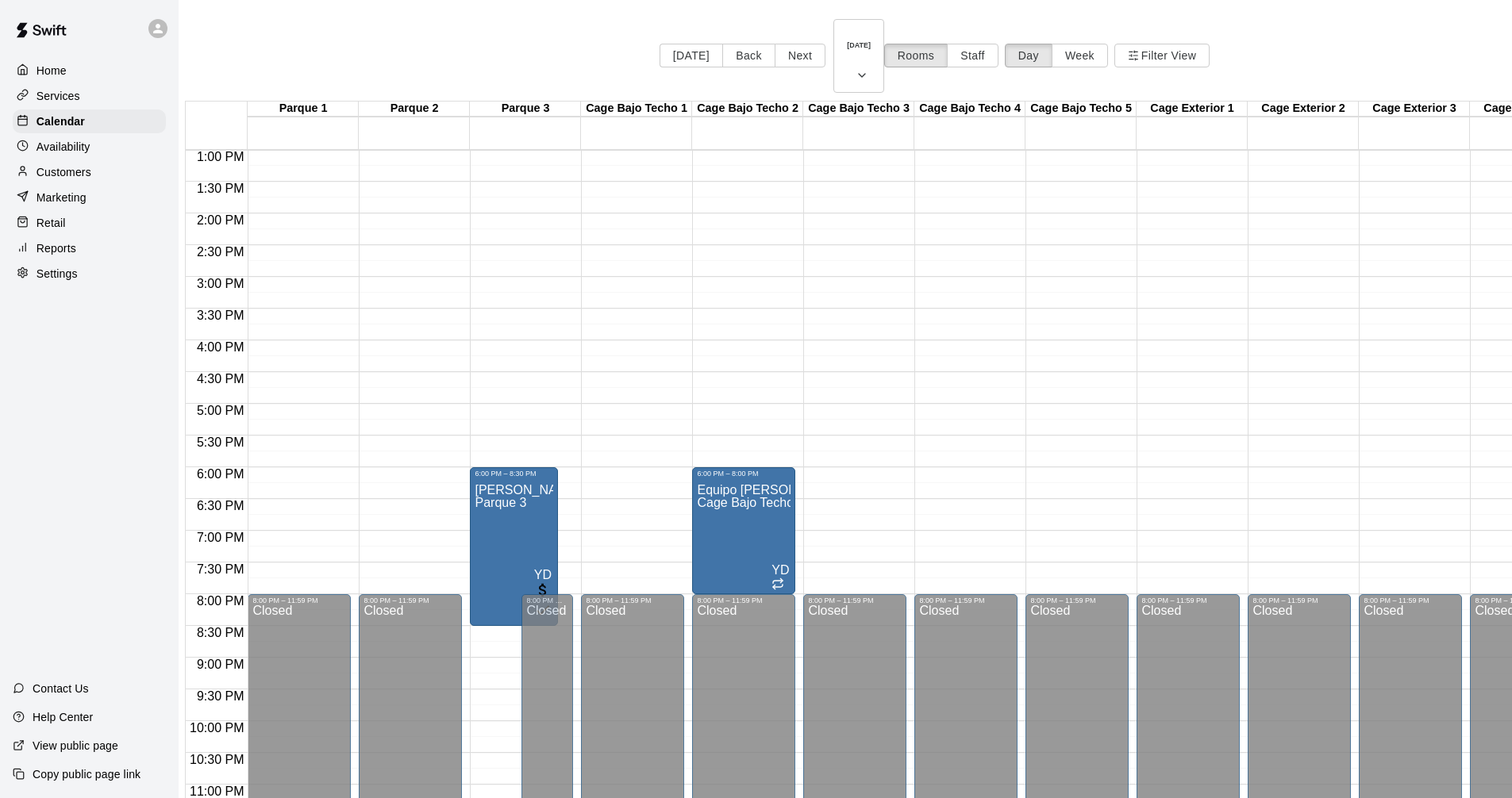
click at [667, 436] on div "12:00 AM – 9:00 AM Closed 8:00 PM – 11:59 PM Closed" at bounding box center [632, 87] width 103 height 1523
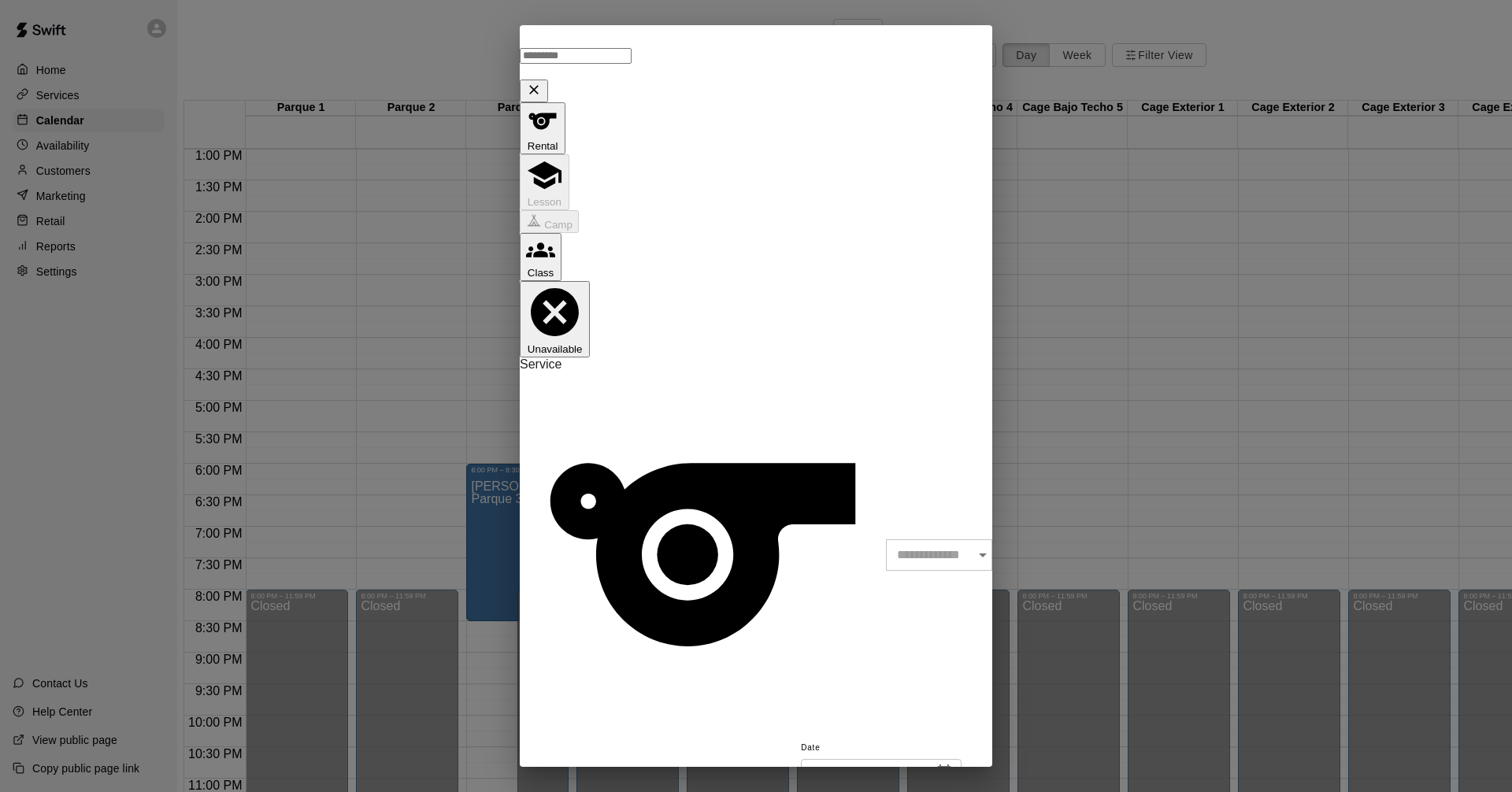
click at [602, 50] on input "text" at bounding box center [575, 56] width 112 height 16
type input "**********"
click at [886, 540] on input "text" at bounding box center [945, 555] width 117 height 31
click at [643, 243] on li "Parque 1" at bounding box center [782, 236] width 360 height 14
type input "********"
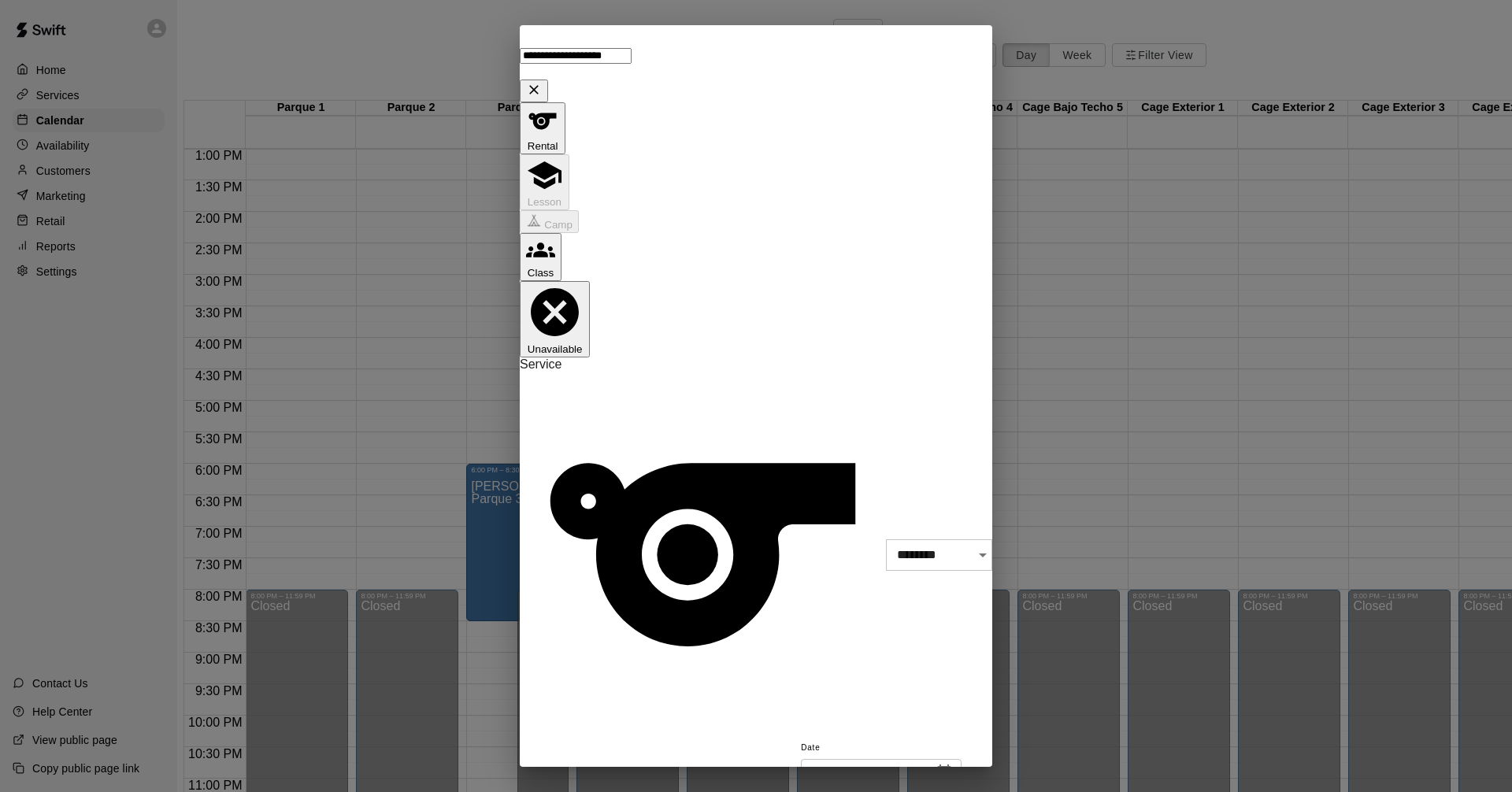
click at [602, 473] on li "09" at bounding box center [611, 480] width 19 height 14
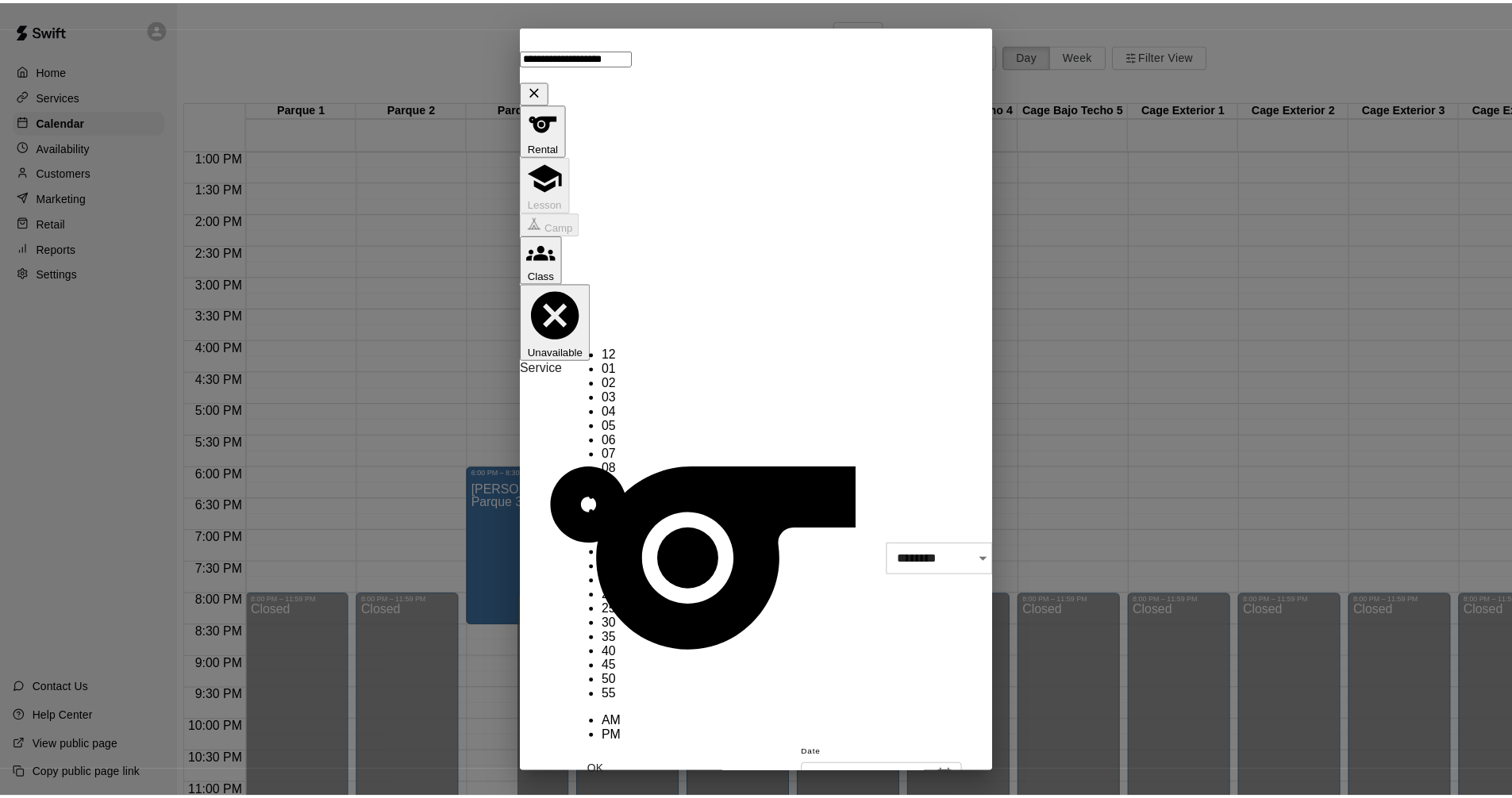
scroll to position [0, 0]
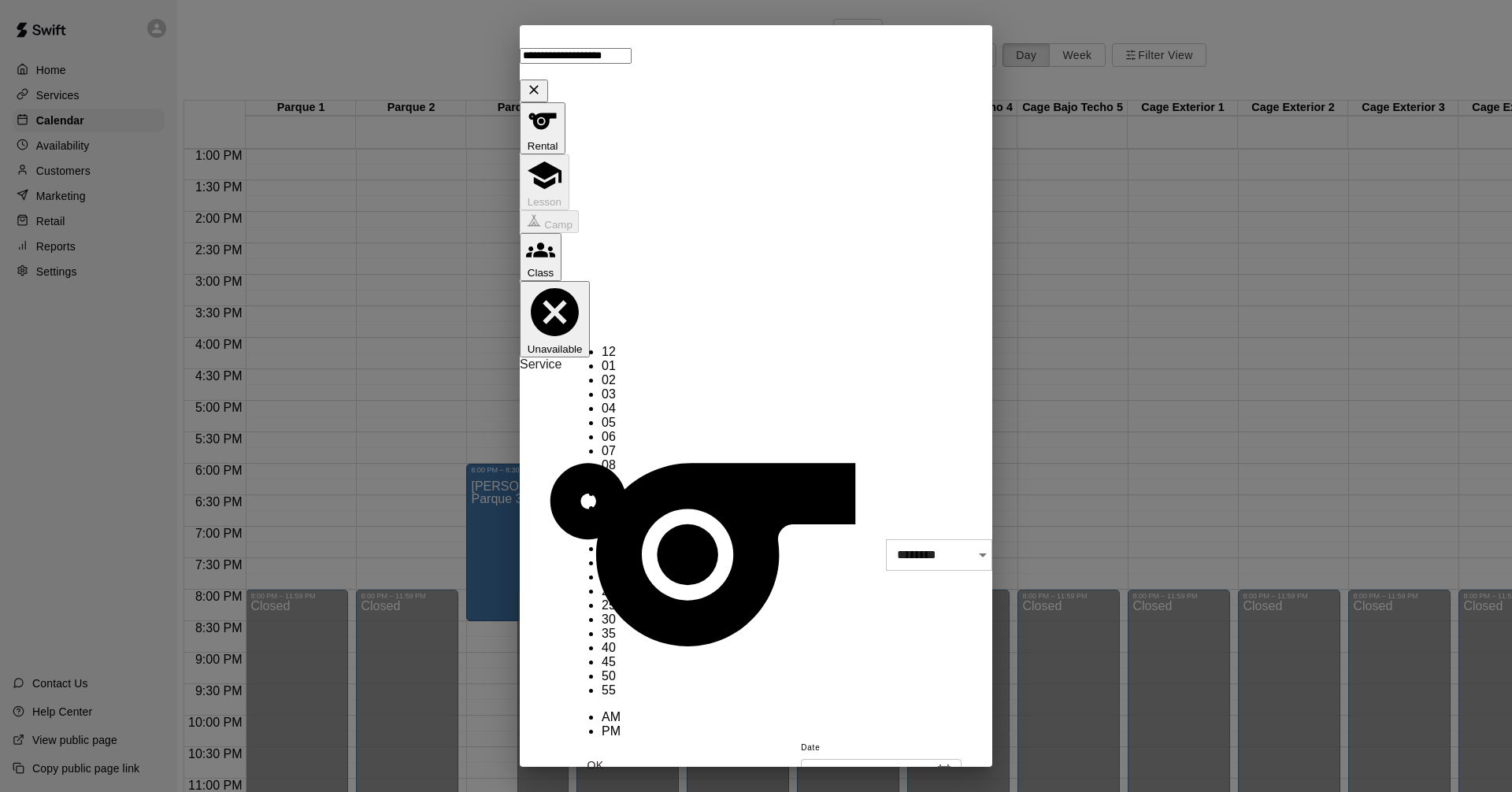
click at [621, 527] on li "00" at bounding box center [611, 535] width 19 height 14
type input "********"
click at [621, 751] on button "OK" at bounding box center [595, 765] width 51 height 29
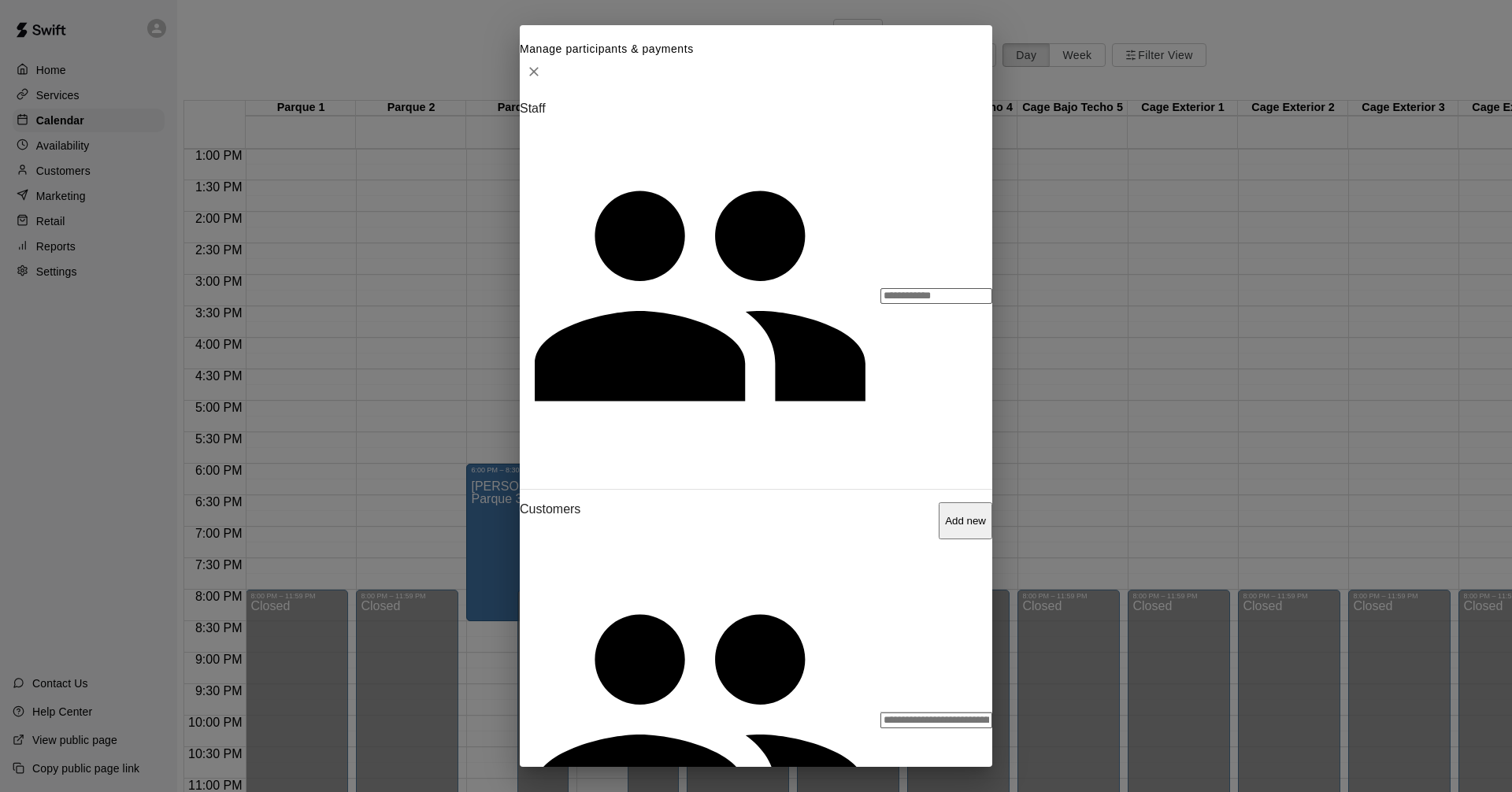
click at [881, 304] on input "Search staff" at bounding box center [936, 296] width 112 height 16
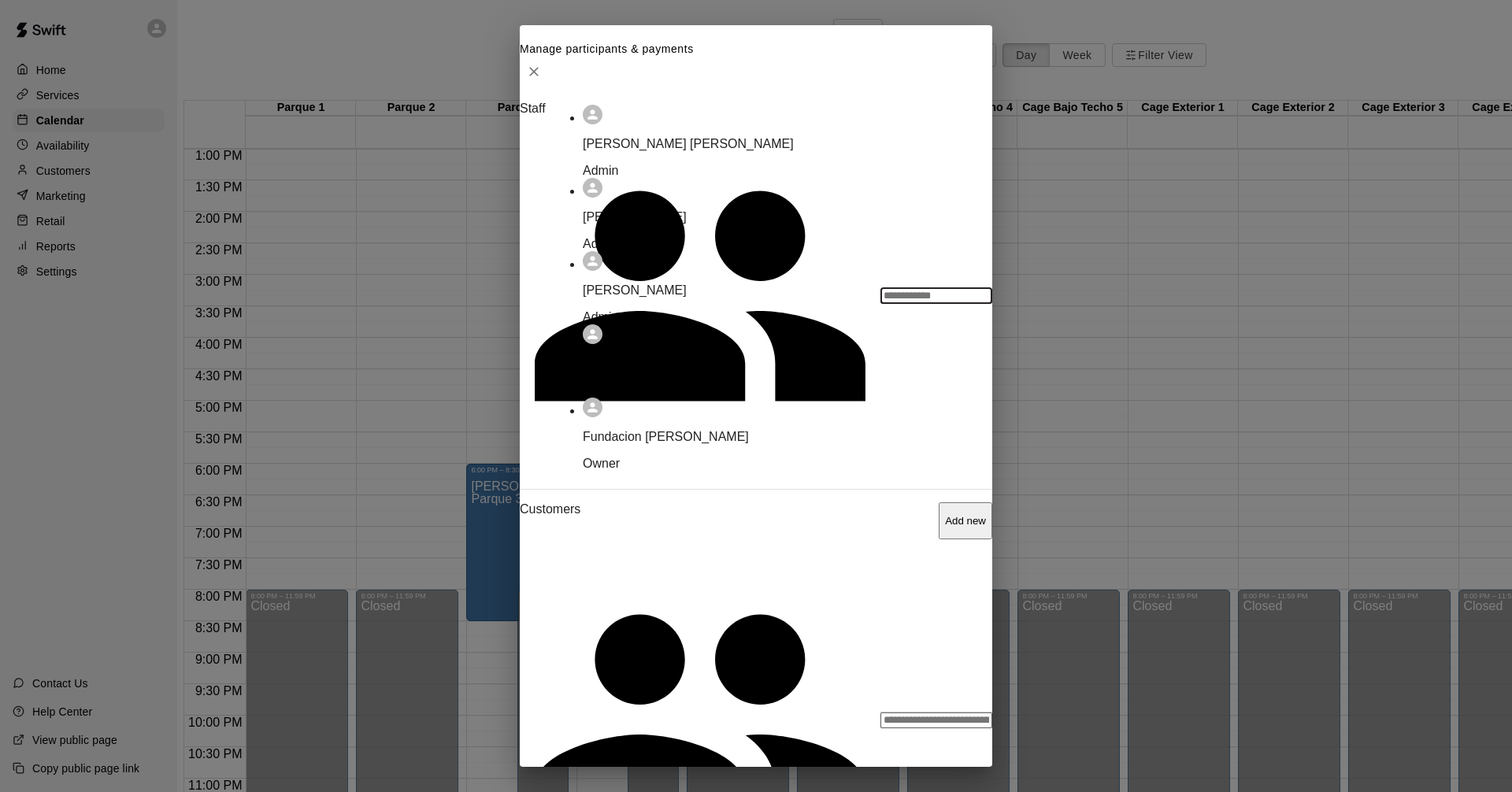
click at [644, 324] on div "[PERSON_NAME] Admin" at bounding box center [763, 304] width 360 height 41
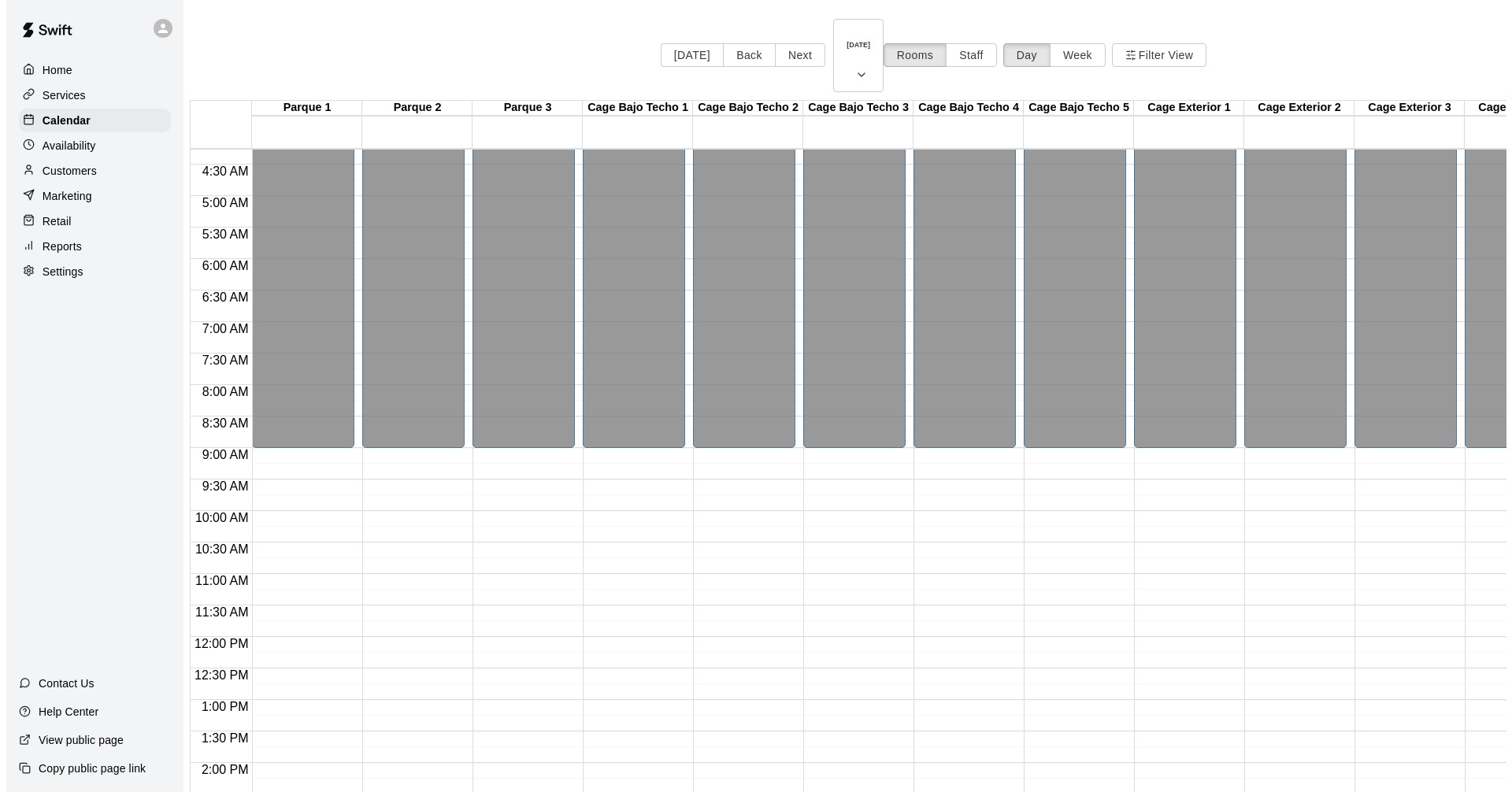
scroll to position [0, 386]
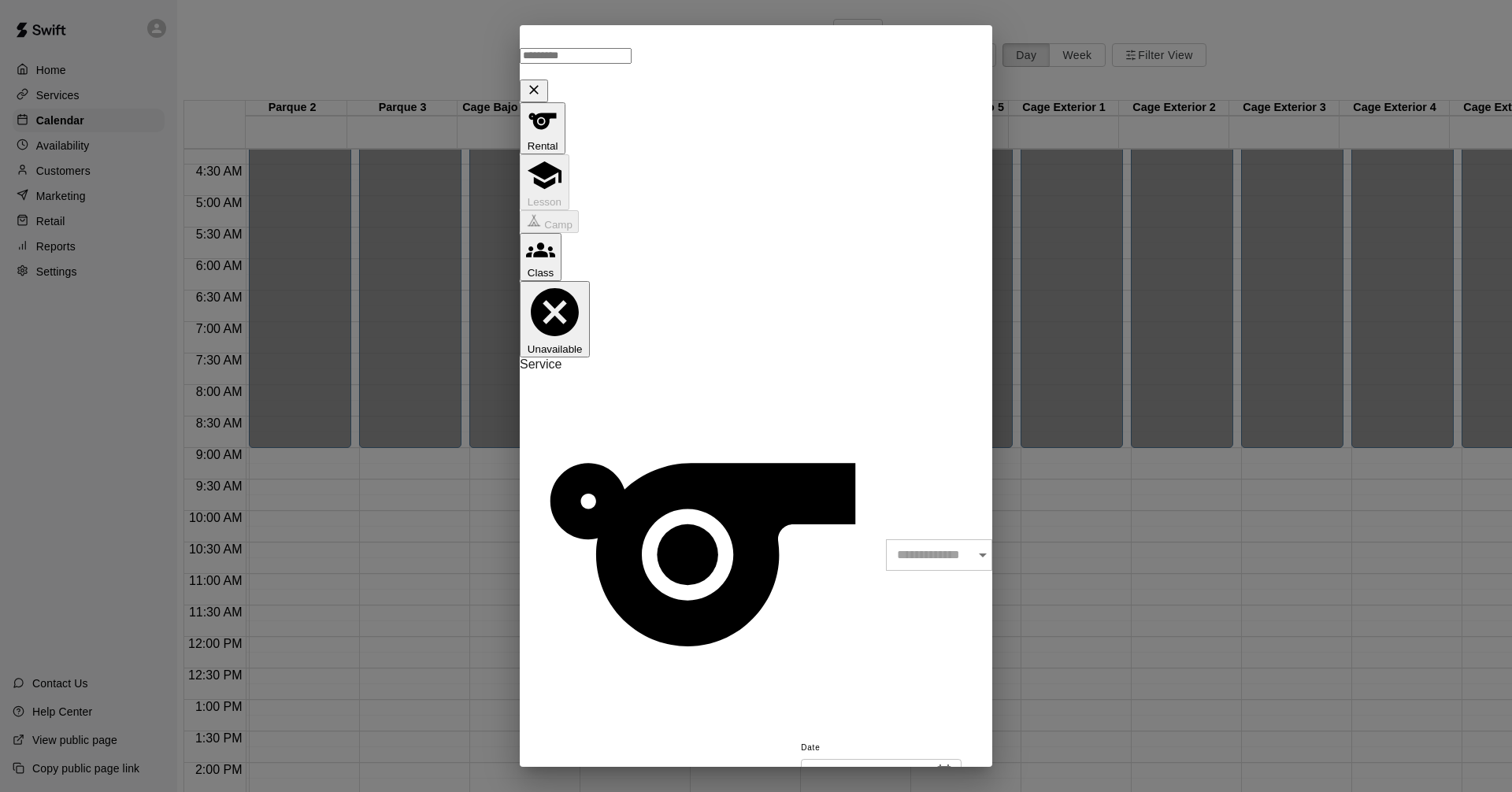
click at [631, 52] on input "text" at bounding box center [575, 56] width 112 height 16
type input "**********"
click at [886, 540] on input "text" at bounding box center [945, 555] width 117 height 31
click at [645, 299] on li "[PERSON_NAME] GYM" at bounding box center [782, 293] width 360 height 14
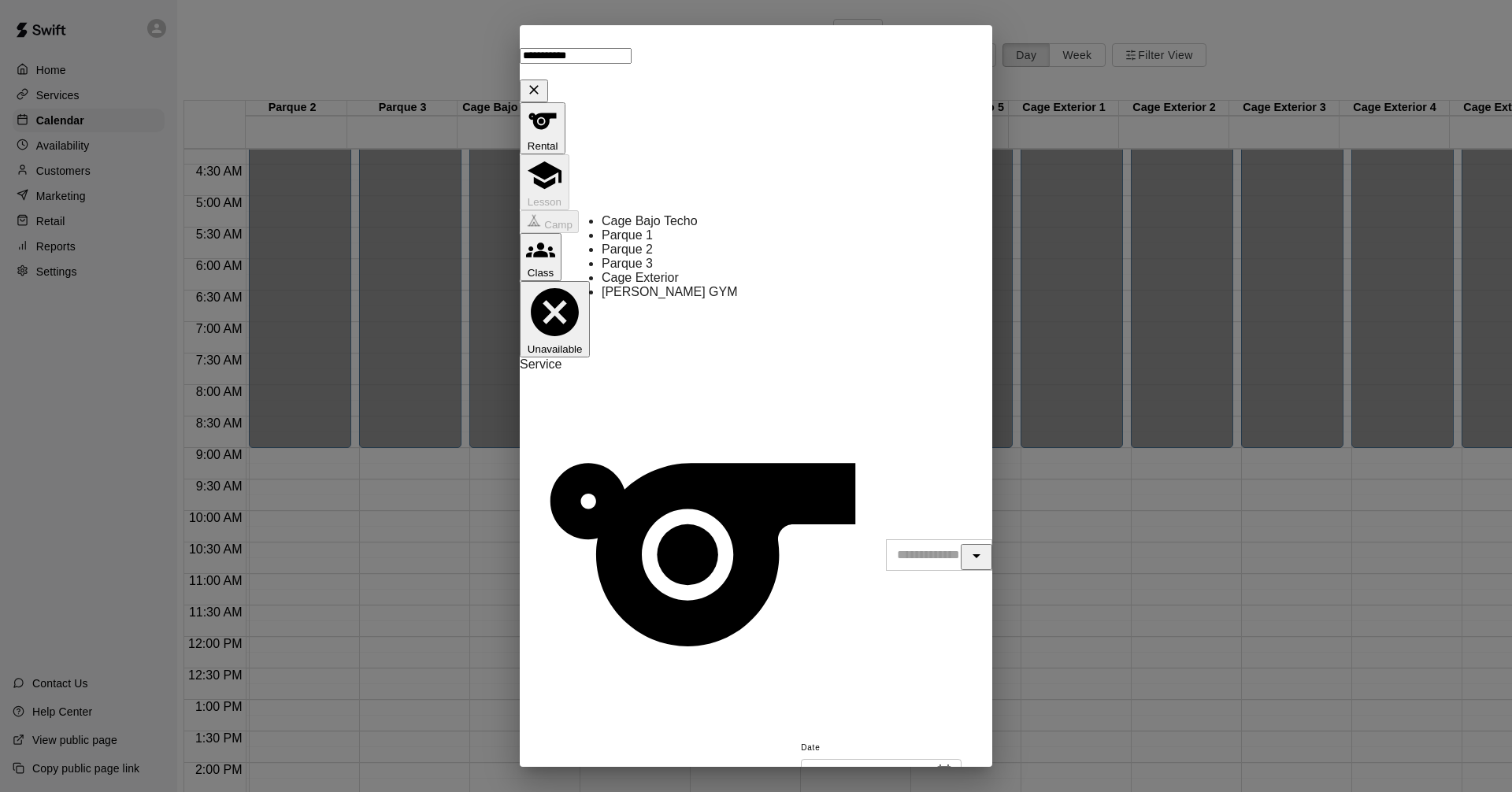
type input "**********"
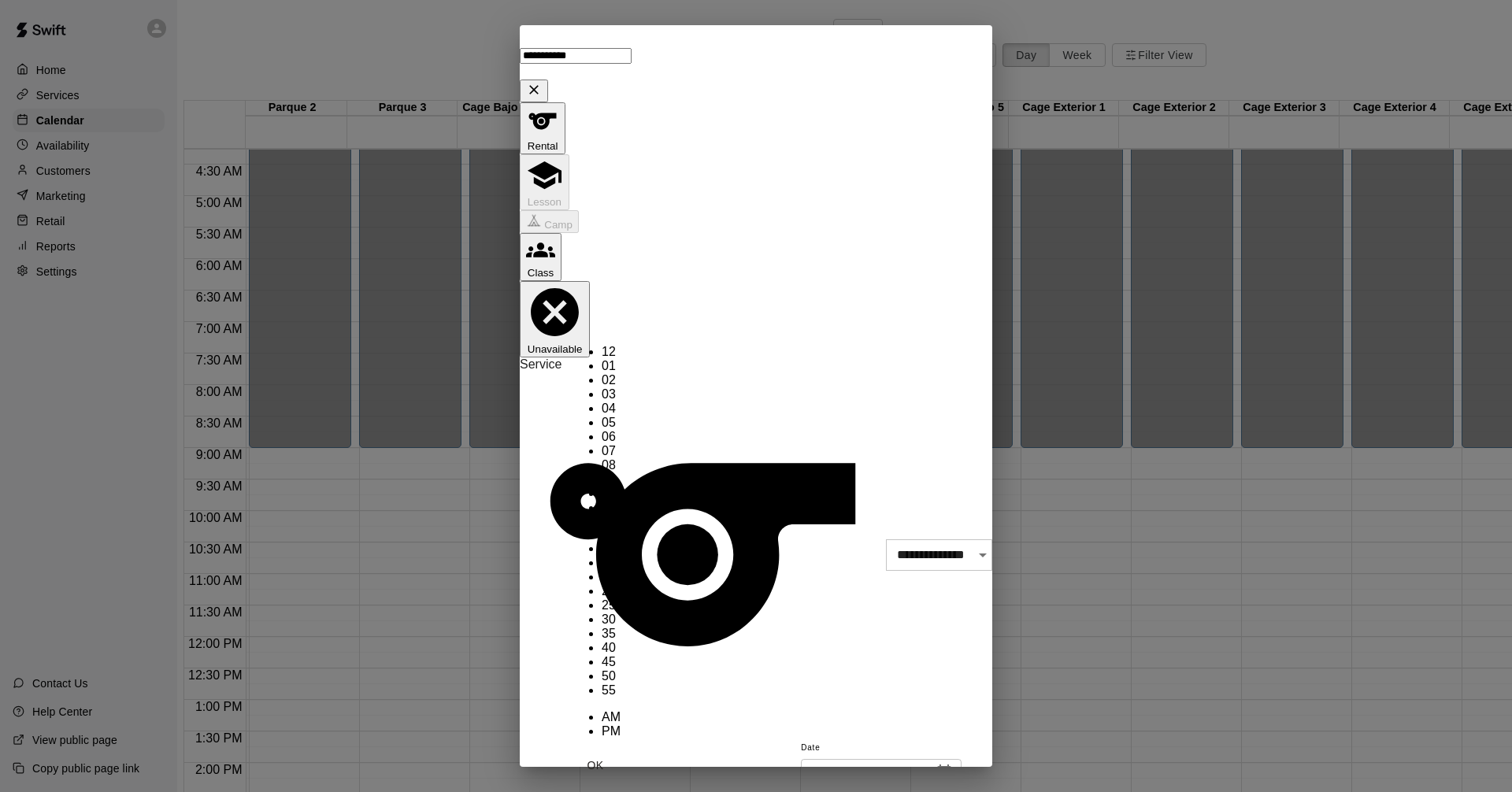
scroll to position [182, 0]
click at [602, 486] on li "10" at bounding box center [611, 494] width 19 height 14
click at [621, 527] on li "00" at bounding box center [611, 535] width 19 height 14
type input "********"
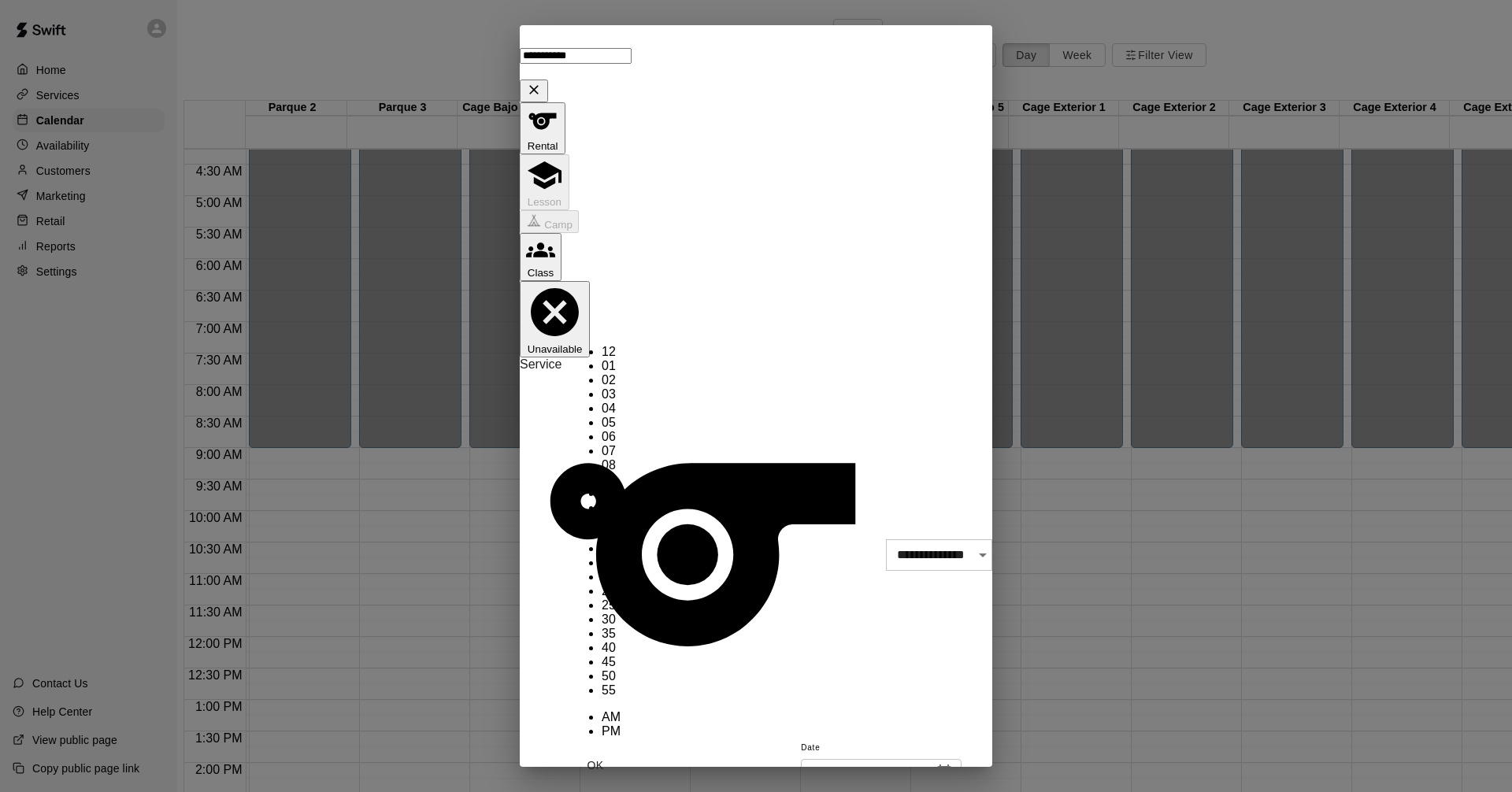
click at [621, 751] on button "OK" at bounding box center [595, 765] width 51 height 29
click at [780, 380] on body "Home Services Calendar Availability Customers Marketing Retail Reports Settings…" at bounding box center [756, 449] width 1512 height 898
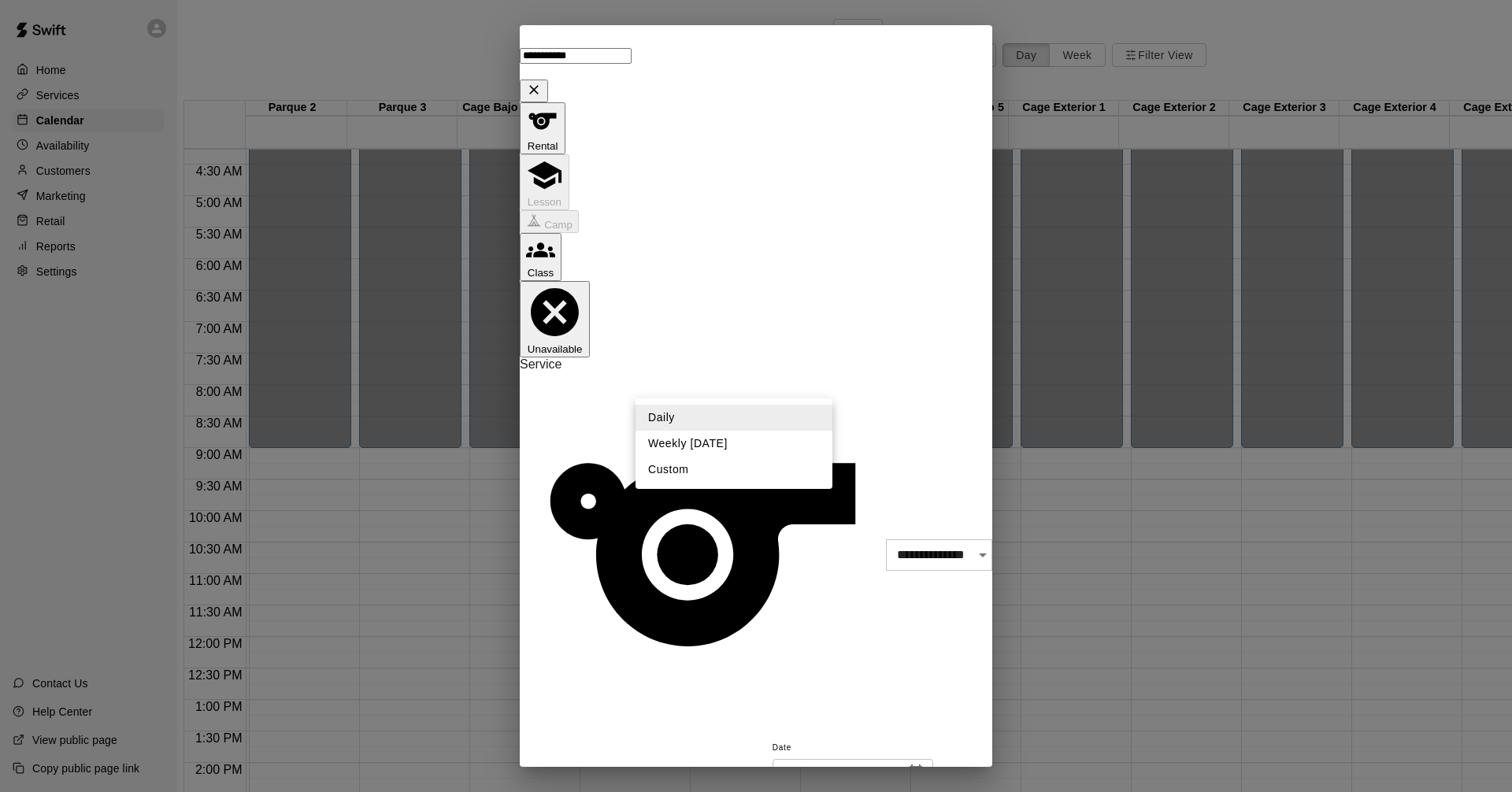
click at [775, 444] on li "Weekly [DATE]" at bounding box center [733, 444] width 197 height 26
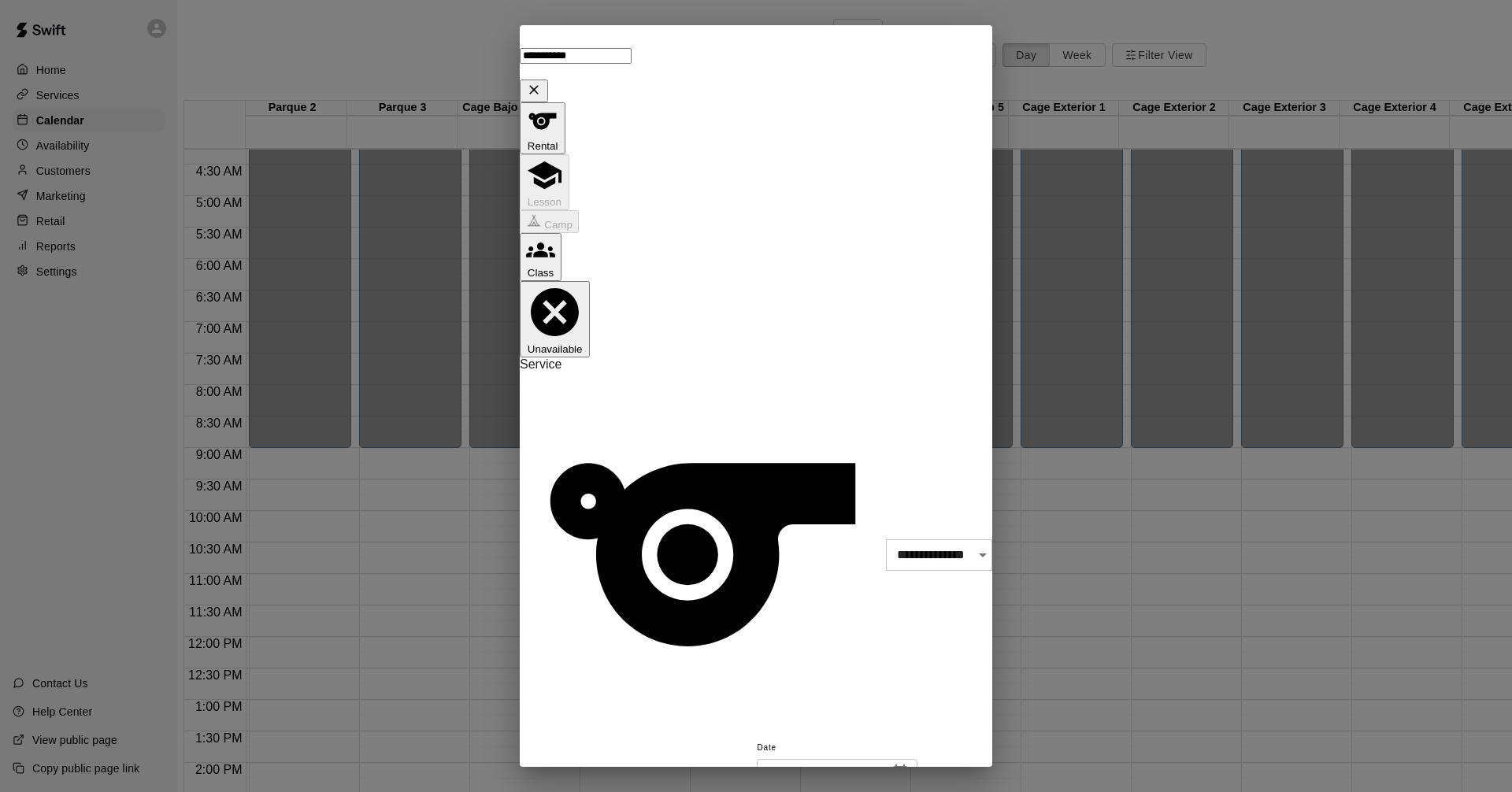
click at [781, 374] on body "Home Services Calendar Availability Customers Marketing Retail Reports Settings…" at bounding box center [756, 449] width 1512 height 898
click at [710, 470] on li "Custom" at bounding box center [757, 470] width 197 height 26
type input "******"
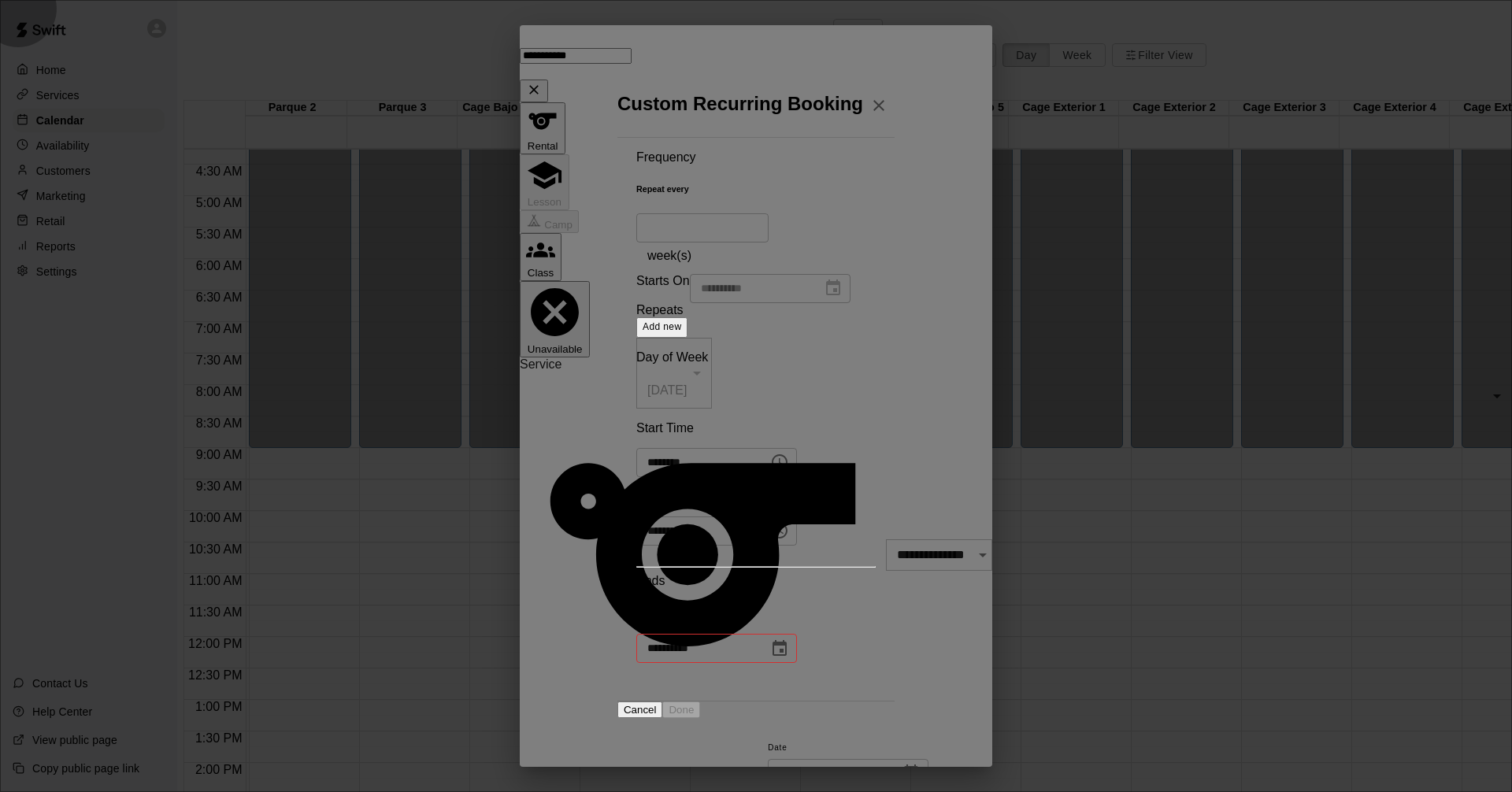
click at [682, 332] on span "Add new" at bounding box center [662, 327] width 39 height 11
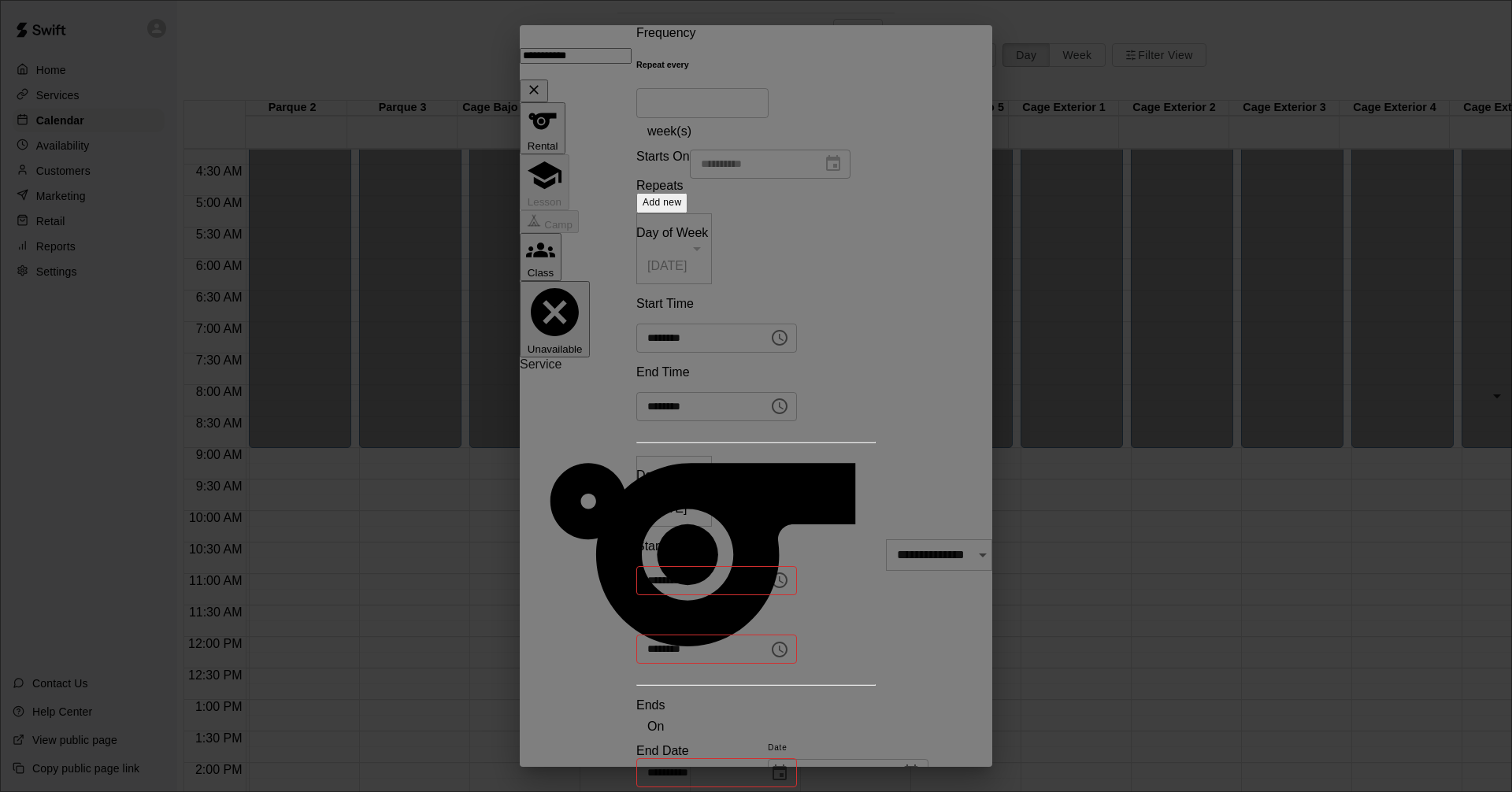
click at [682, 208] on span "Add new" at bounding box center [662, 203] width 39 height 11
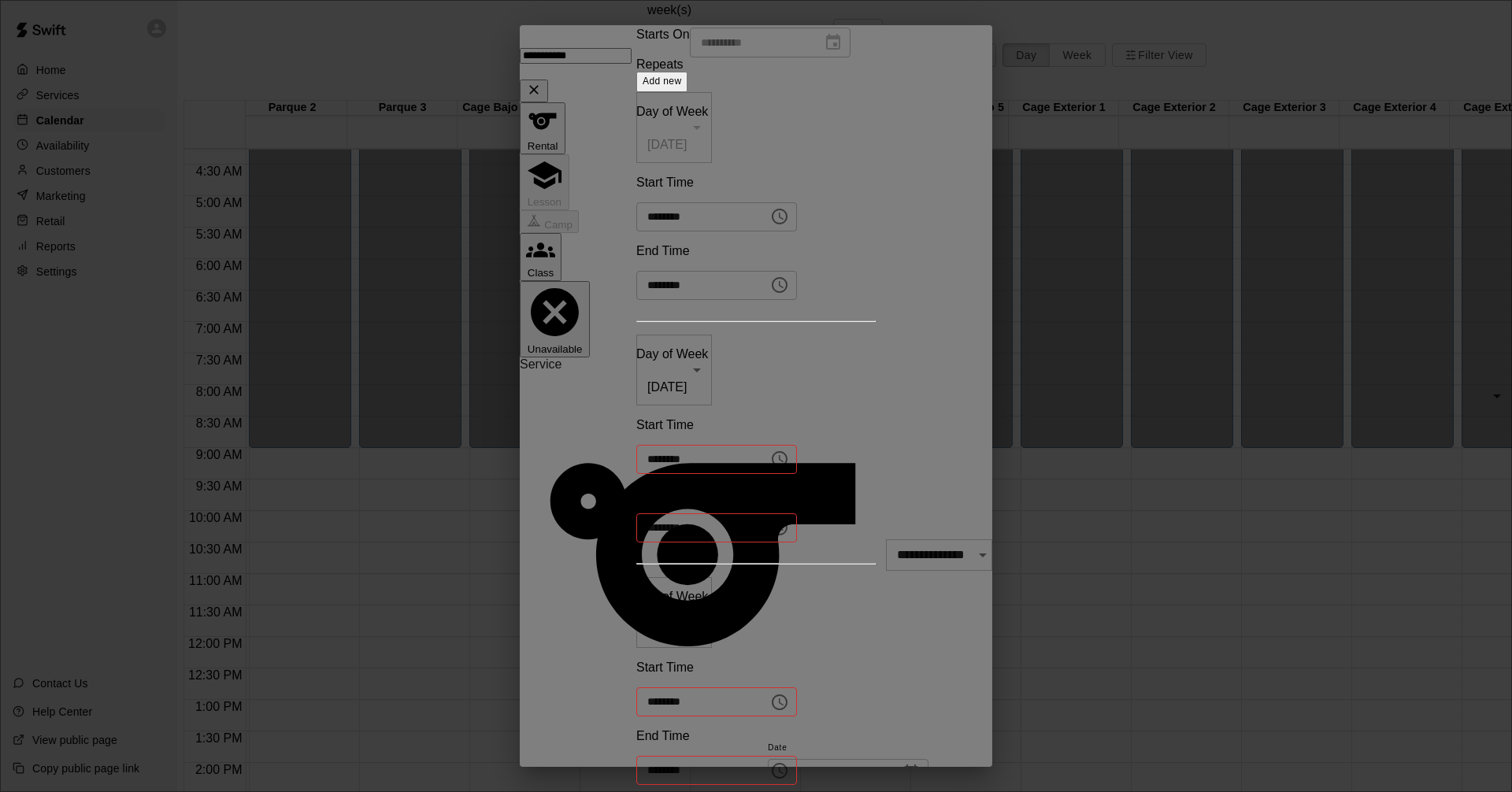
click at [632, 486] on body "Home Services Calendar Availability Customers Marketing Retail Reports Settings…" at bounding box center [756, 449] width 1512 height 898
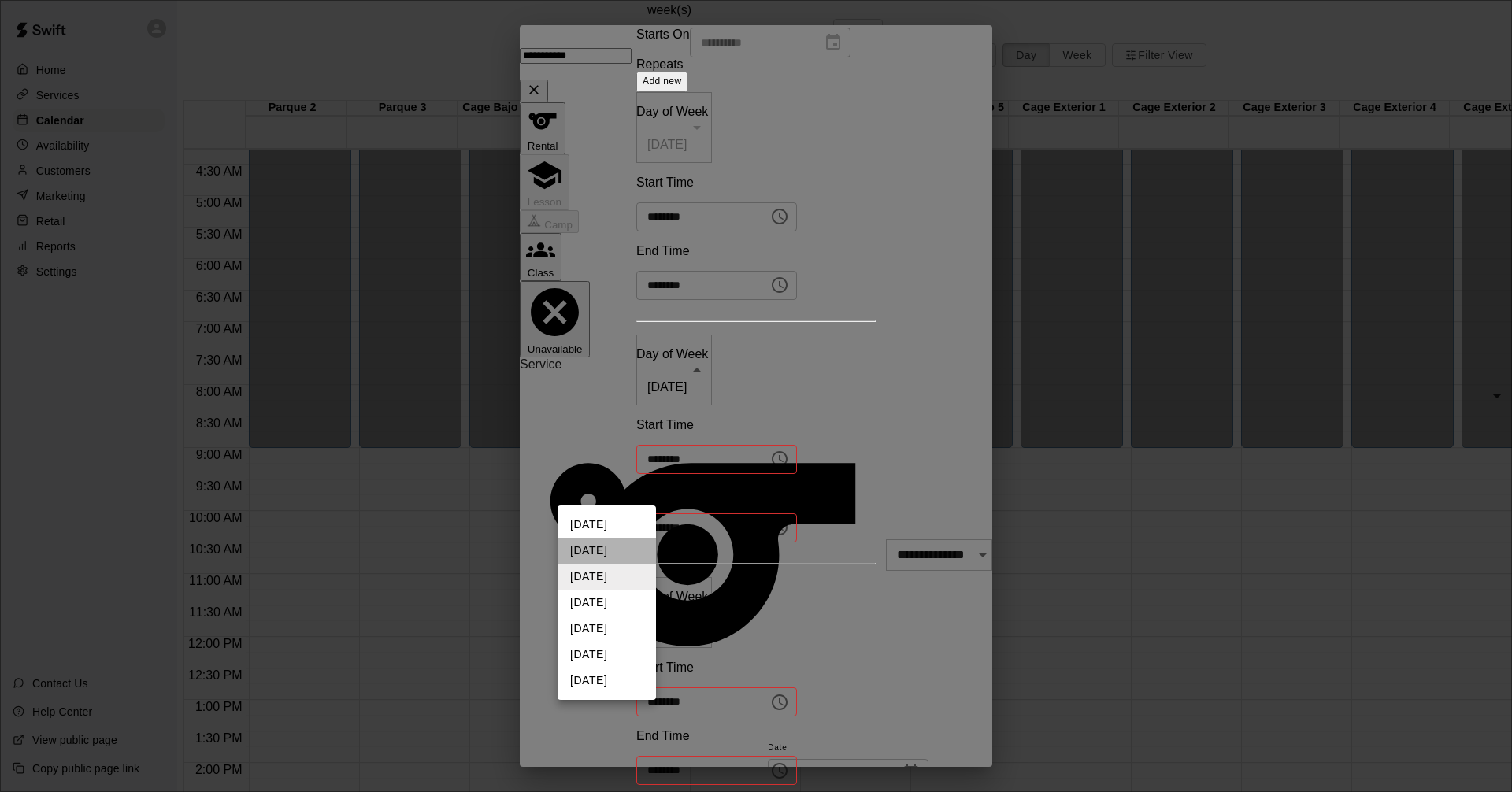
click at [602, 556] on li "[DATE]" at bounding box center [606, 551] width 98 height 26
type input "*"
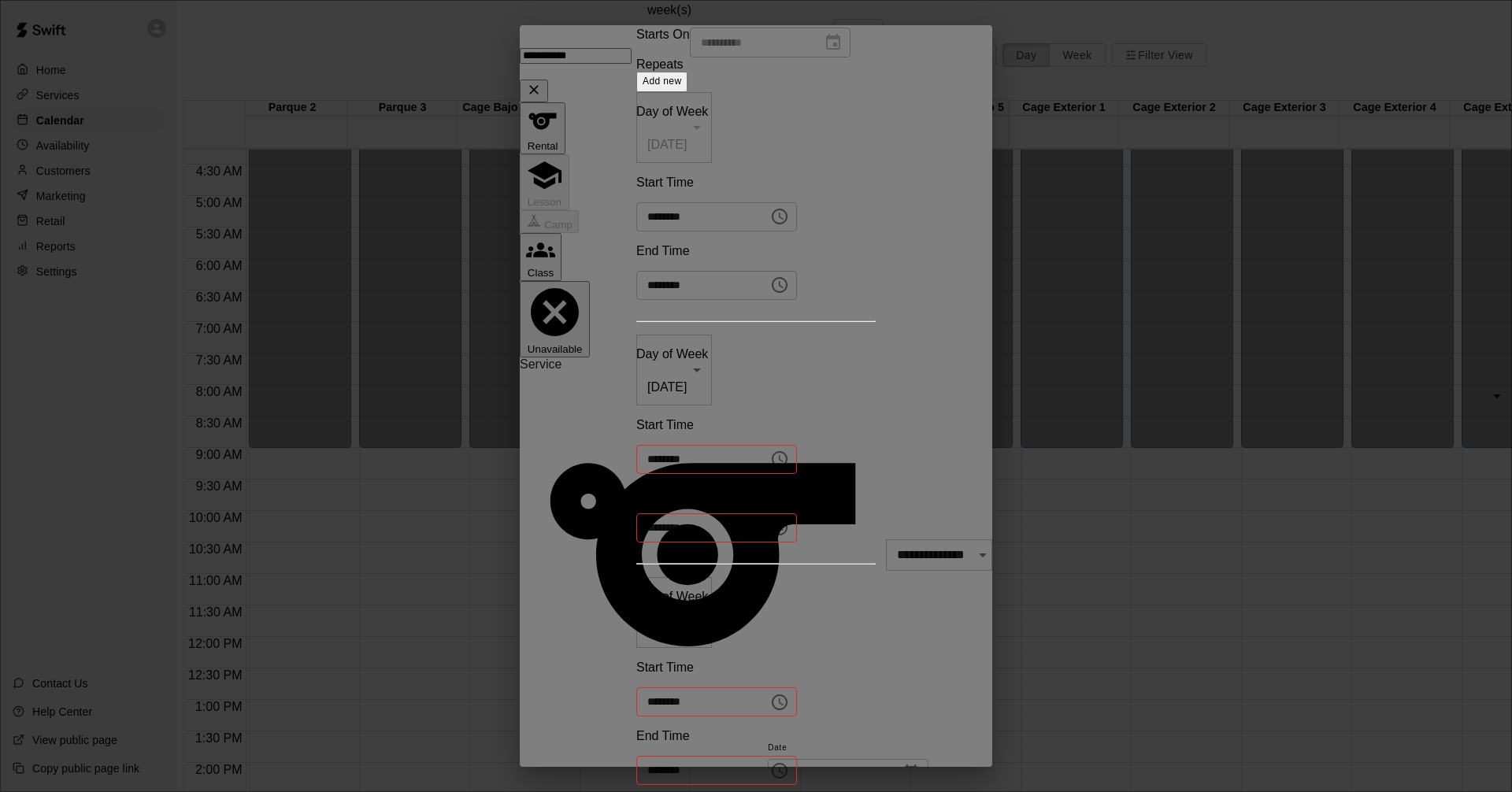
click at [764, 475] on button "Choose time" at bounding box center [779, 458] width 31 height 31
click at [688, 646] on li "09" at bounding box center [698, 653] width 19 height 14
type input "********"
drag, startPoint x: 750, startPoint y: 713, endPoint x: 754, endPoint y: 706, distance: 8.1
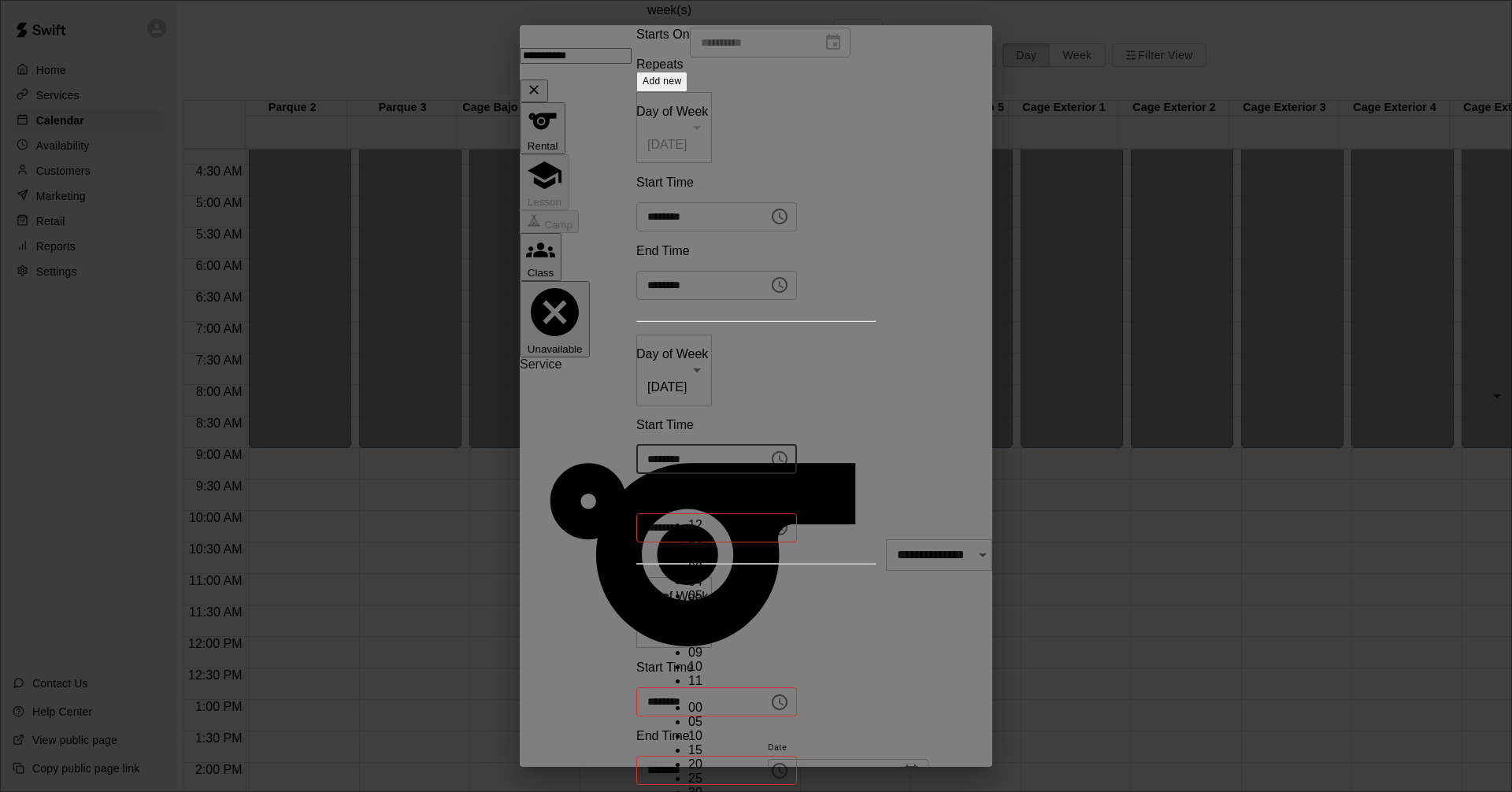
click at [789, 518] on icon "Choose time" at bounding box center [780, 527] width 19 height 19
click at [825, 660] on li "10" at bounding box center [835, 667] width 19 height 14
type input "********"
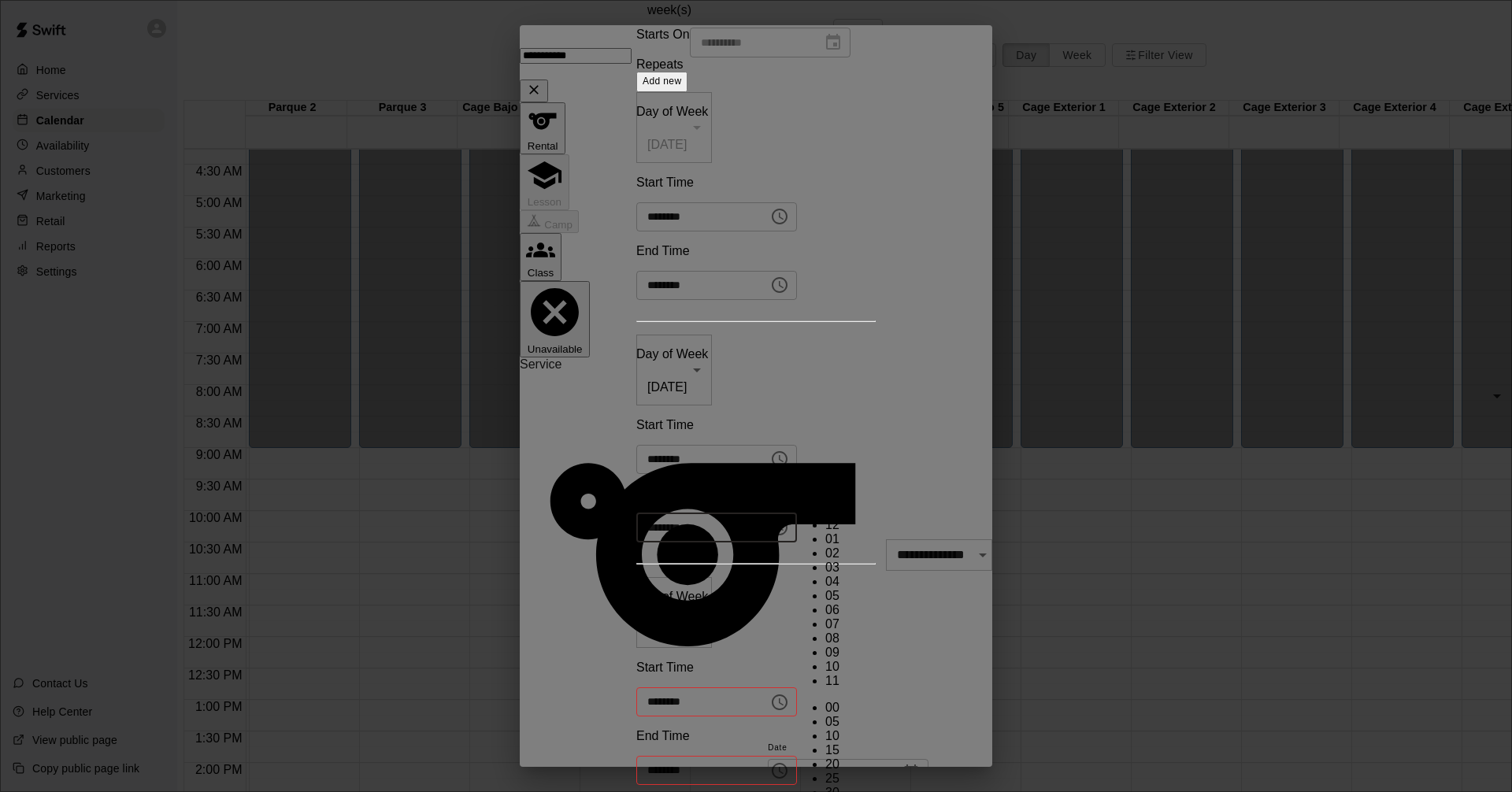
scroll to position [307, 0]
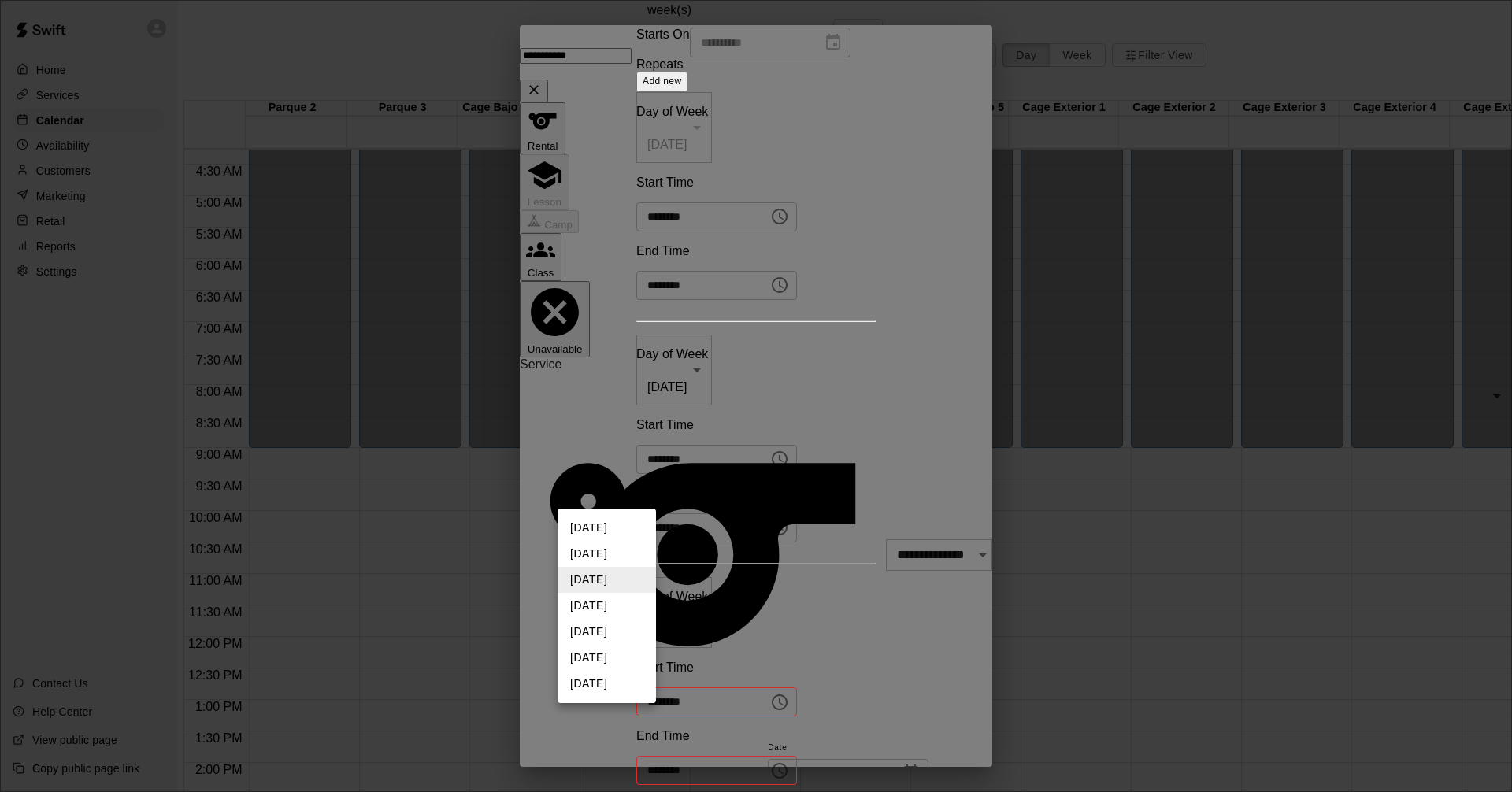
click at [639, 502] on body "Home Services Calendar Availability Customers Marketing Retail Reports Settings…" at bounding box center [756, 449] width 1512 height 898
click at [615, 609] on li "[DATE]" at bounding box center [606, 605] width 98 height 26
type input "*"
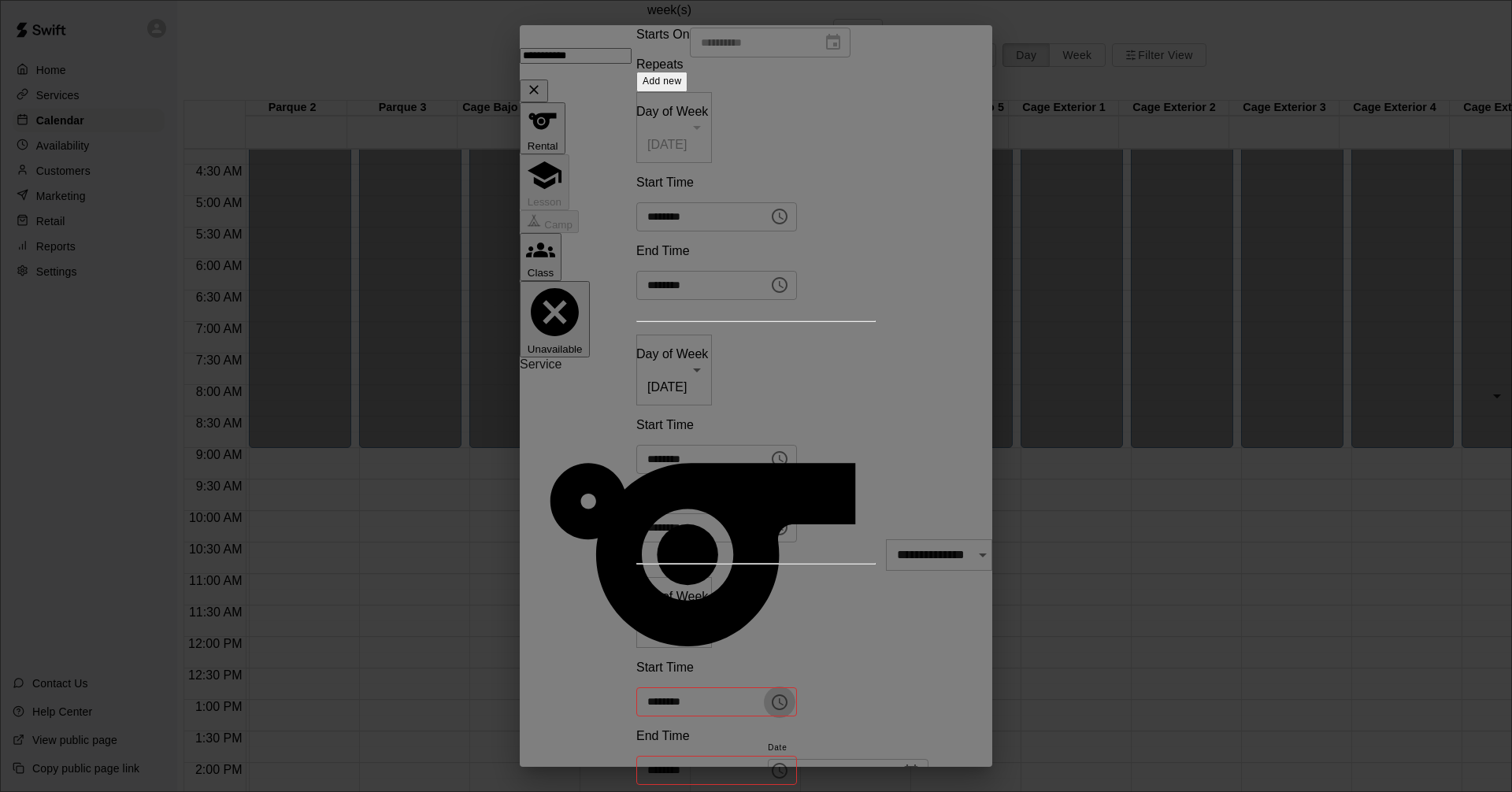
click at [770, 693] on icon "Choose time" at bounding box center [780, 703] width 19 height 19
click at [692, 649] on li "09" at bounding box center [701, 656] width 19 height 14
type input "********"
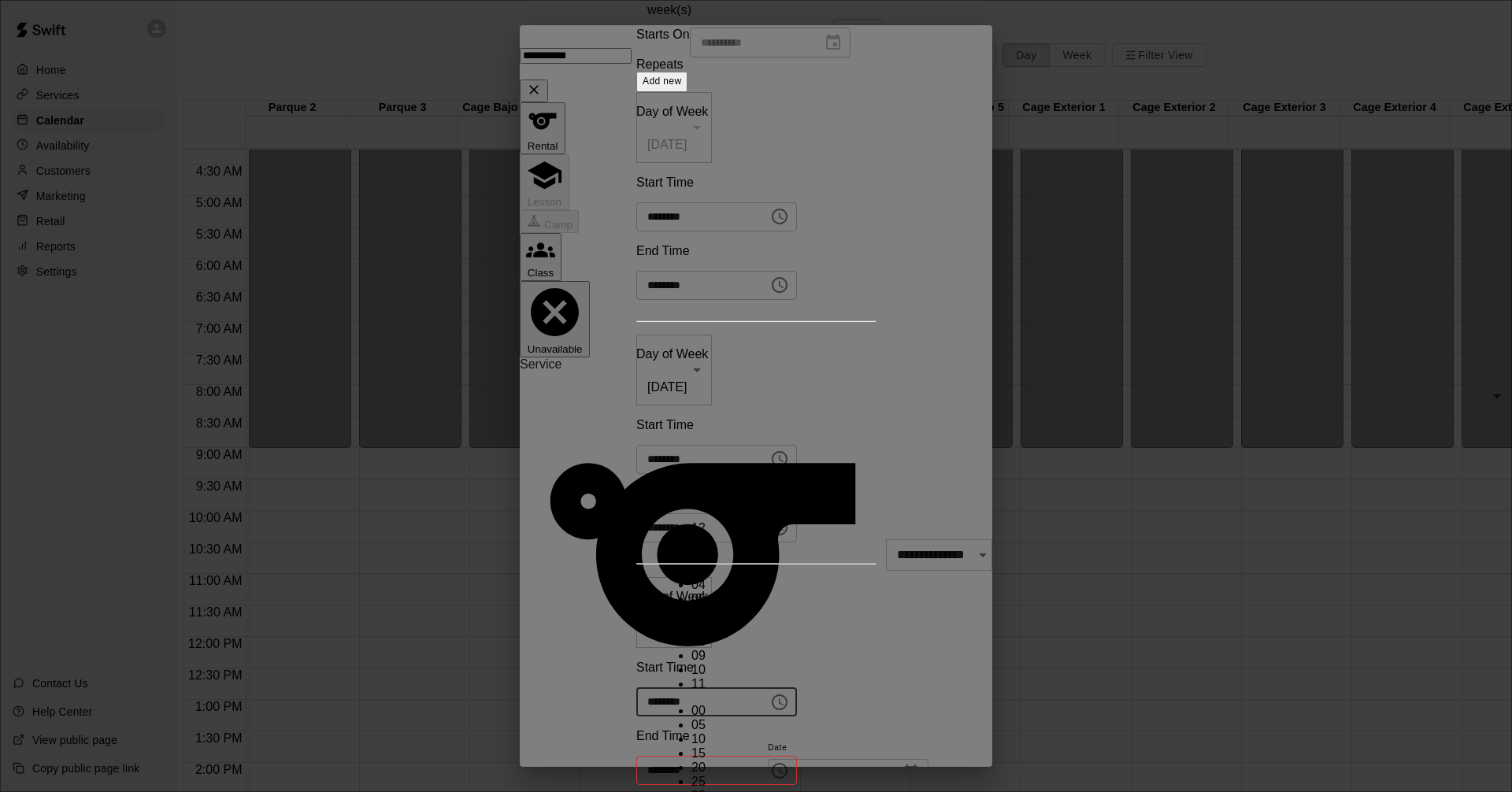
click at [789, 761] on icon "Choose time" at bounding box center [780, 771] width 19 height 19
click at [827, 663] on li "10" at bounding box center [836, 671] width 19 height 14
type input "********"
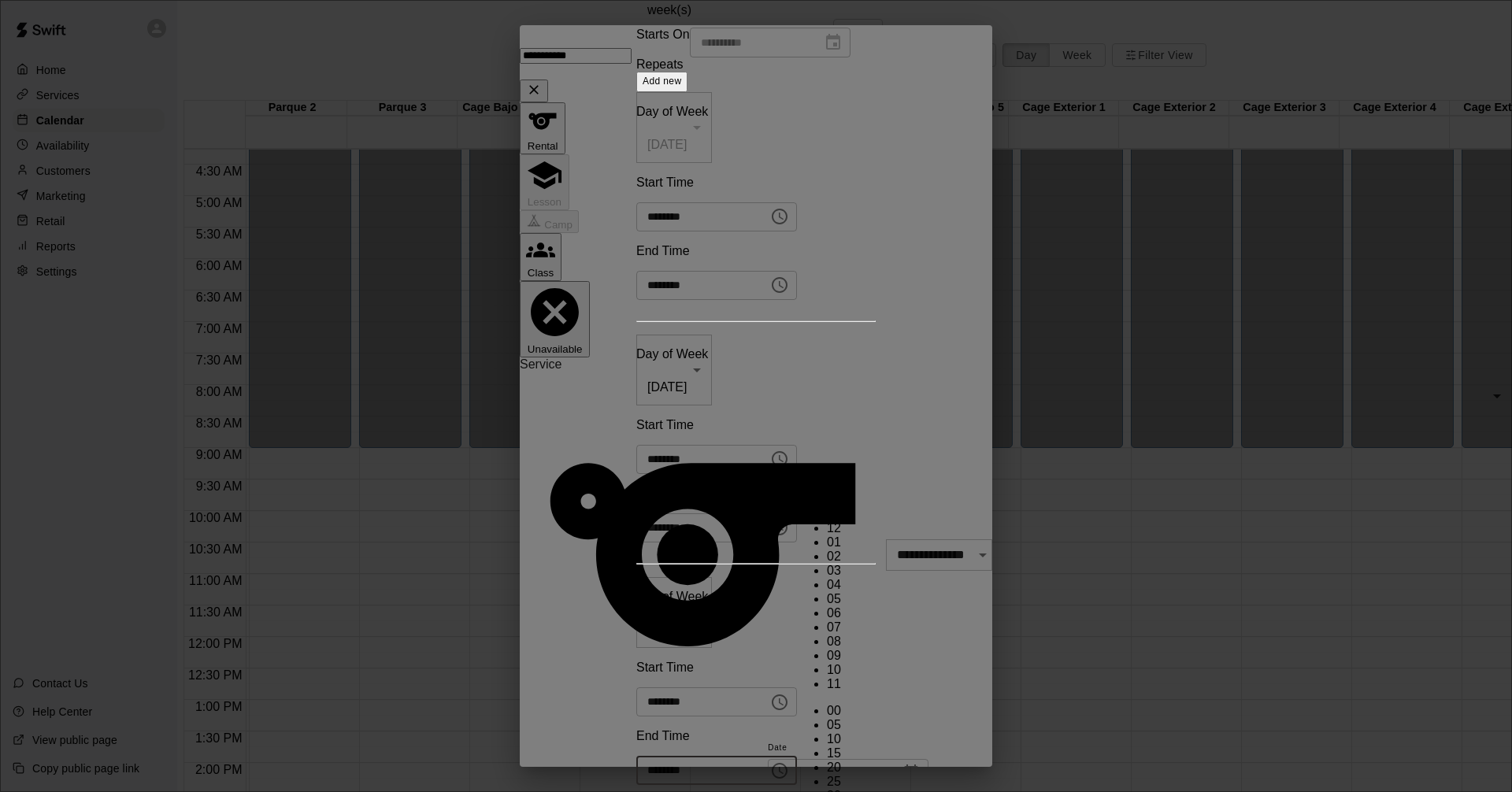
click at [609, 615] on body "Home Services Calendar Availability Customers Marketing Retail Reports Settings…" at bounding box center [756, 449] width 1512 height 898
click at [609, 615] on div at bounding box center [756, 396] width 1512 height 792
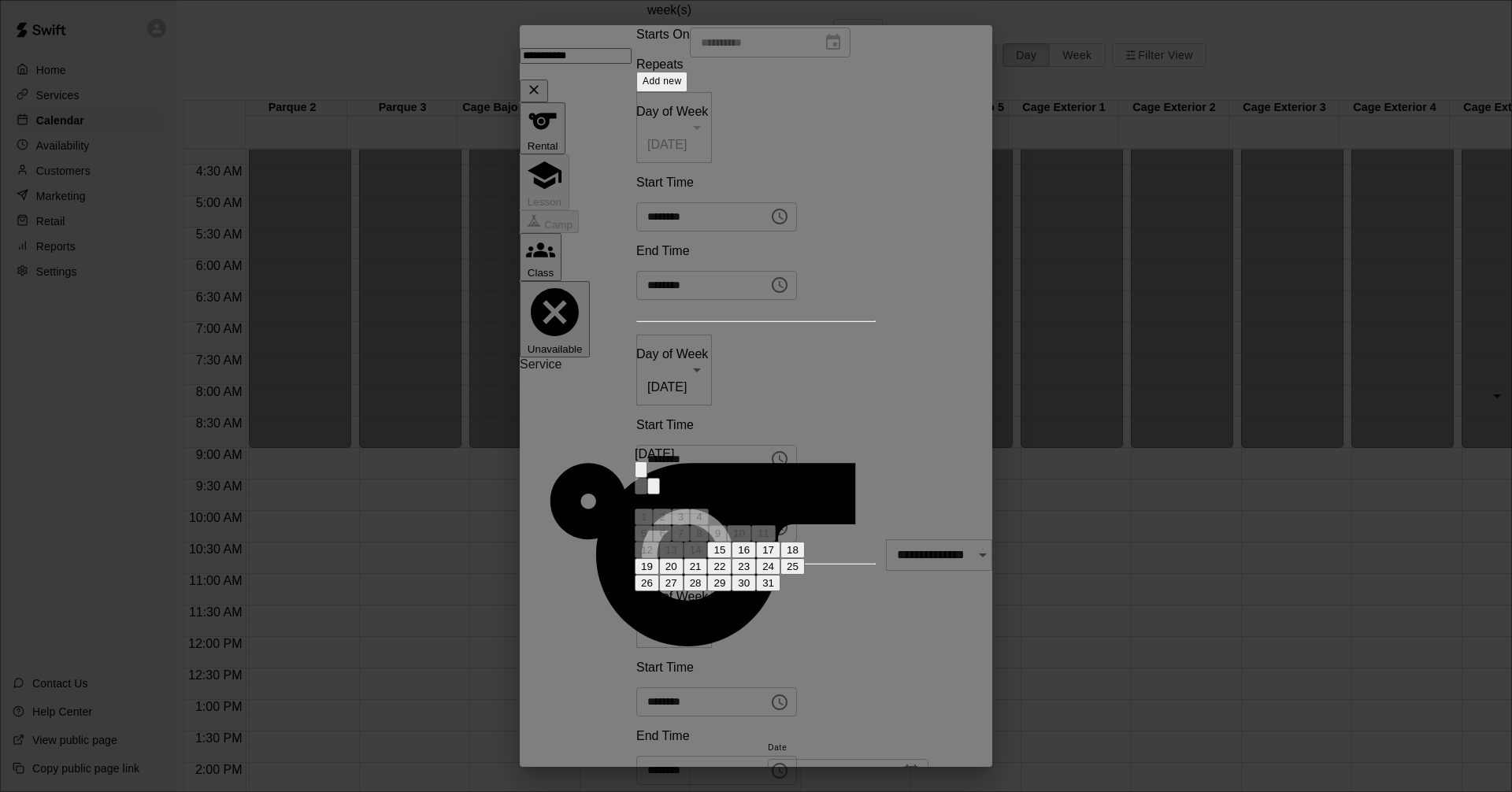
click at [654, 490] on icon "Next month" at bounding box center [654, 490] width 0 height 0
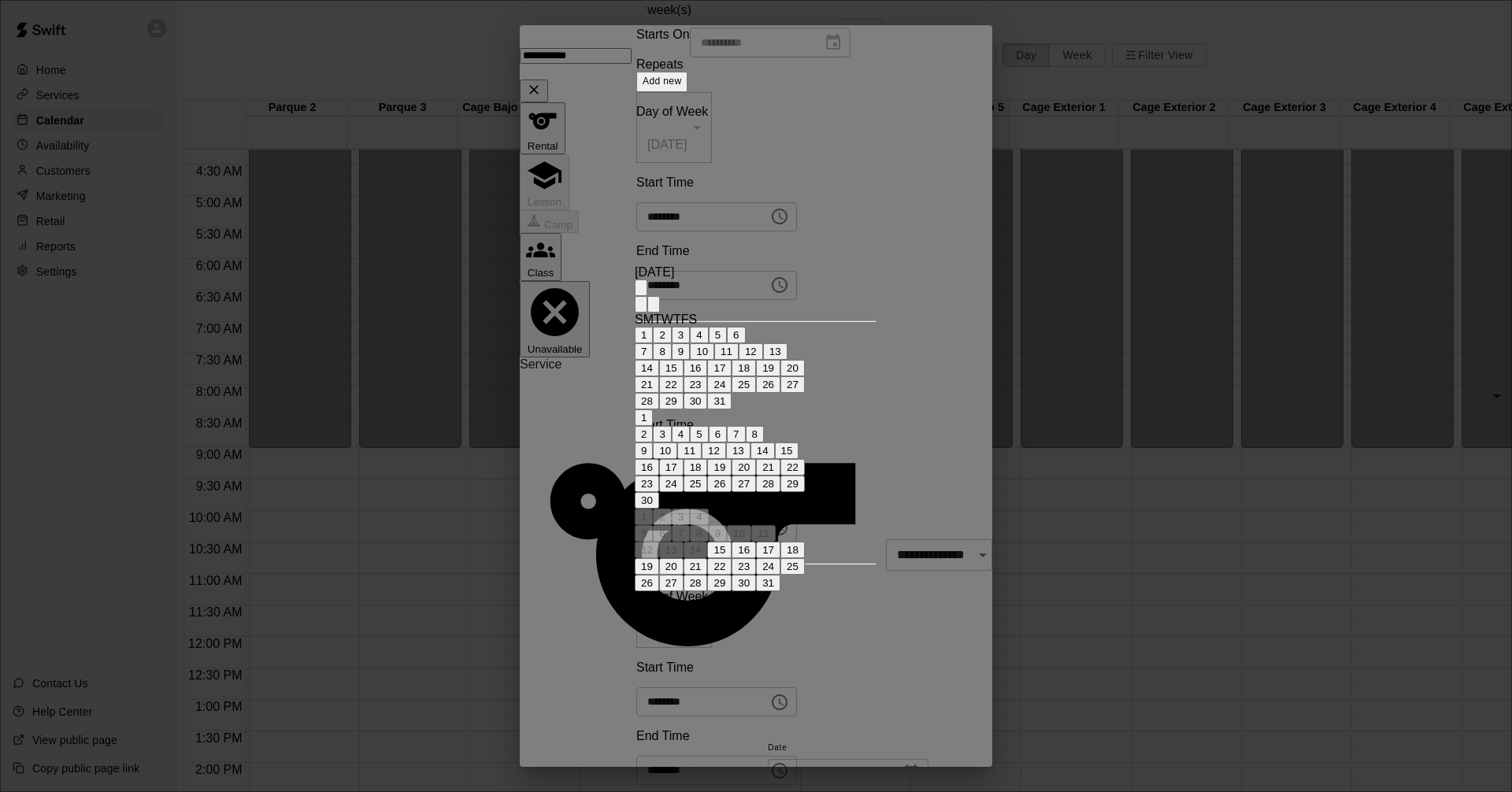
click at [654, 308] on icon "Next month" at bounding box center [654, 308] width 0 height 0
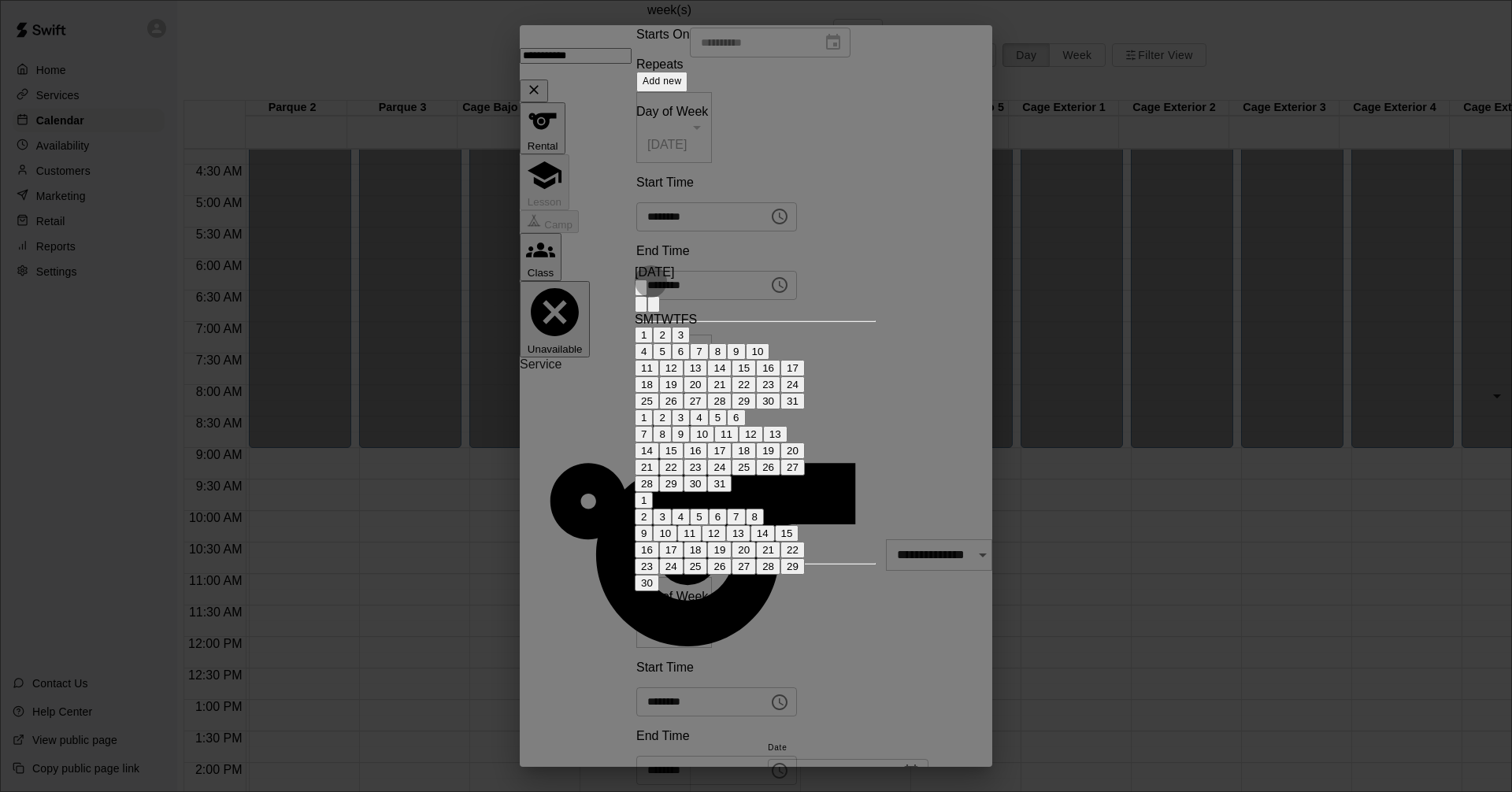
click at [654, 308] on icon "Next month" at bounding box center [654, 308] width 0 height 0
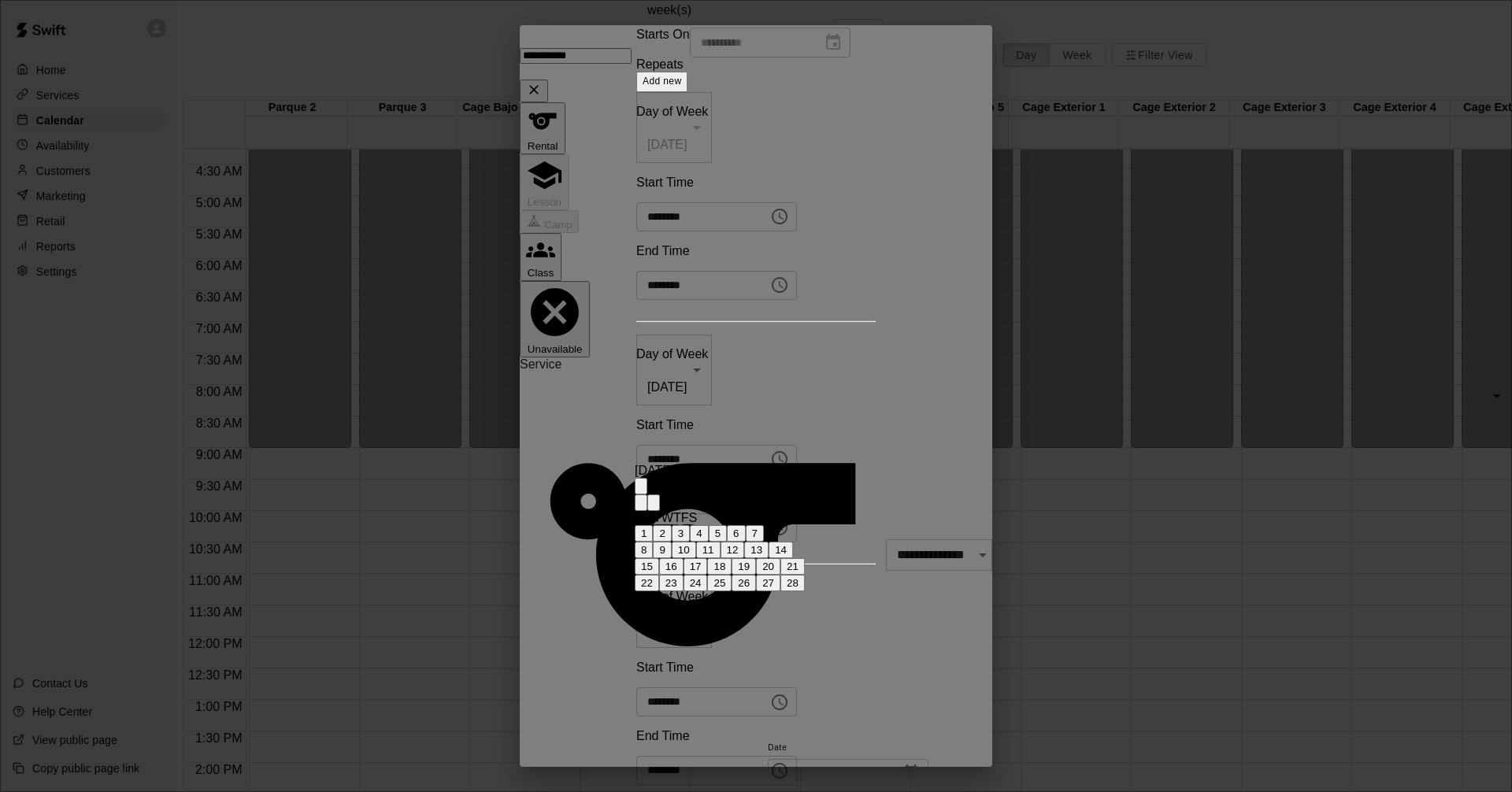
click at [641, 507] on icon "Previous month" at bounding box center [641, 507] width 0 height 0
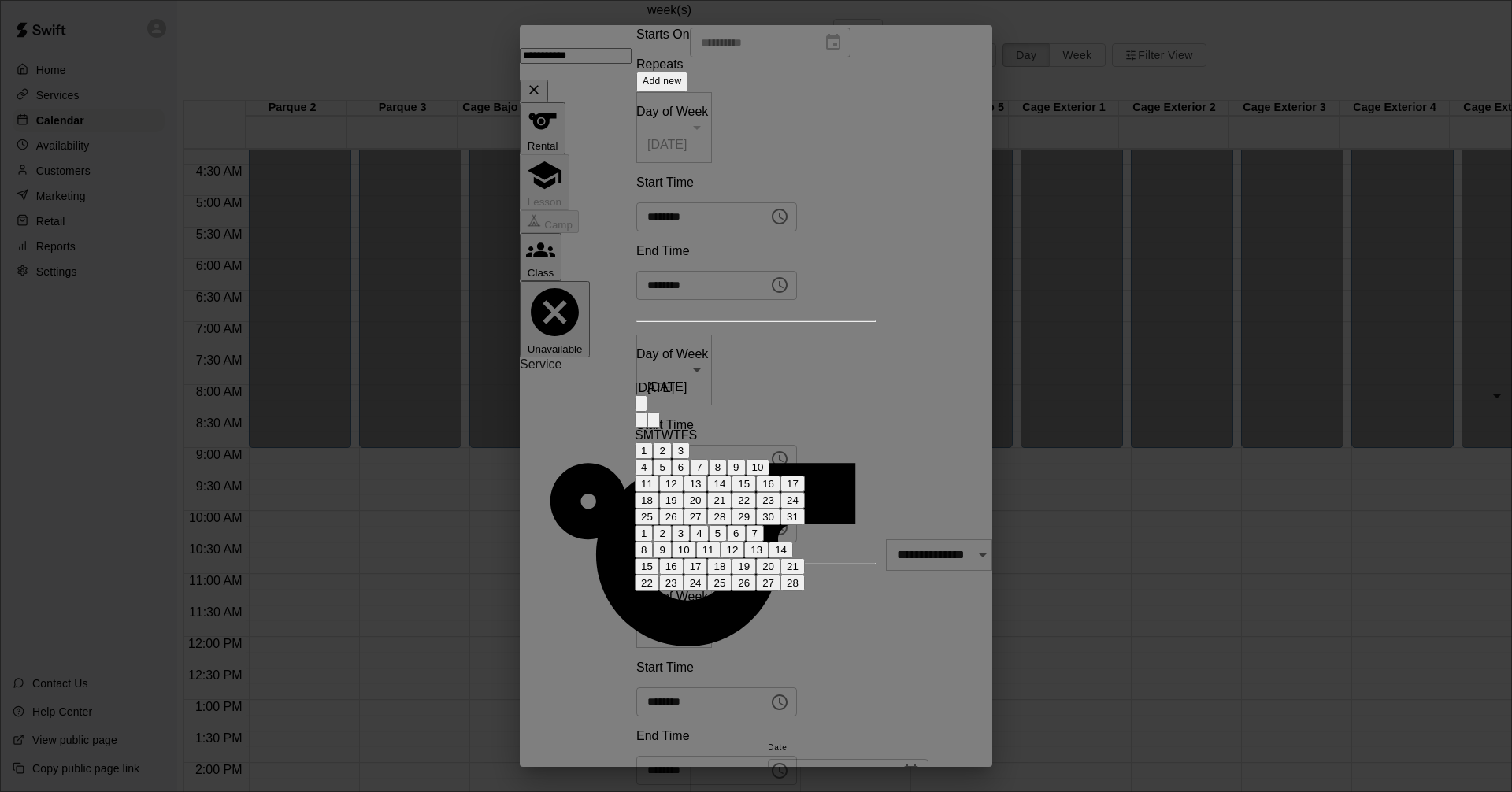
click at [641, 424] on icon "Previous month" at bounding box center [641, 424] width 0 height 0
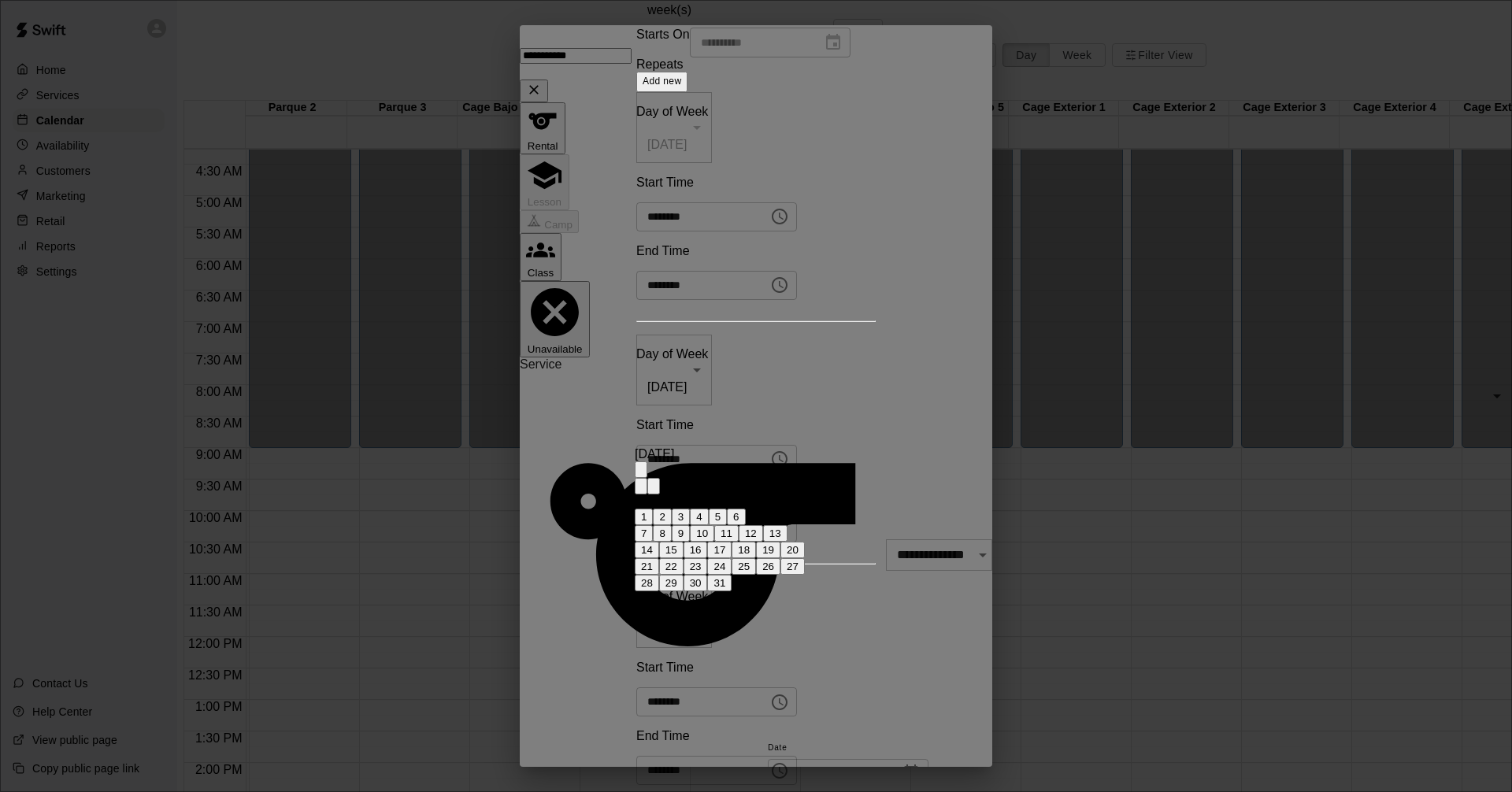
click at [781, 542] on button "19" at bounding box center [768, 550] width 24 height 17
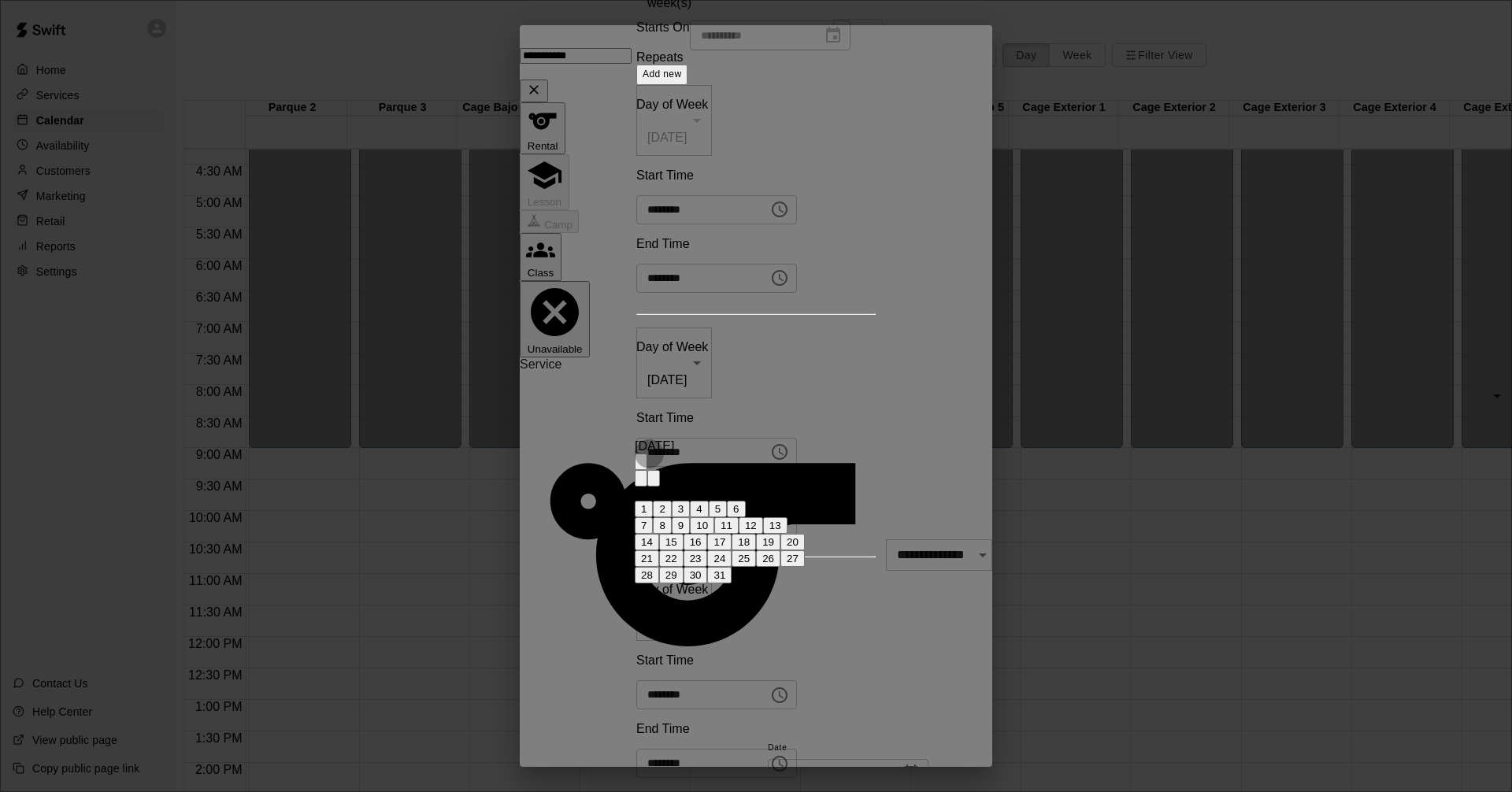
click at [756, 534] on button "18" at bounding box center [744, 542] width 24 height 17
type input "**********"
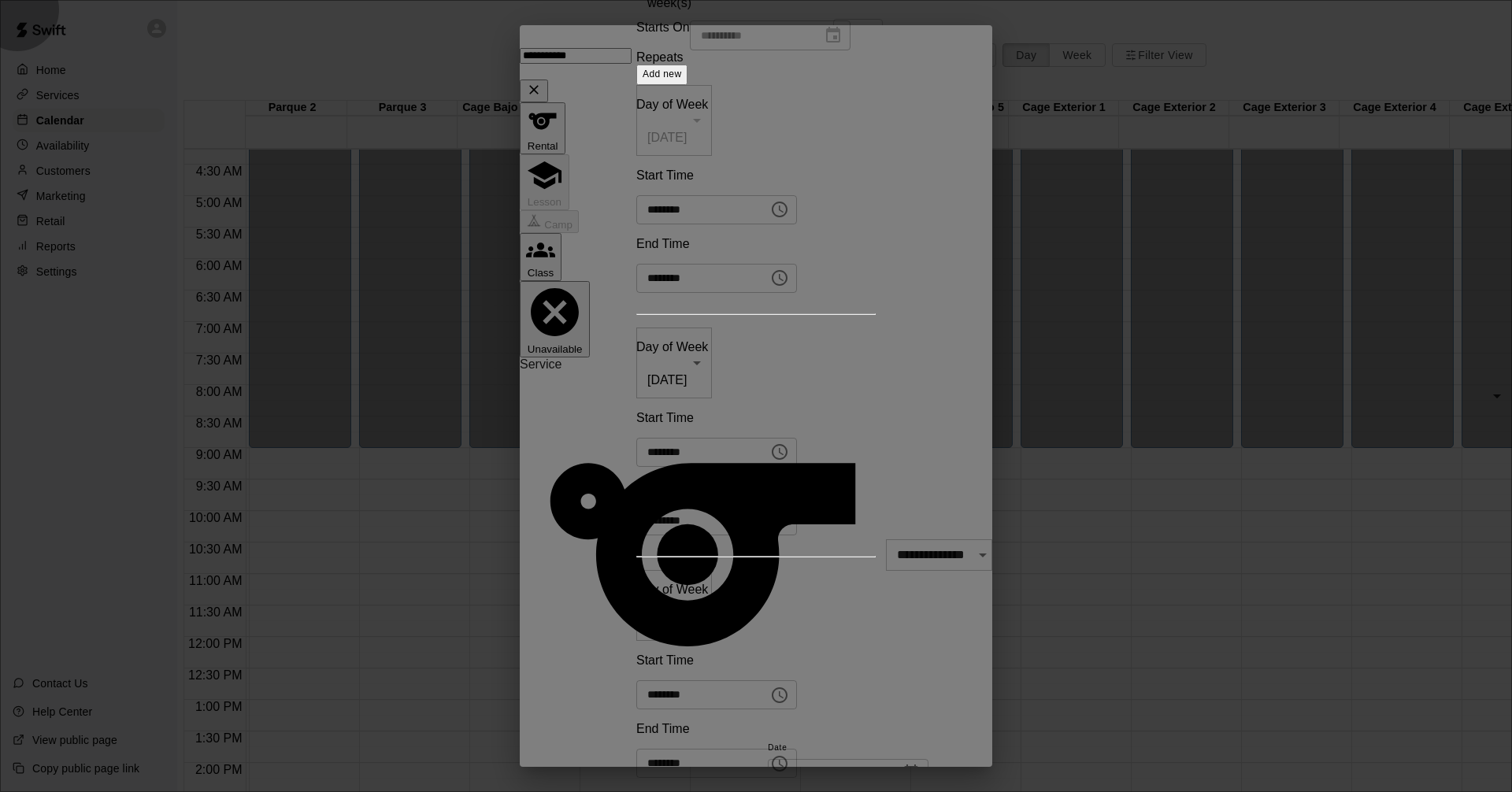
type input "**********"
type input "*"
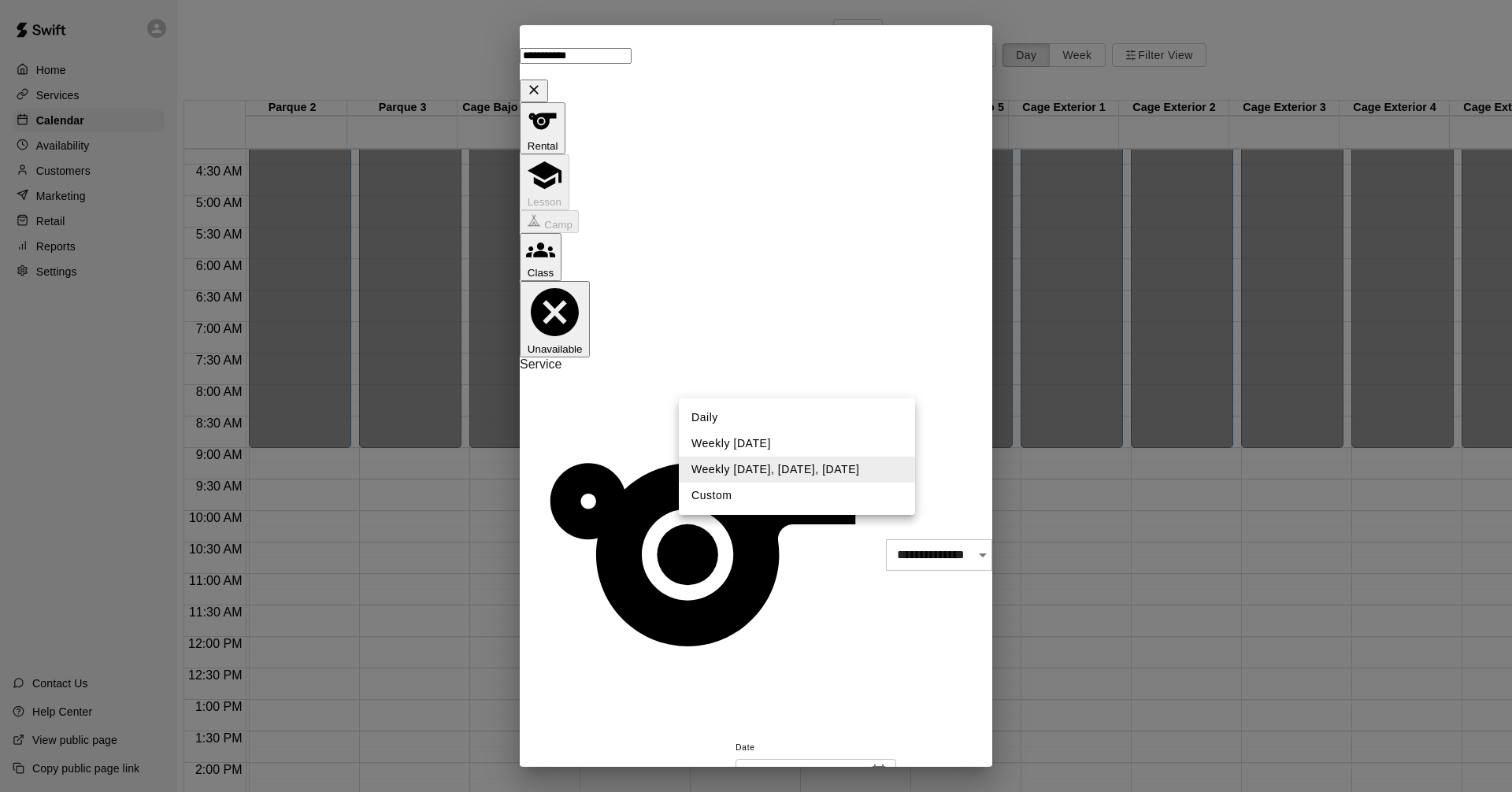
click at [899, 383] on body "Home Services Calendar Availability Customers Marketing Retail Reports Settings…" at bounding box center [756, 449] width 1512 height 898
click at [722, 503] on li "Custom" at bounding box center [797, 495] width 236 height 26
type input "******"
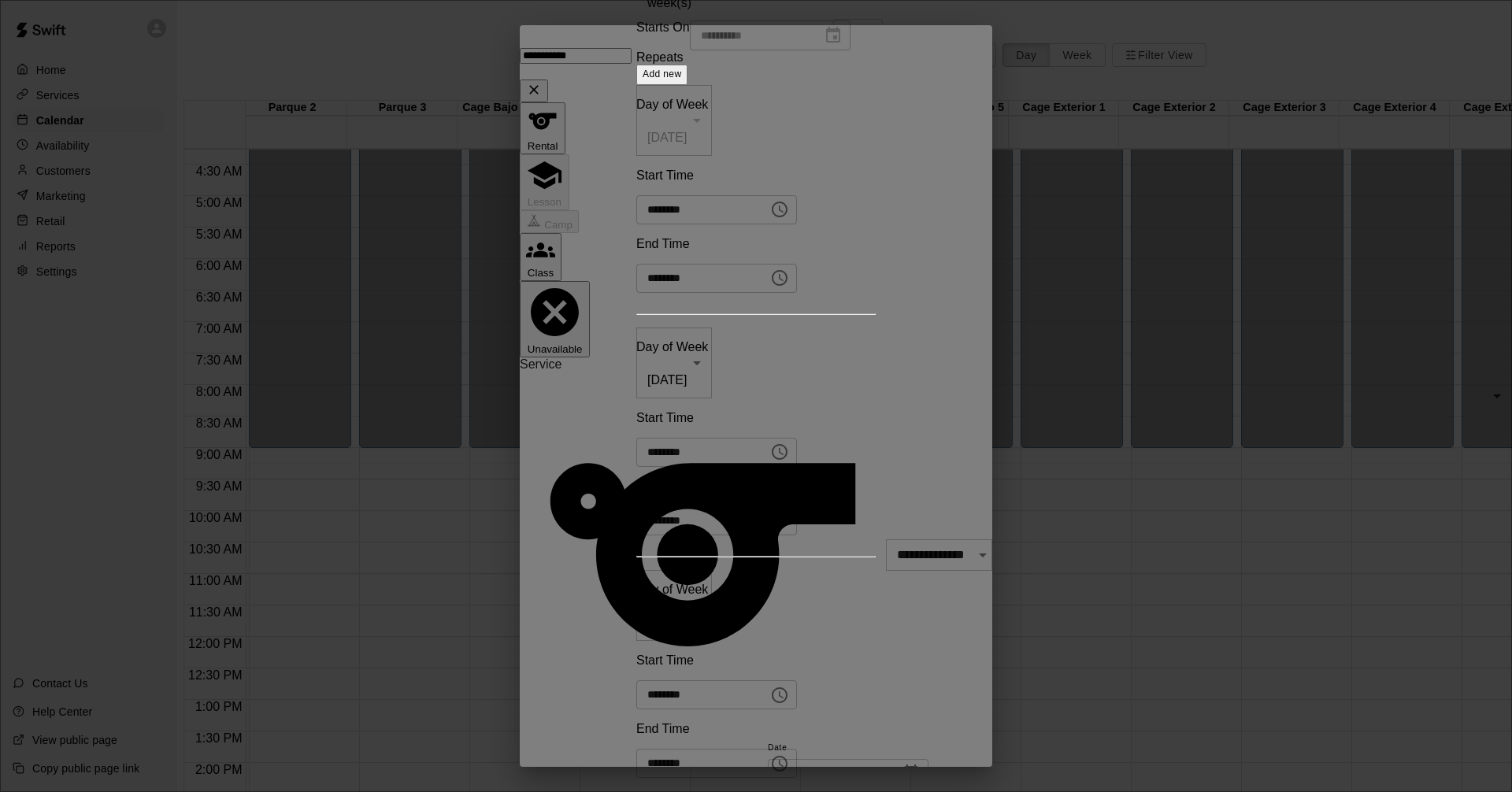
scroll to position [79, 0]
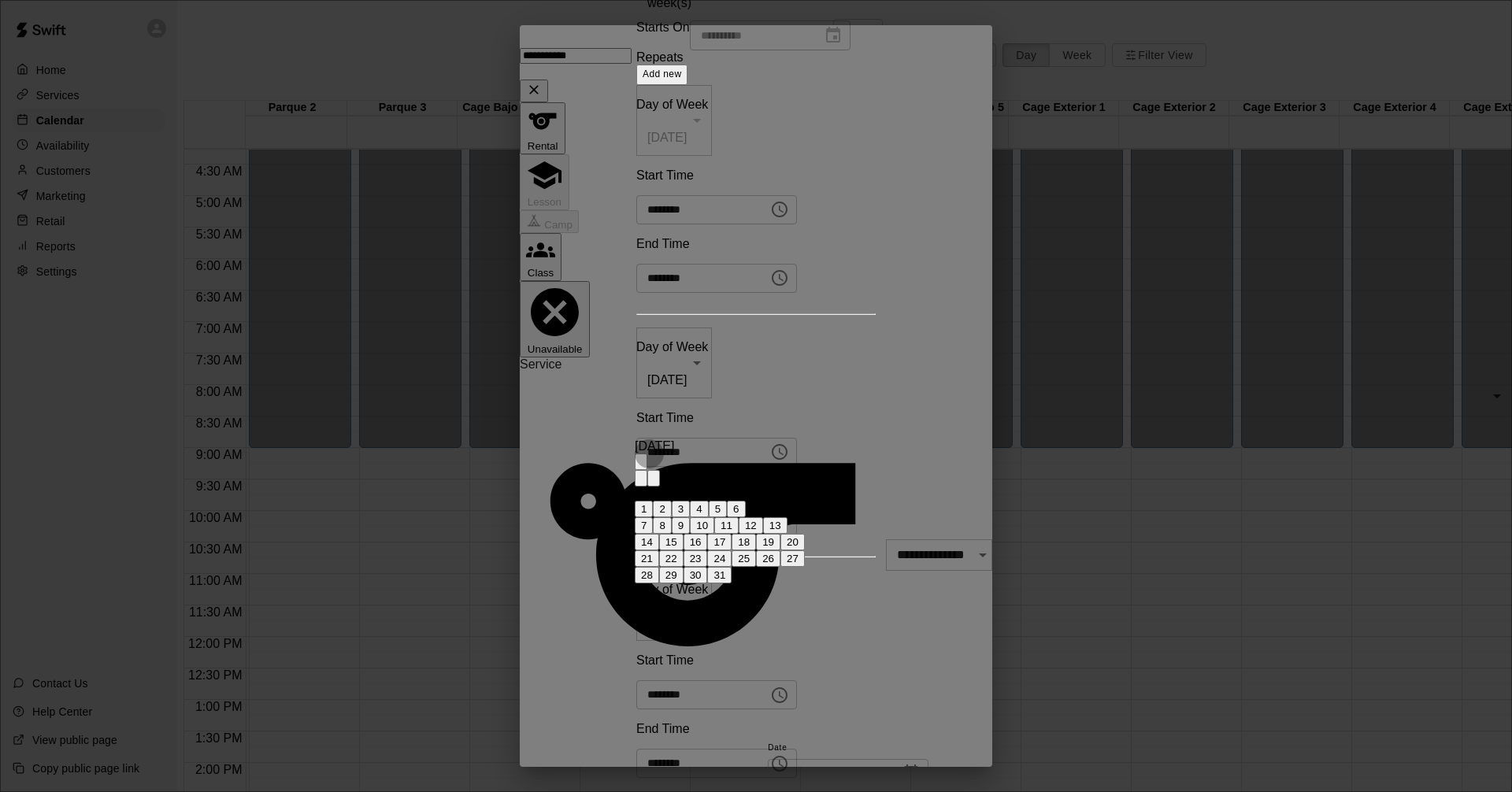
click at [739, 517] on button "11" at bounding box center [726, 525] width 24 height 17
type input "**********"
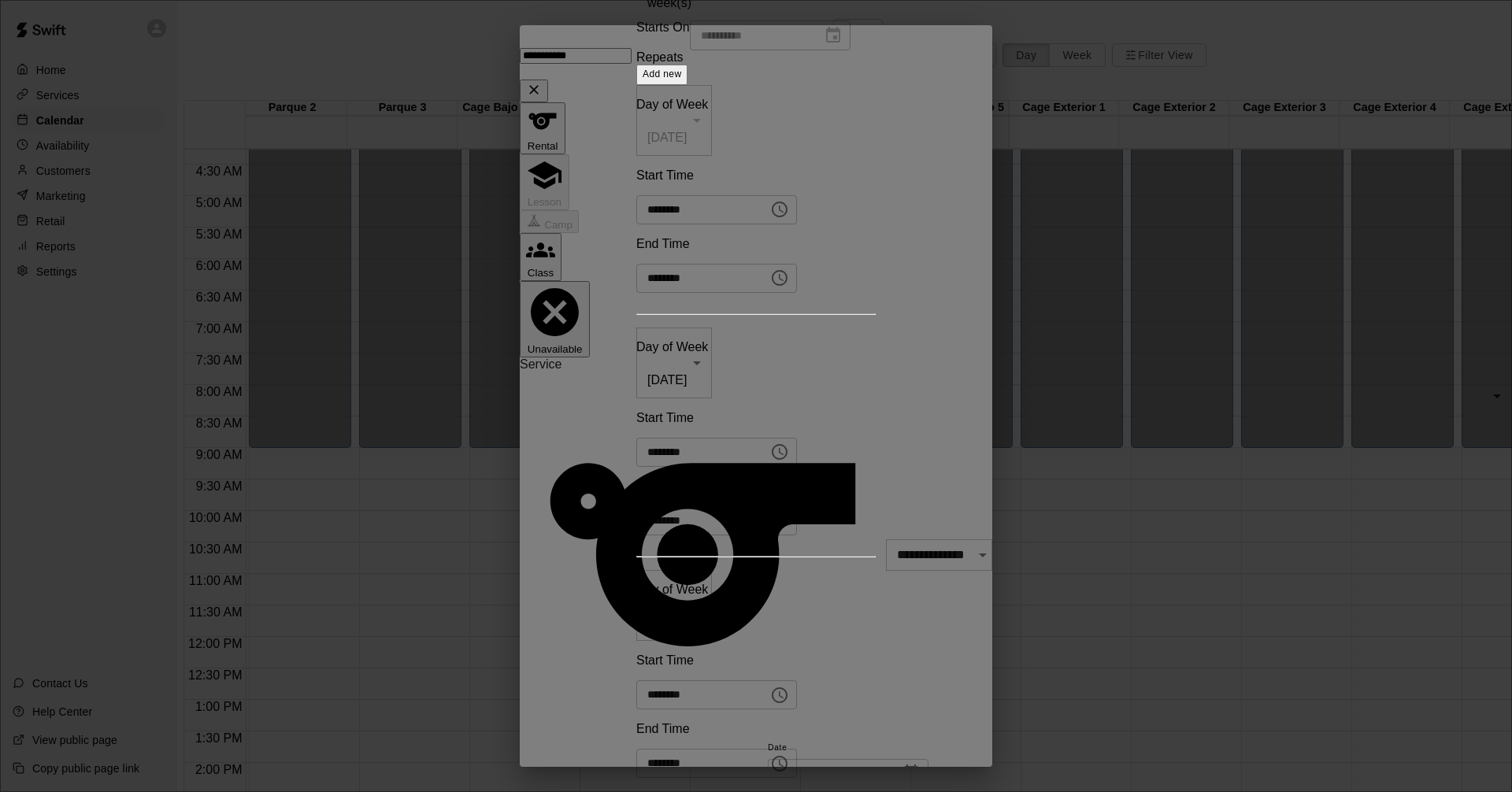
type input "**********"
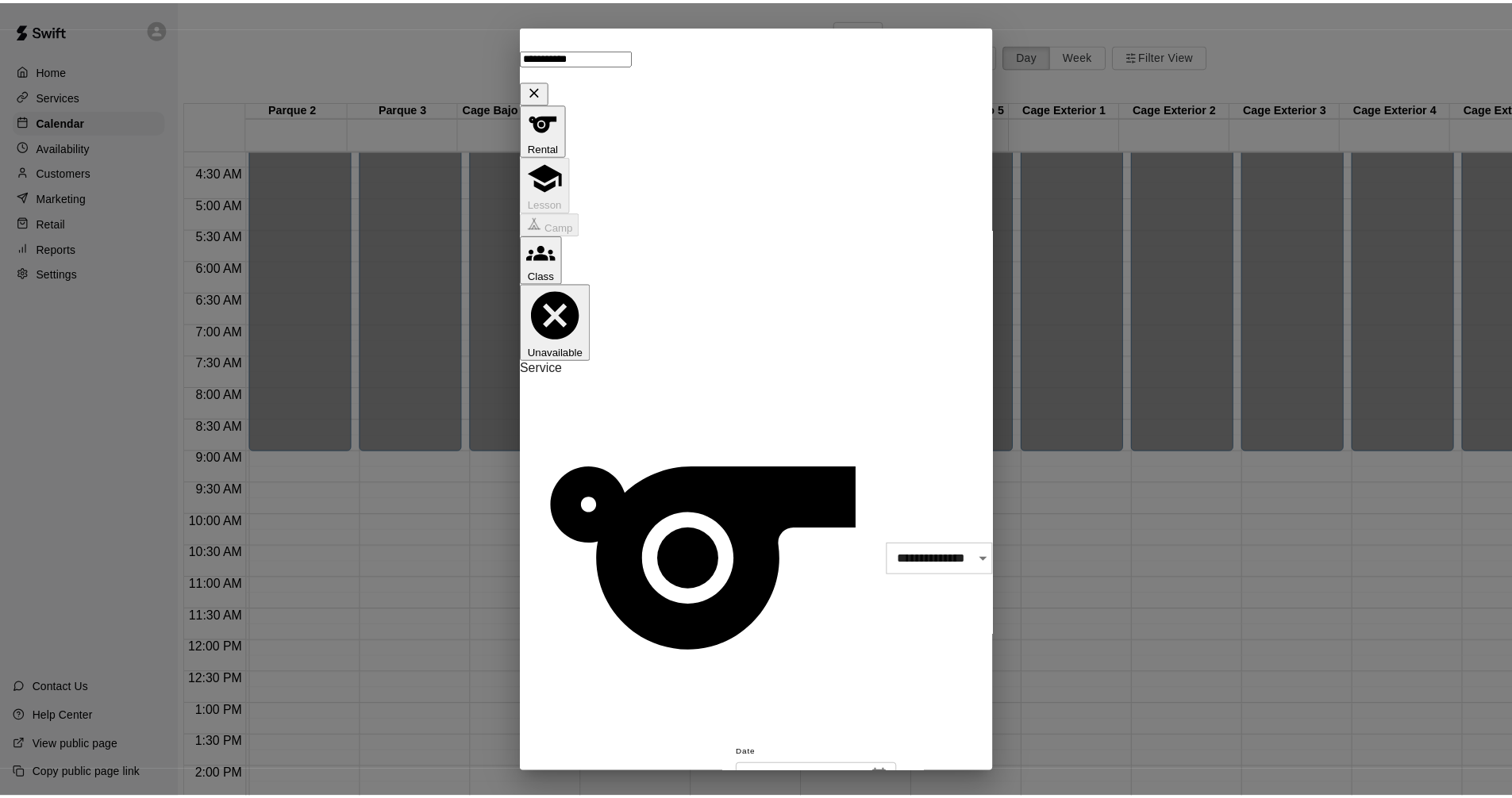
scroll to position [238, 0]
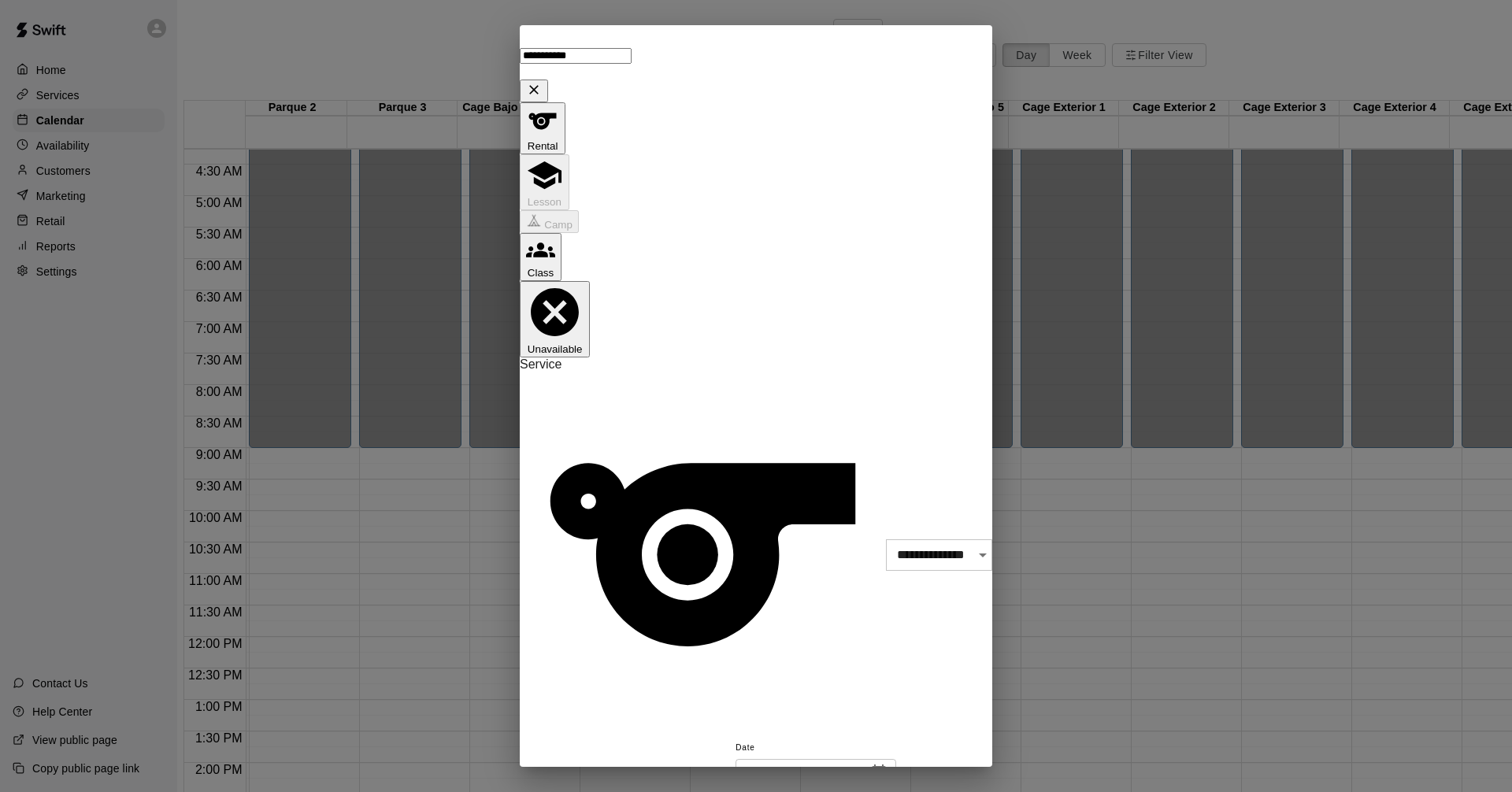
drag, startPoint x: 699, startPoint y: 449, endPoint x: 694, endPoint y: 422, distance: 27.5
drag, startPoint x: 967, startPoint y: 75, endPoint x: 968, endPoint y: 61, distance: 14.0
click at [968, 62] on div "**********" at bounding box center [756, 64] width 473 height 77
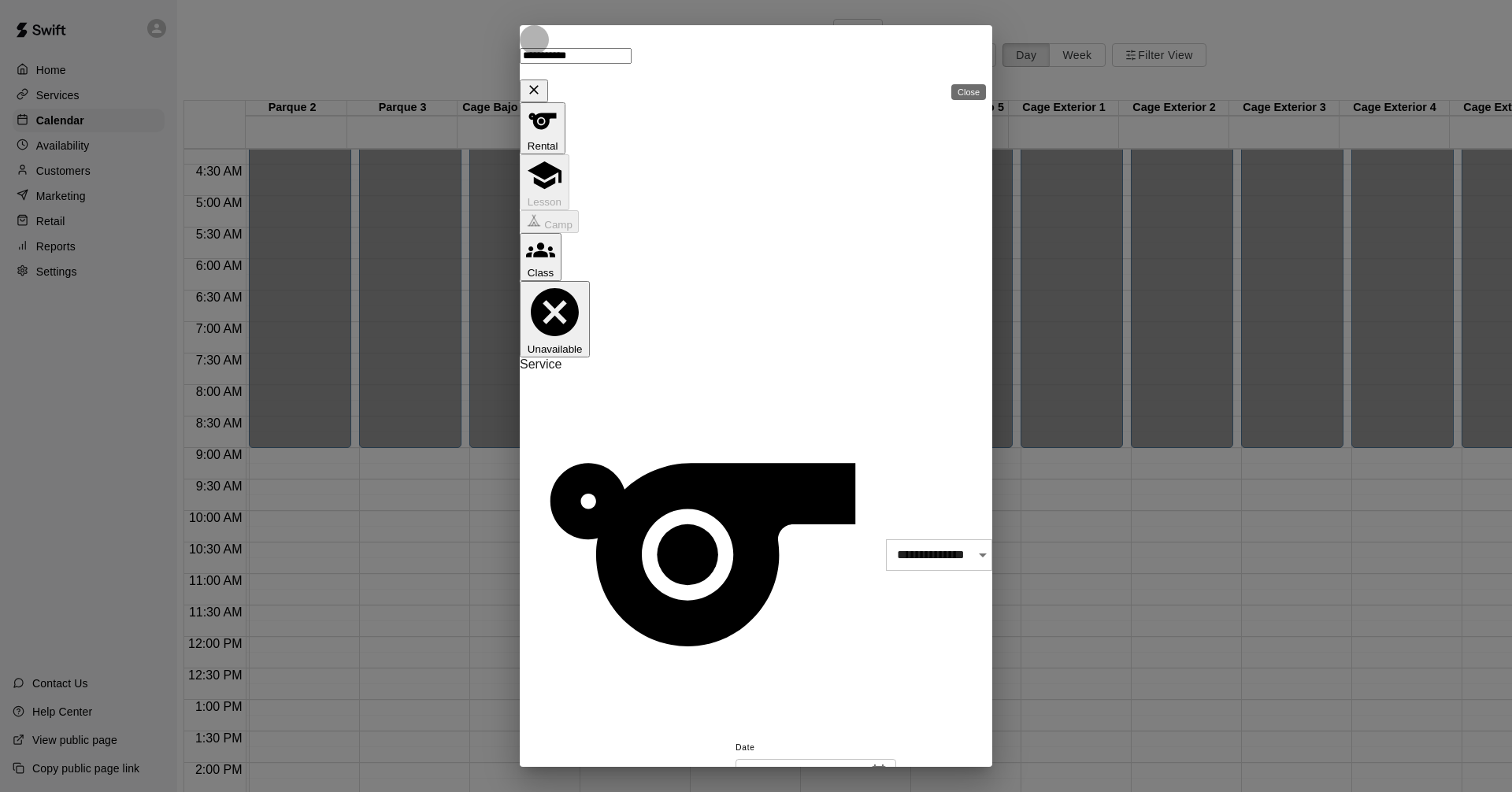
click at [542, 82] on icon "Close" at bounding box center [534, 90] width 16 height 16
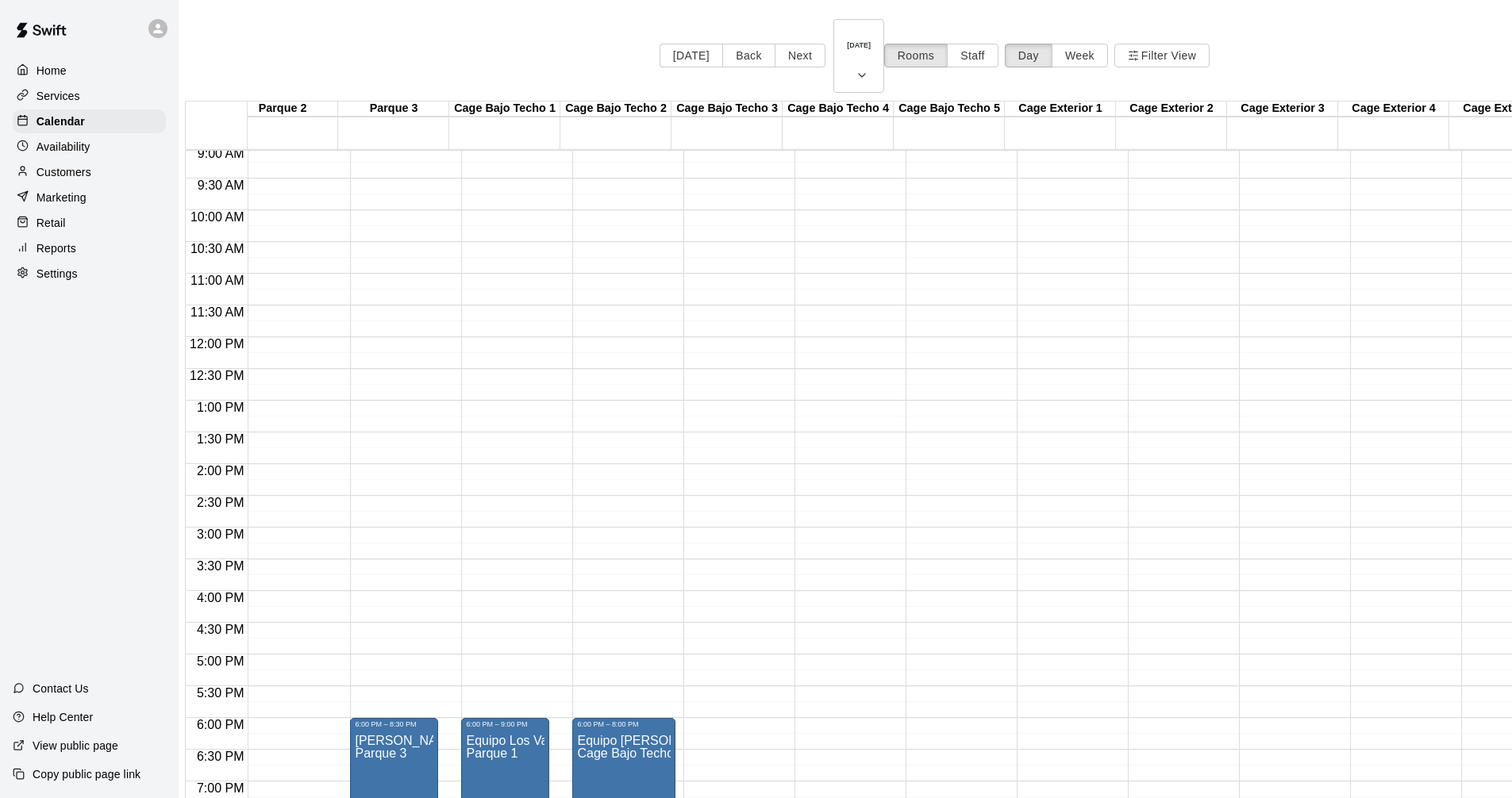
scroll to position [556, 389]
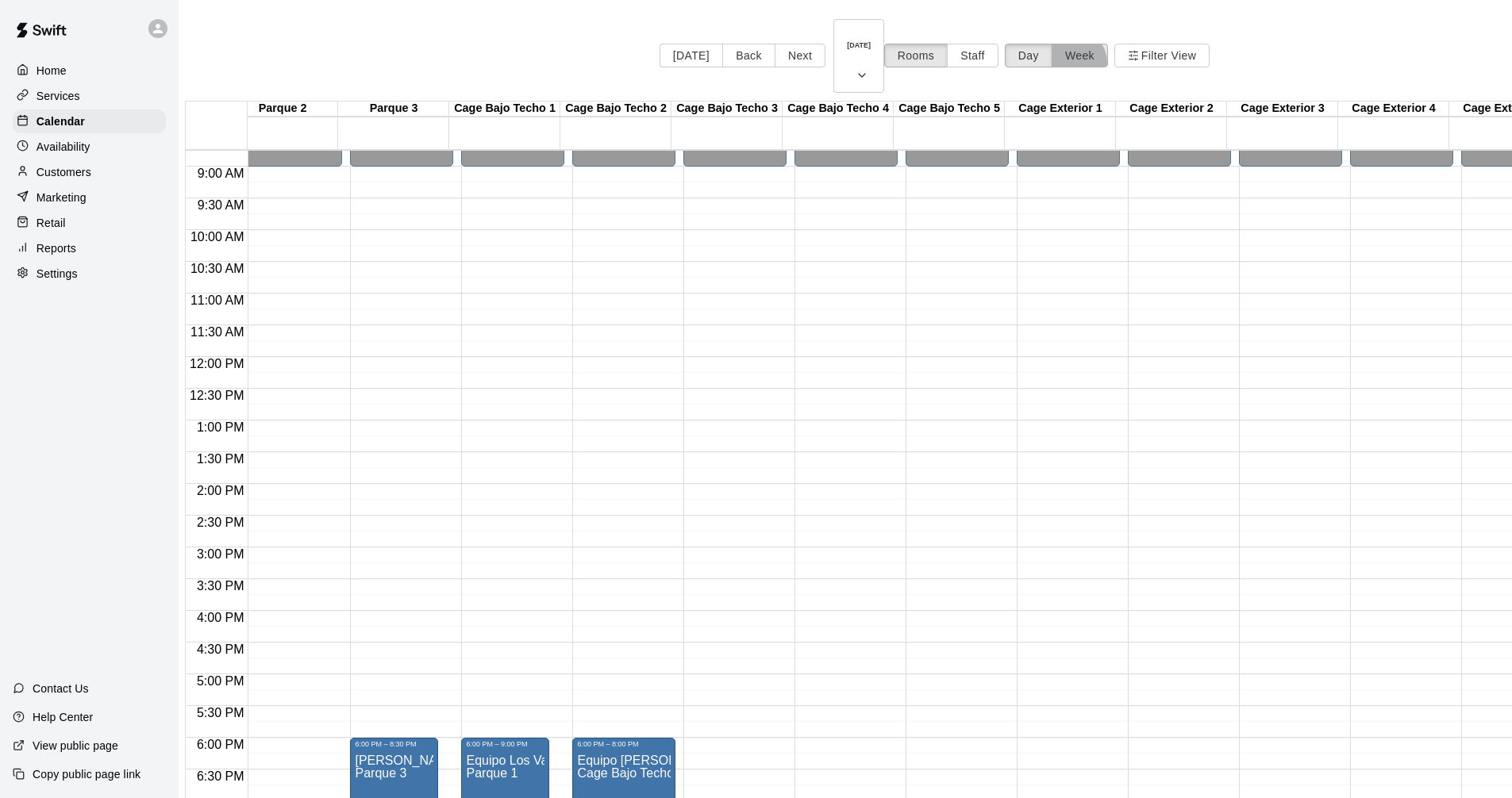
click at [1108, 44] on button "Week" at bounding box center [1080, 55] width 57 height 23
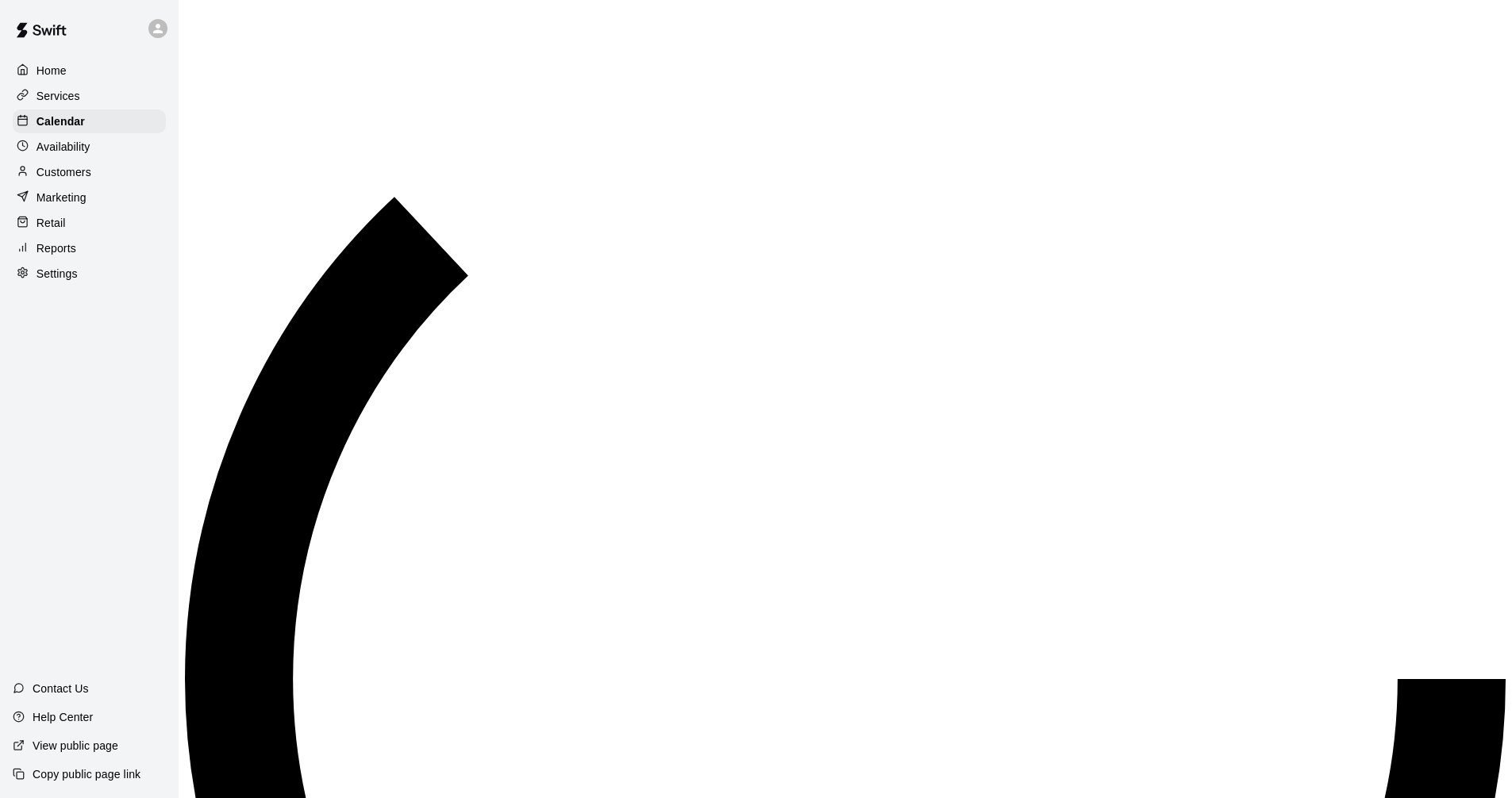
scroll to position [830, 0]
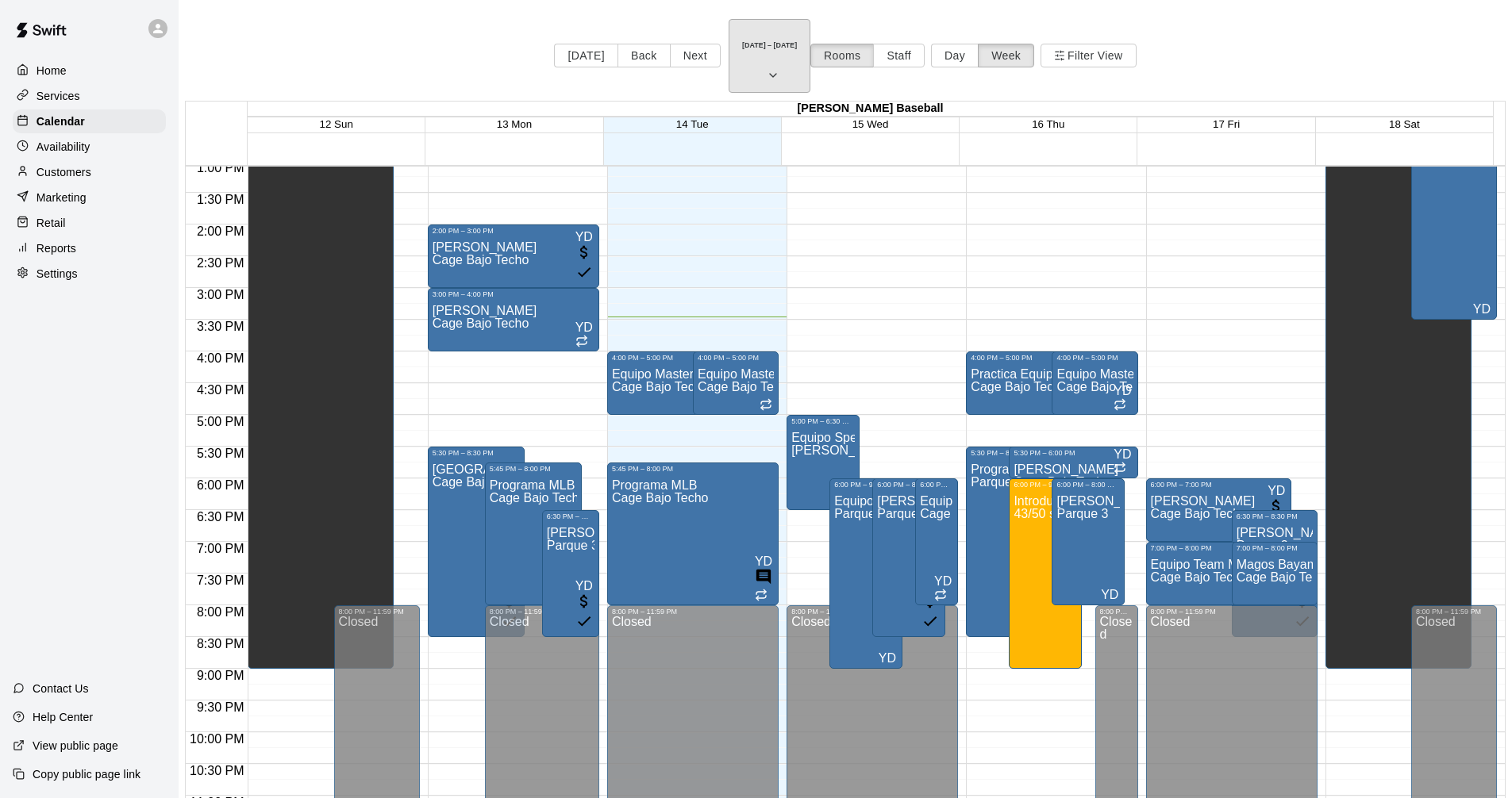
click at [779, 66] on icon "button" at bounding box center [773, 75] width 13 height 19
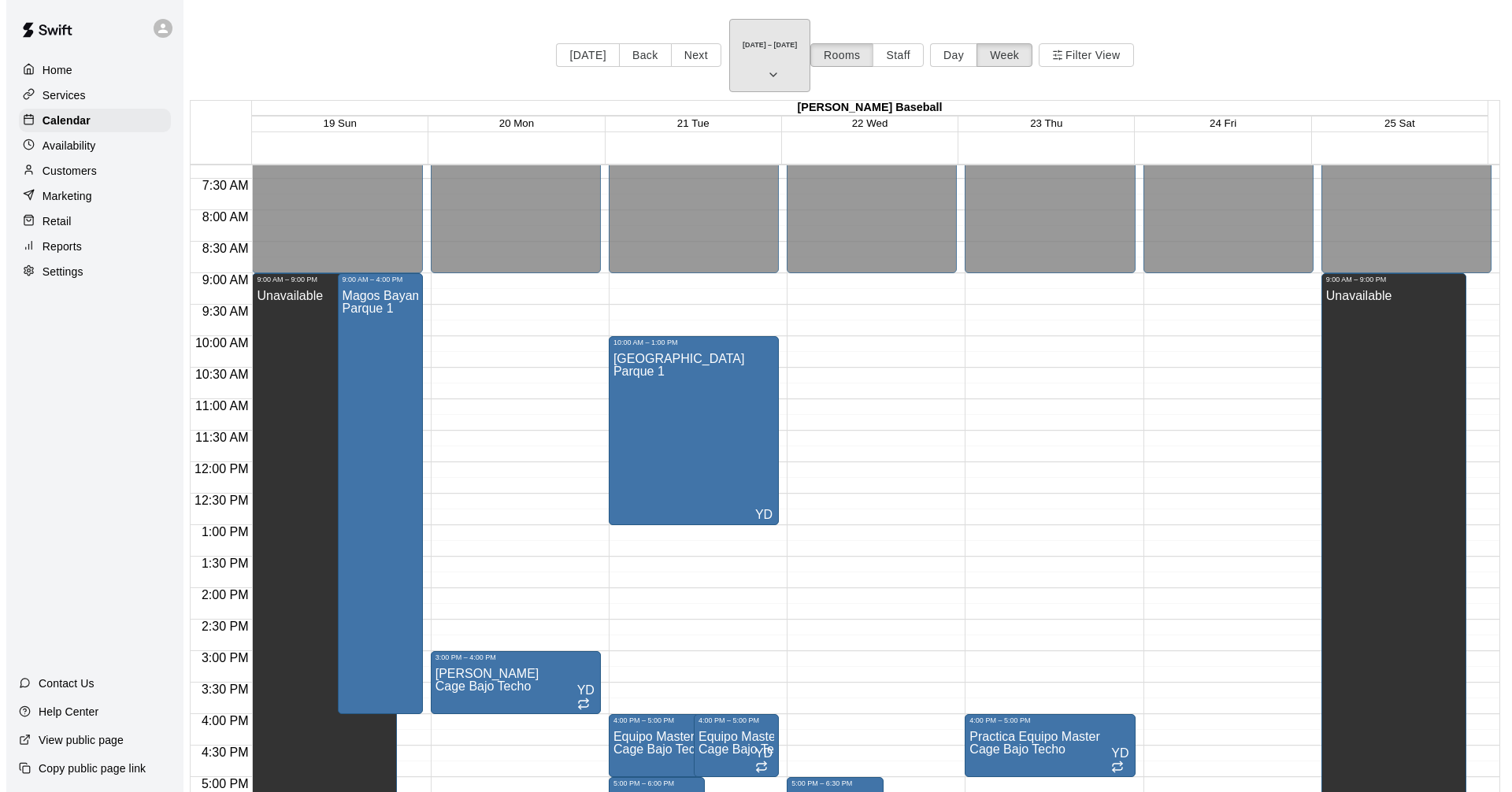
scroll to position [431, 0]
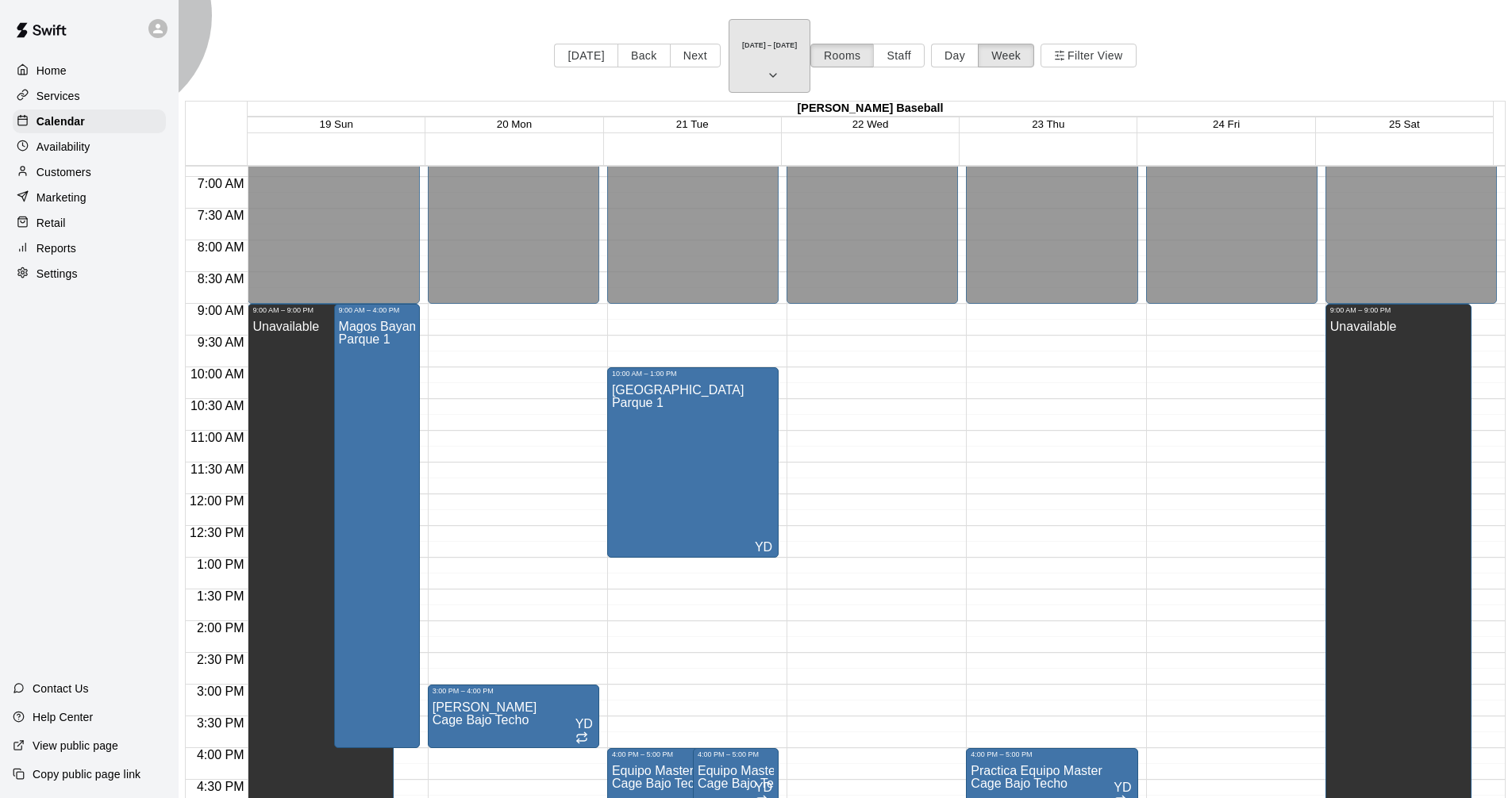
click at [783, 35] on button "[DATE] – [DATE]" at bounding box center [769, 56] width 82 height 74
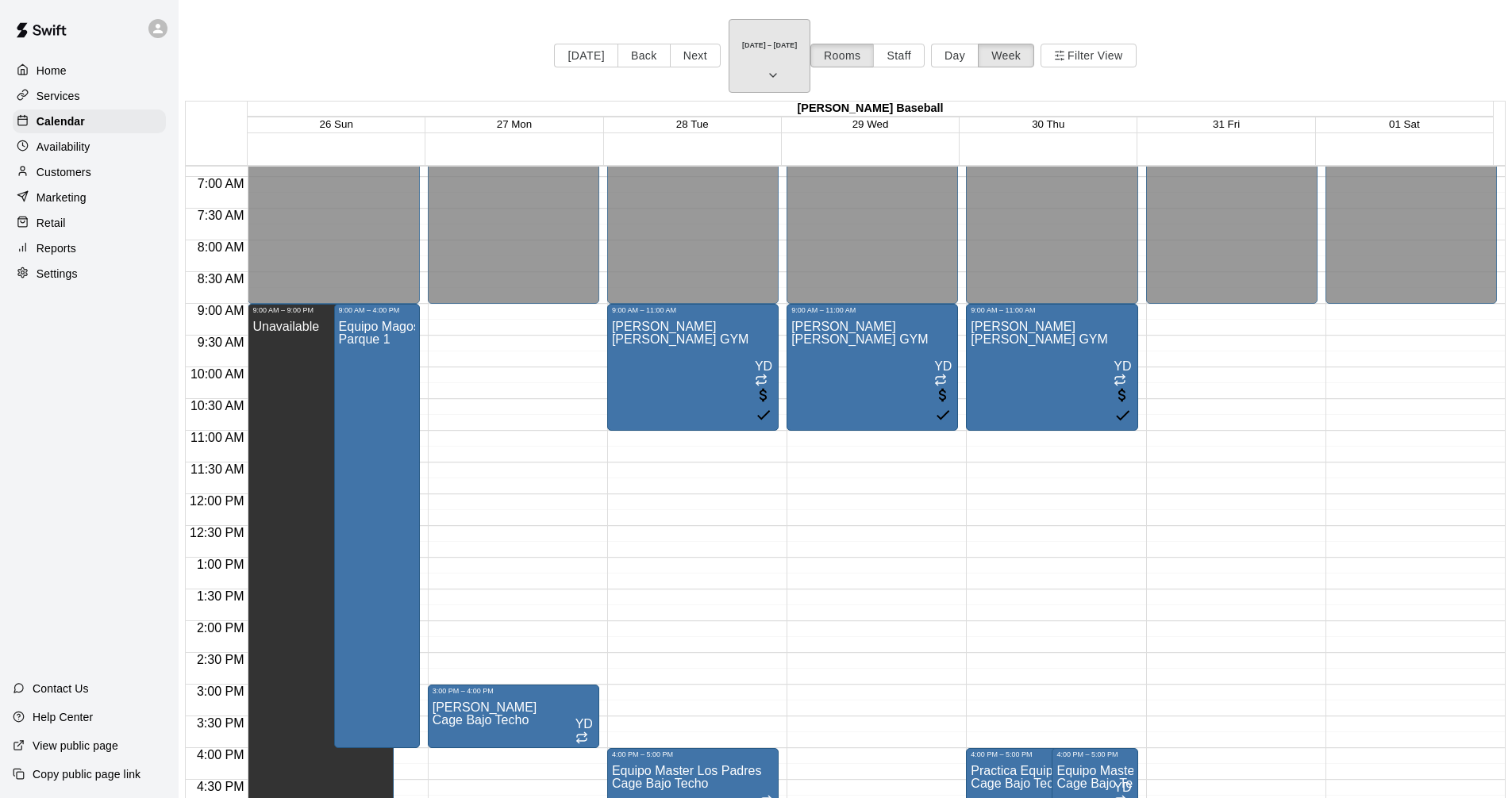
click at [779, 66] on icon "button" at bounding box center [773, 75] width 13 height 19
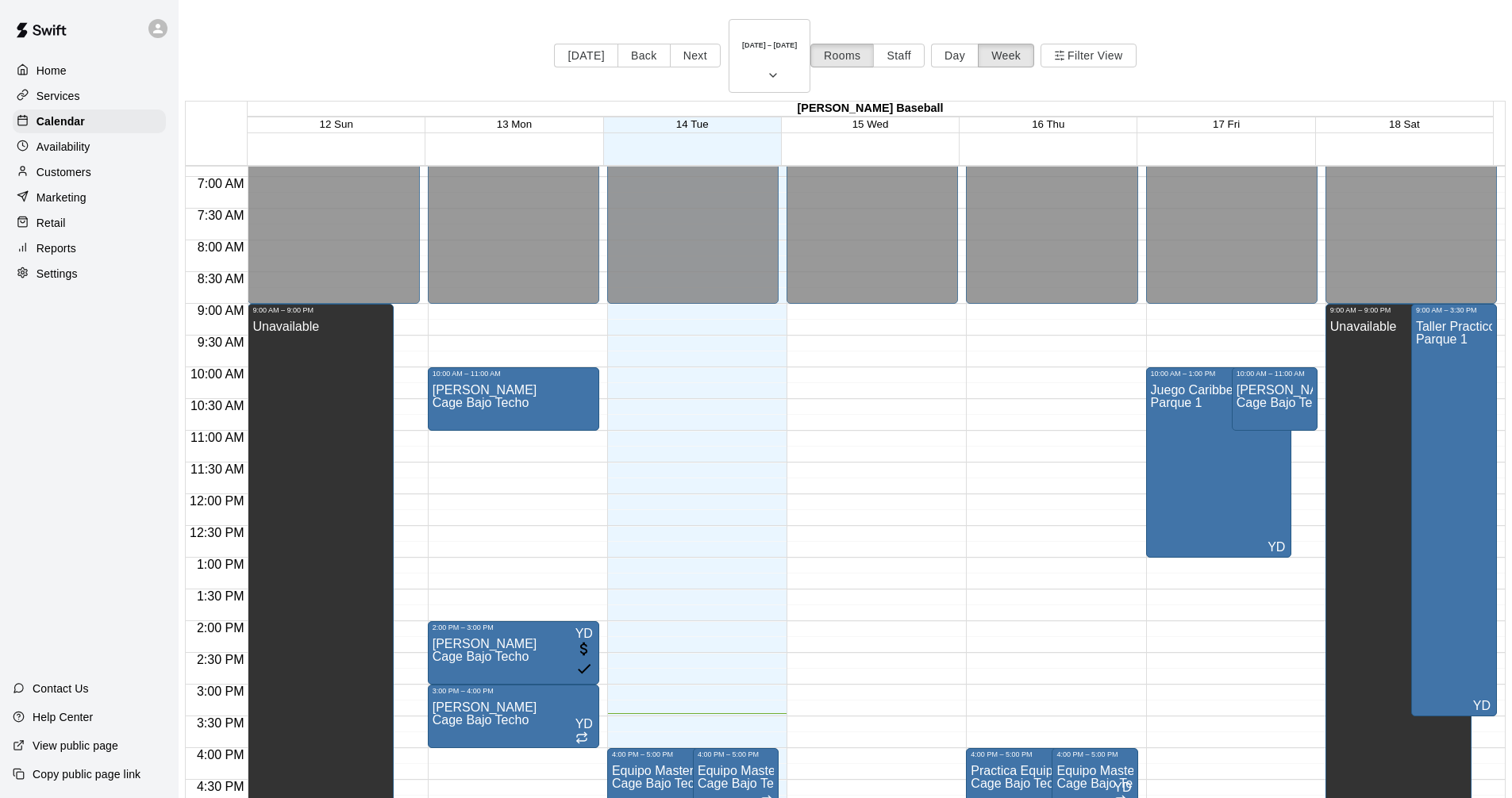
click at [660, 280] on div "12:00 AM – 9:00 AM Closed 4:00 PM – 5:00 PM Equipo Master Los Padres Cage Bajo …" at bounding box center [693, 494] width 172 height 1523
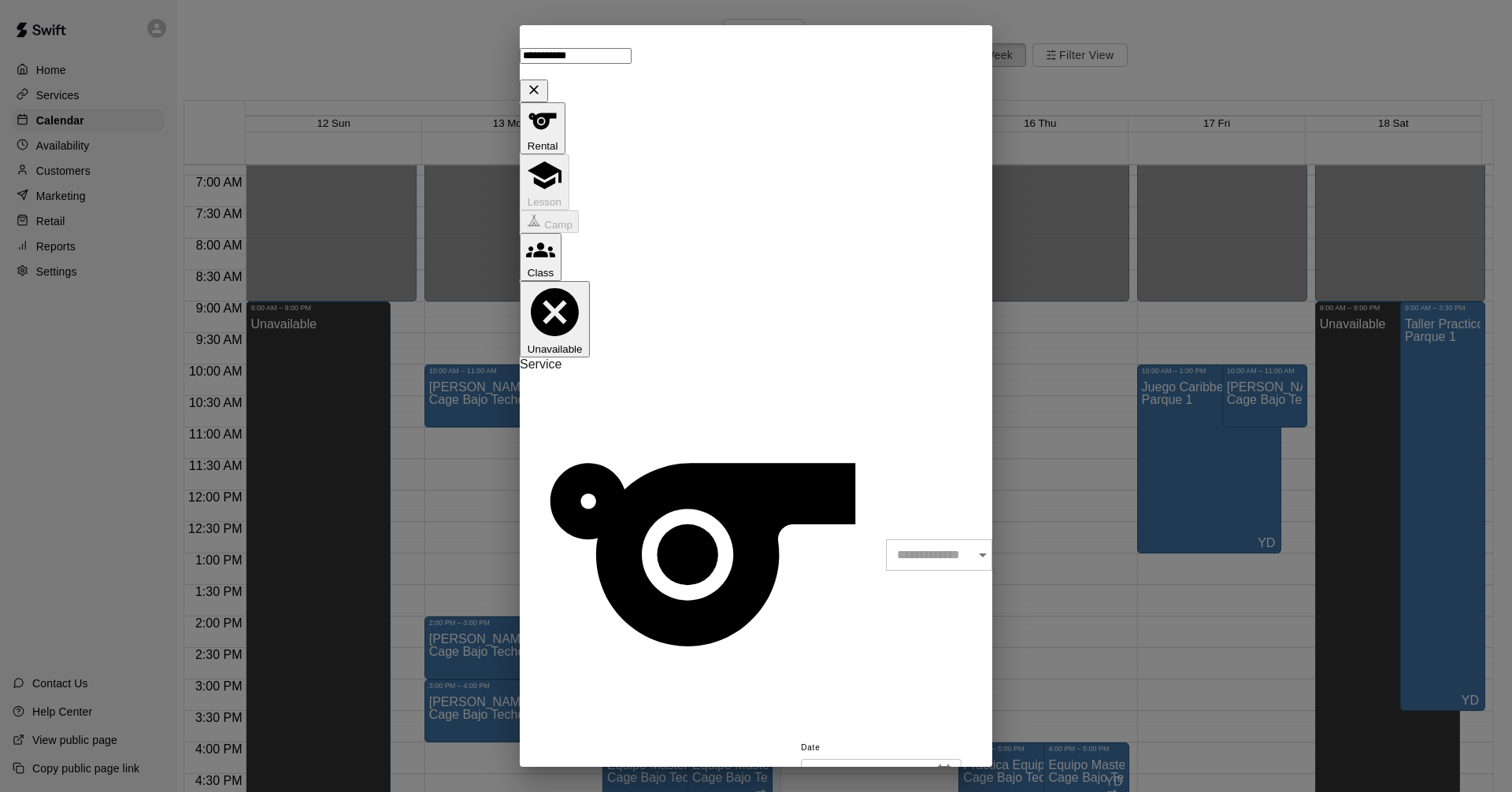
type input "**********"
click at [886, 540] on input "text" at bounding box center [945, 555] width 117 height 31
click at [662, 299] on li "[PERSON_NAME] GYM" at bounding box center [782, 293] width 360 height 14
type input "**********"
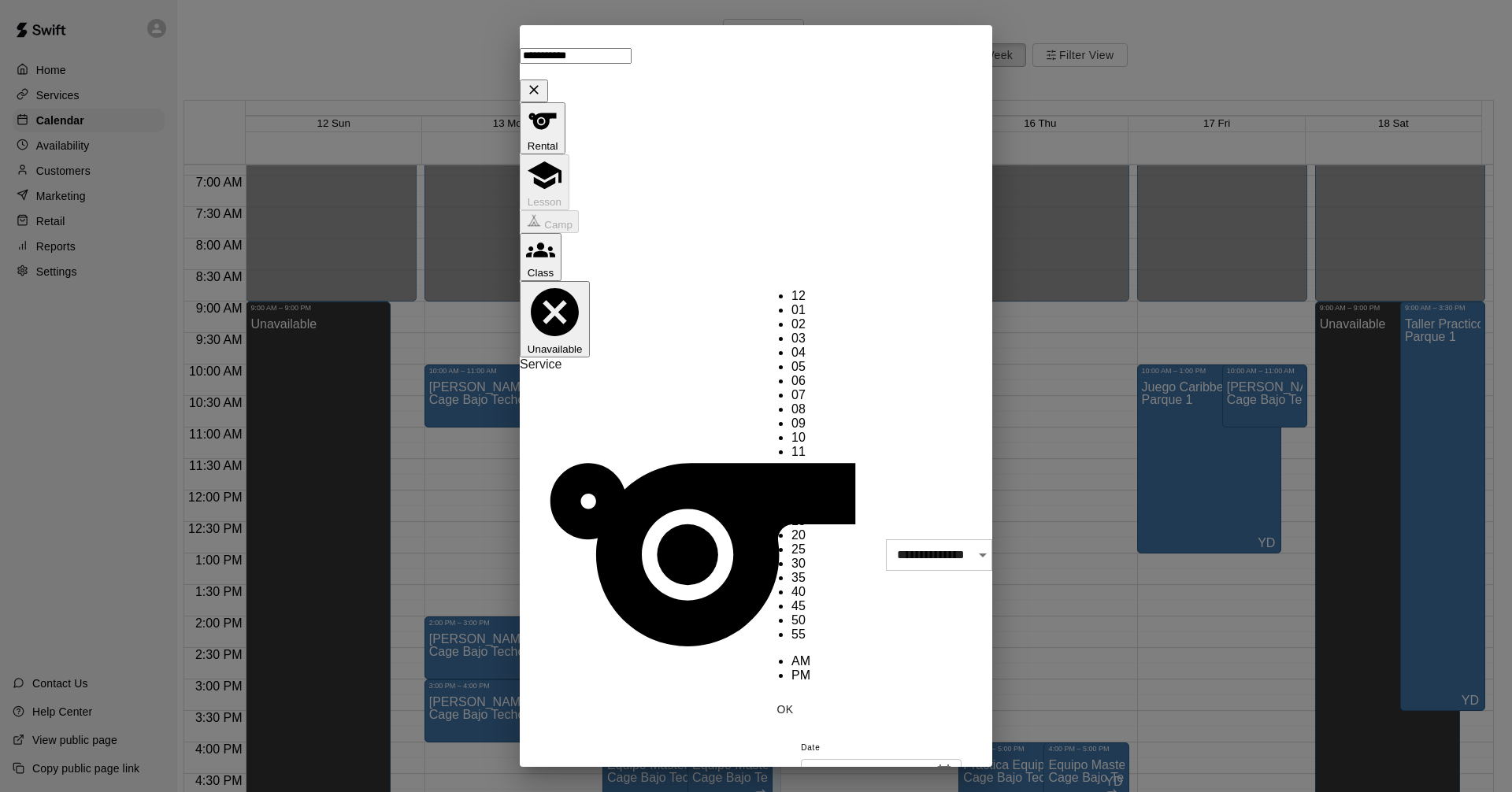
scroll to position [0, 0]
click at [811, 472] on li "00" at bounding box center [801, 479] width 19 height 14
type input "********"
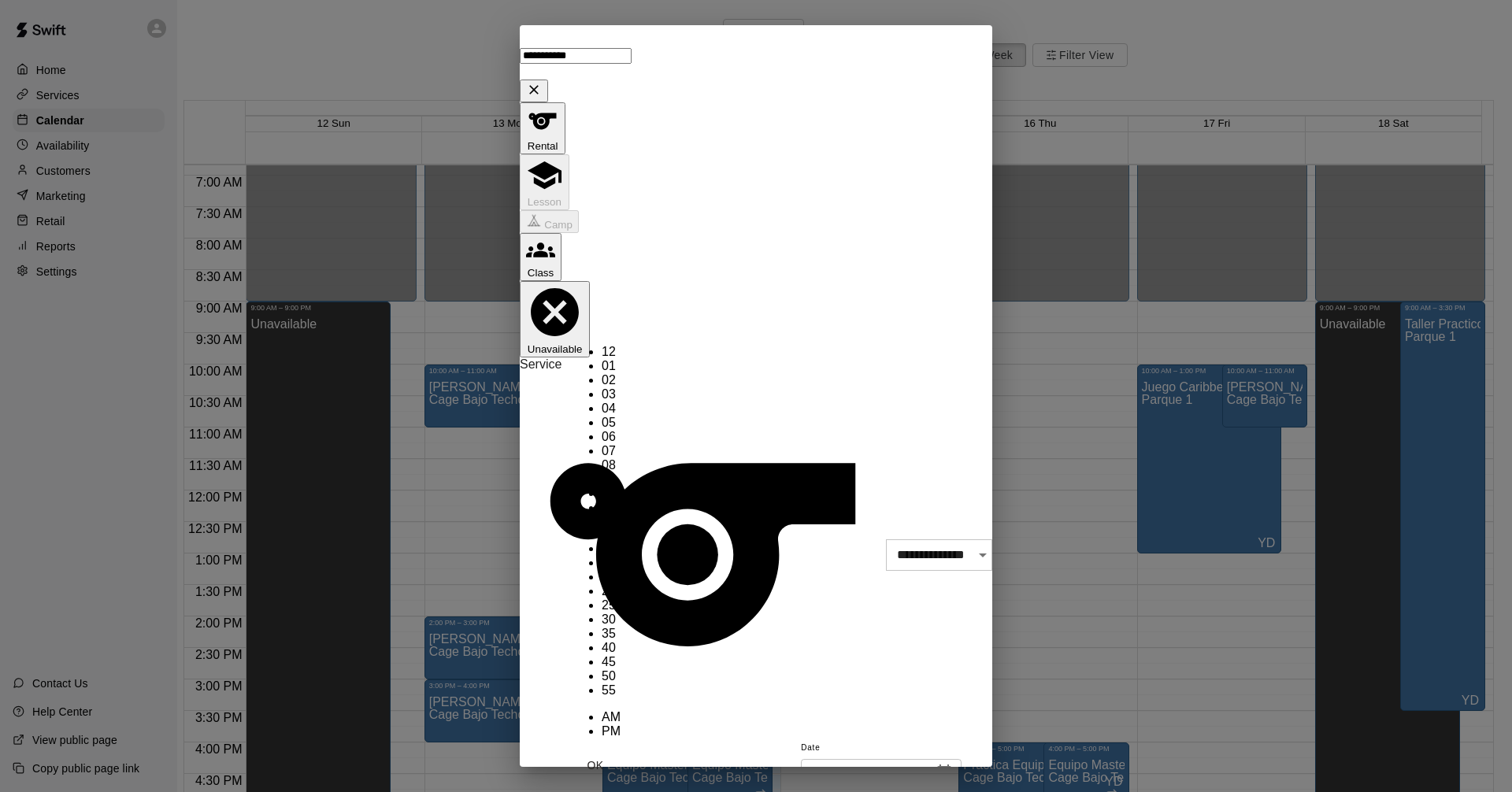
scroll to position [277, 0]
click at [602, 486] on li "10" at bounding box center [611, 494] width 19 height 14
click at [621, 527] on li "00" at bounding box center [611, 535] width 19 height 14
type input "********"
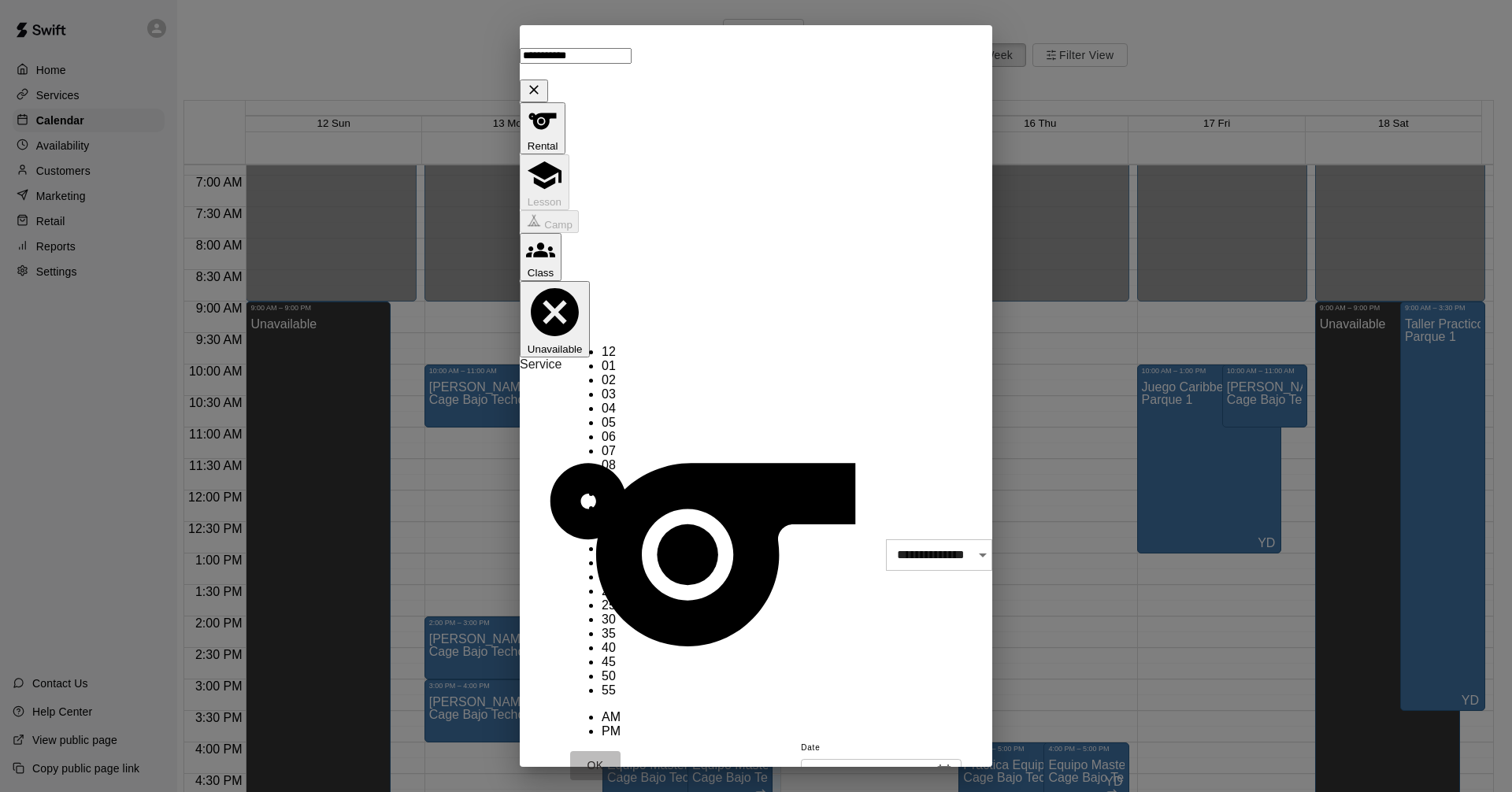
click at [621, 751] on button "OK" at bounding box center [595, 765] width 51 height 29
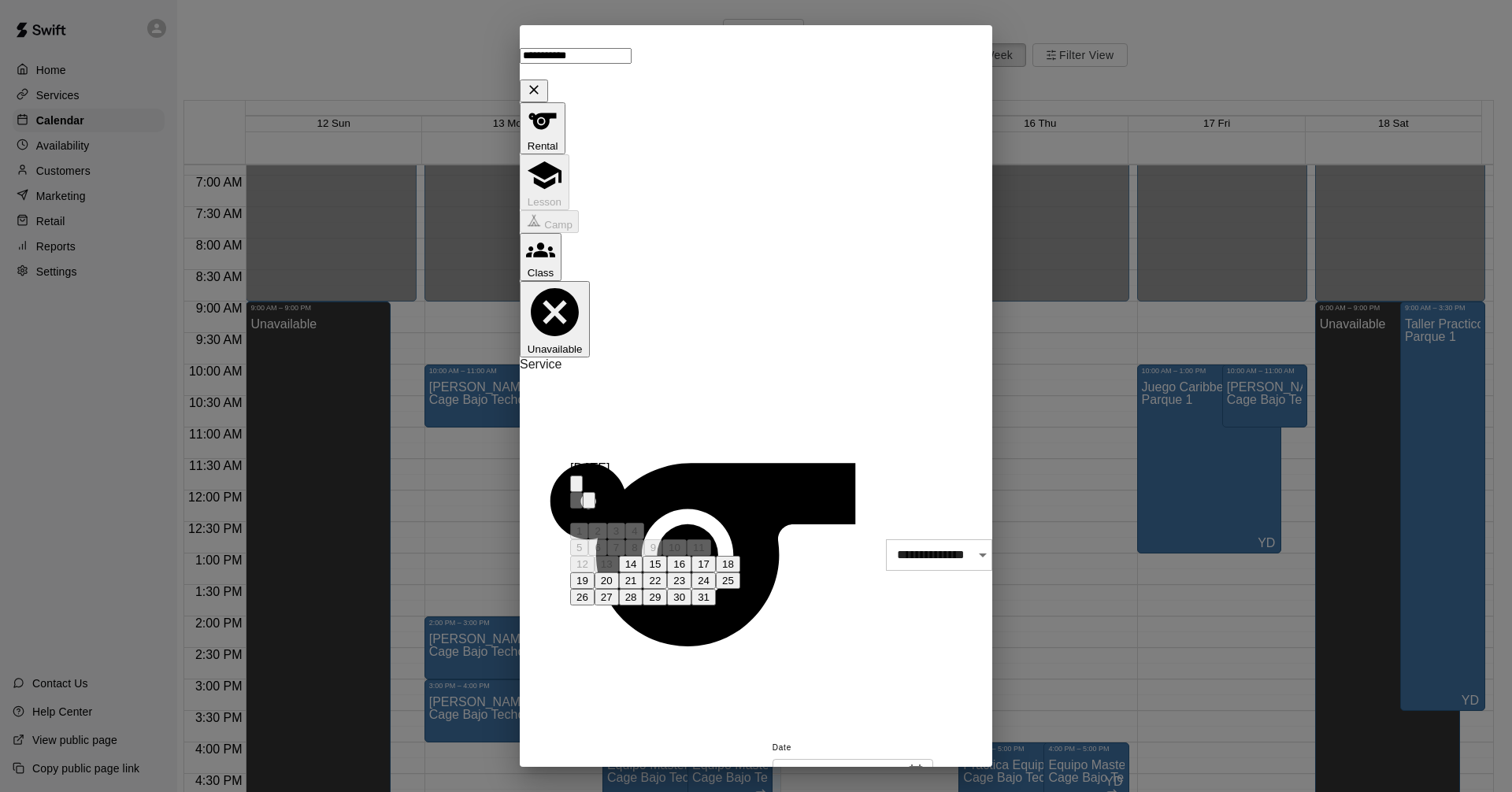
click at [692, 589] on button "23" at bounding box center [680, 581] width 24 height 17
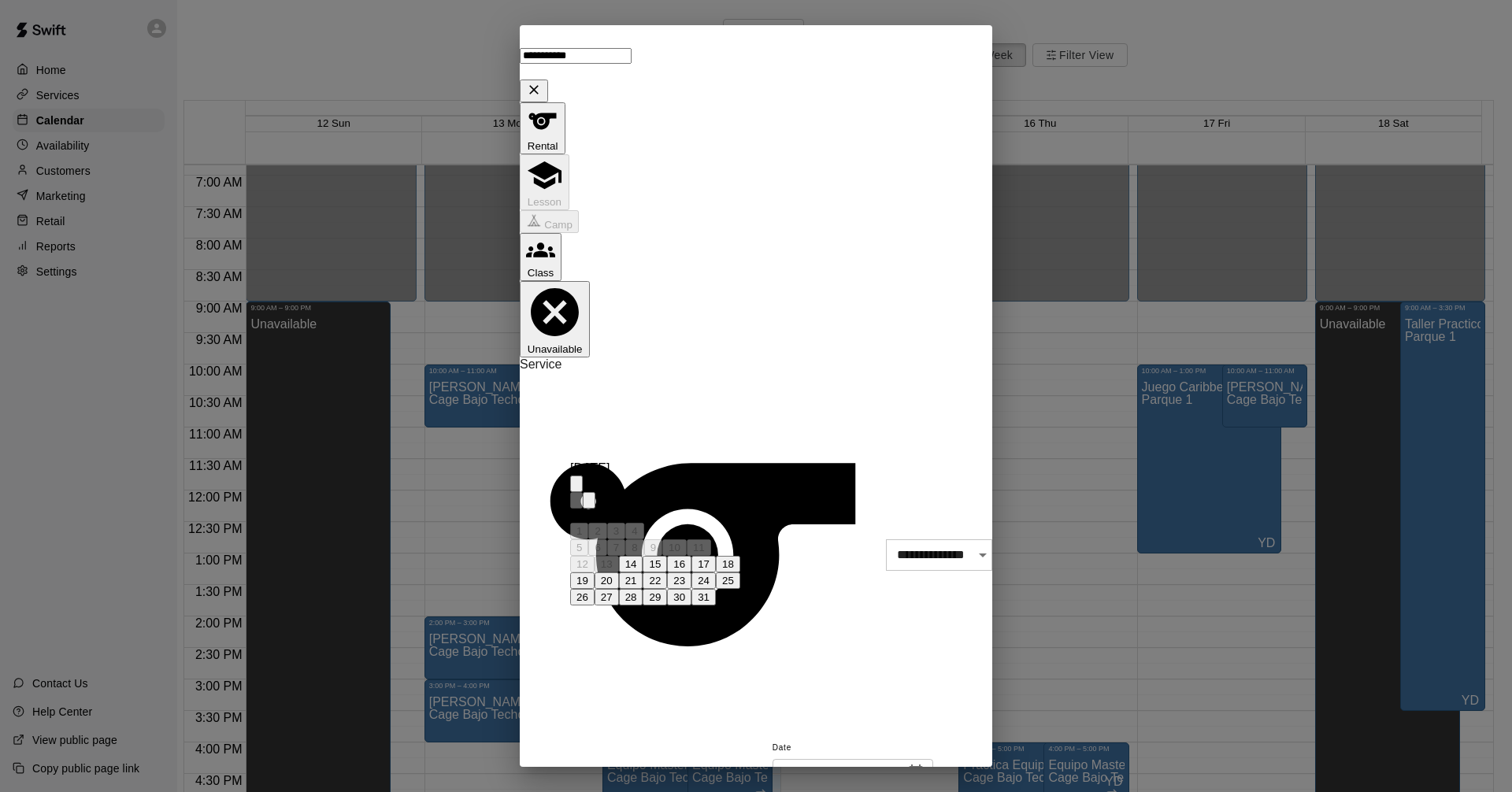
click at [692, 572] on button "16" at bounding box center [680, 564] width 24 height 17
type input "**********"
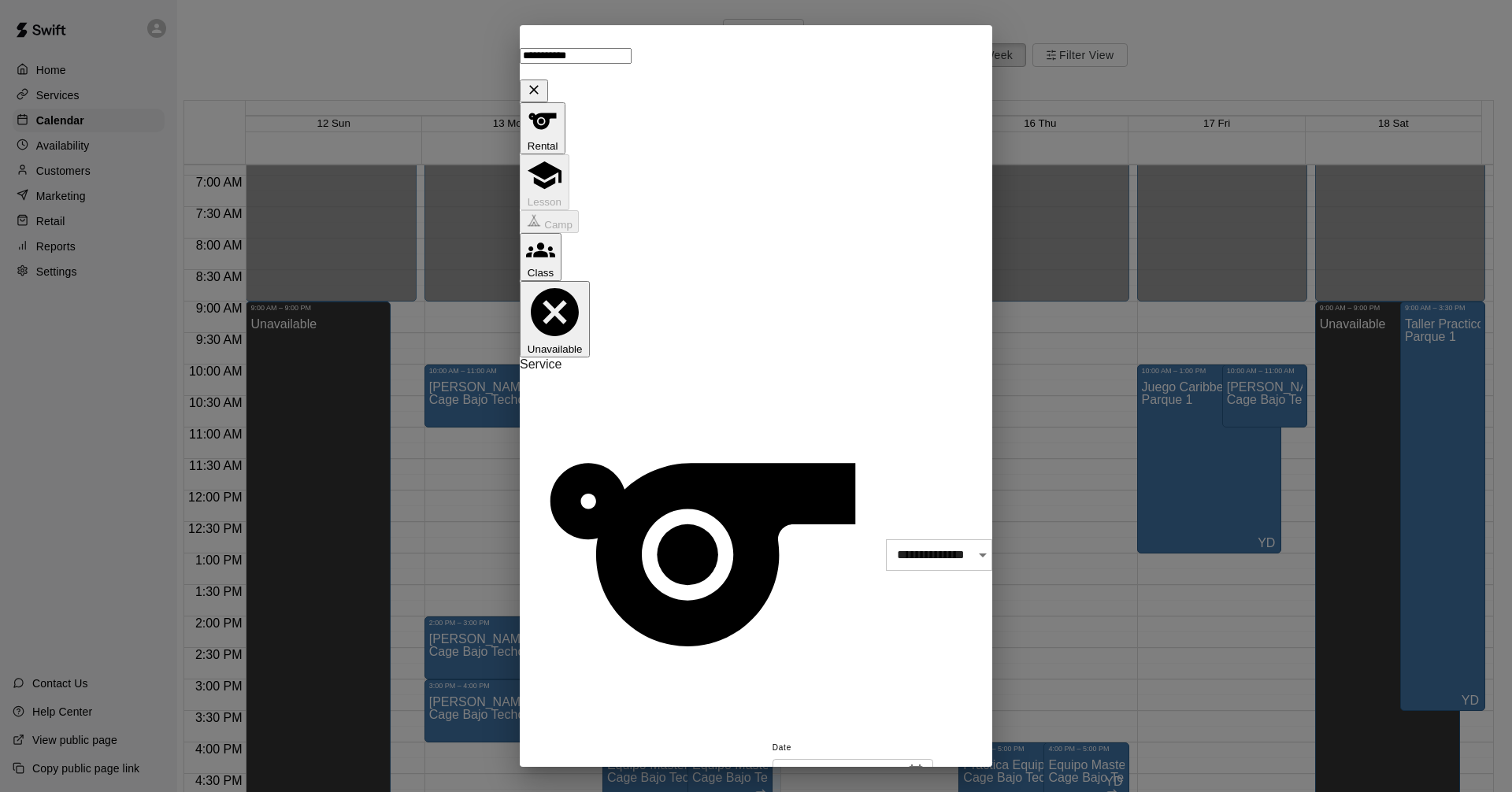
click at [746, 386] on body "Home Services Calendar Availability Customers Marketing Retail Reports Settings…" at bounding box center [756, 449] width 1512 height 898
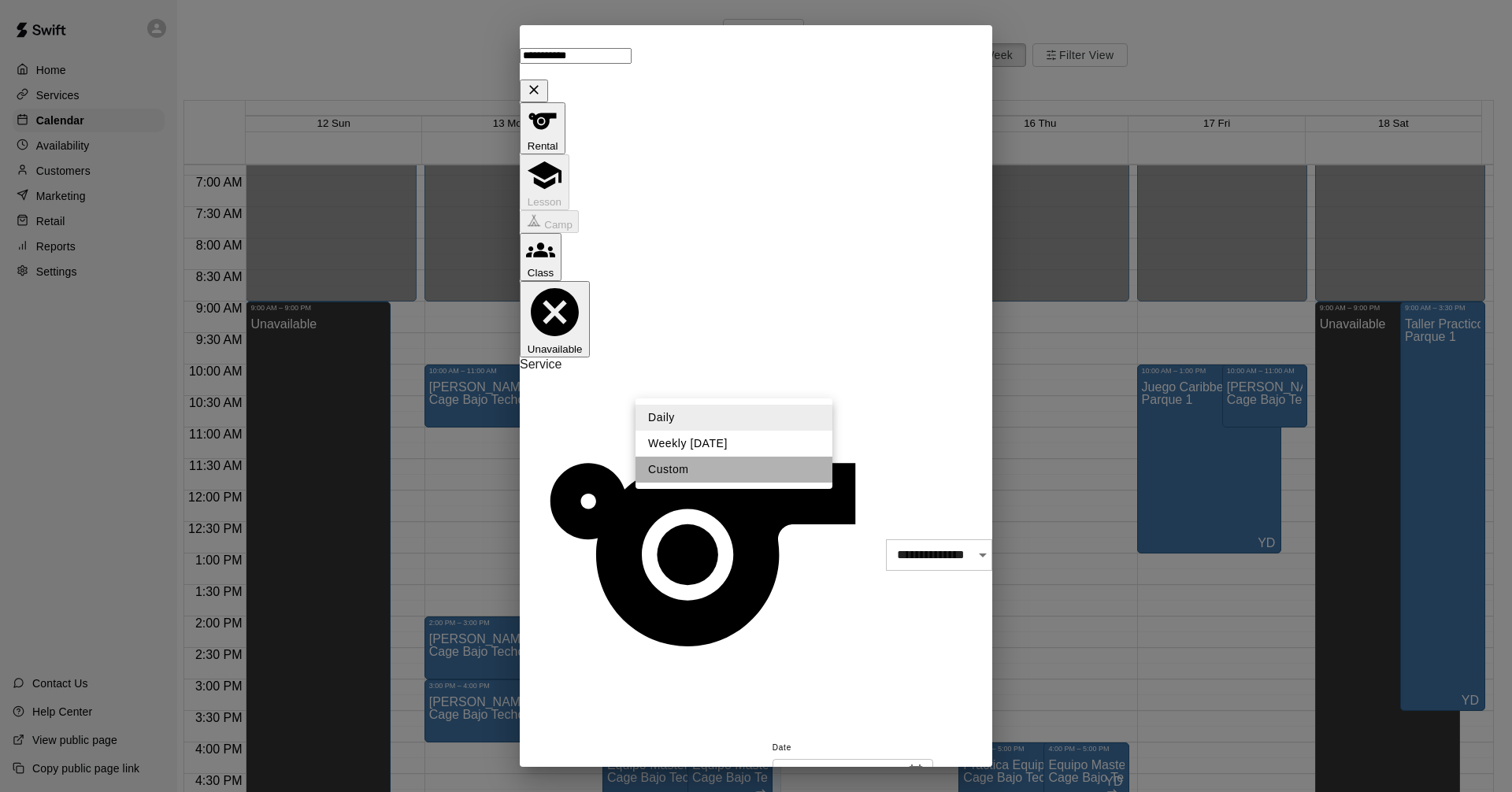
click at [742, 470] on li "Custom" at bounding box center [733, 470] width 197 height 26
type input "******"
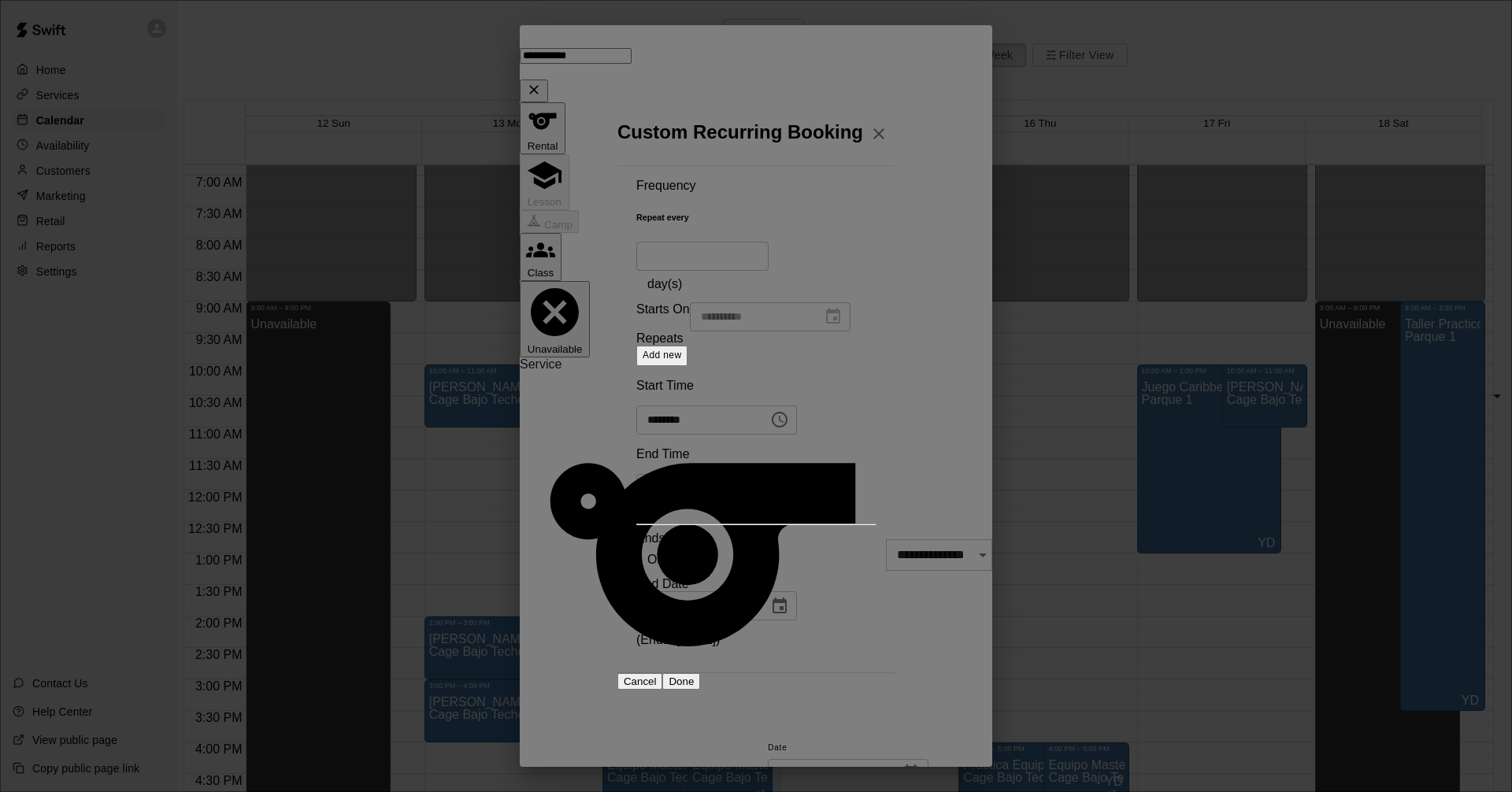
click at [807, 274] on body "Home Services Calendar Availability Customers Marketing Retail Reports Settings…" at bounding box center [756, 449] width 1512 height 898
click at [800, 329] on li "week(s)" at bounding box center [800, 331] width 69 height 26
type input "******"
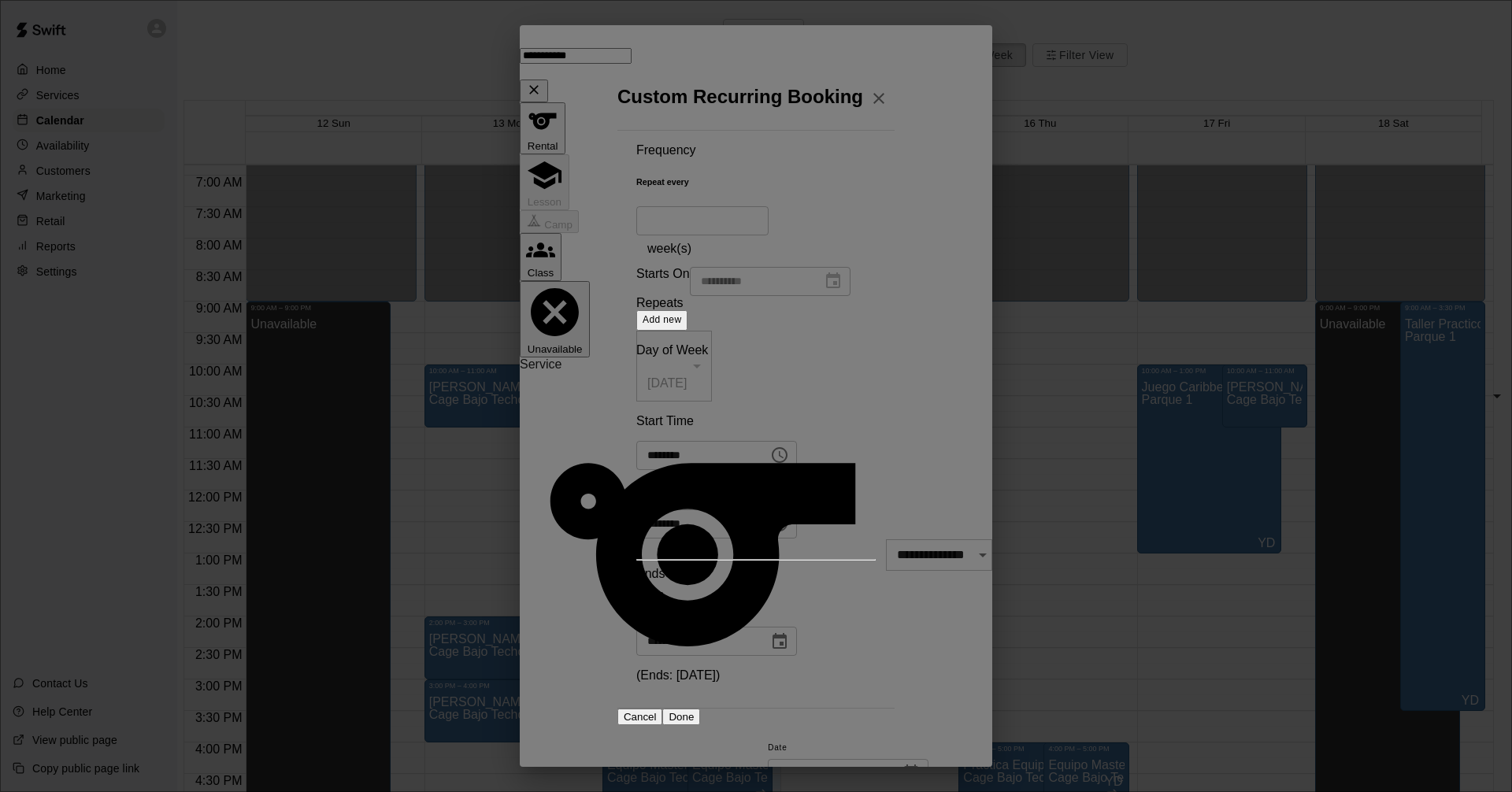
click at [690, 296] on div "**********" at bounding box center [770, 281] width 161 height 29
click at [696, 330] on div "Add new" at bounding box center [756, 320] width 240 height 20
click at [682, 325] on span "Add new" at bounding box center [662, 320] width 39 height 11
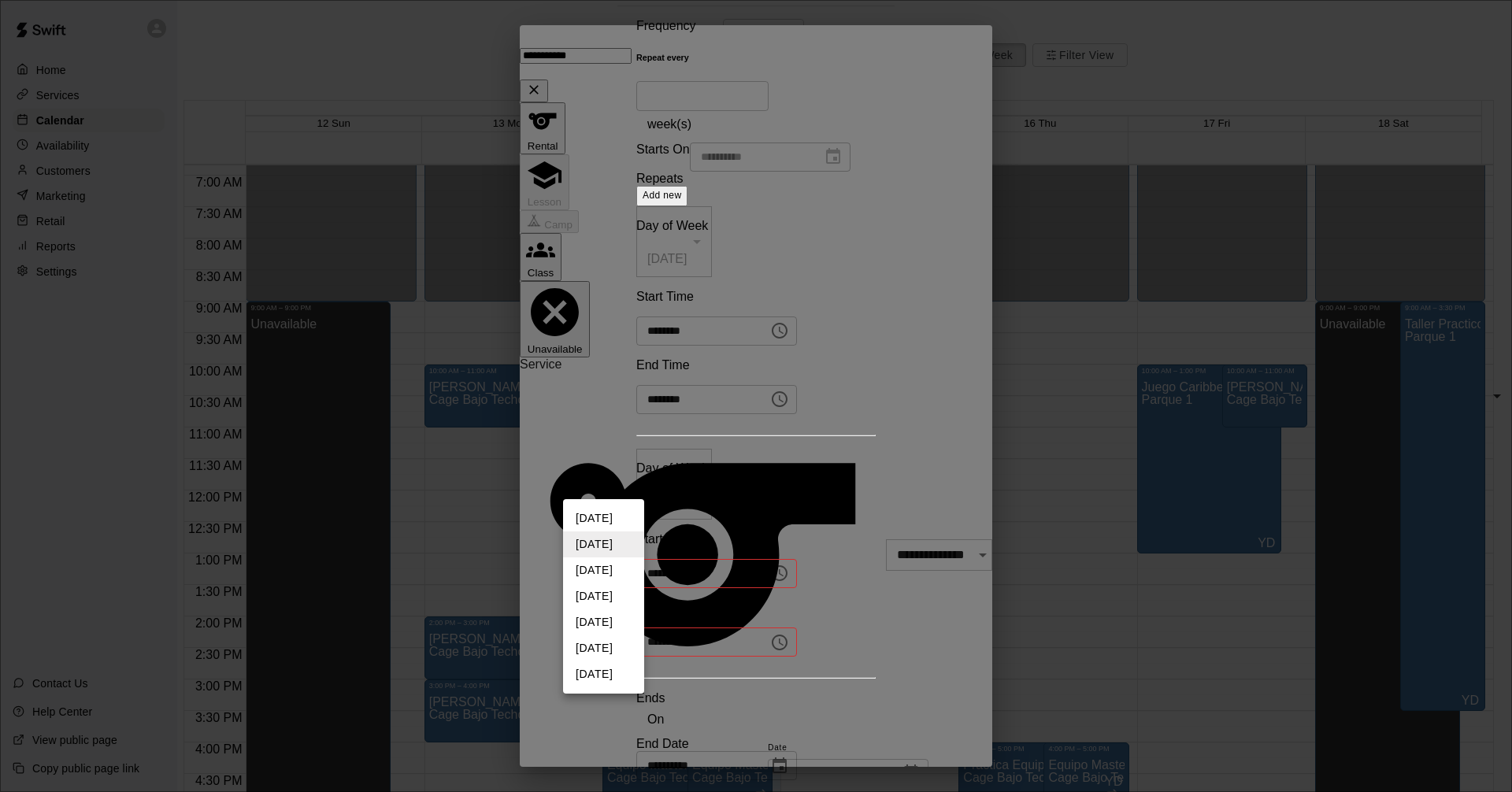
click at [628, 482] on body "Home Services Calendar Availability Customers Marketing Retail Reports Settings…" at bounding box center [756, 449] width 1512 height 898
click at [610, 564] on li "[DATE]" at bounding box center [603, 570] width 81 height 26
type input "*"
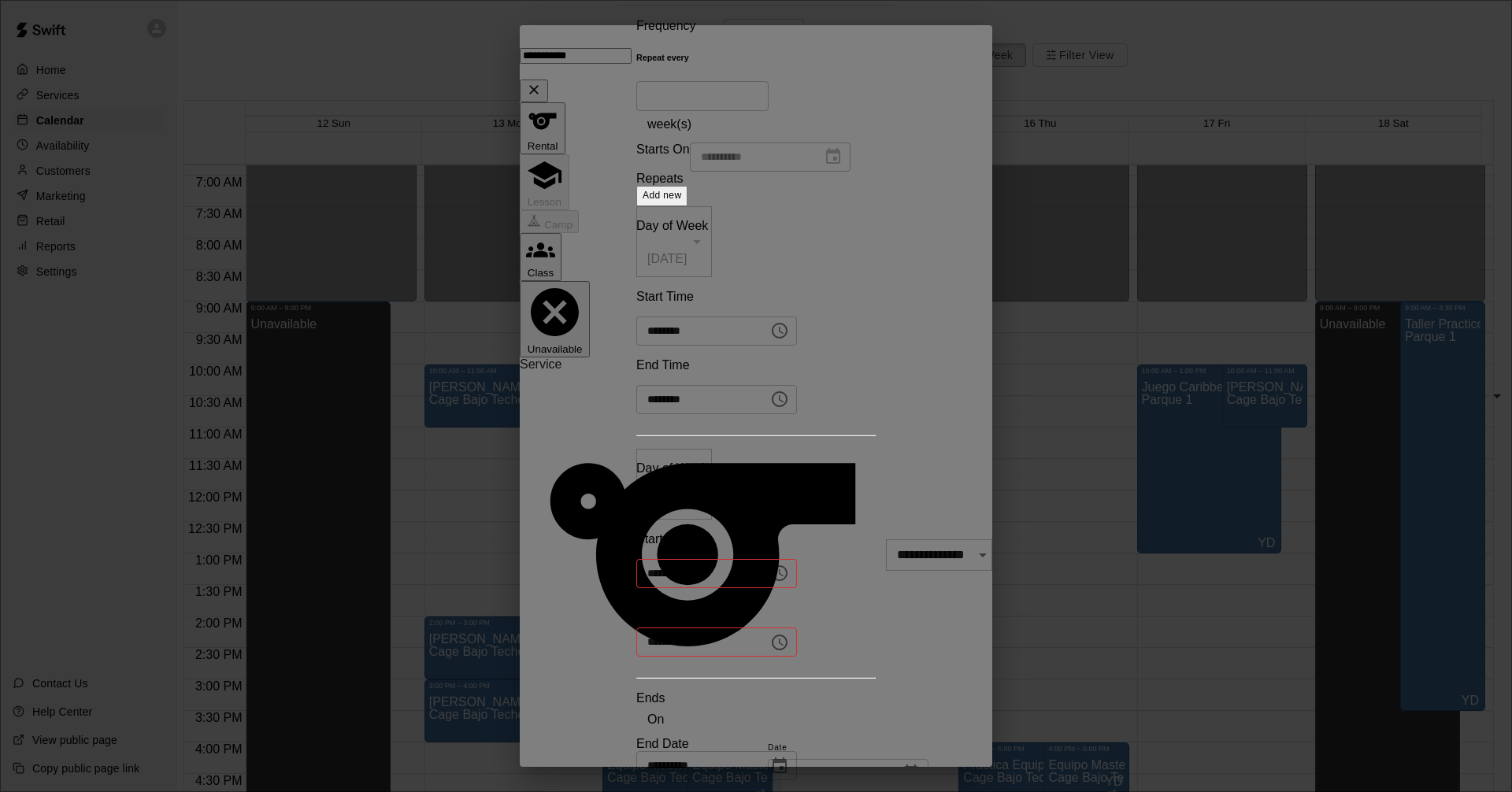
click at [770, 564] on icon "Choose time" at bounding box center [780, 573] width 19 height 19
click at [701, 639] on li "09" at bounding box center [710, 646] width 19 height 14
type input "********"
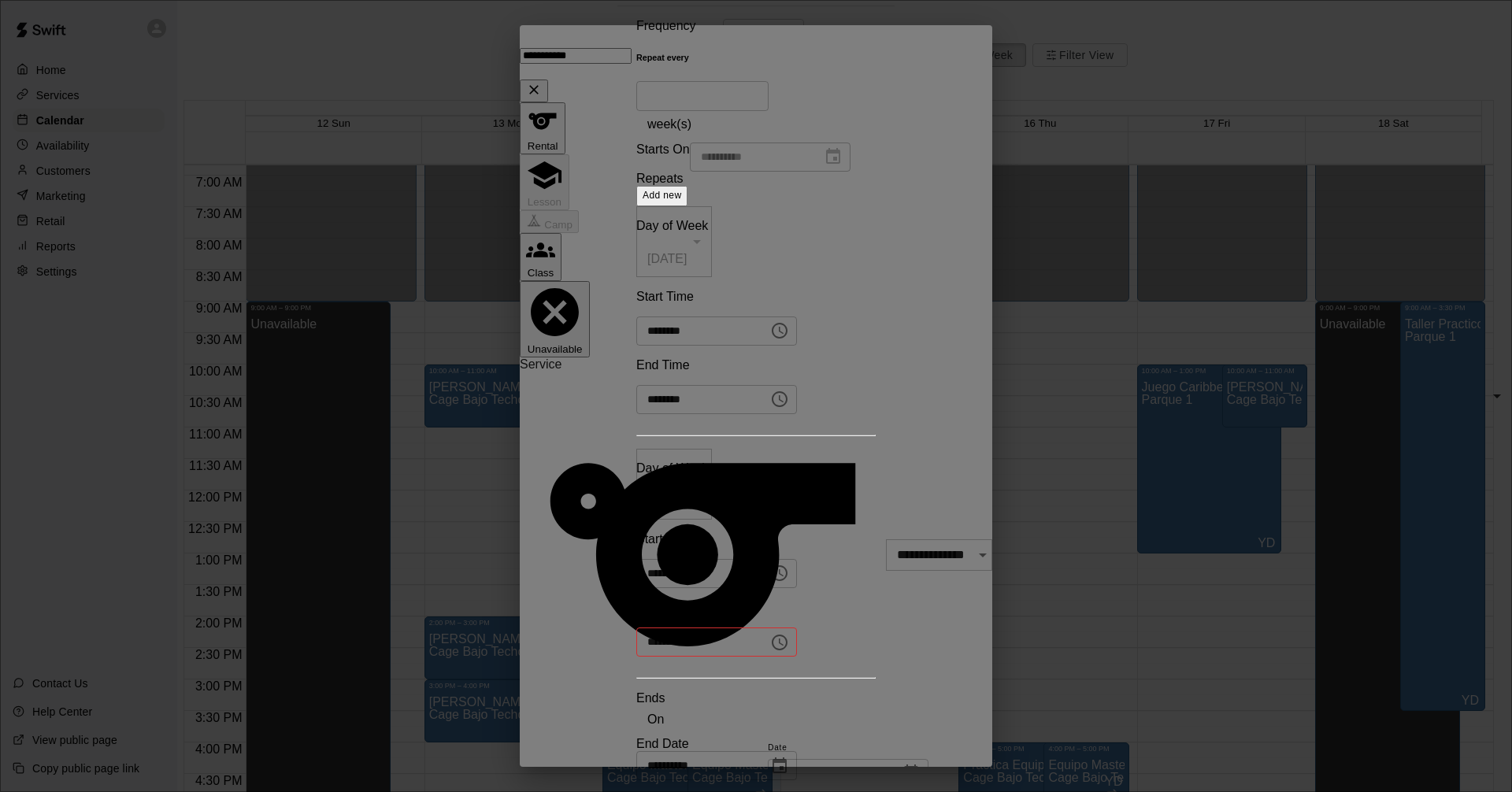
click at [795, 627] on button "Choose time" at bounding box center [779, 642] width 31 height 31
click at [831, 654] on li "10" at bounding box center [840, 661] width 19 height 14
type input "********"
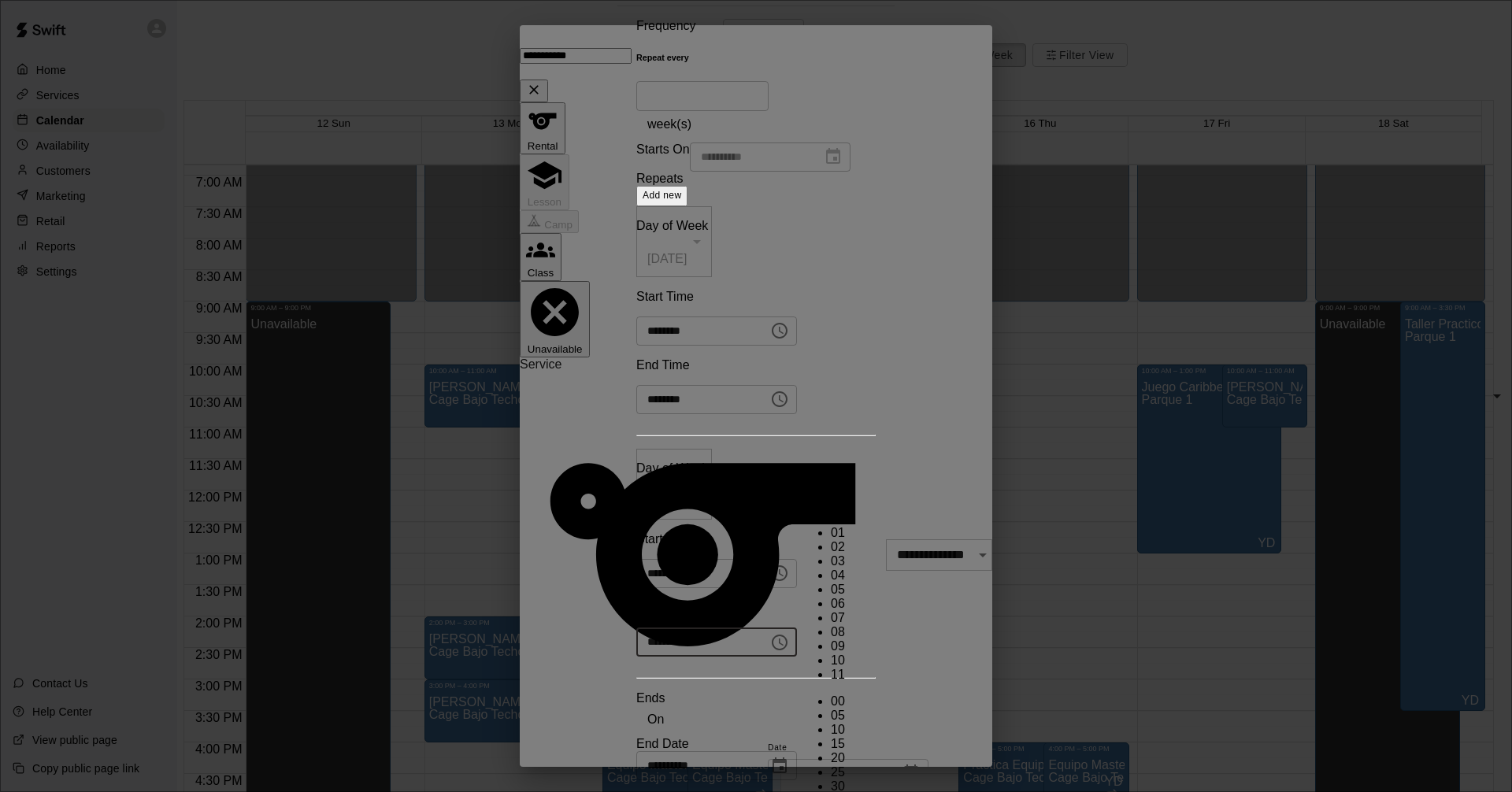
click at [682, 201] on span "Add new" at bounding box center [662, 195] width 39 height 11
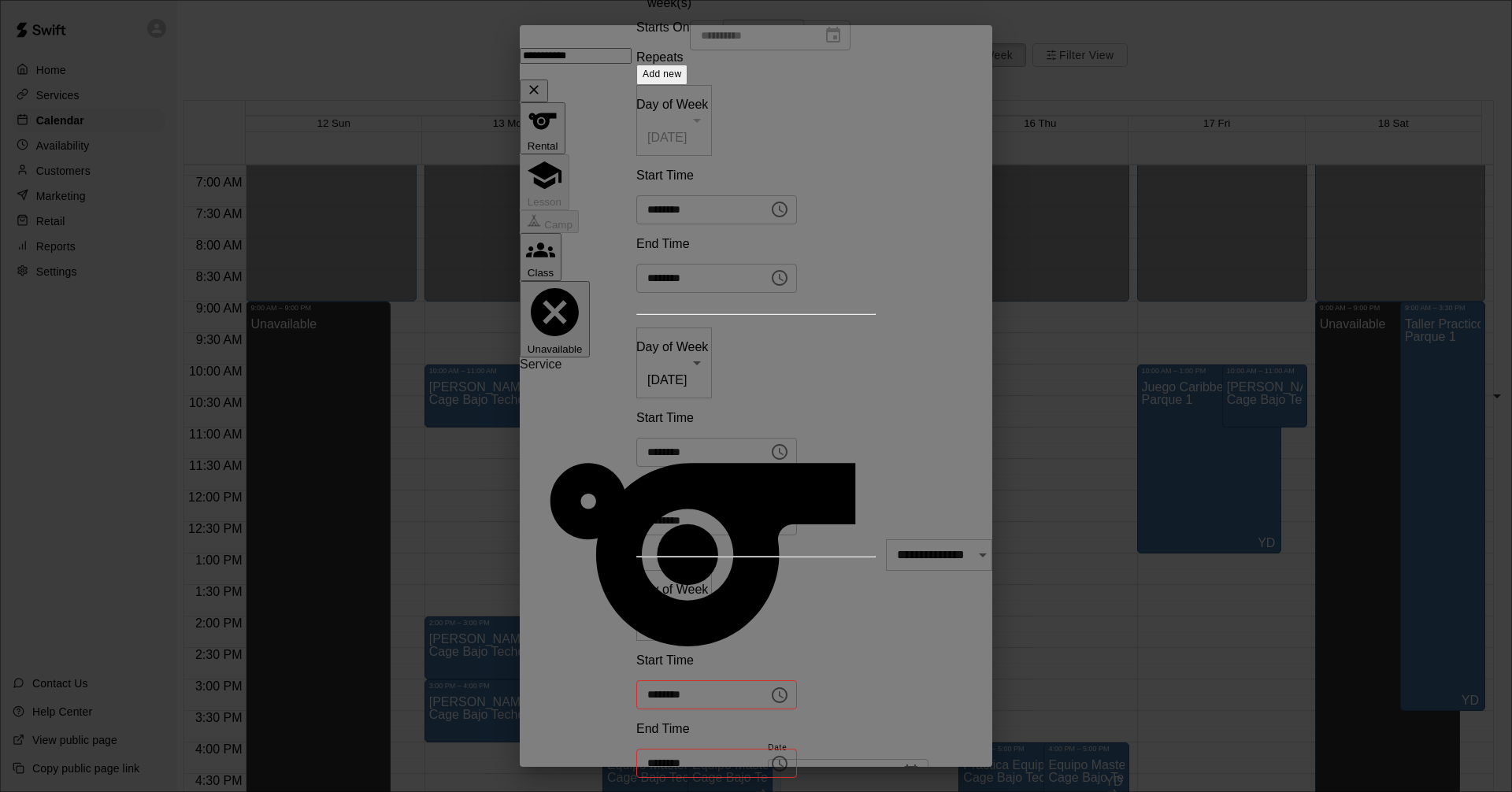
scroll to position [79, 0]
click at [626, 485] on body "Home Services Calendar Availability Customers Marketing Retail Reports Settings…" at bounding box center [756, 449] width 1512 height 898
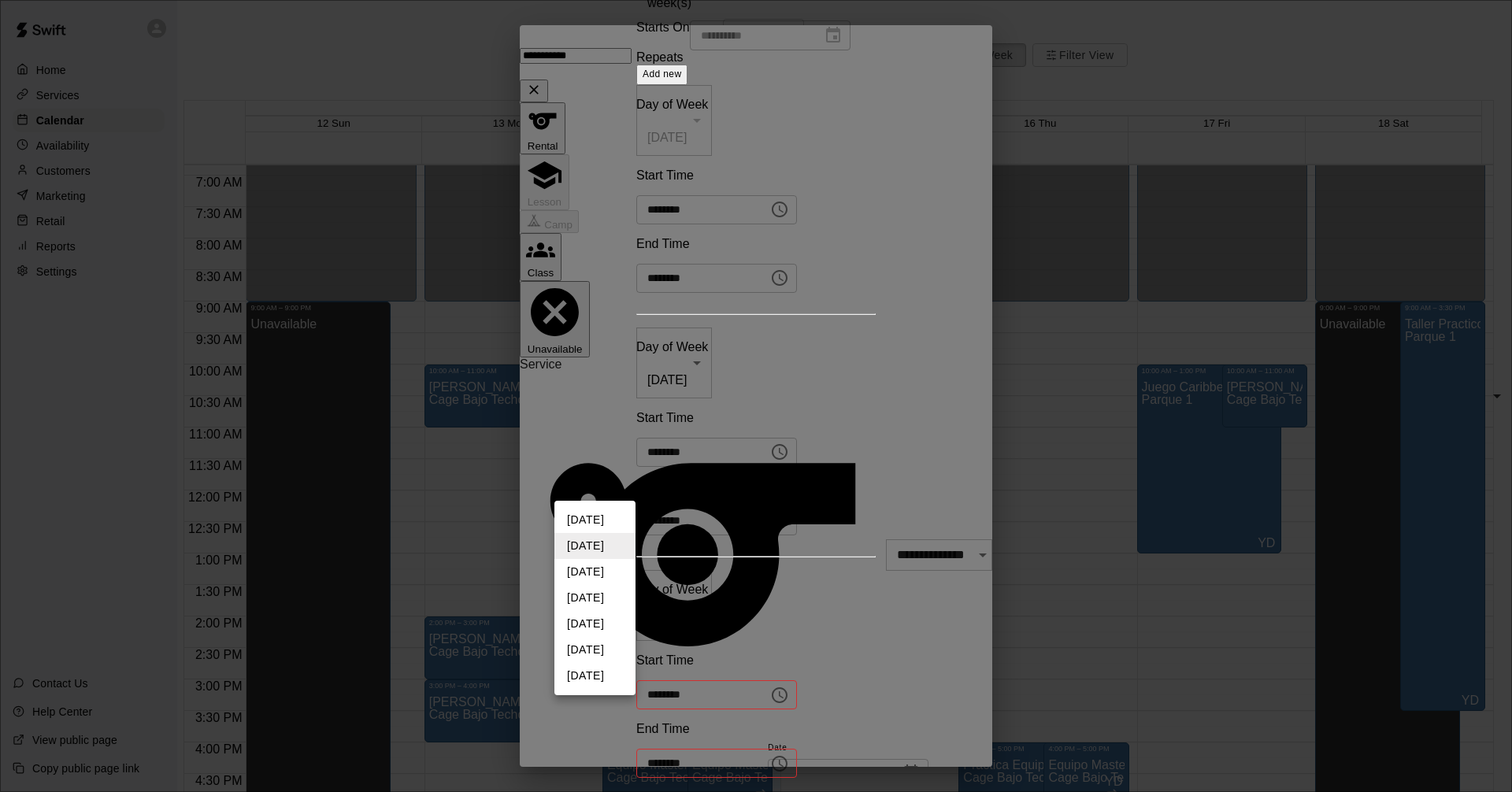
click at [602, 595] on li "[DATE]" at bounding box center [594, 598] width 81 height 26
type input "*"
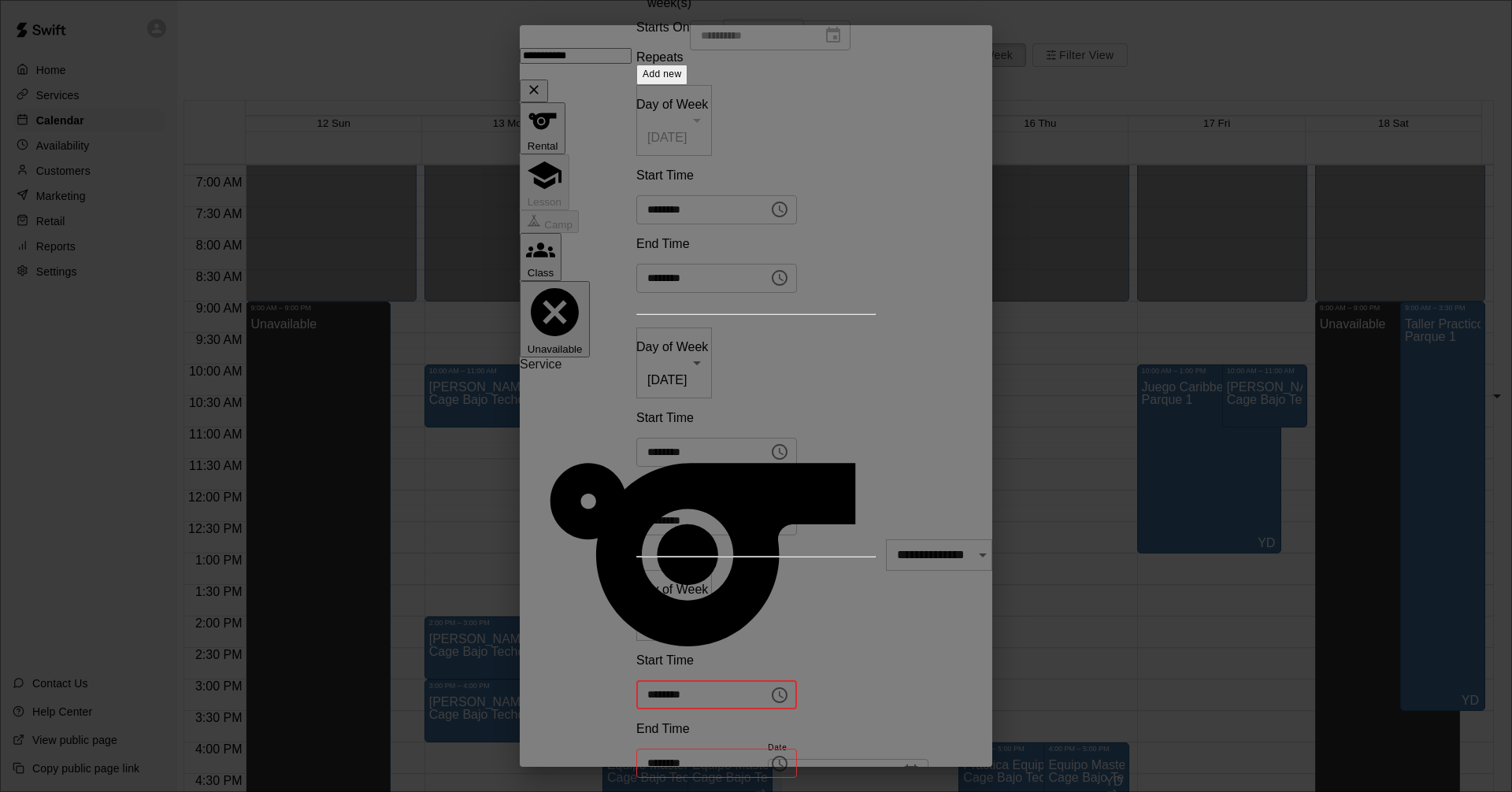
click at [721, 680] on input "********" at bounding box center [696, 695] width 121 height 29
click at [770, 686] on icon "Choose time" at bounding box center [780, 696] width 19 height 19
click at [692, 641] on li "09" at bounding box center [701, 648] width 19 height 14
type input "********"
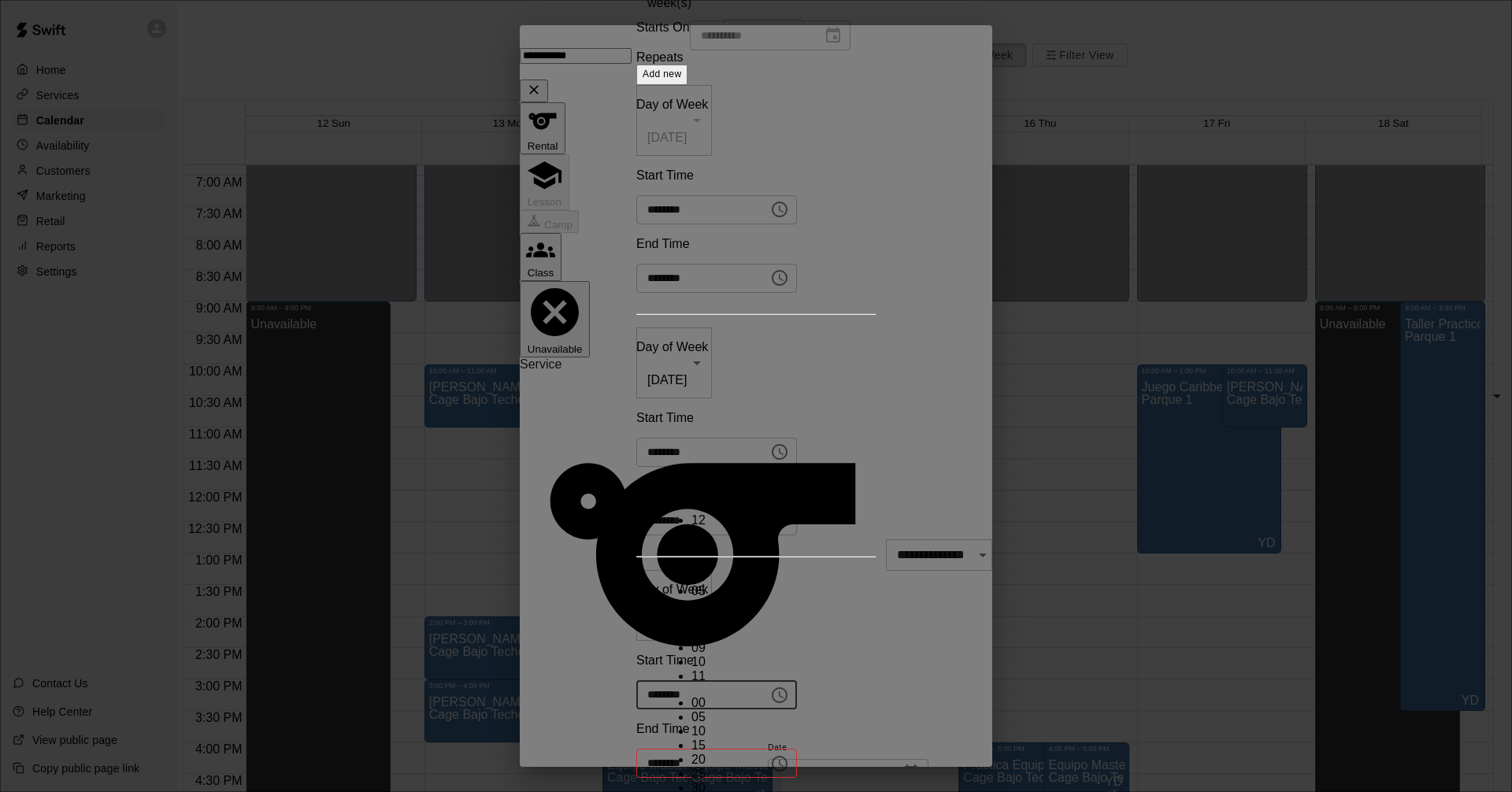
click at [789, 754] on icon "Choose time" at bounding box center [780, 764] width 19 height 19
click at [827, 655] on li "10" at bounding box center [836, 663] width 19 height 14
type input "********"
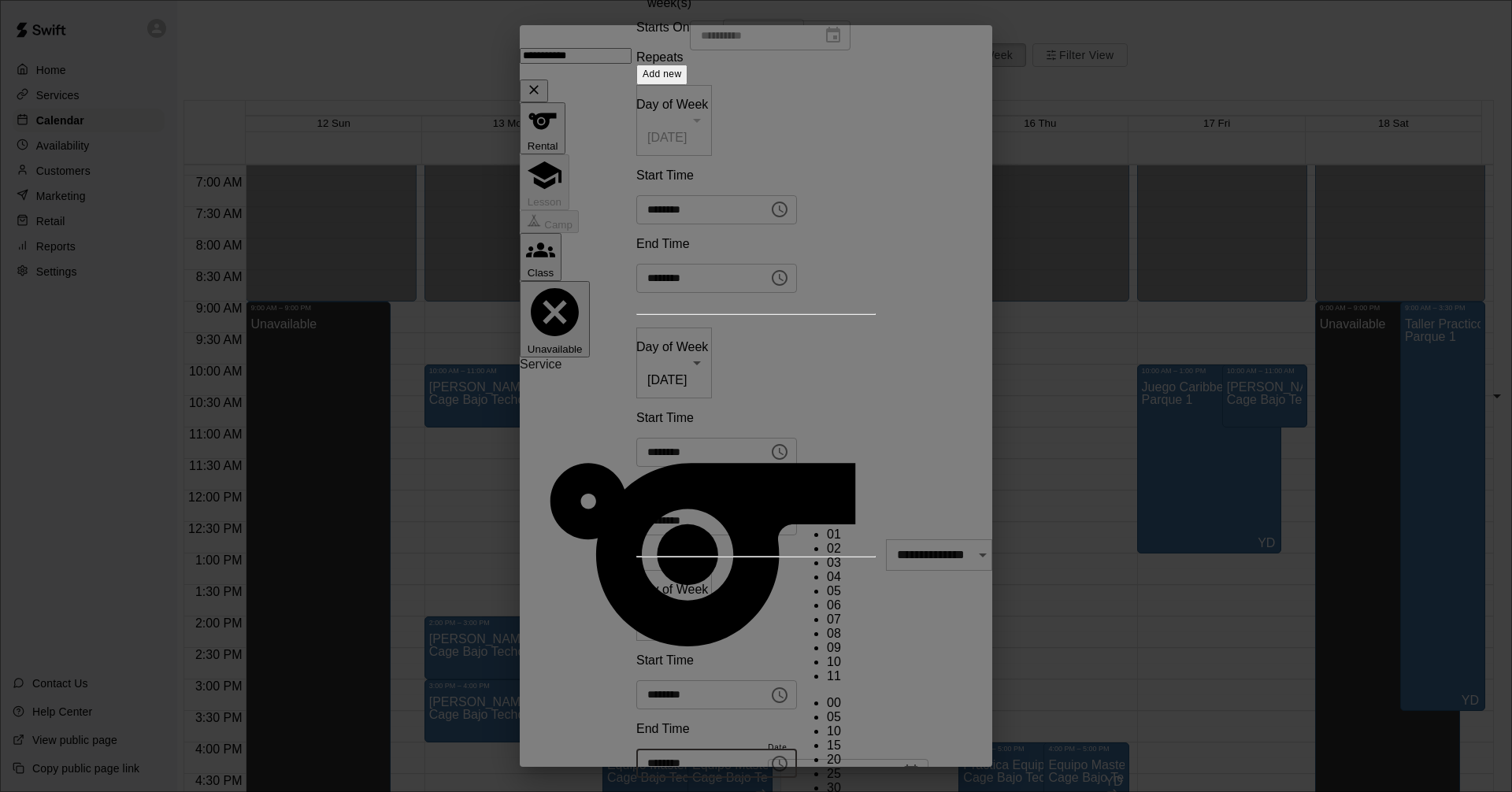
type input "**********"
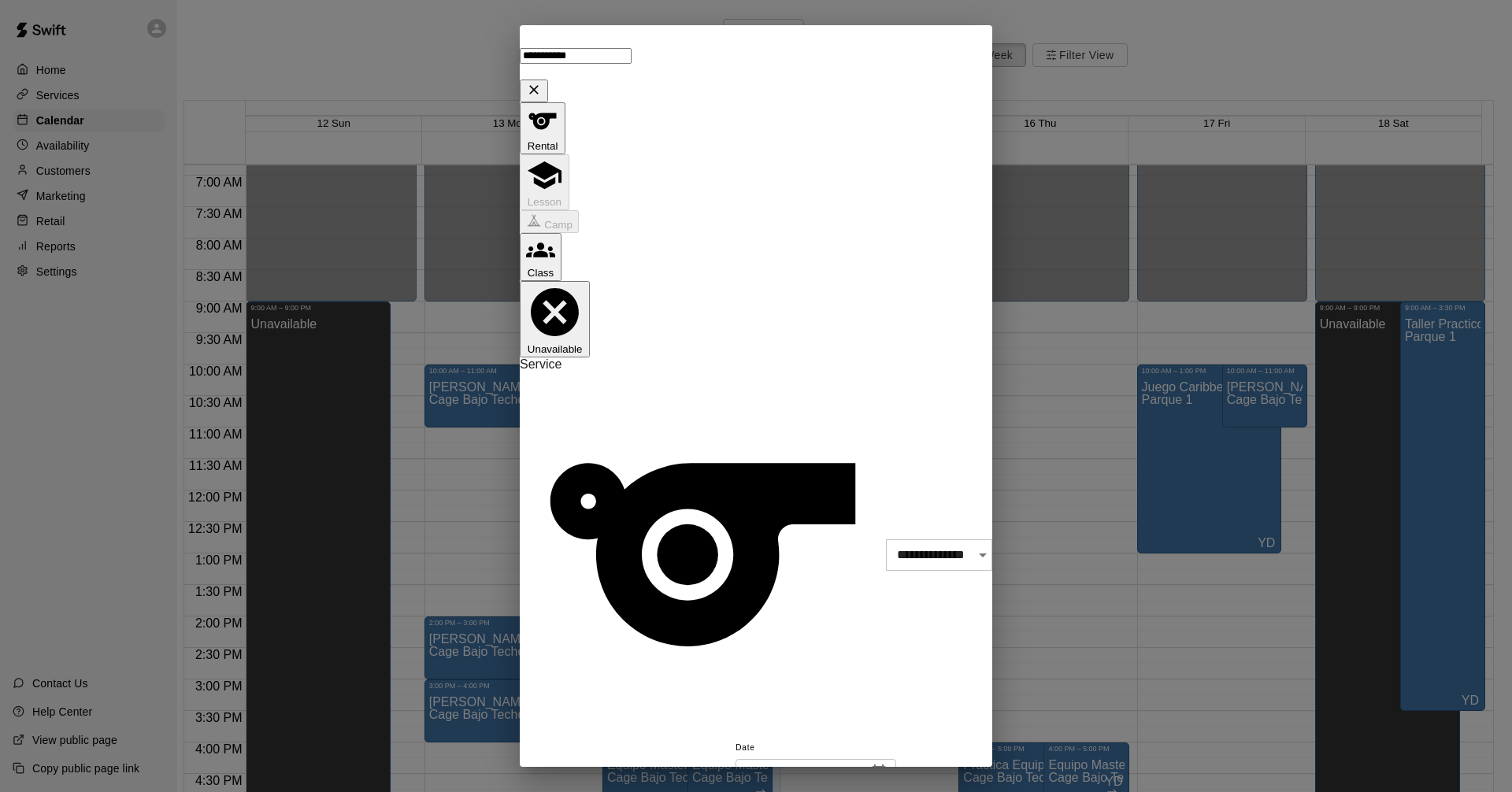
scroll to position [158, 0]
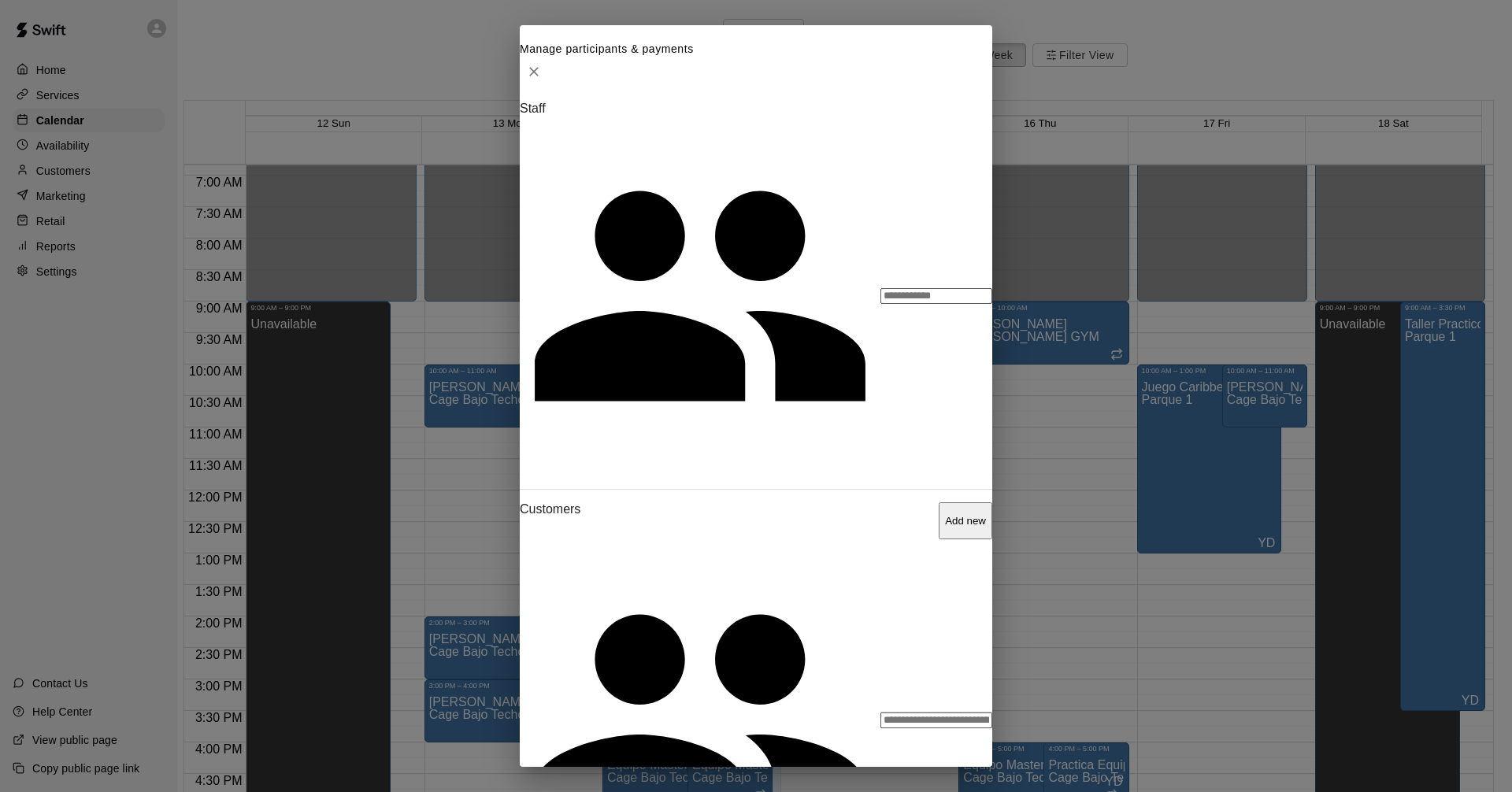
click at [881, 304] on input "Search staff" at bounding box center [936, 296] width 112 height 16
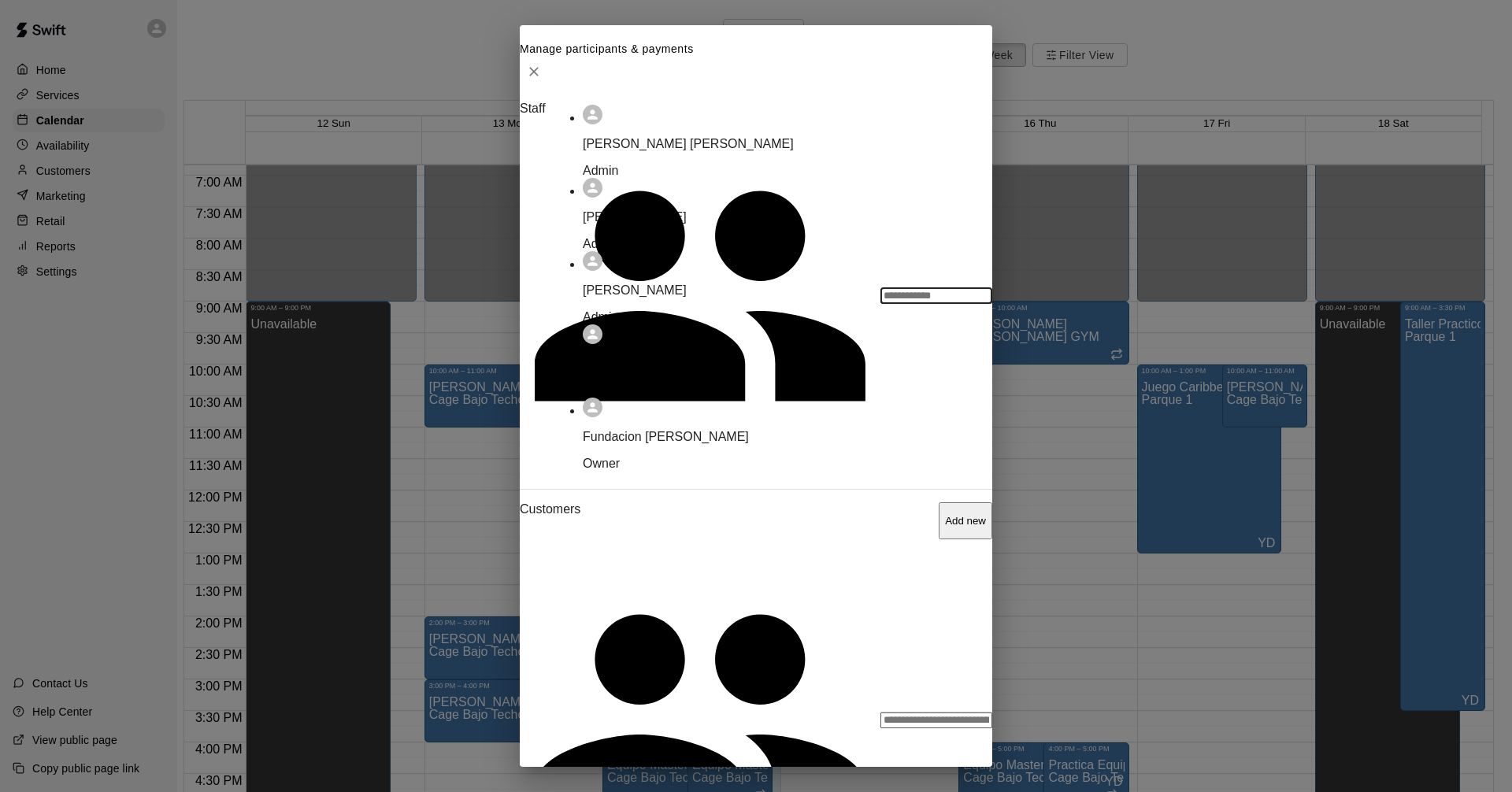
click at [678, 298] on p "[PERSON_NAME]" at bounding box center [763, 291] width 360 height 14
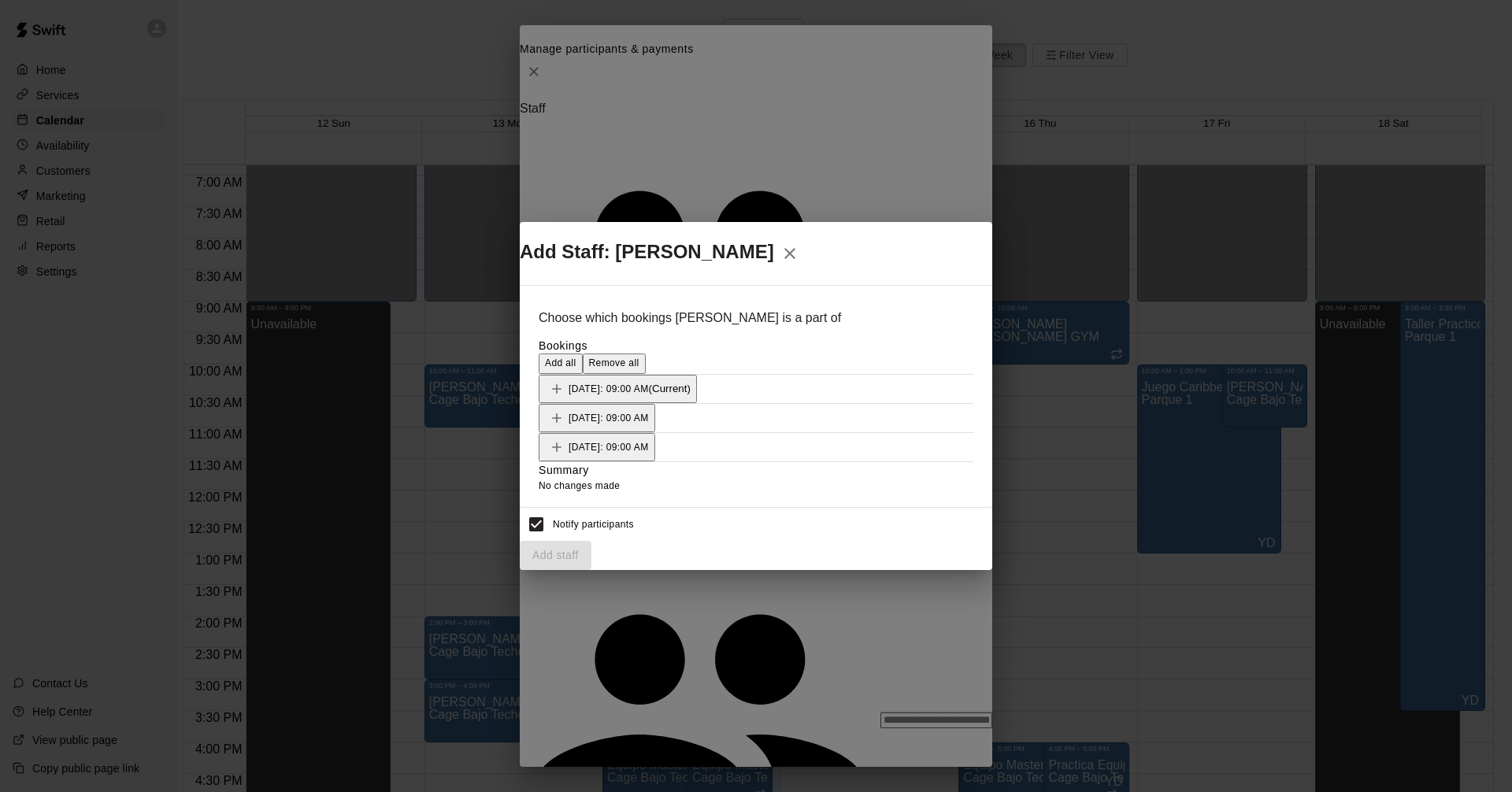
click at [577, 358] on span "Add all" at bounding box center [561, 363] width 31 height 11
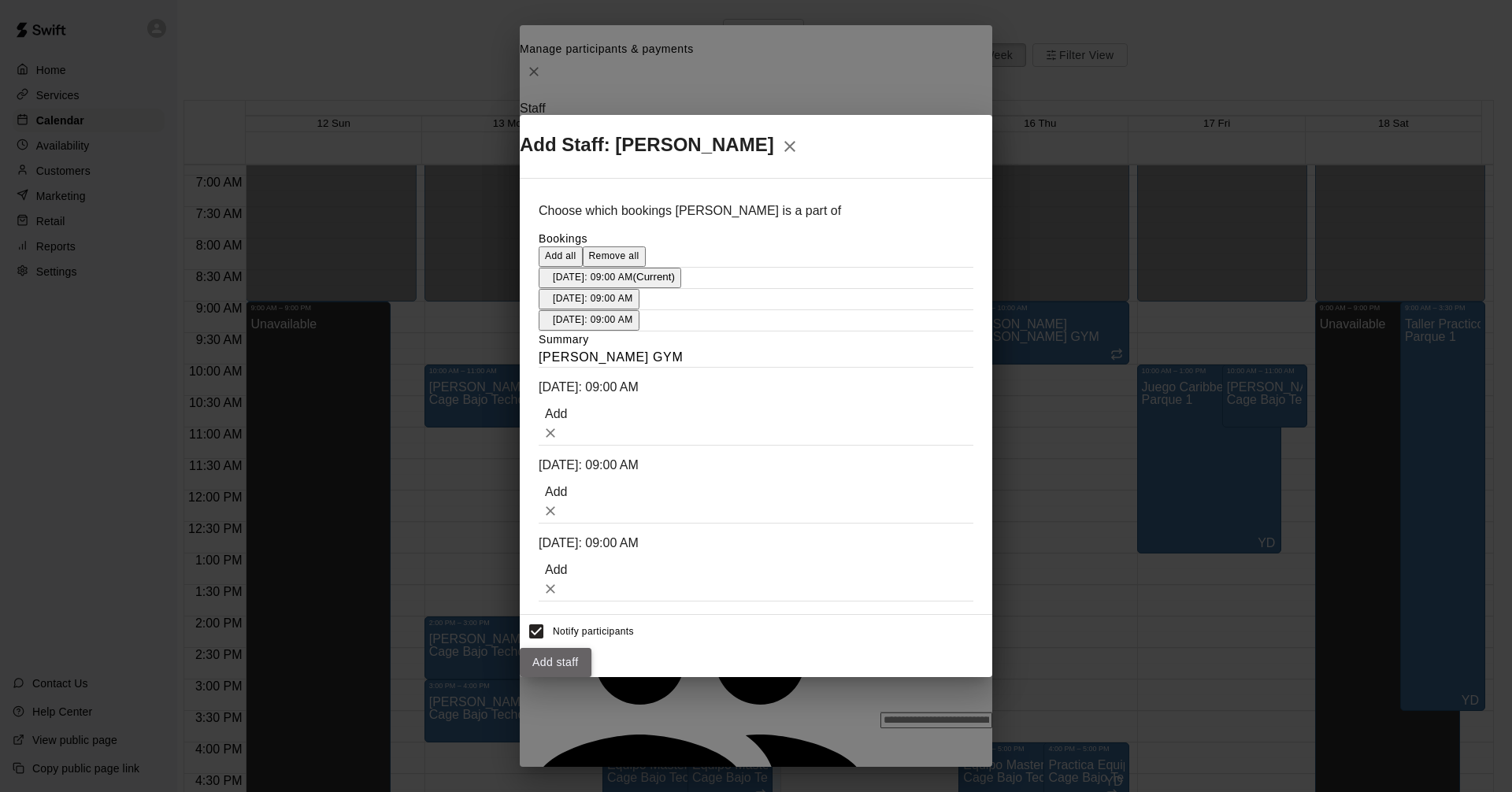
click at [592, 648] on button "Add staff" at bounding box center [555, 663] width 72 height 29
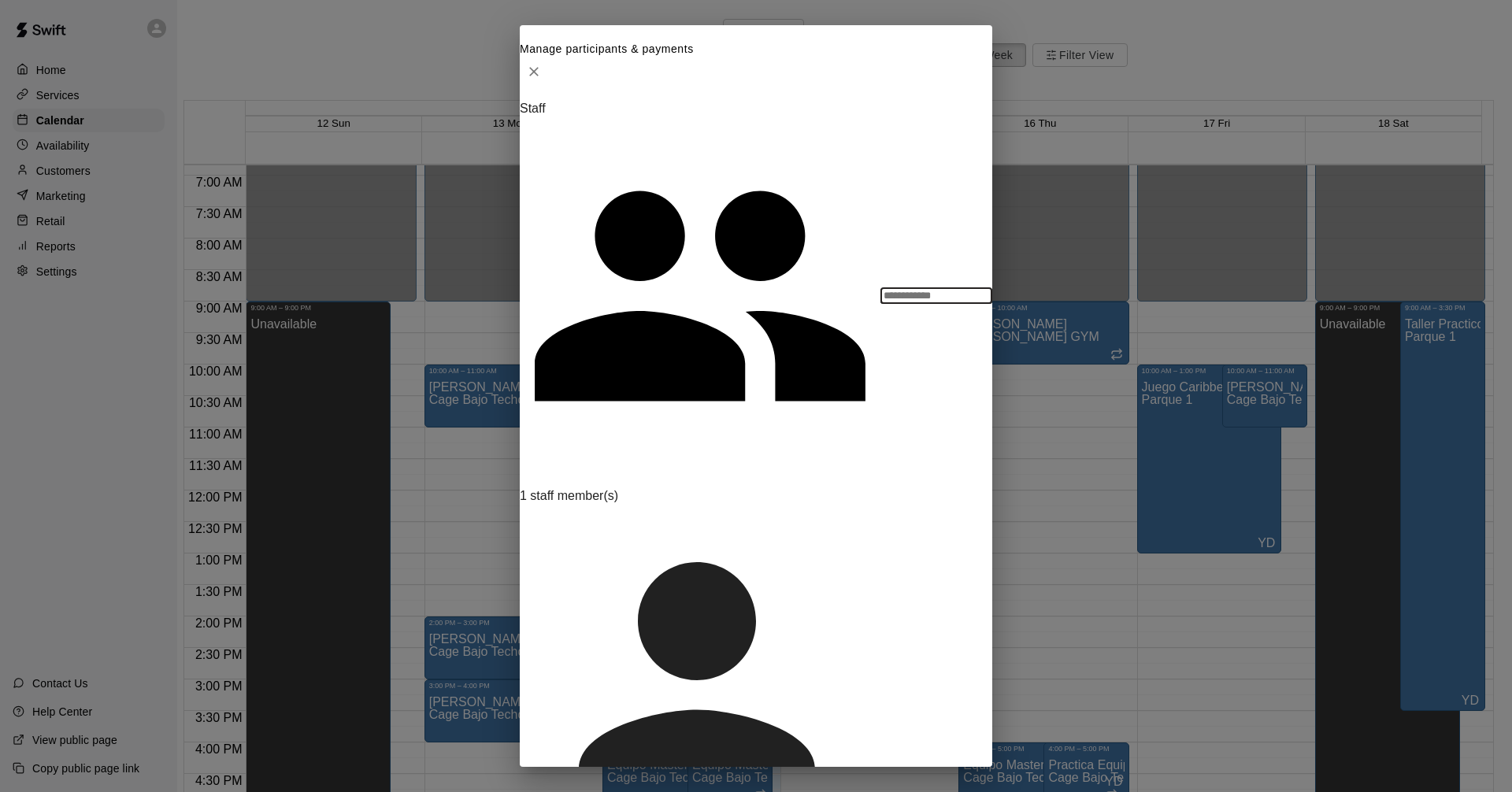
click at [705, 418] on div "Staff ​ 1 staff member(s) [PERSON_NAME] Admin Customers Add new ​" at bounding box center [756, 724] width 473 height 1247
drag, startPoint x: 756, startPoint y: 498, endPoint x: 736, endPoint y: 501, distance: 20.2
type input "****"
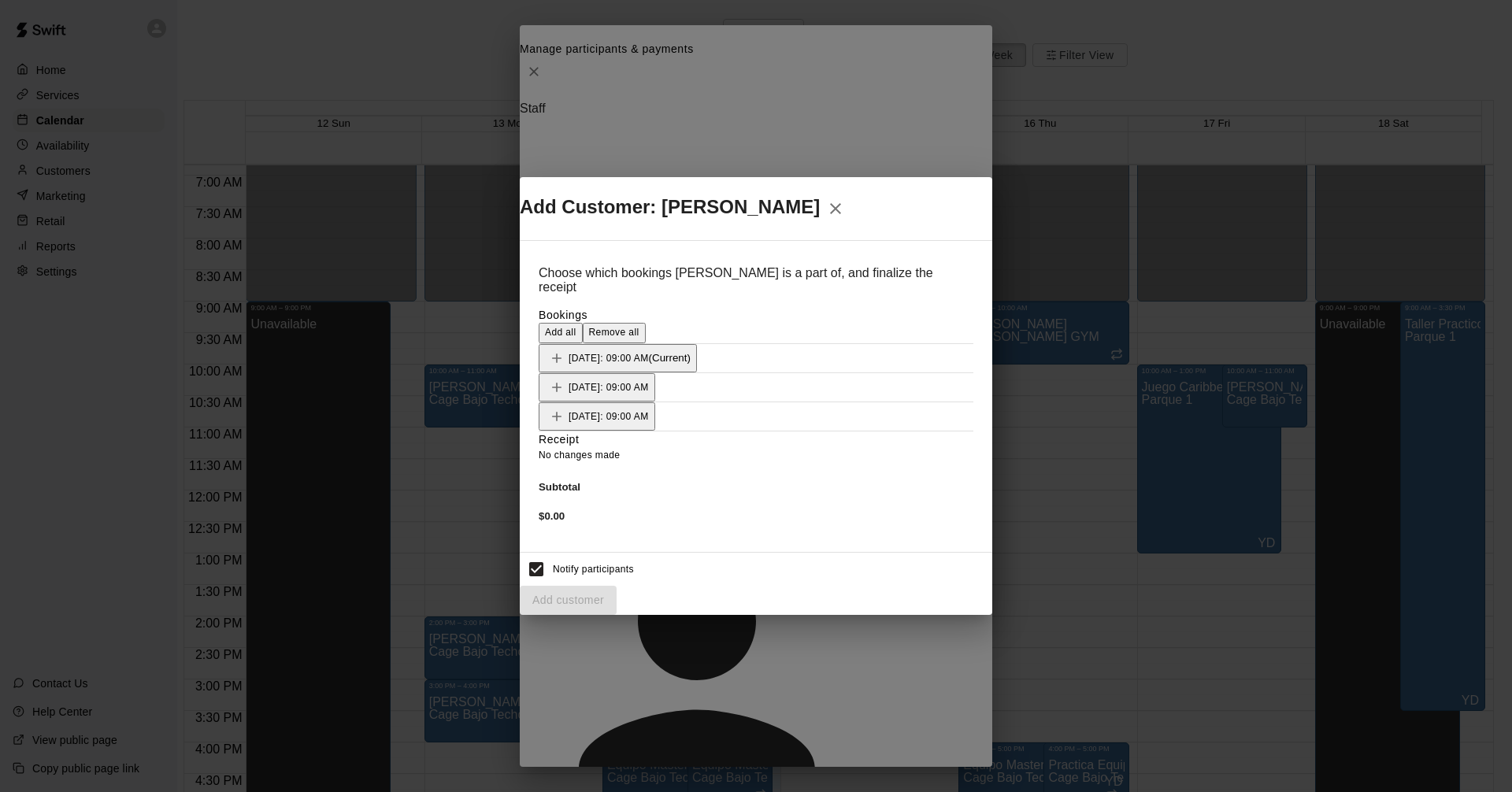
click at [577, 326] on span "Add all" at bounding box center [561, 332] width 31 height 11
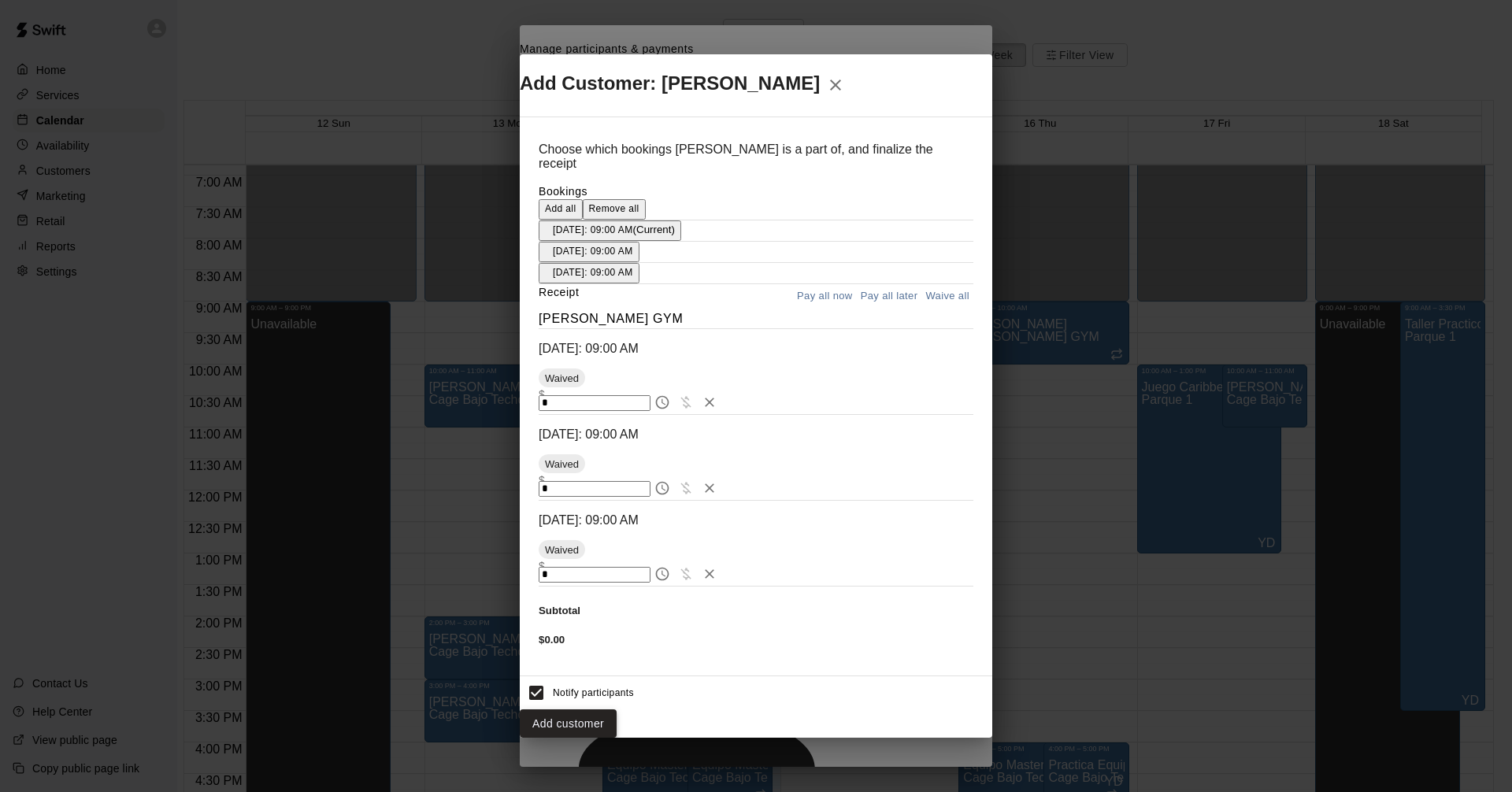
click at [617, 709] on button "Add customer" at bounding box center [568, 724] width 97 height 29
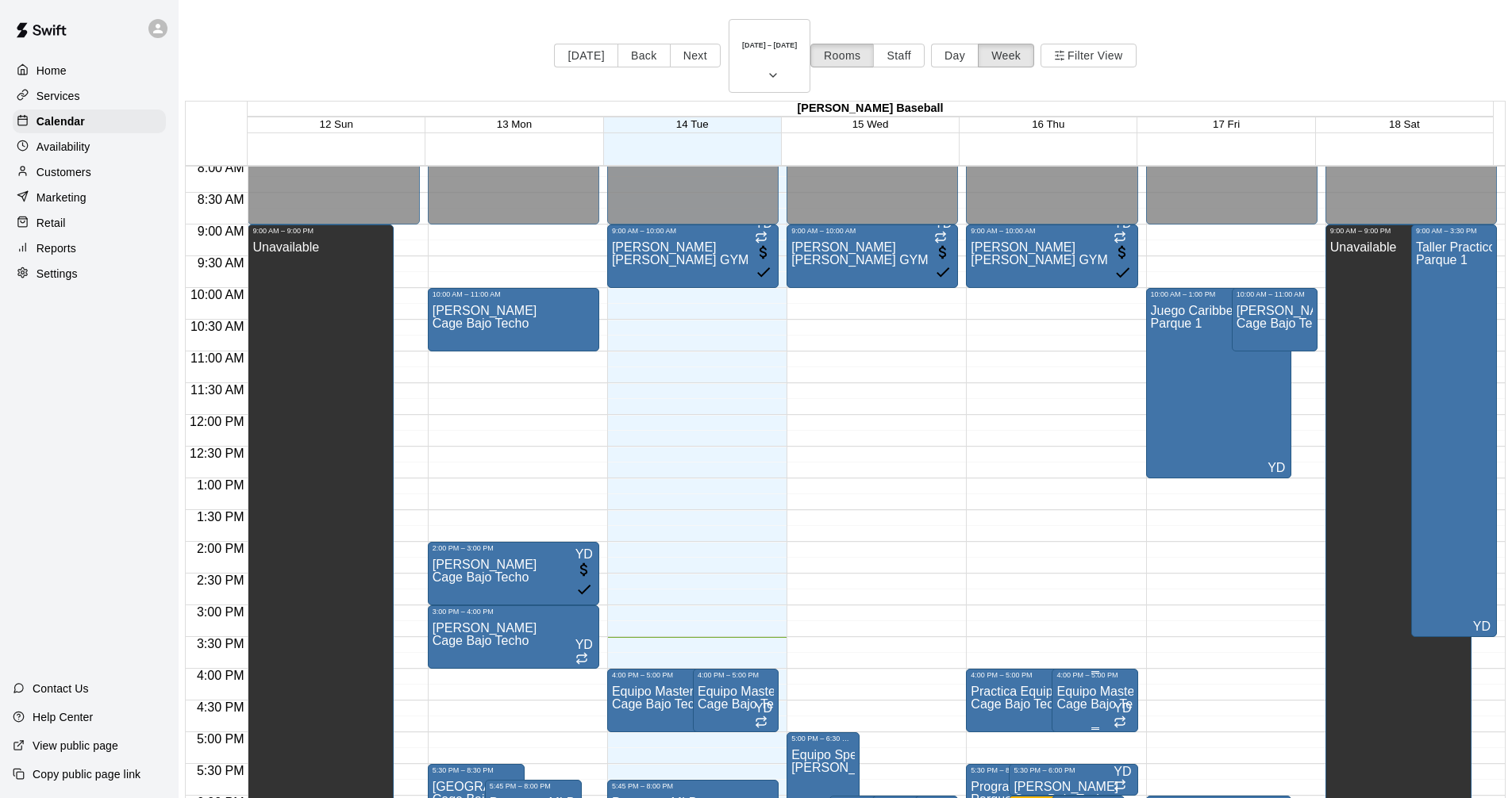
scroll to position [593, 0]
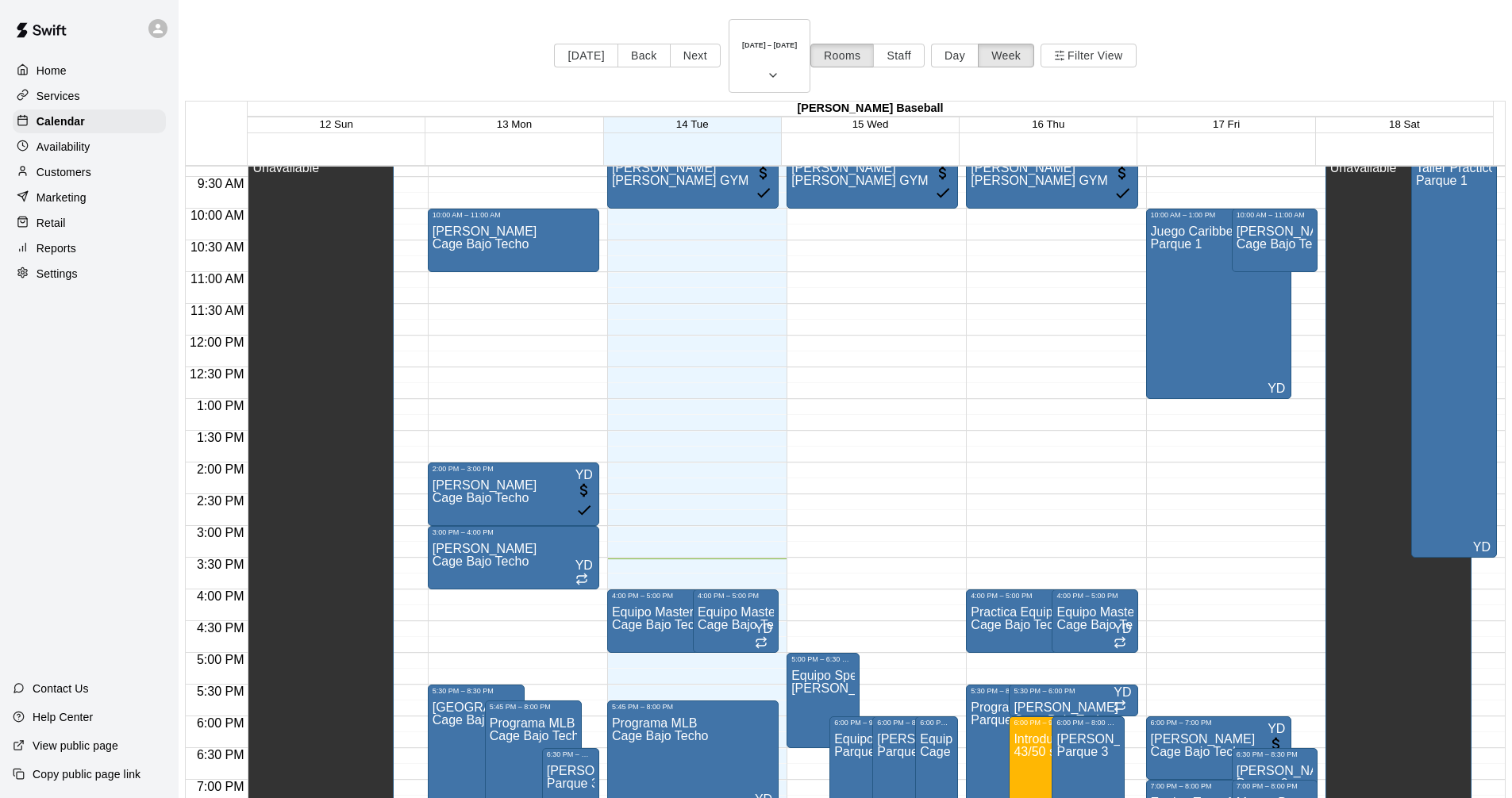
click at [1225, 550] on div "12:00 AM – 9:00 AM Closed 10:00 AM – 1:00 PM [GEOGRAPHIC_DATA] Reposicion Parqu…" at bounding box center [1232, 335] width 172 height 1523
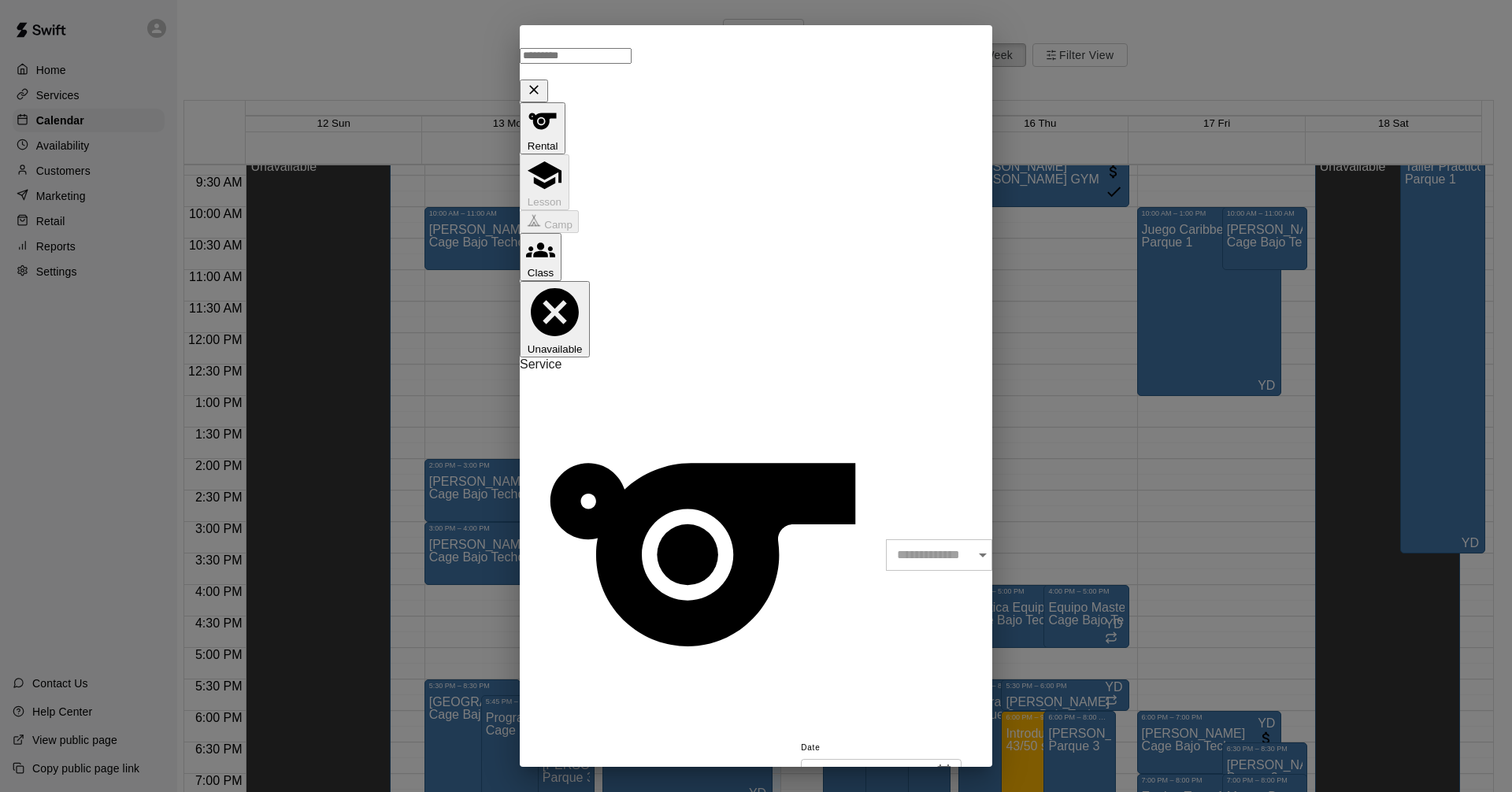
drag, startPoint x: 756, startPoint y: 326, endPoint x: 746, endPoint y: 334, distance: 12.8
drag, startPoint x: 746, startPoint y: 334, endPoint x: 965, endPoint y: 48, distance: 360.2
click at [549, 80] on button "Close" at bounding box center [533, 91] width 28 height 23
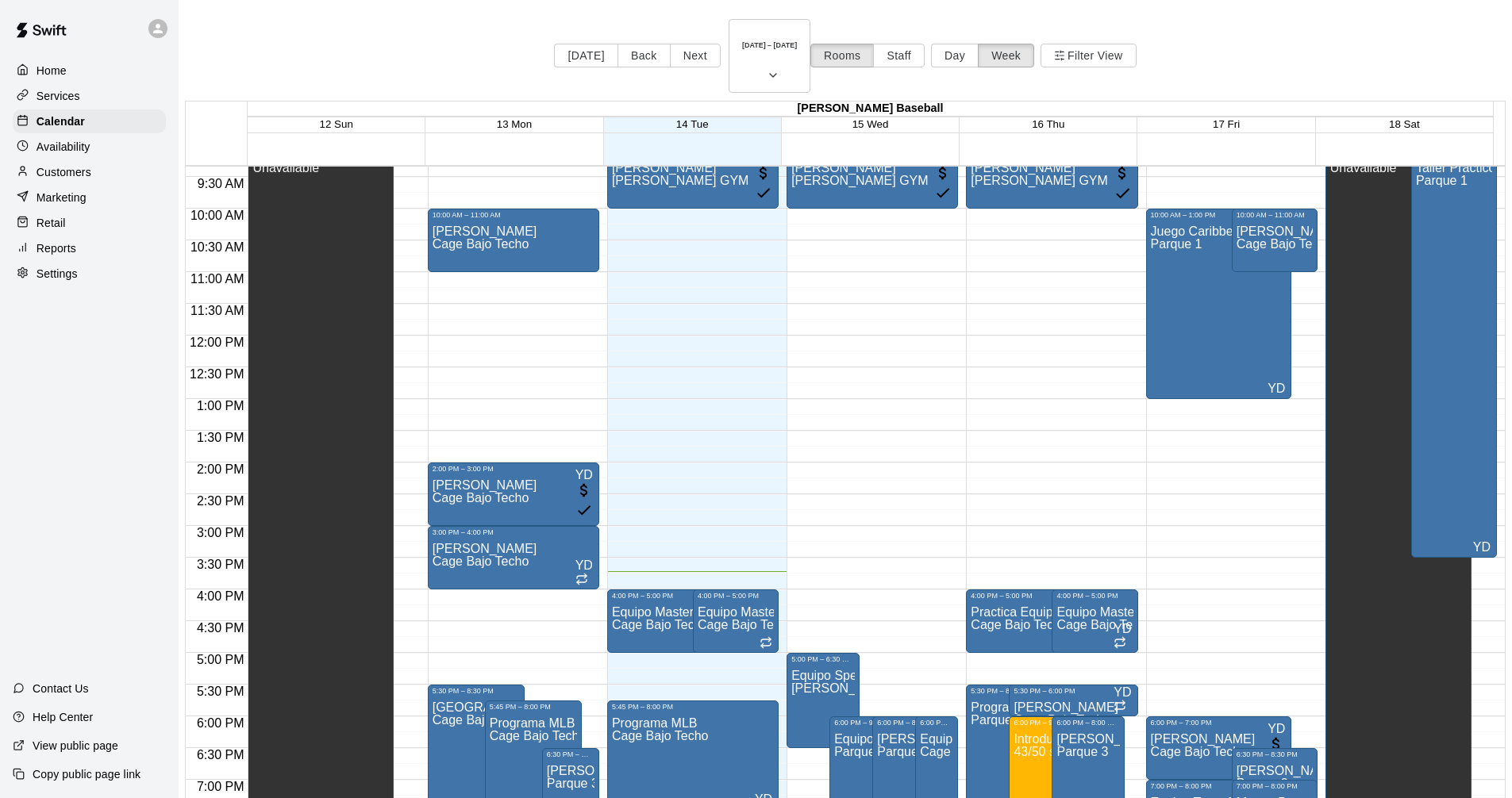
click at [966, 389] on div "12:00 AM – 9:00 AM Closed 9:00 AM – 10:00 AM [PERSON_NAME] [PERSON_NAME] GYM YD…" at bounding box center [1052, 335] width 172 height 1523
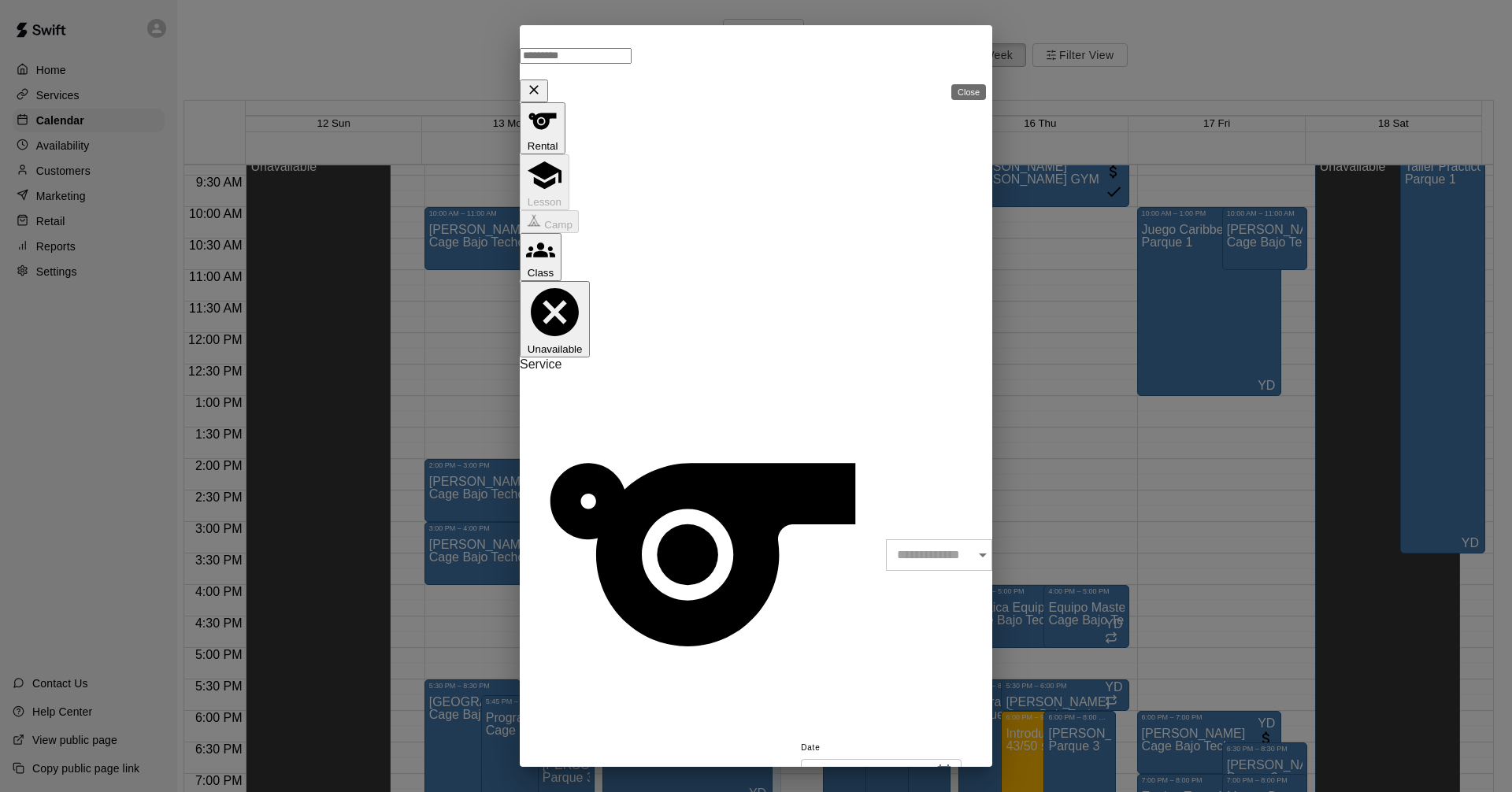
click at [542, 82] on icon "Close" at bounding box center [534, 90] width 16 height 16
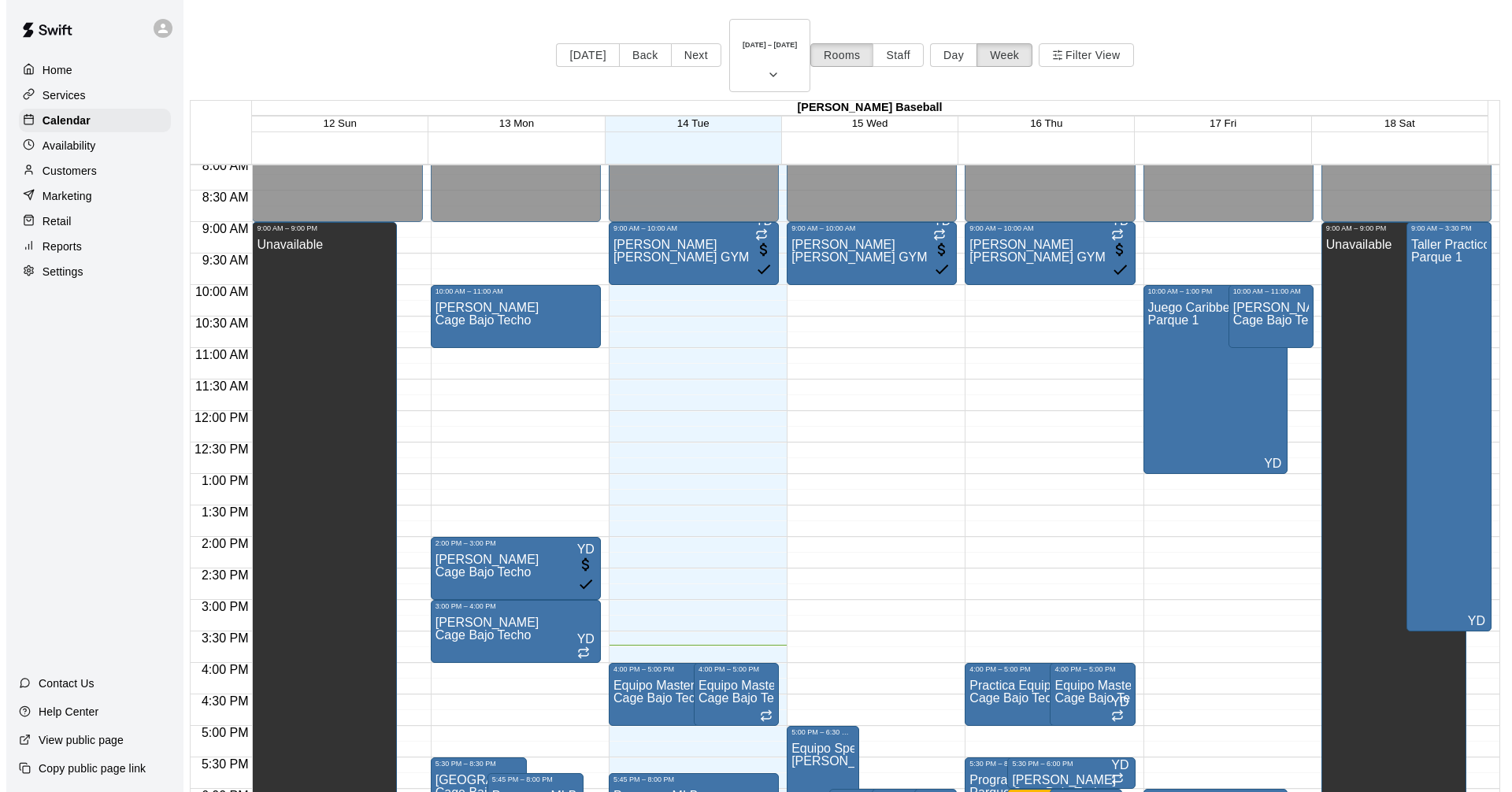
scroll to position [510, 0]
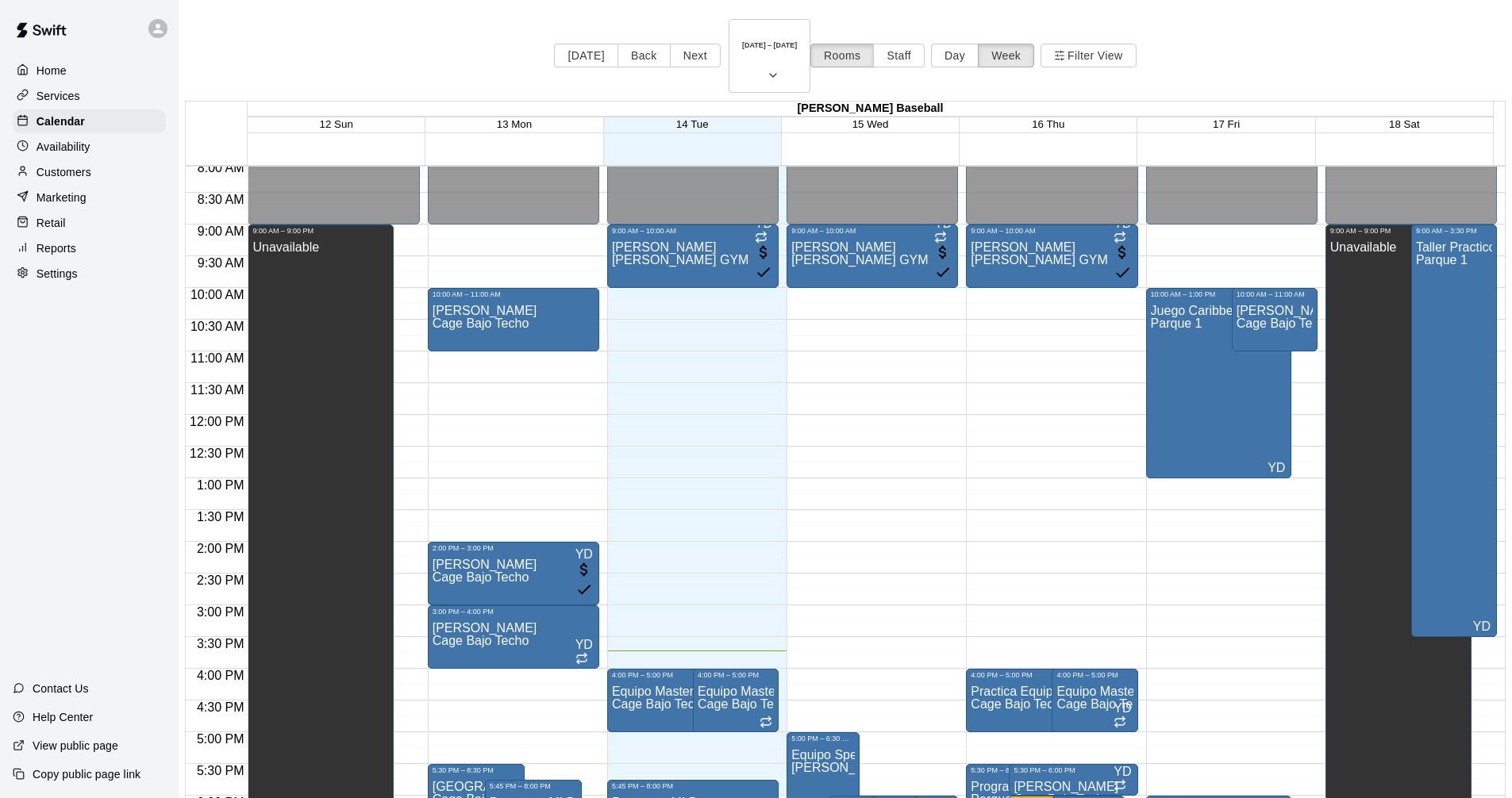
click at [637, 516] on div "12:00 AM – 9:00 AM Closed 9:00 AM – 10:00 AM [PERSON_NAME] [PERSON_NAME] GYM YD…" at bounding box center [693, 415] width 172 height 1523
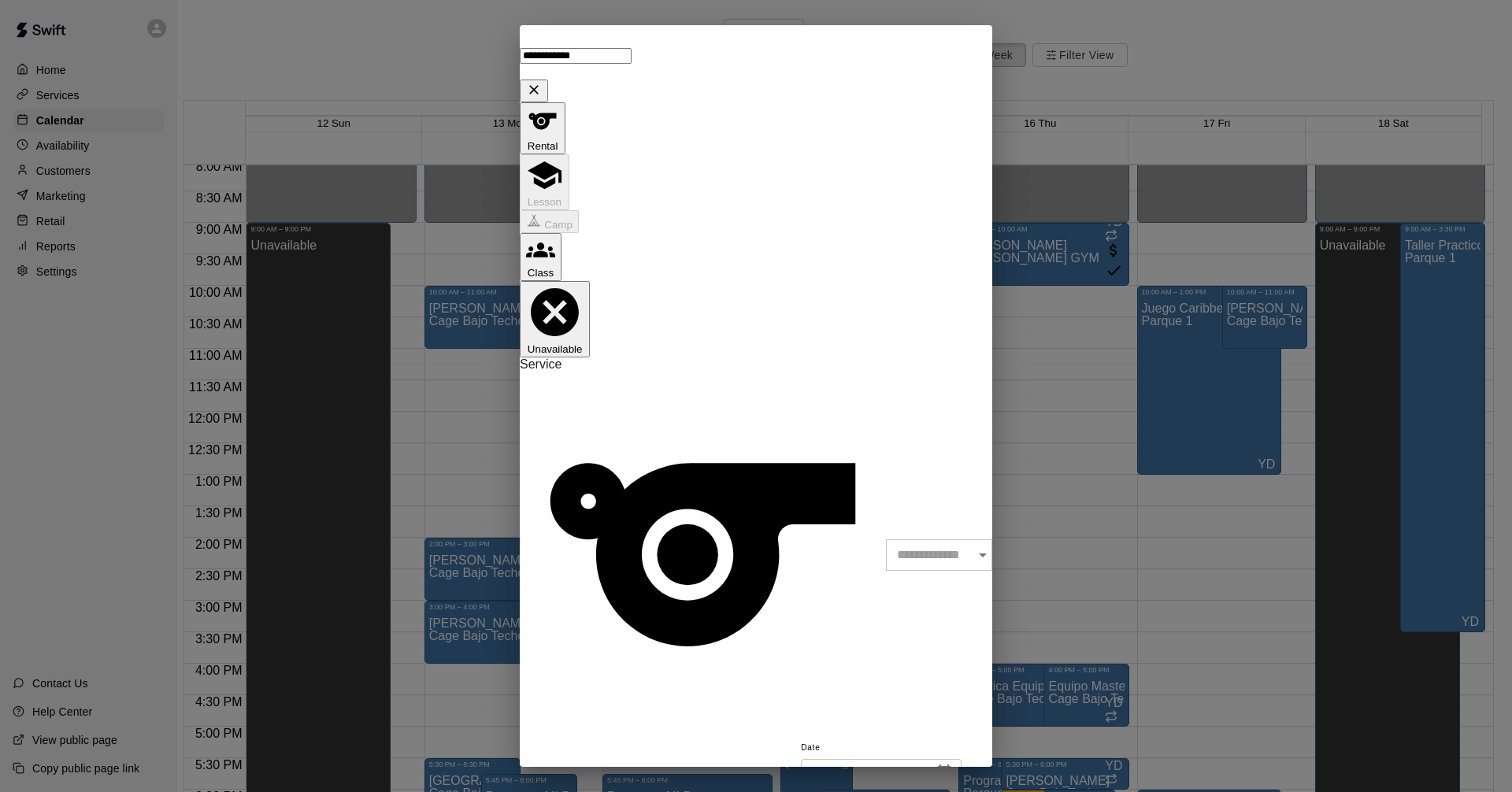
click at [886, 540] on div "​" at bounding box center [939, 555] width 106 height 31
type input "**********"
click at [651, 223] on li "Cage Bajo Techo" at bounding box center [782, 221] width 360 height 14
type input "**********"
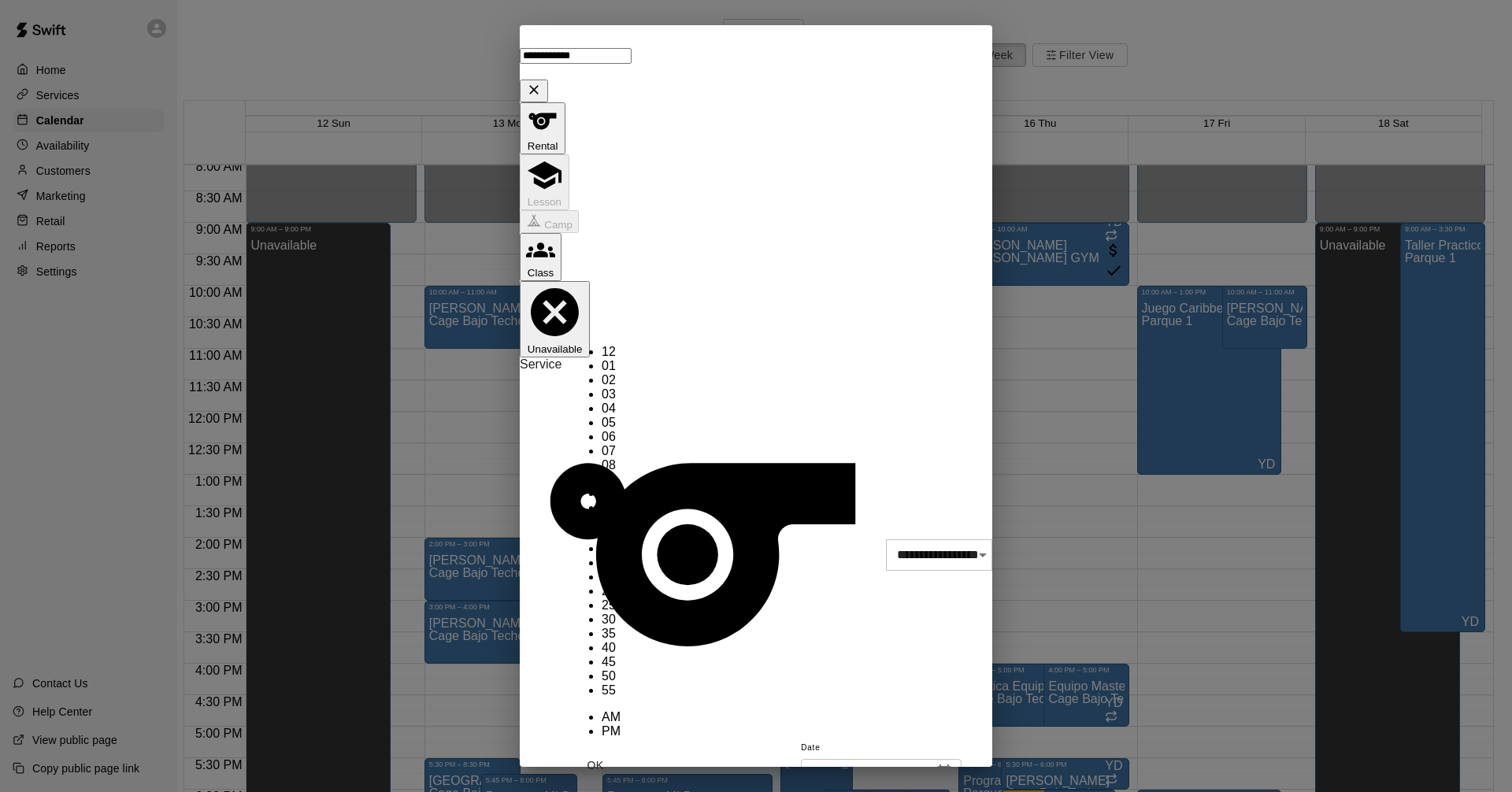
scroll to position [28, 0]
click at [602, 388] on li "03" at bounding box center [611, 395] width 19 height 14
click at [621, 710] on ul "AM PM" at bounding box center [595, 724] width 51 height 28
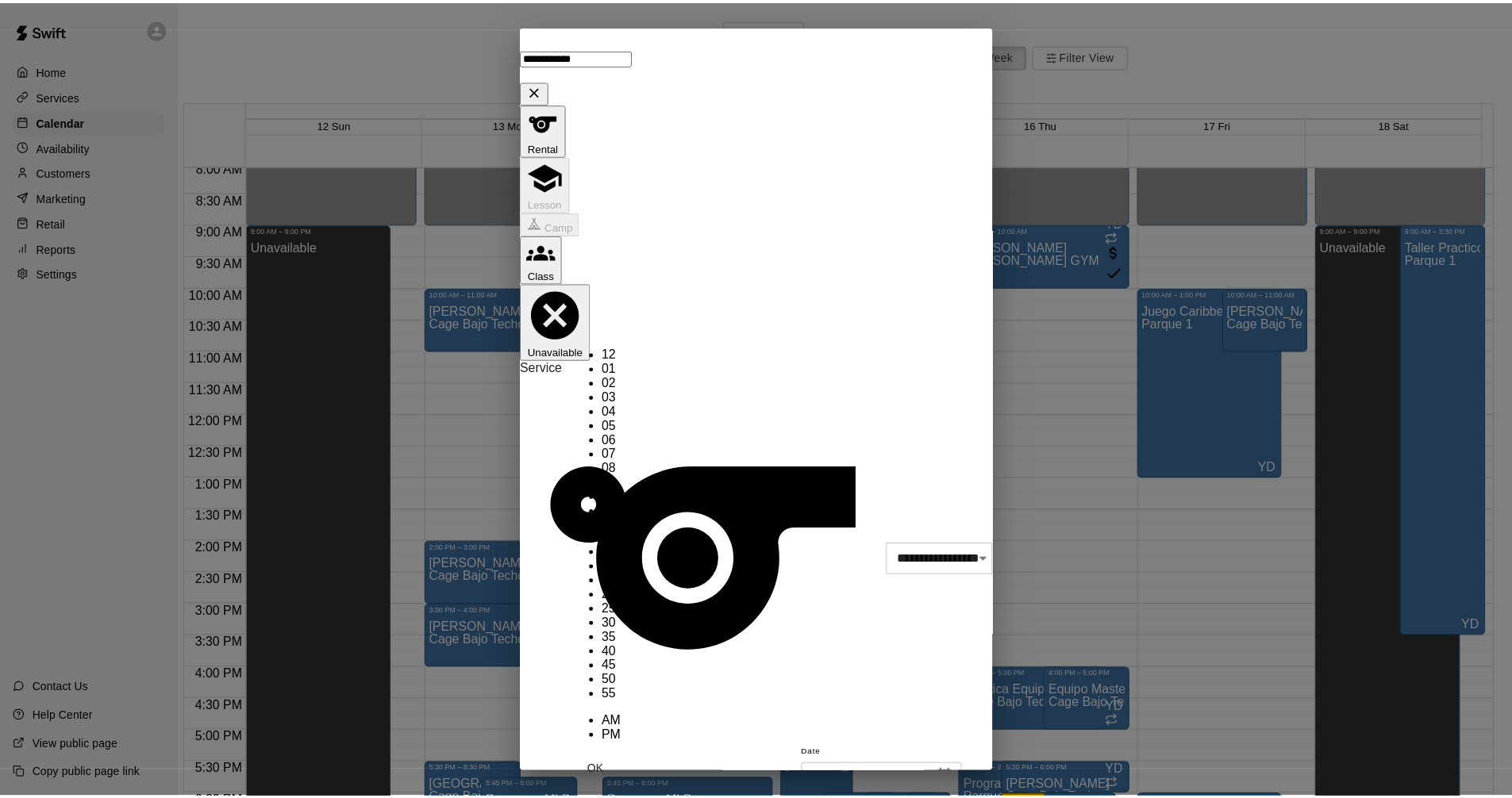
scroll to position [0, 0]
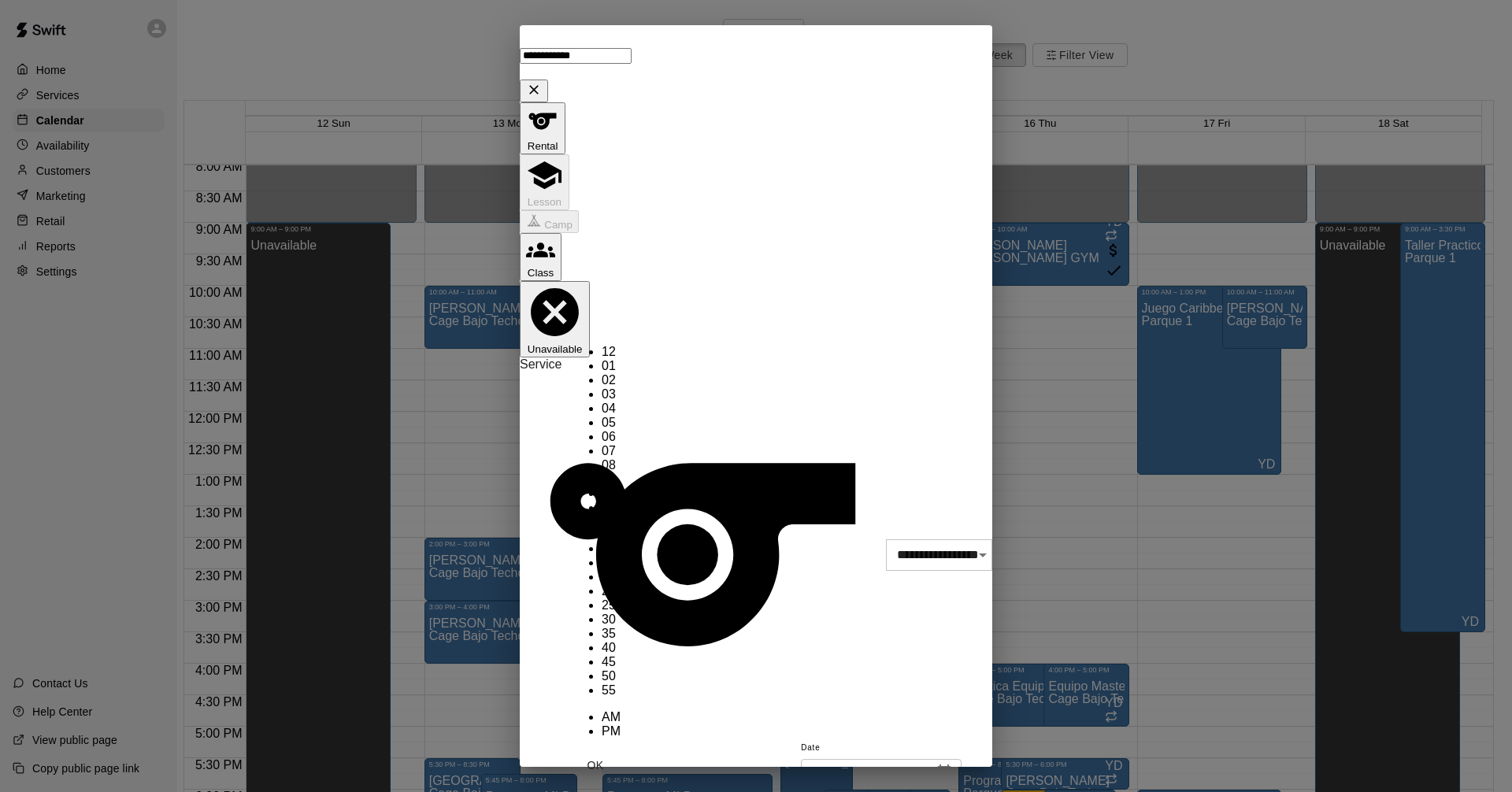
click at [621, 527] on li "00" at bounding box center [611, 535] width 19 height 14
type input "********"
click at [621, 751] on button "OK" at bounding box center [595, 765] width 51 height 29
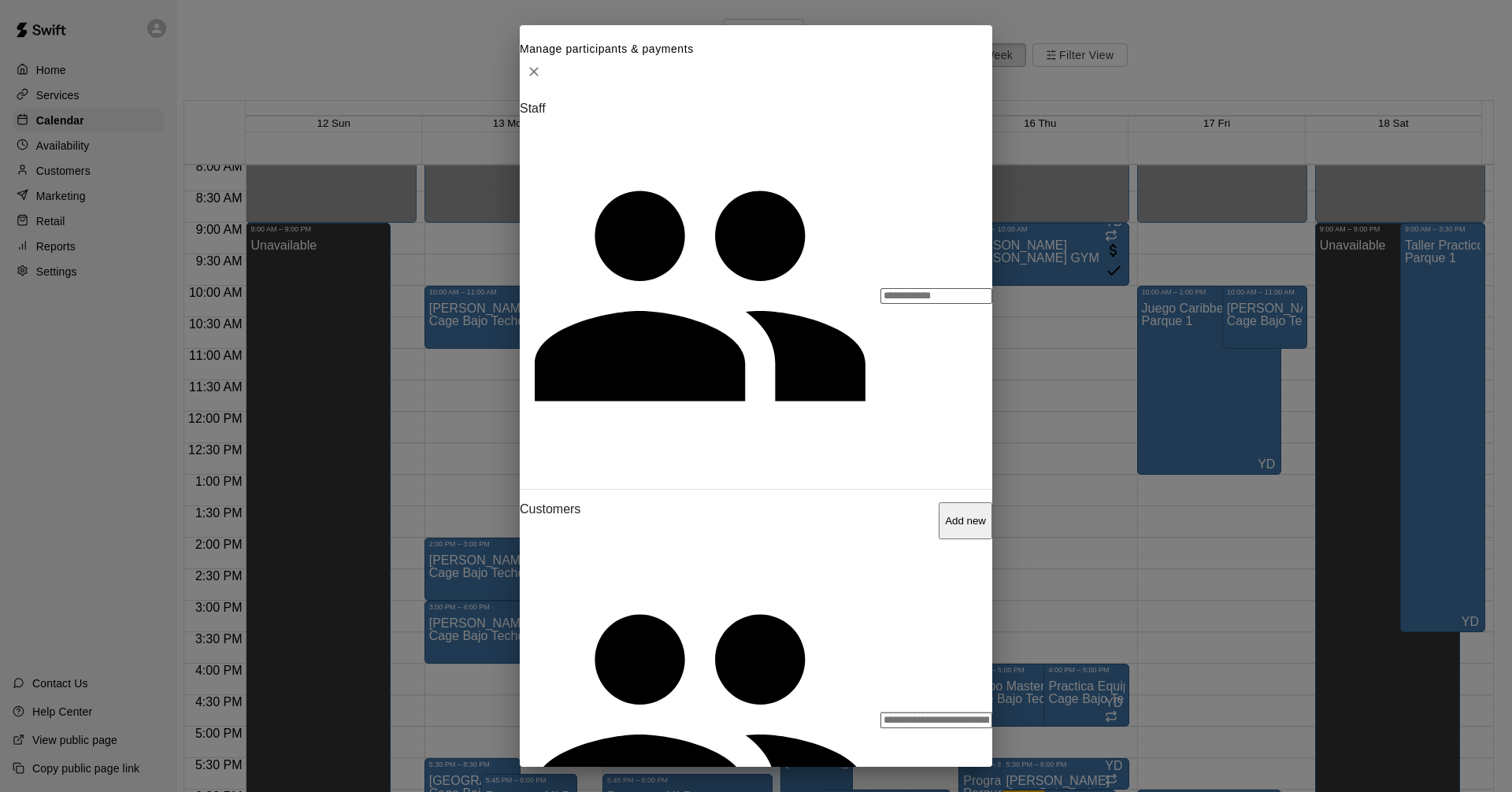
click at [881, 288] on div "​" at bounding box center [936, 296] width 112 height 16
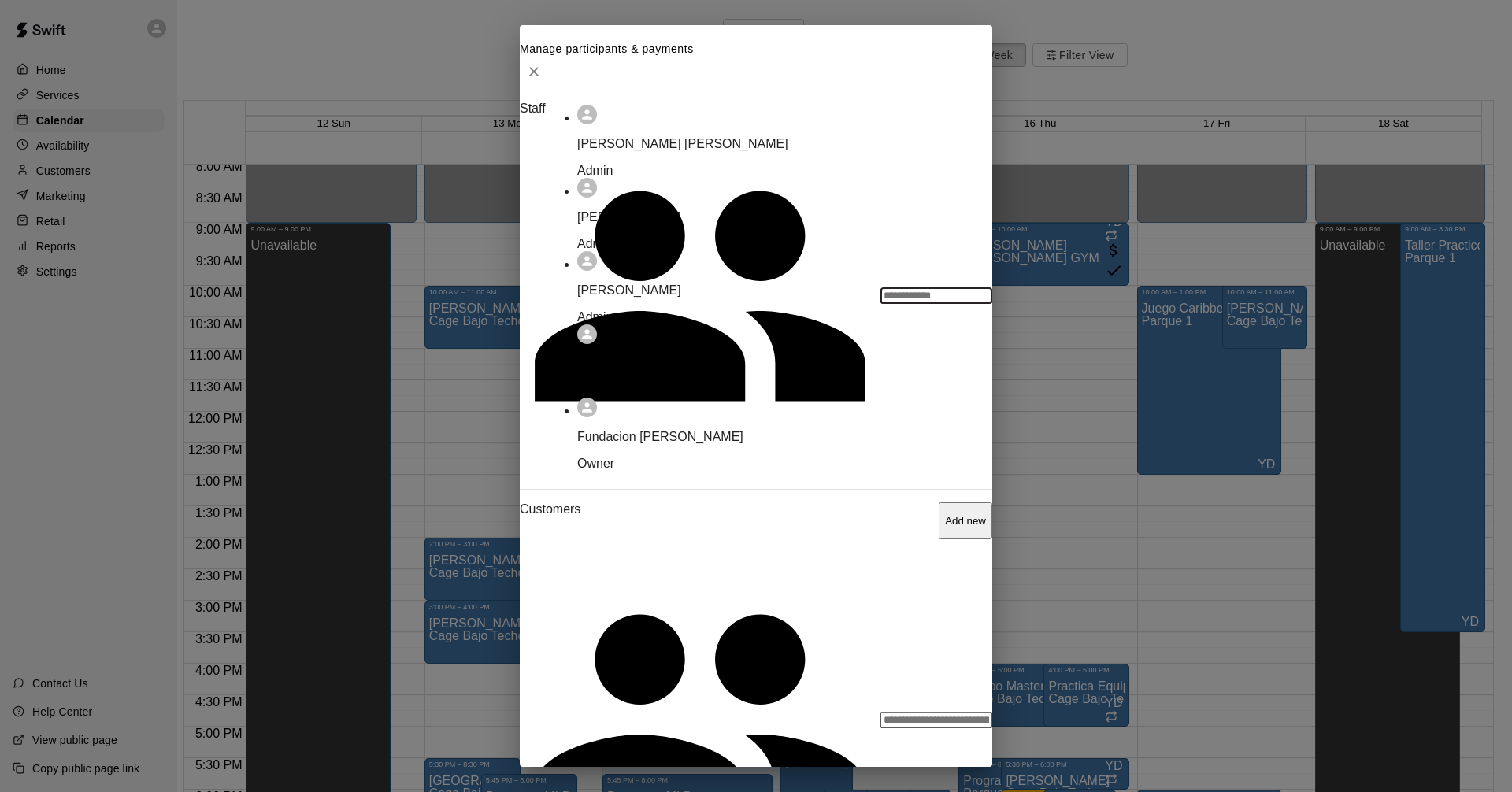
click at [684, 324] on li "[PERSON_NAME] Admin" at bounding box center [763, 287] width 372 height 73
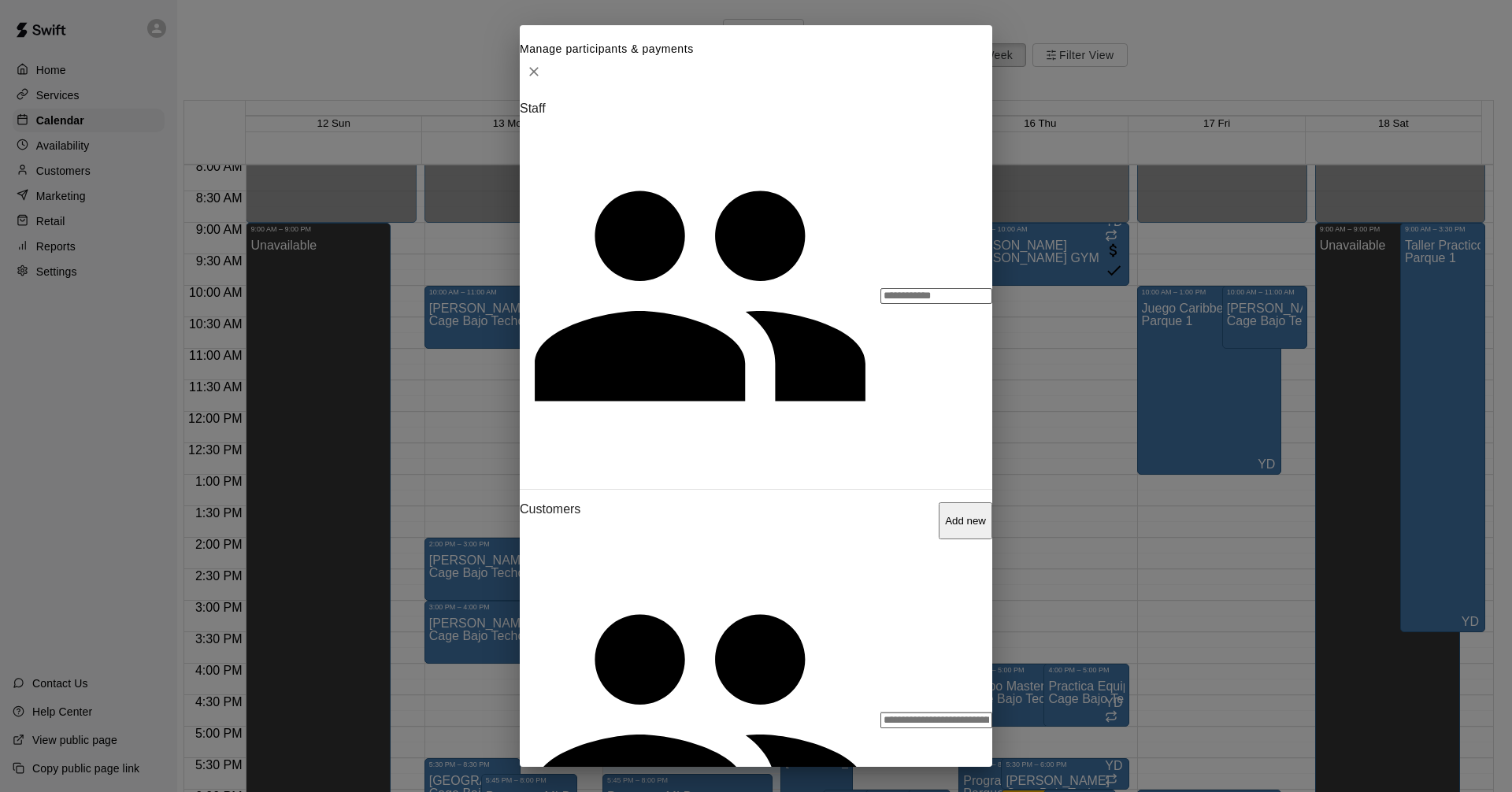
click at [881, 712] on input "Start typing to search customers..." at bounding box center [936, 720] width 112 height 16
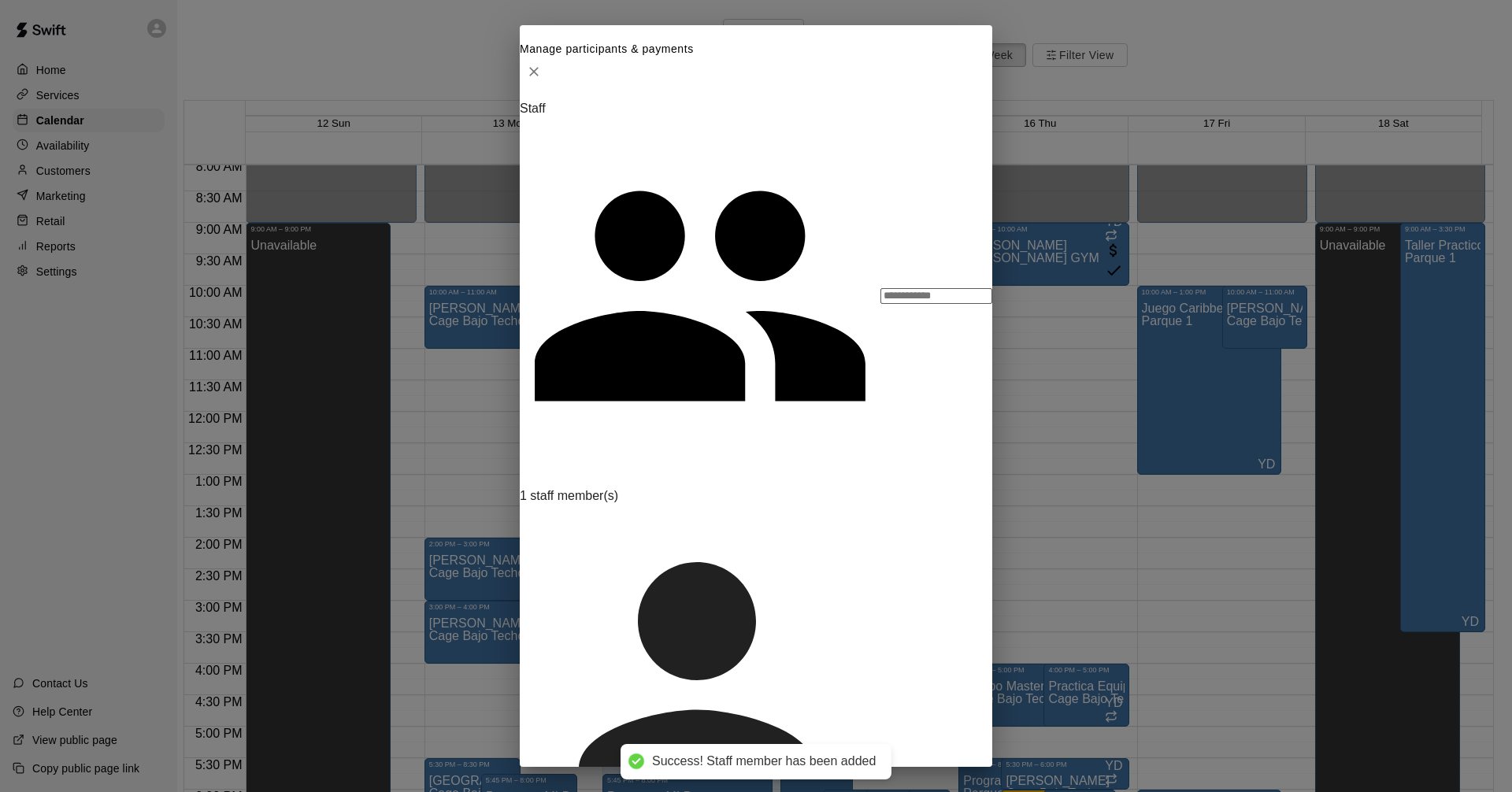
type input "****"
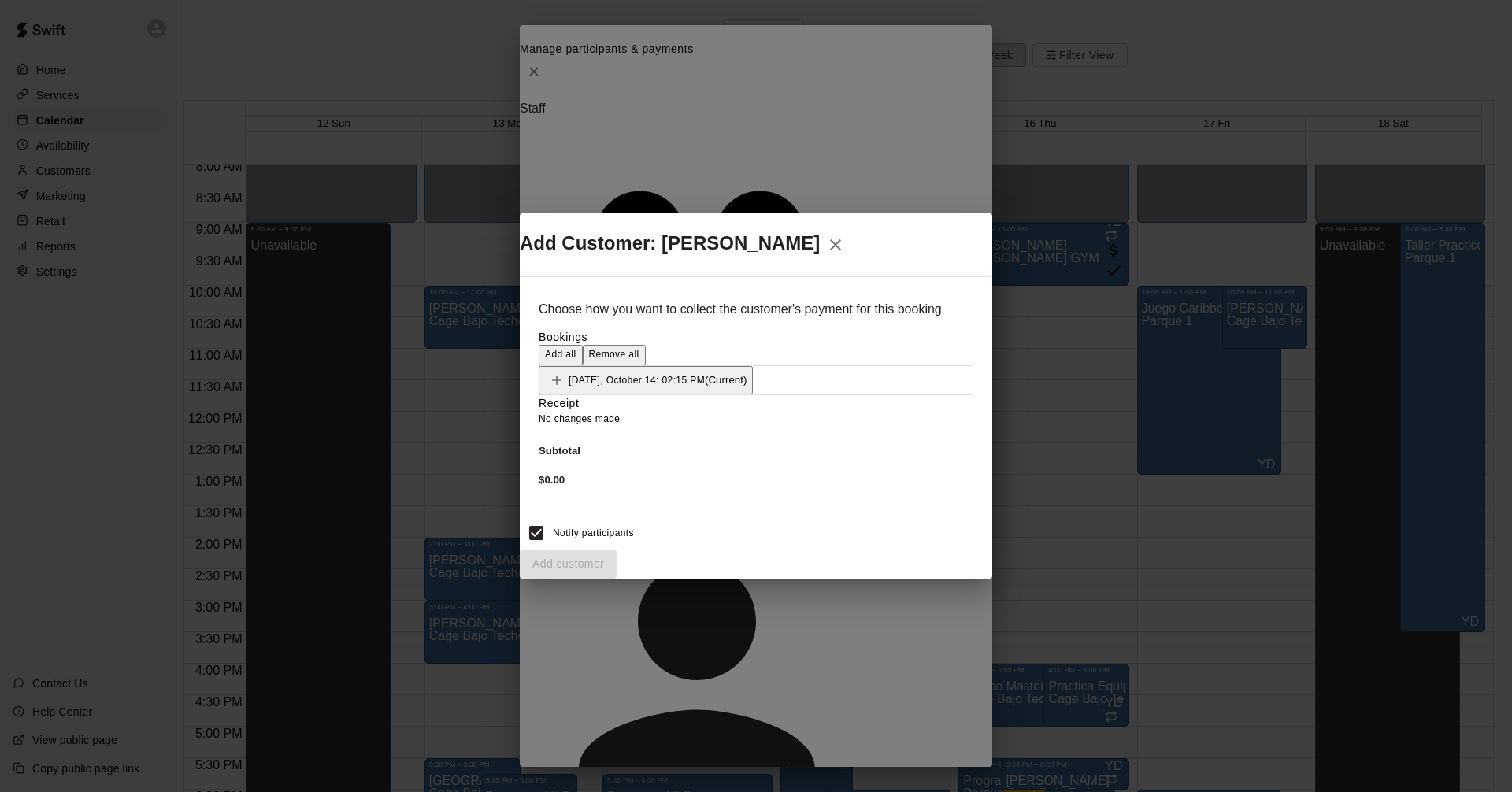
click at [577, 349] on span "Add all" at bounding box center [561, 355] width 31 height 11
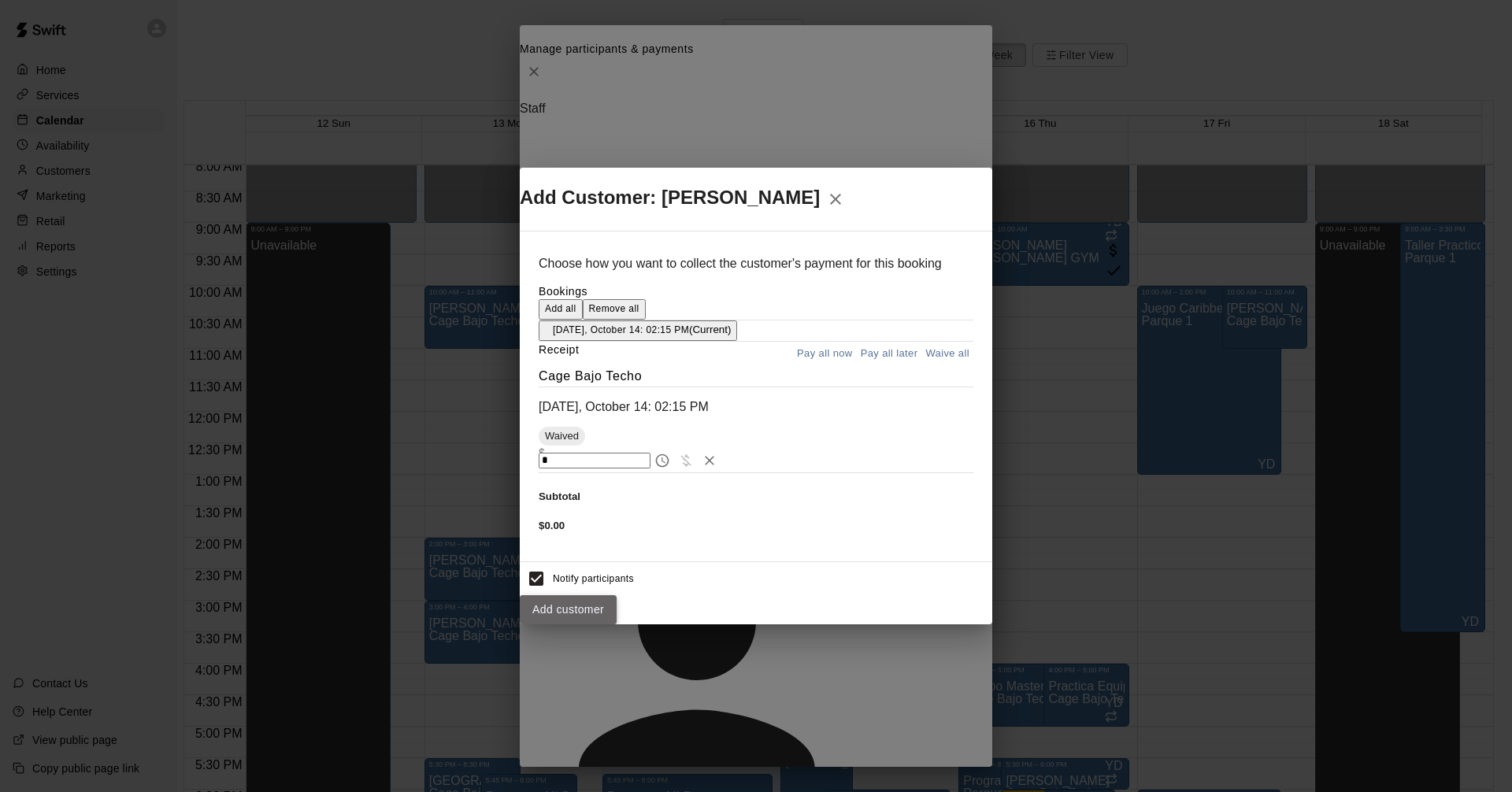
click at [617, 613] on button "Add customer" at bounding box center [568, 609] width 97 height 29
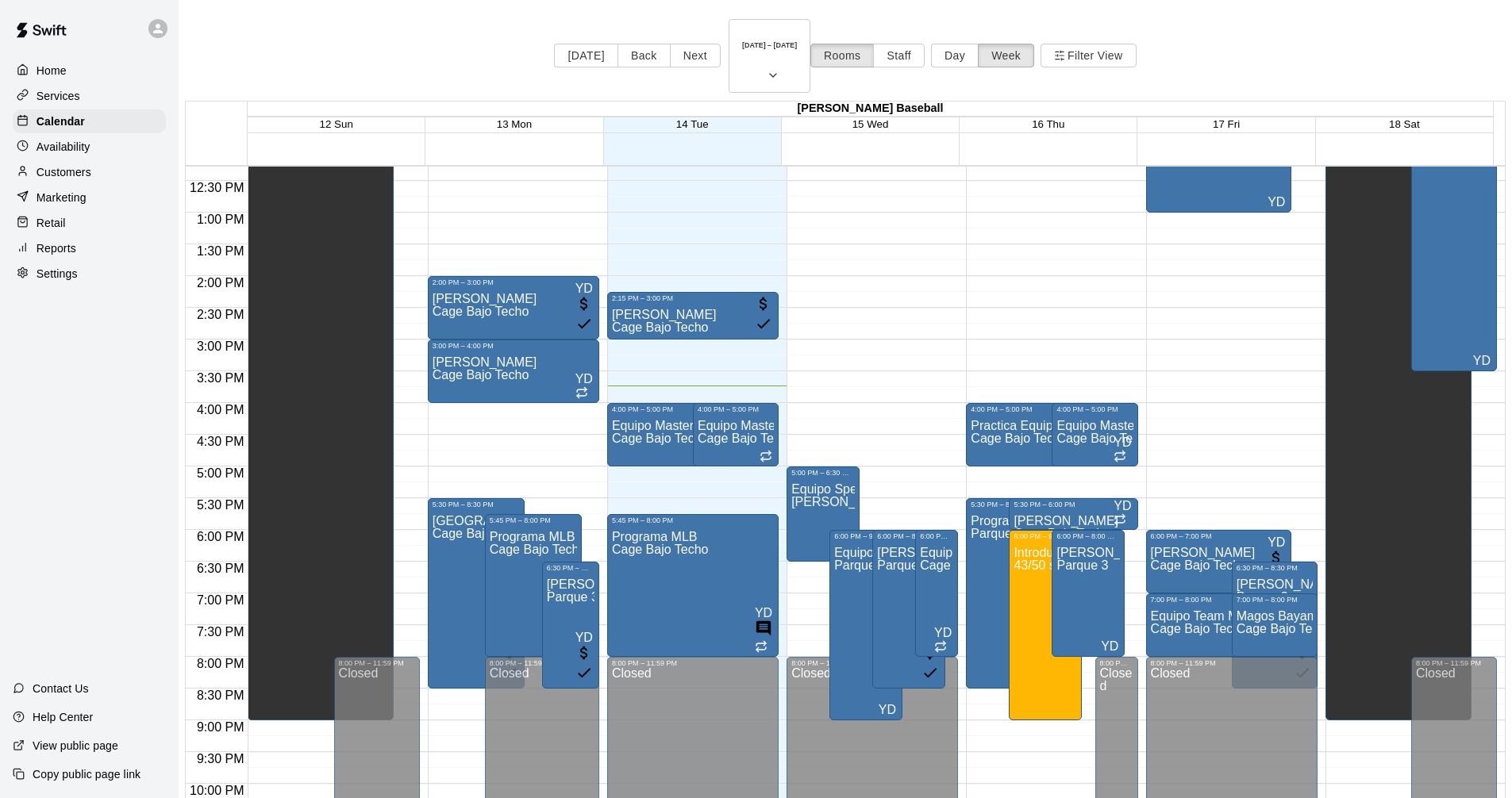
scroll to position [830, 0]
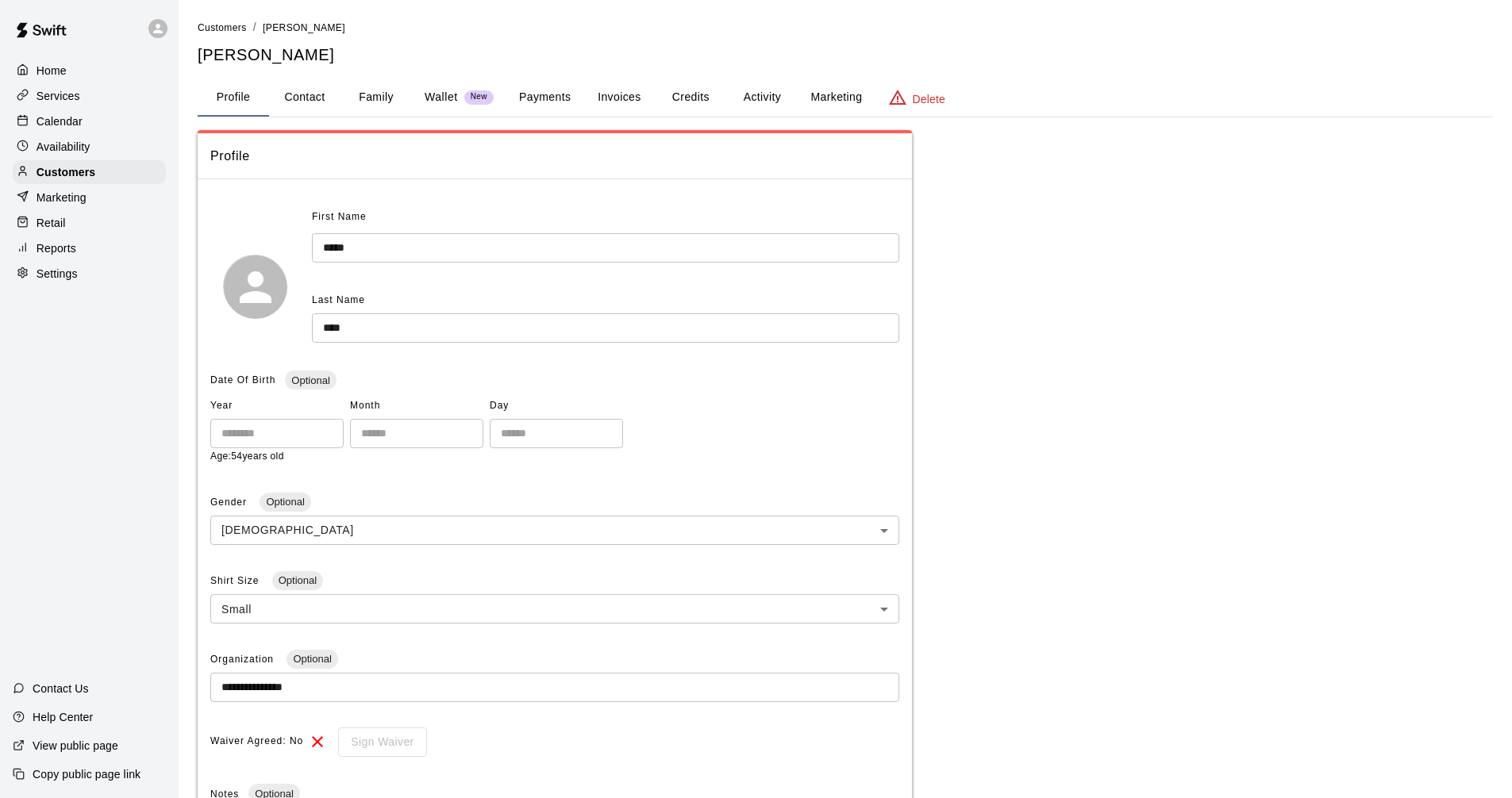
click at [87, 106] on div "Services" at bounding box center [89, 96] width 153 height 23
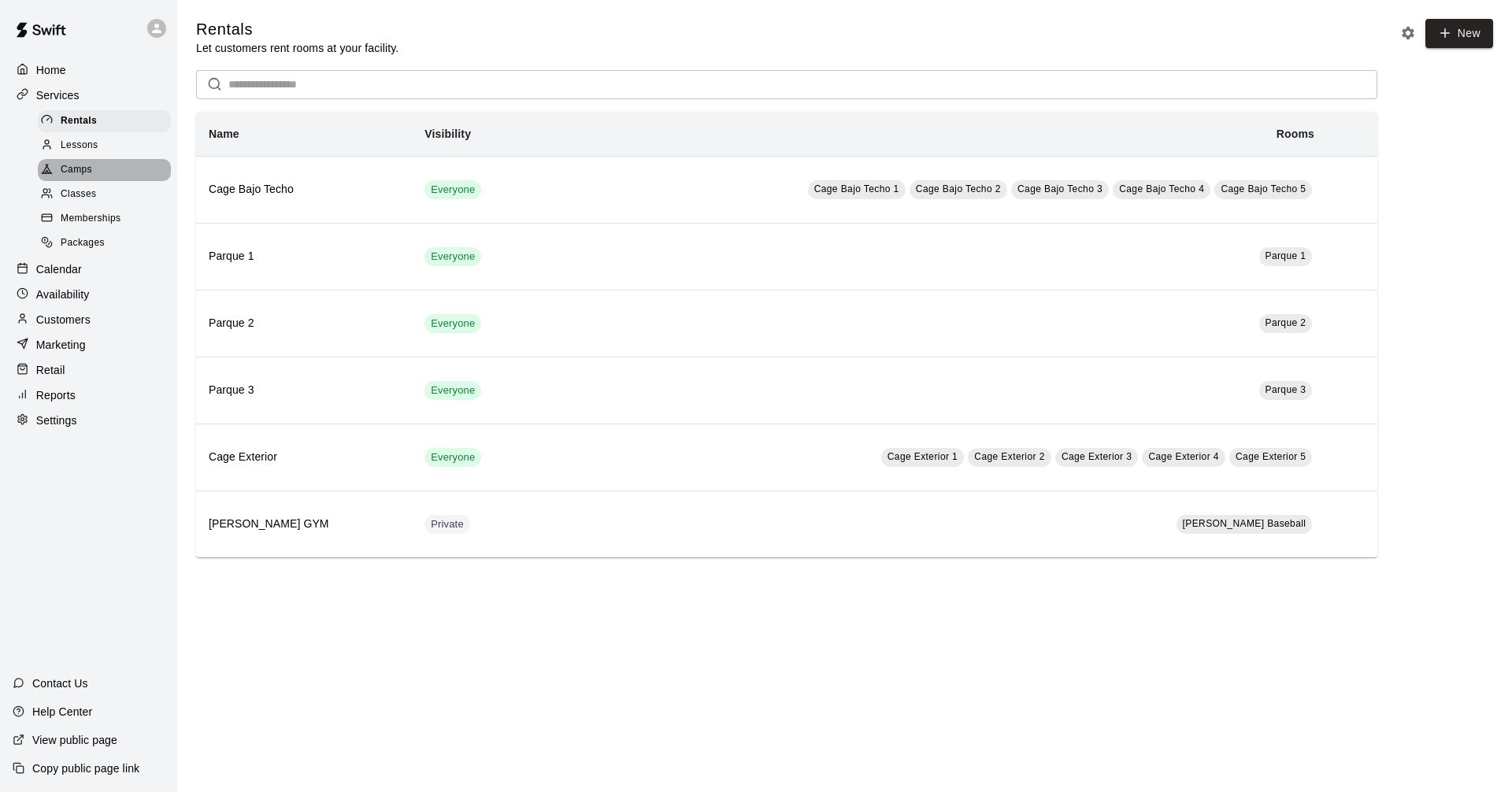
click at [104, 172] on div "Camps" at bounding box center [105, 170] width 134 height 22
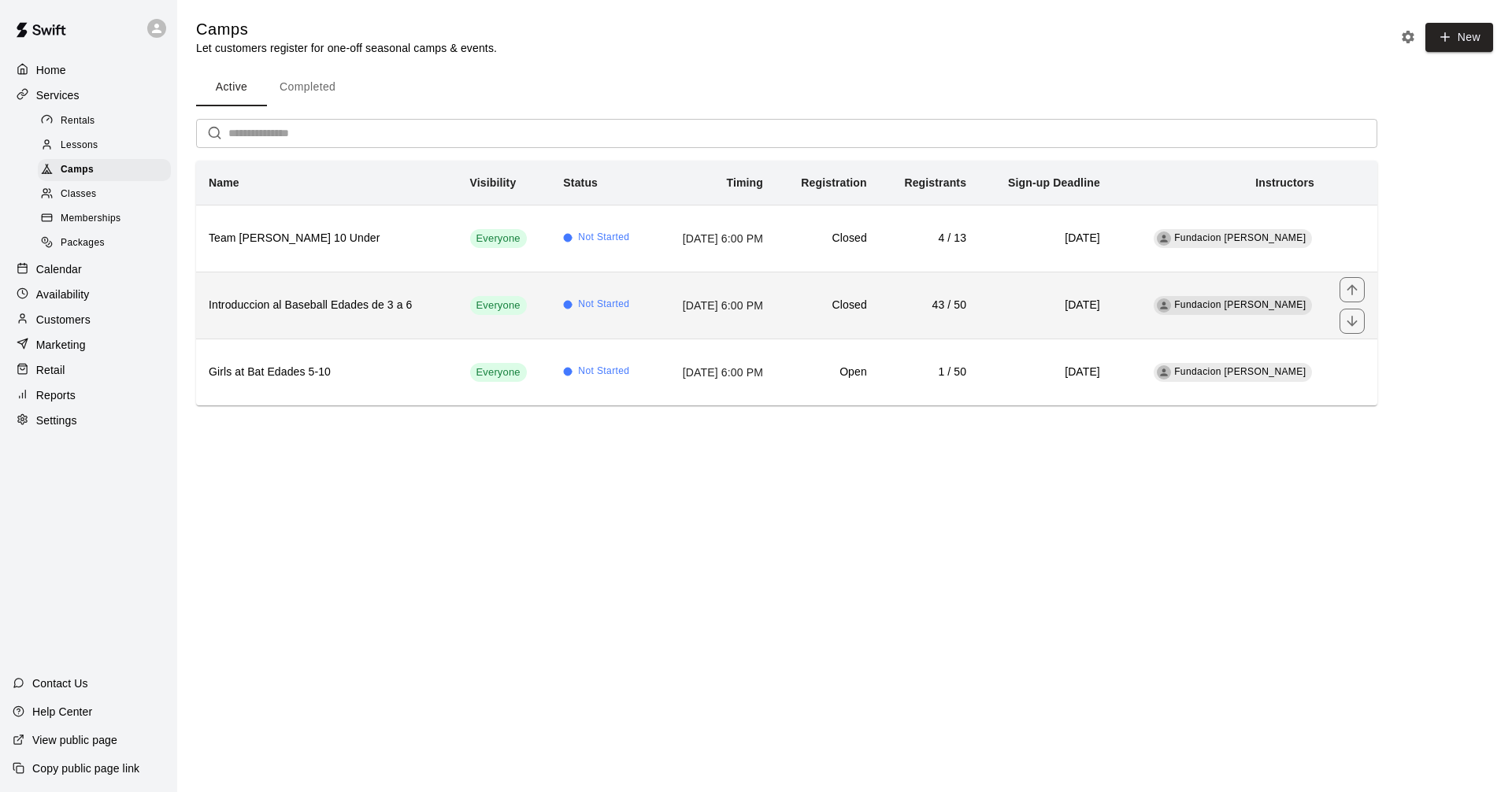
click at [396, 305] on h6 "Introduccion al Baseball Edades de 3 a 6" at bounding box center [327, 306] width 236 height 18
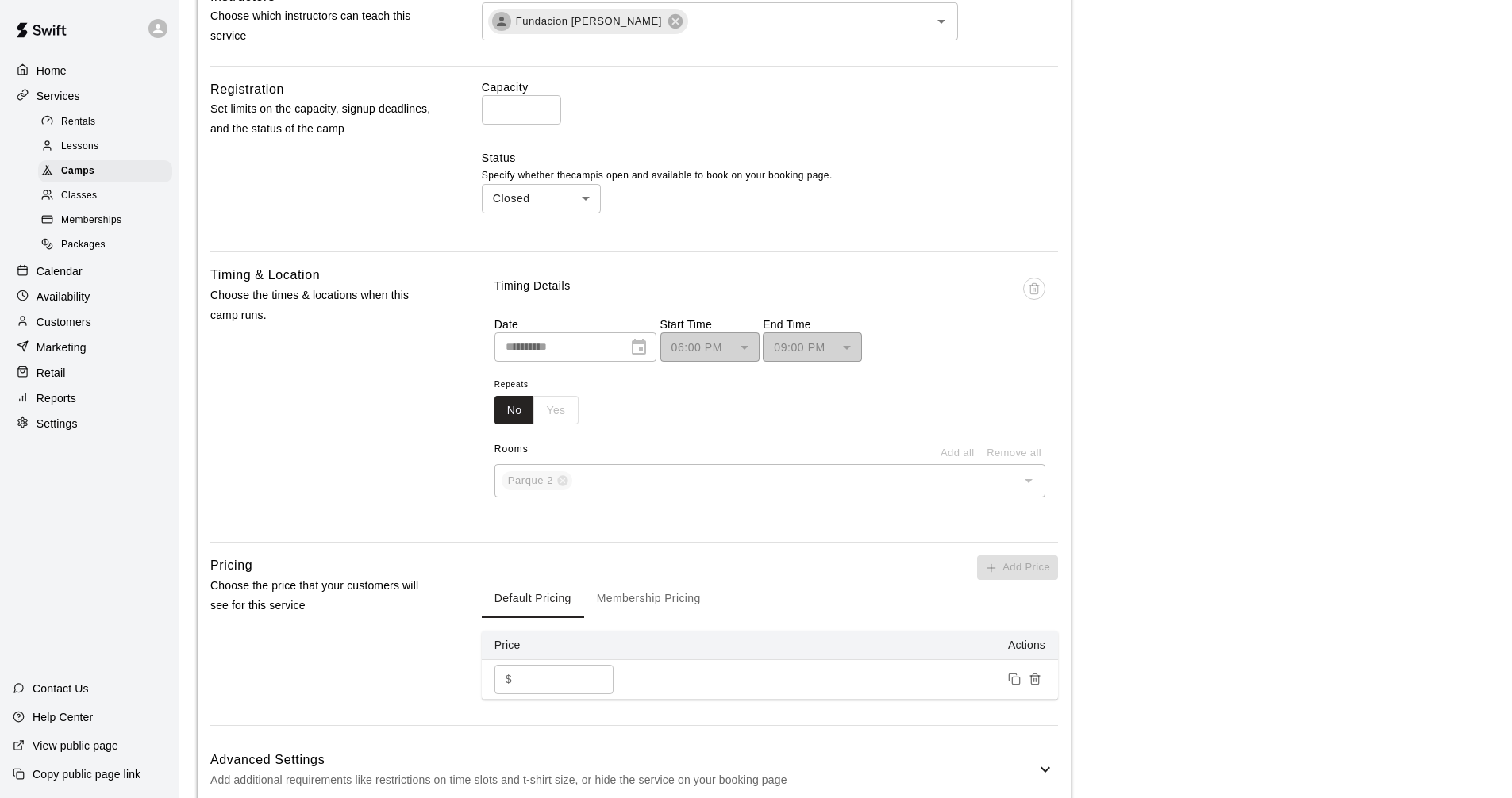
scroll to position [793, 0]
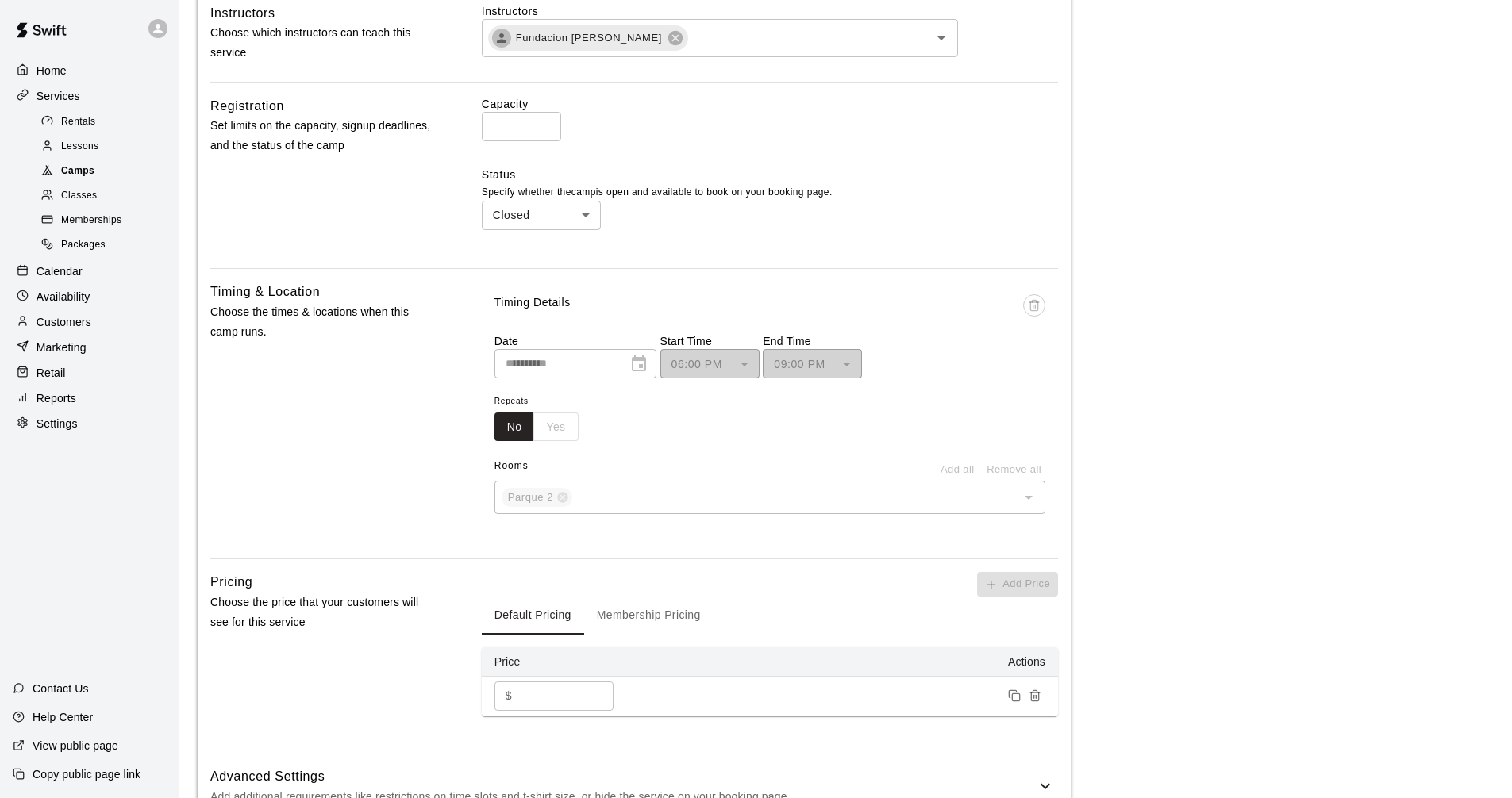
click at [88, 179] on span "Camps" at bounding box center [77, 172] width 33 height 16
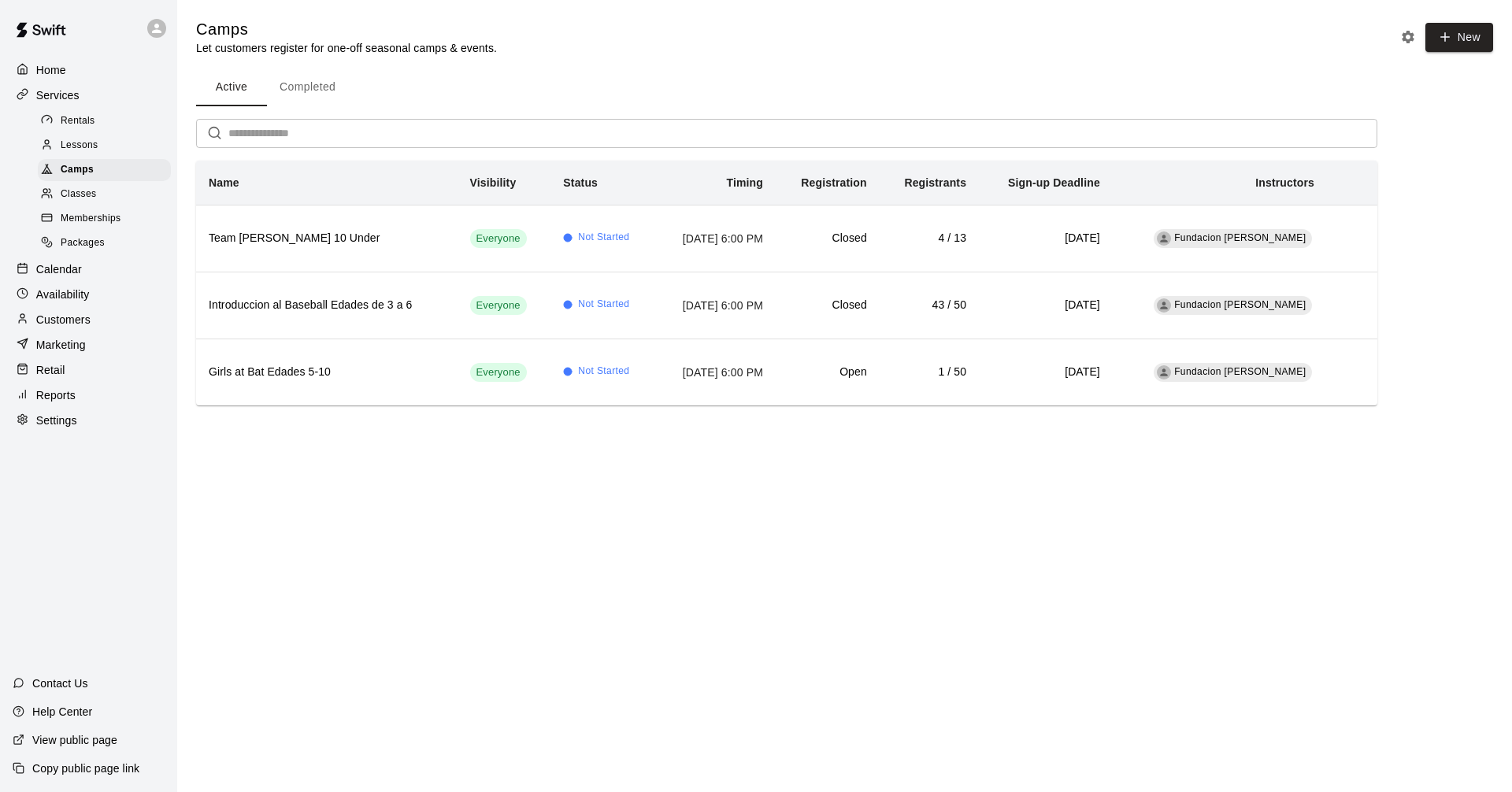
click at [693, 449] on html "Home Services Rentals Lessons Camps Classes Memberships Packages Calendar Avail…" at bounding box center [756, 224] width 1512 height 449
click at [72, 101] on p "Services" at bounding box center [58, 96] width 43 height 16
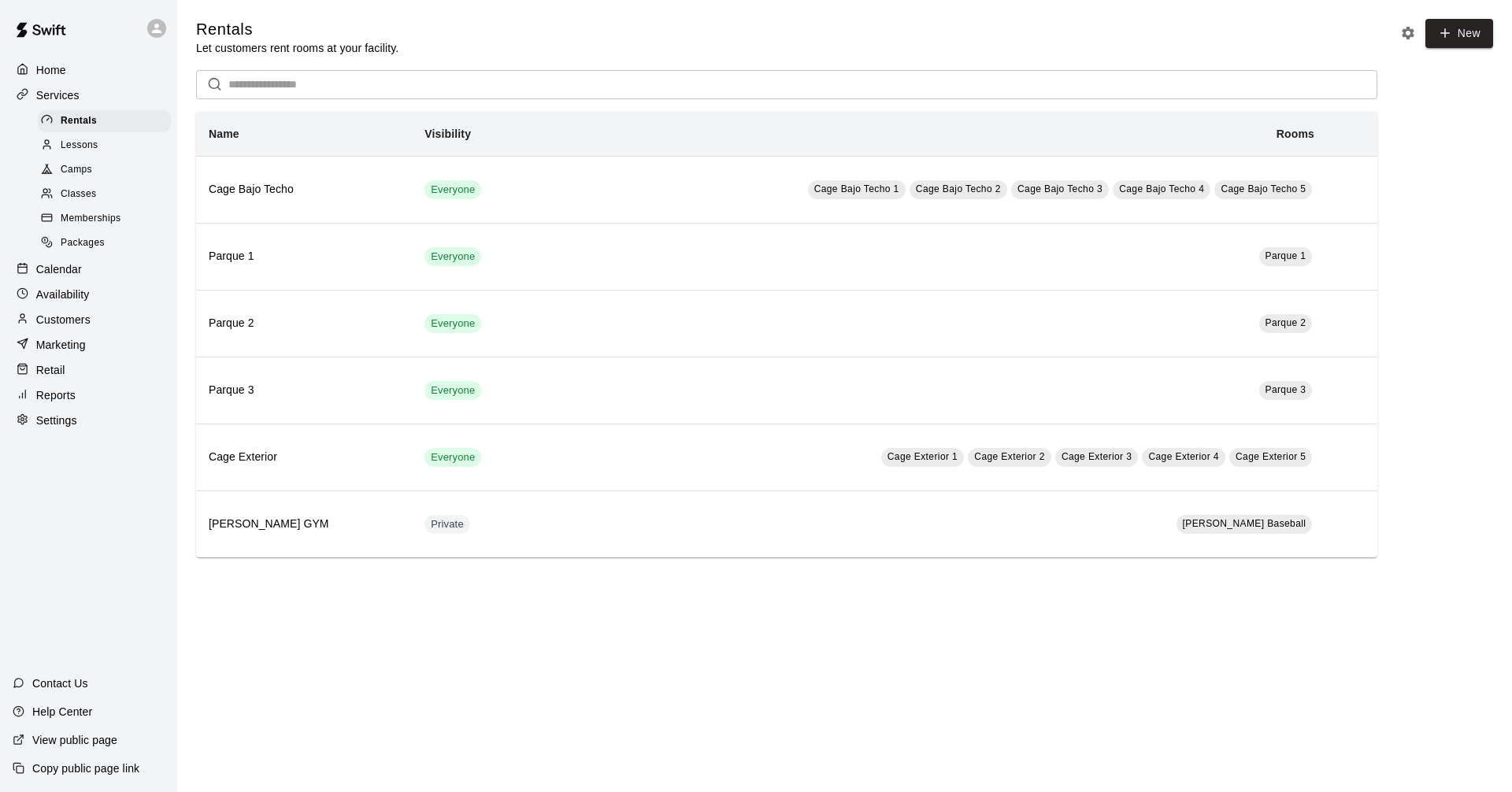
click at [938, 589] on html "Home Services Rentals Lessons Camps Classes Memberships Packages Calendar Avail…" at bounding box center [756, 294] width 1512 height 589
click at [89, 281] on div "Calendar" at bounding box center [88, 269] width 152 height 23
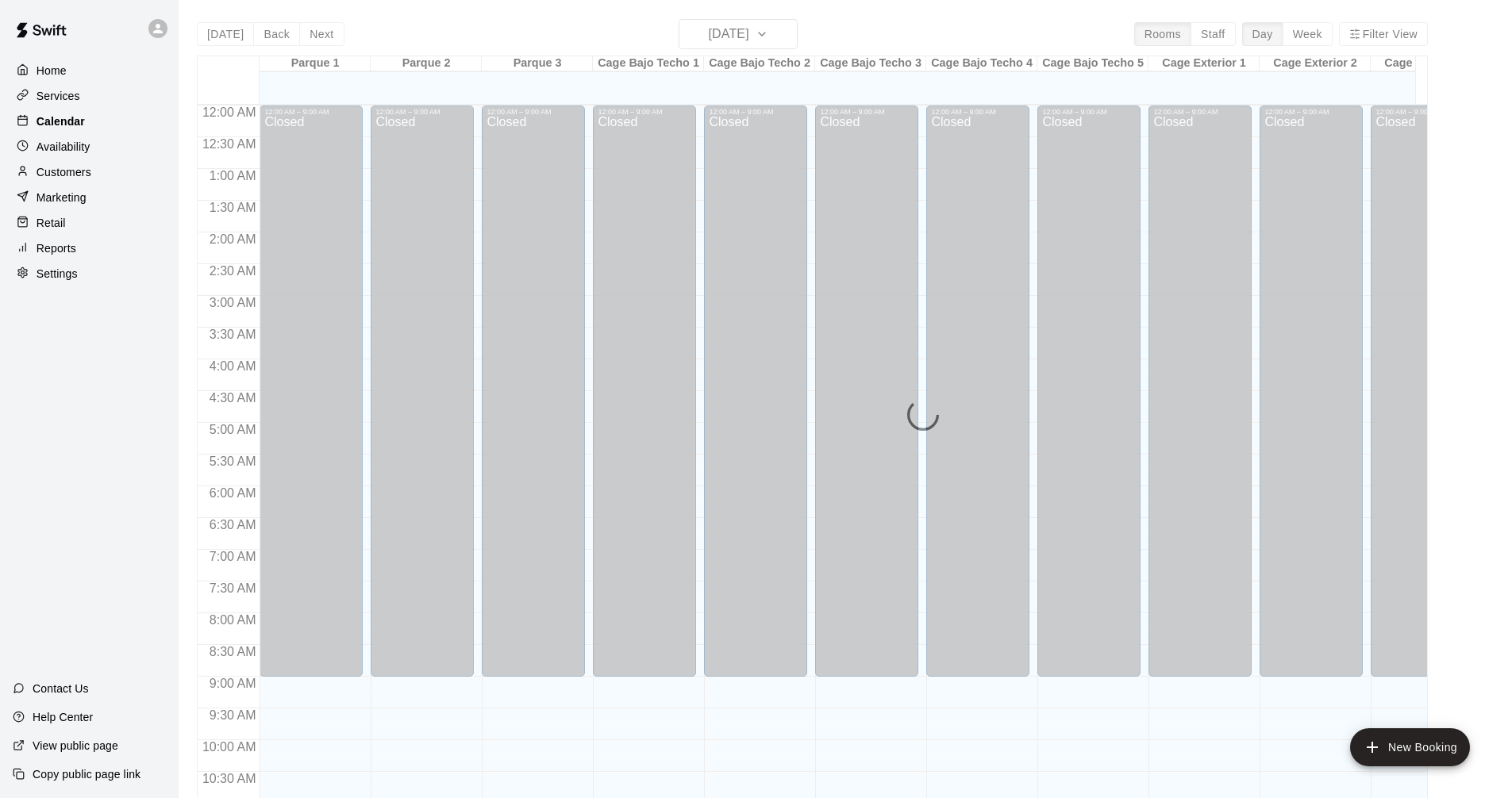
scroll to position [765, 0]
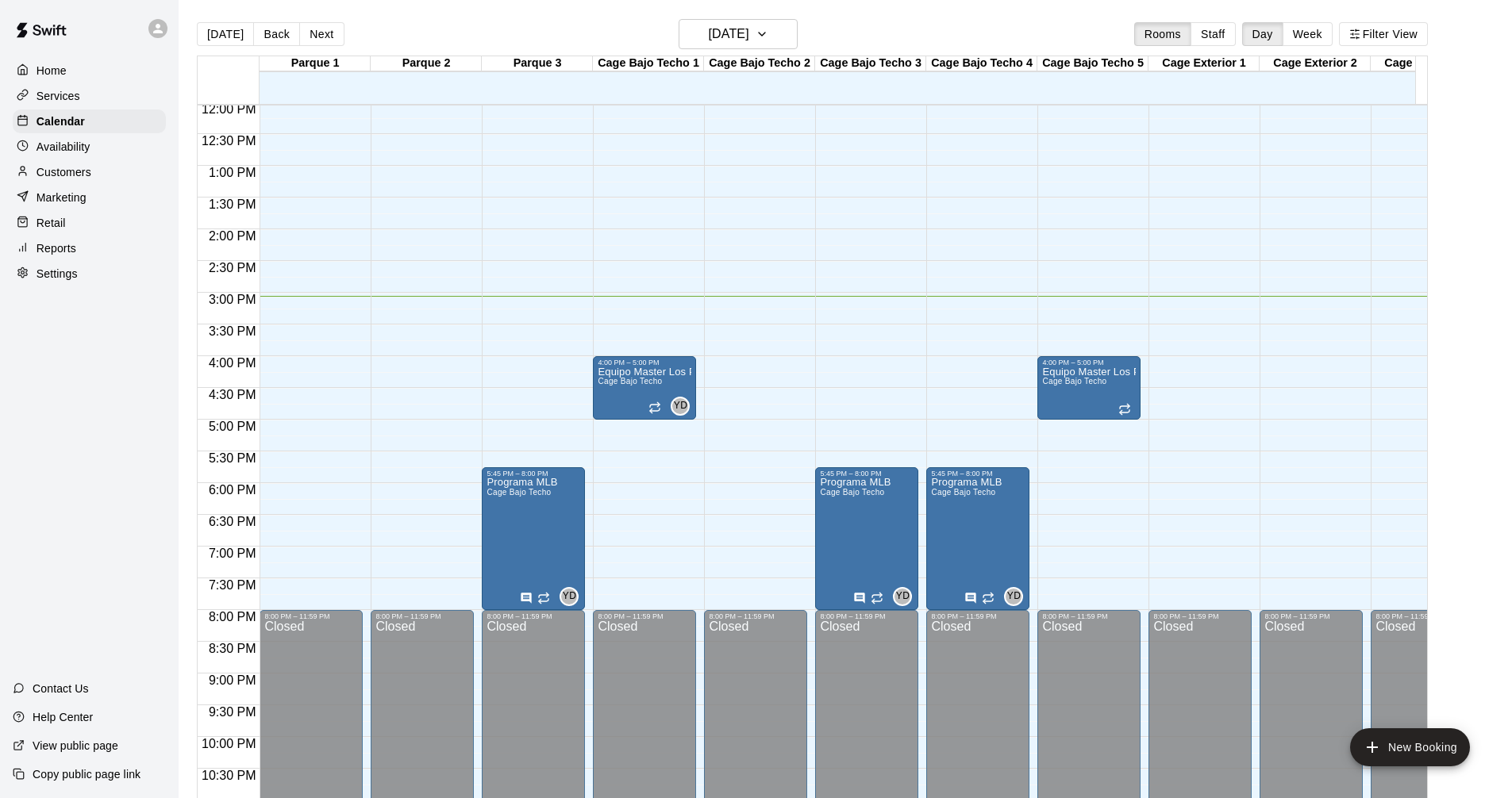
click at [46, 164] on div "Customers" at bounding box center [89, 172] width 153 height 23
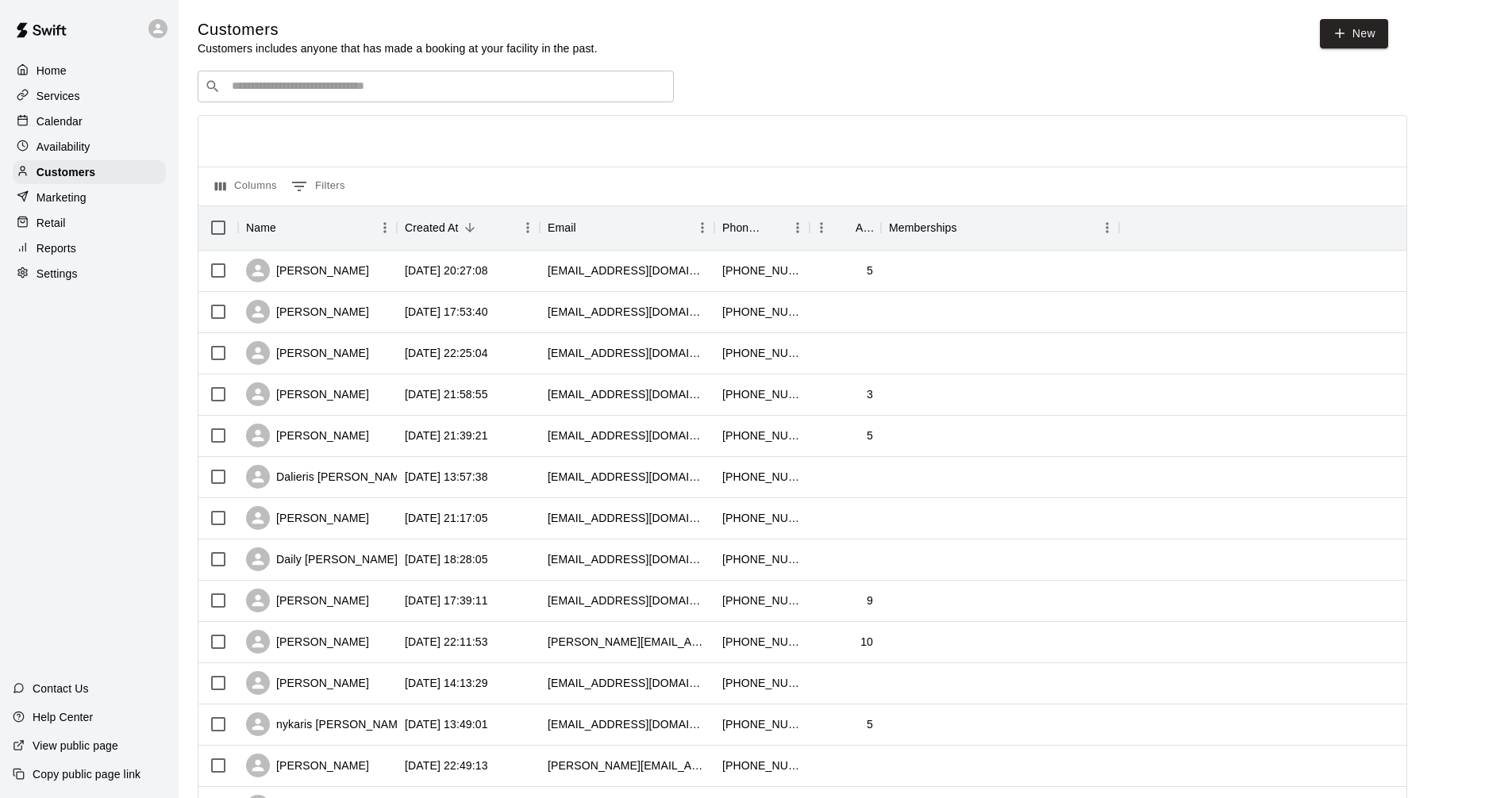
click at [100, 133] on div "Calendar" at bounding box center [89, 121] width 153 height 23
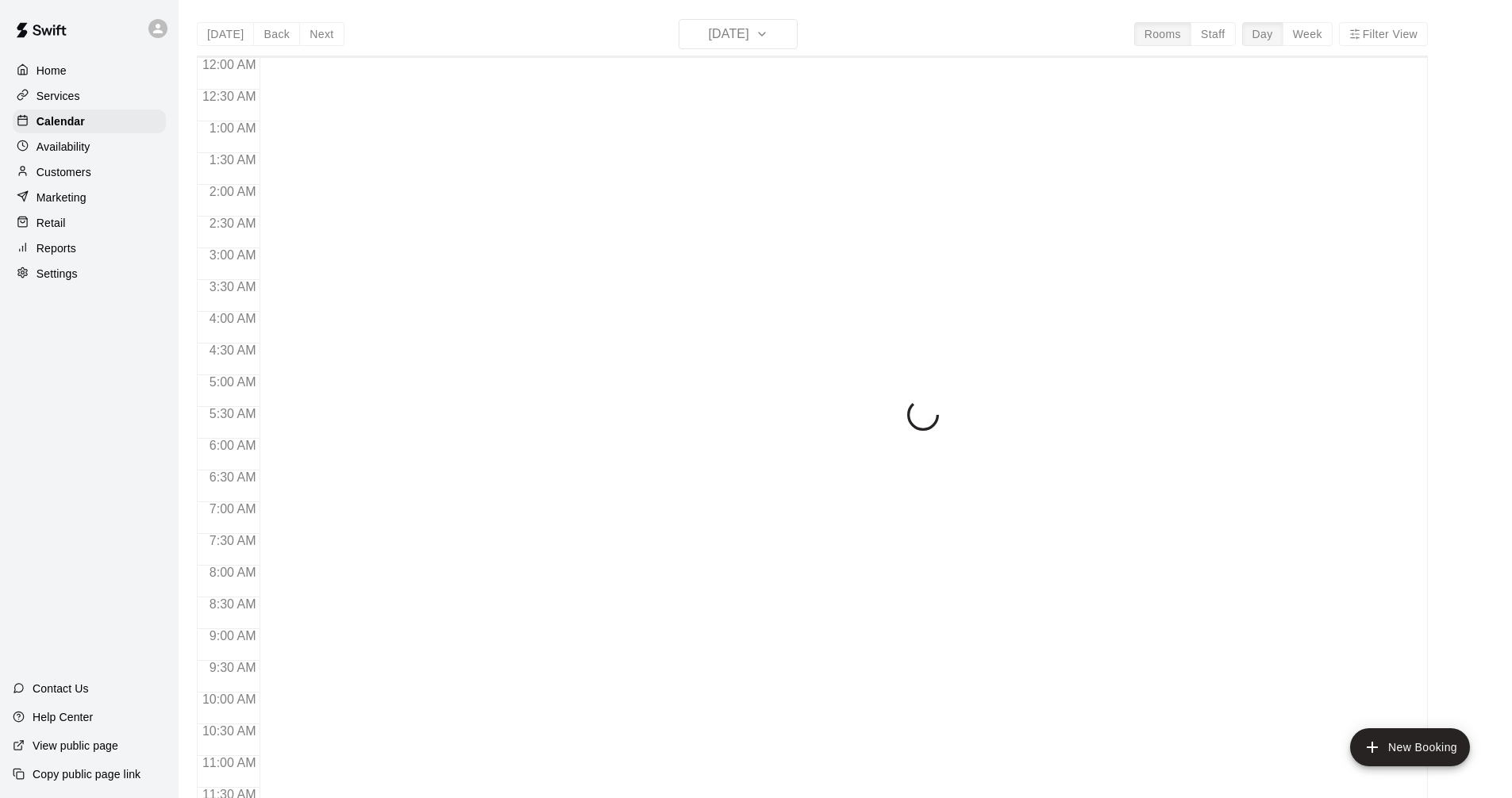
scroll to position [765, 0]
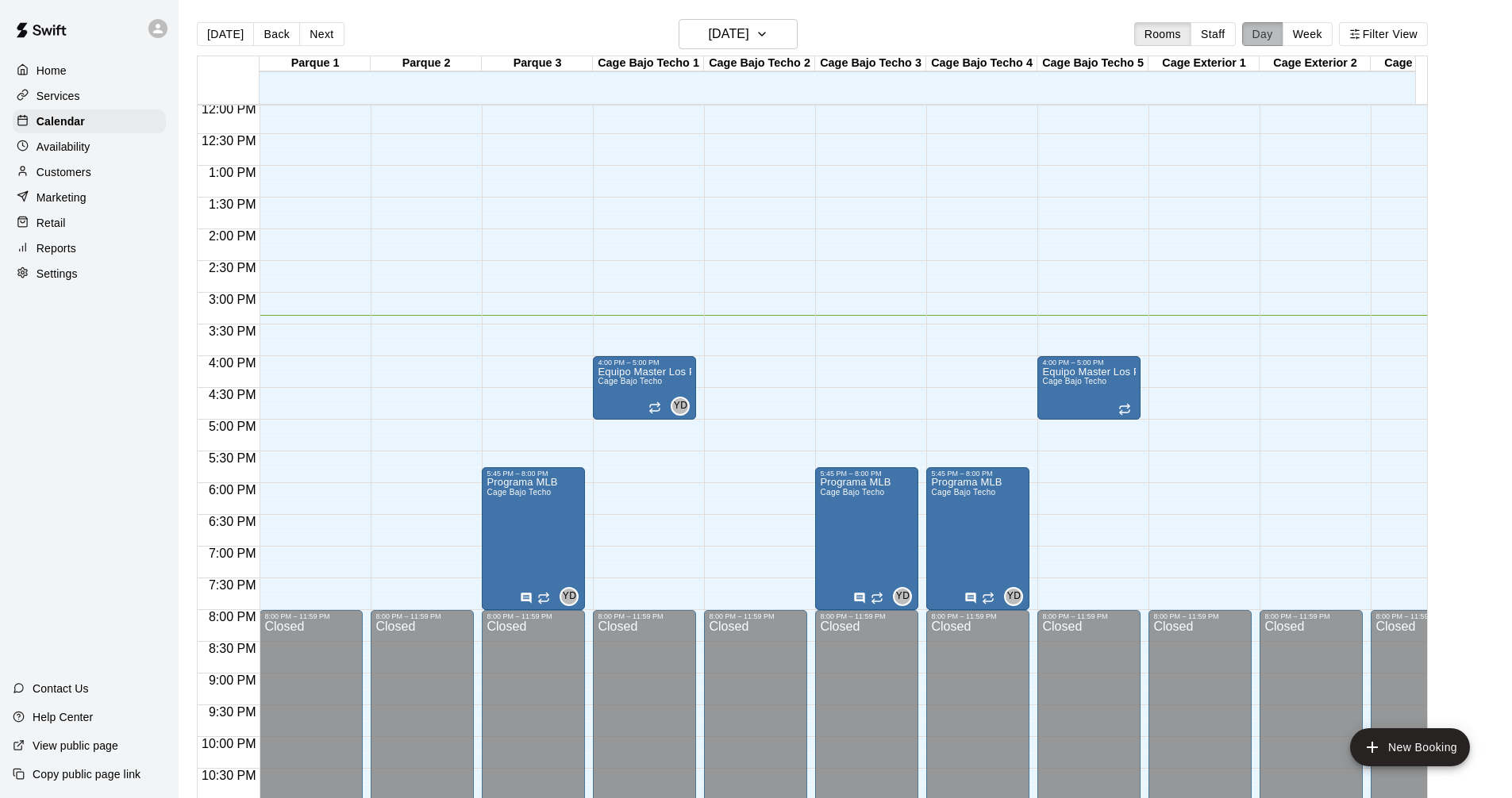
click at [1272, 31] on button "Day" at bounding box center [1262, 33] width 41 height 23
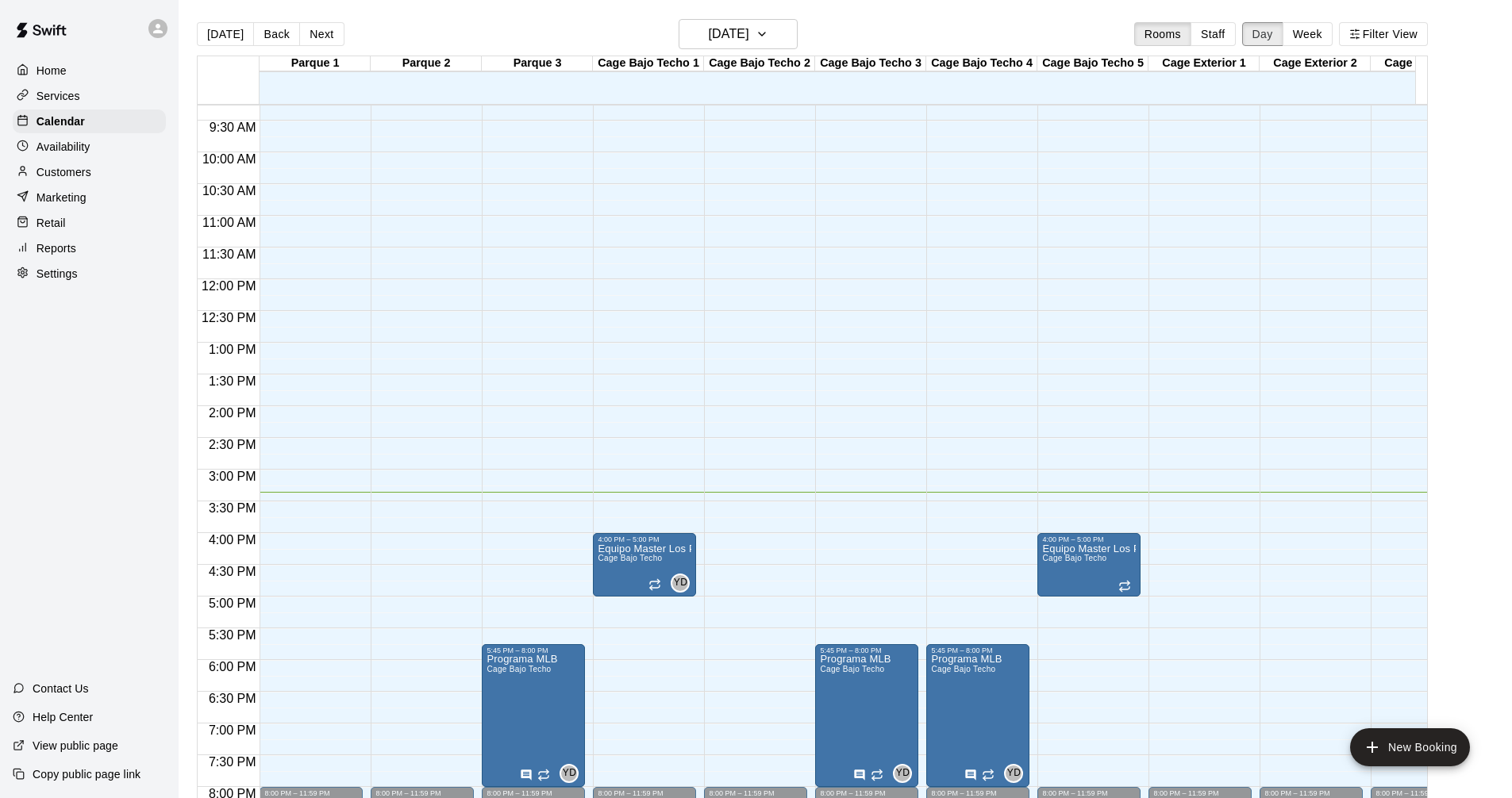
scroll to position [668, 0]
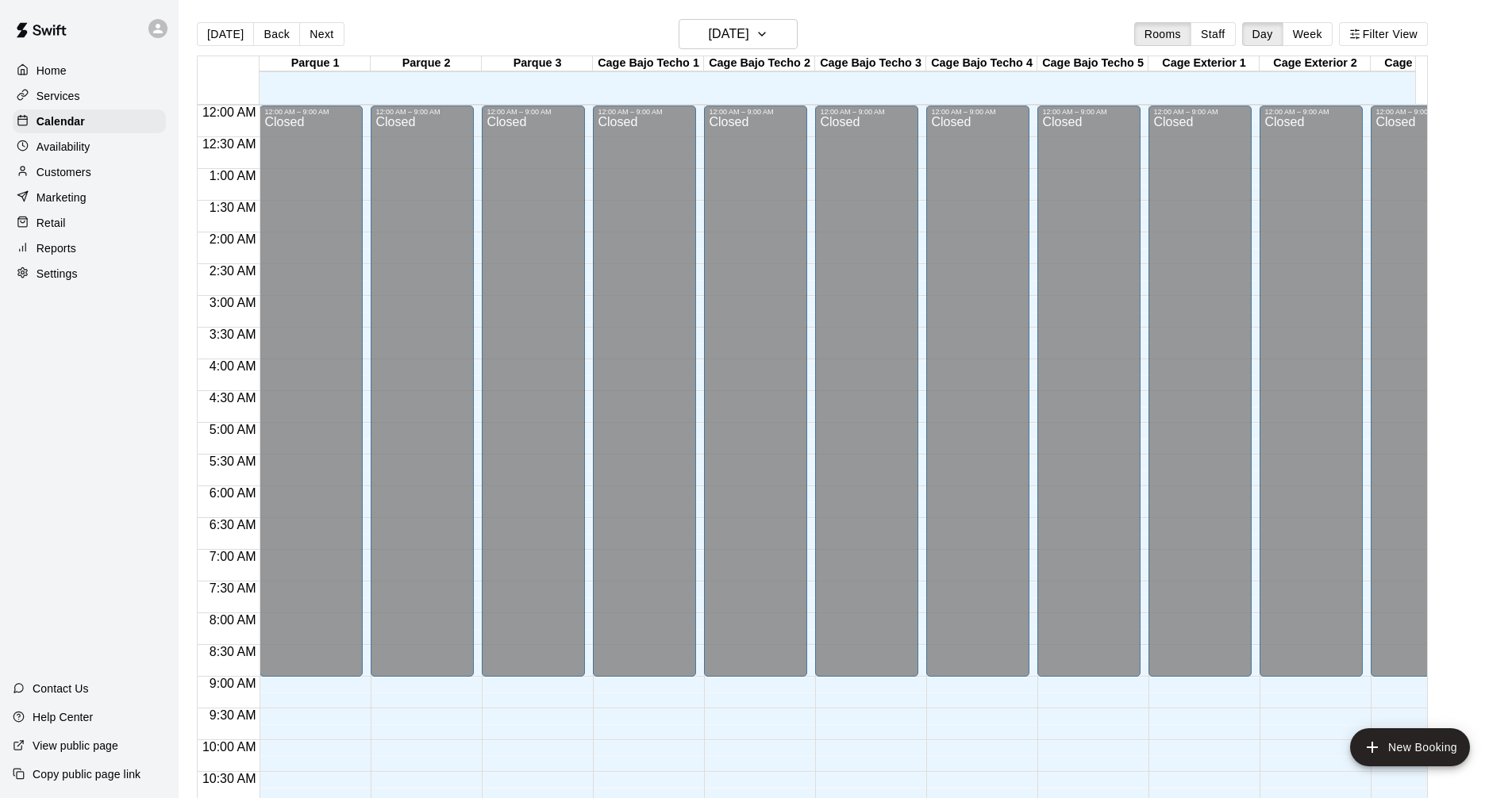
scroll to position [668, 0]
